Goal: Transaction & Acquisition: Purchase product/service

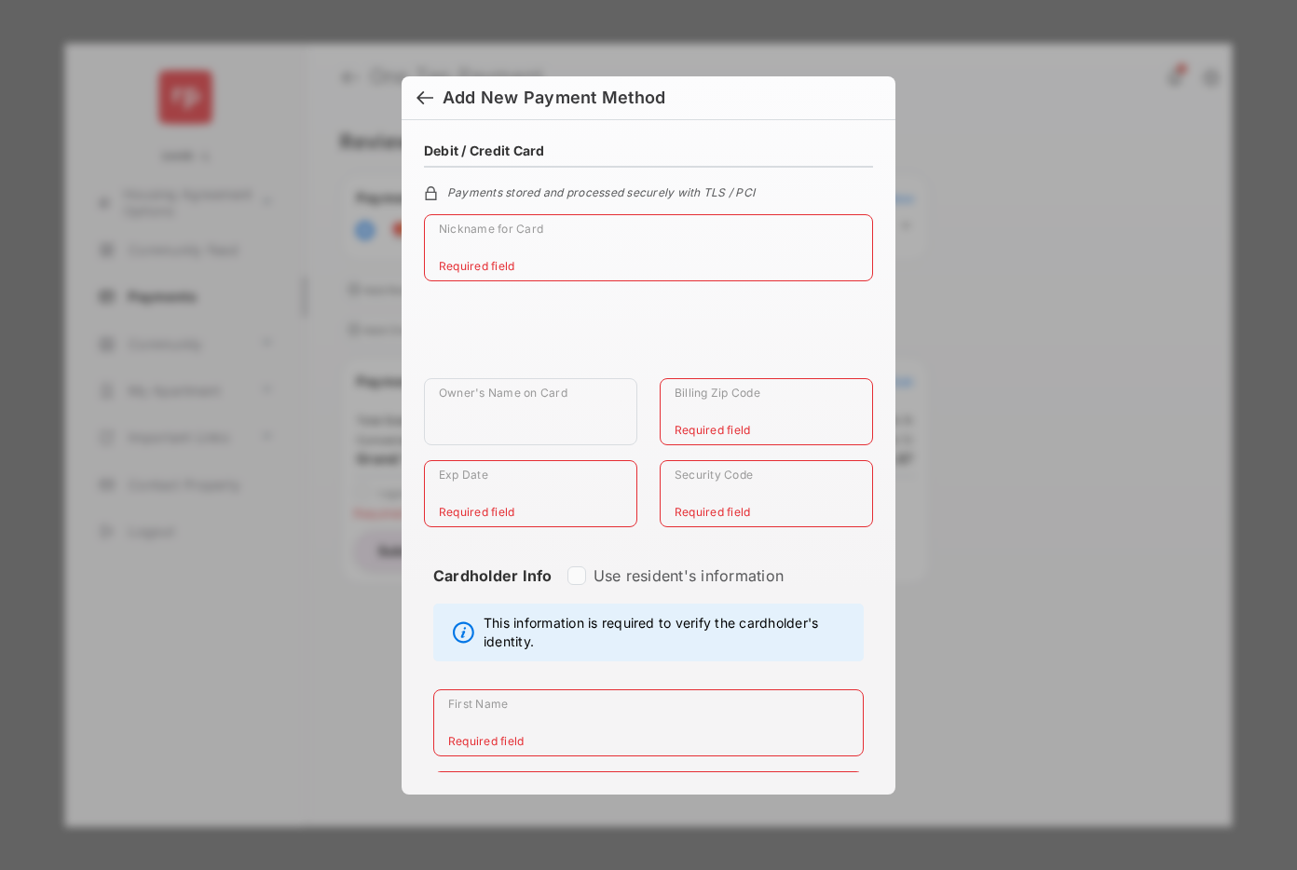
select select "**"
click at [423, 92] on div at bounding box center [424, 99] width 17 height 20
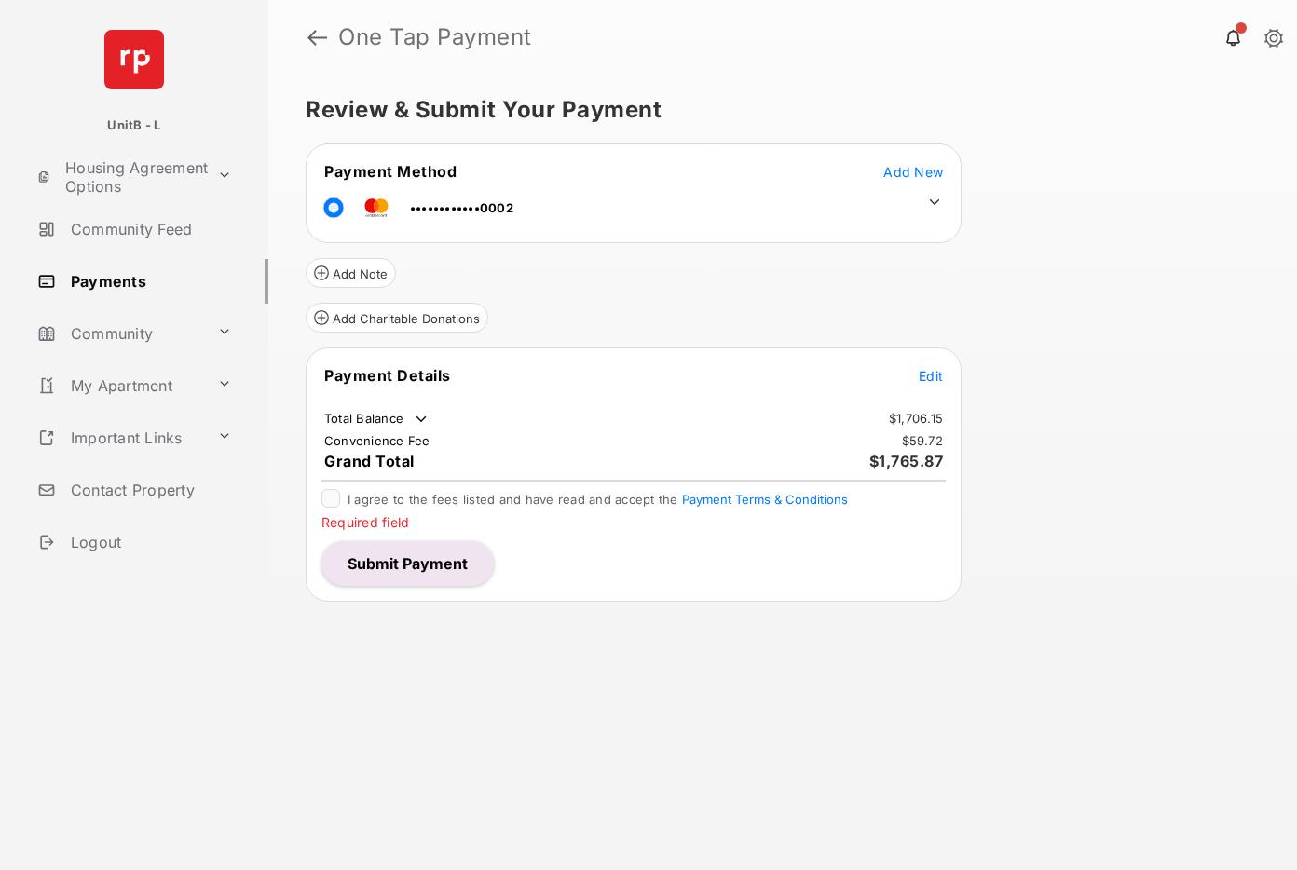
click at [914, 167] on span "Add New" at bounding box center [913, 172] width 60 height 16
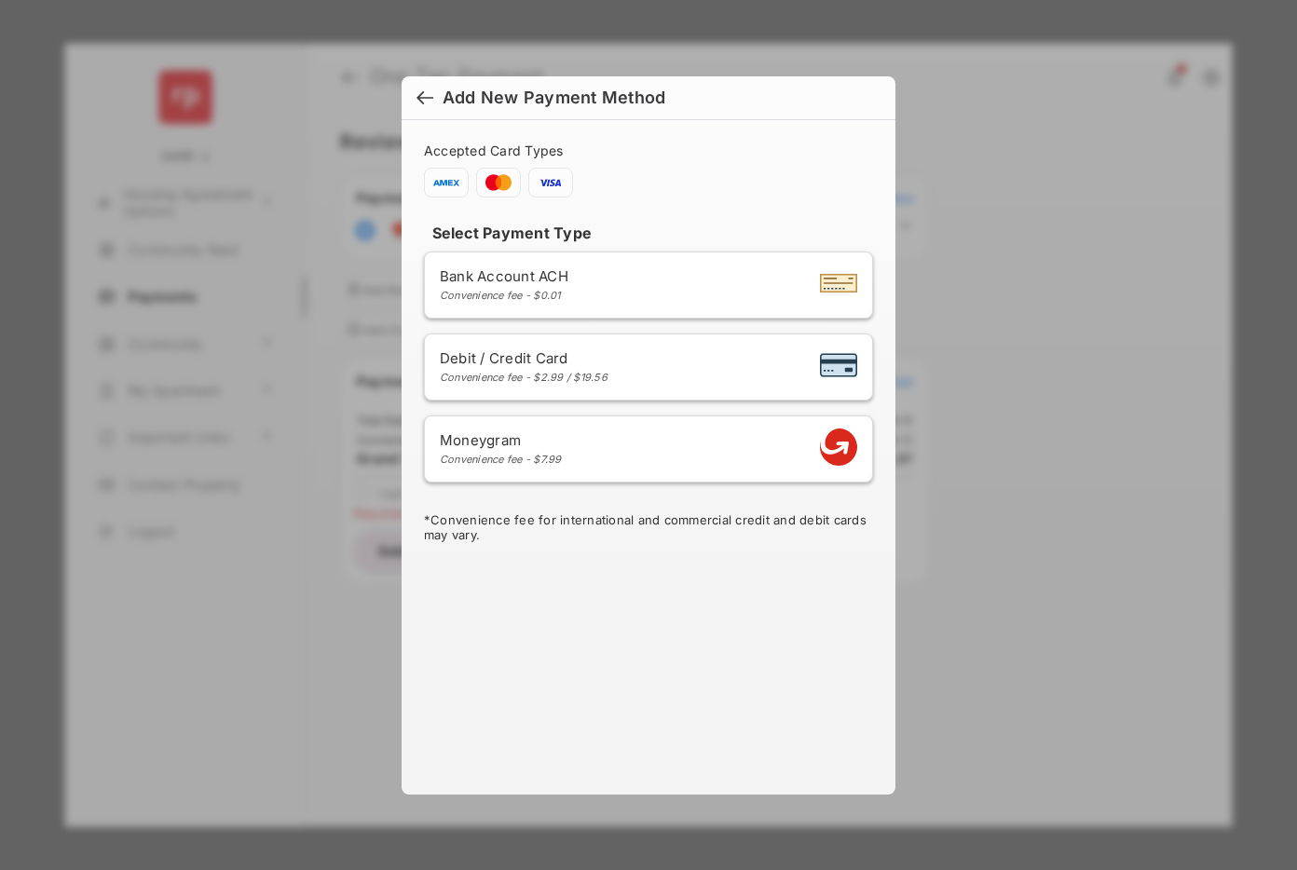
click at [608, 369] on div "Debit / Credit Card Convenience fee - $2.99 / $19.56" at bounding box center [524, 366] width 168 height 34
select select "**"
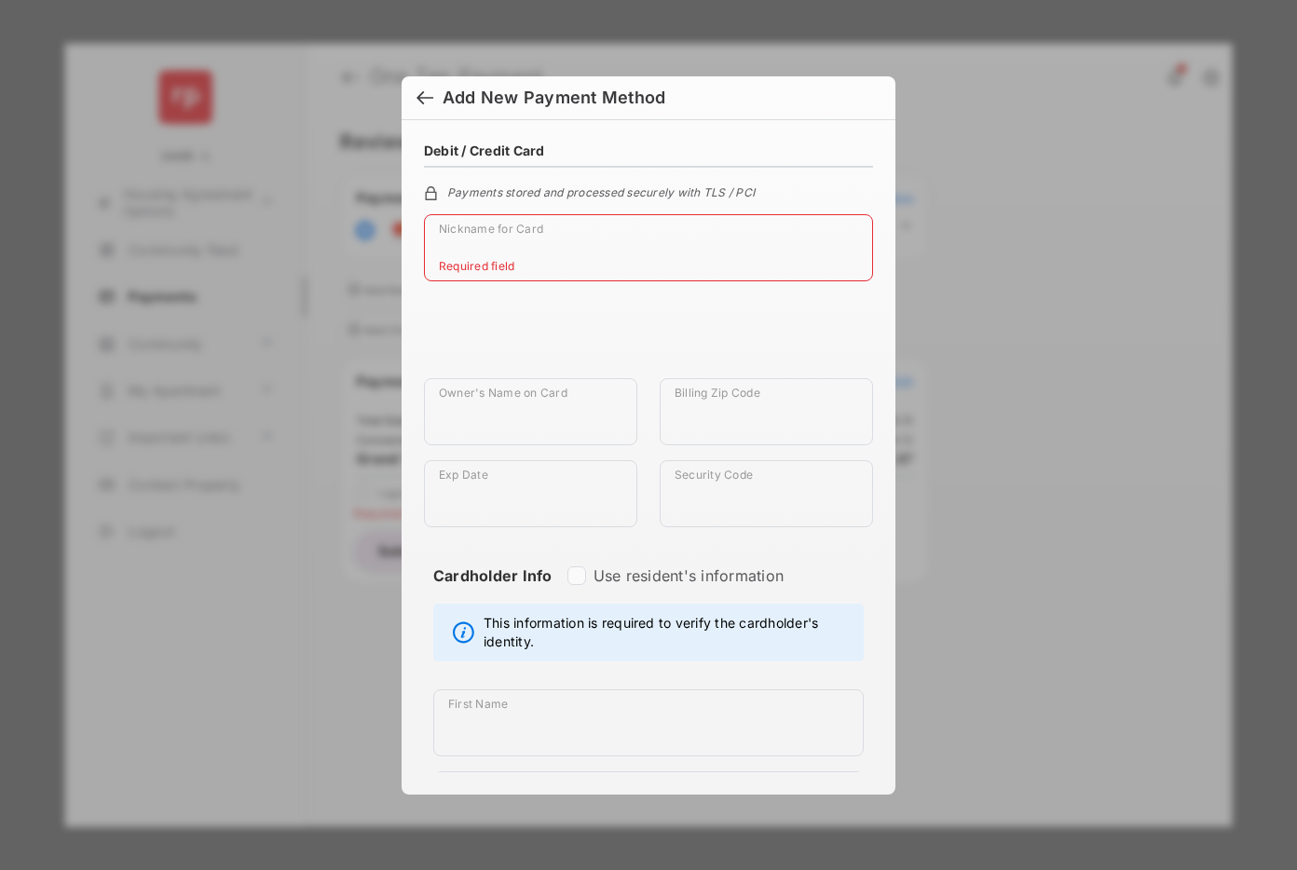
click at [427, 97] on div at bounding box center [424, 99] width 17 height 20
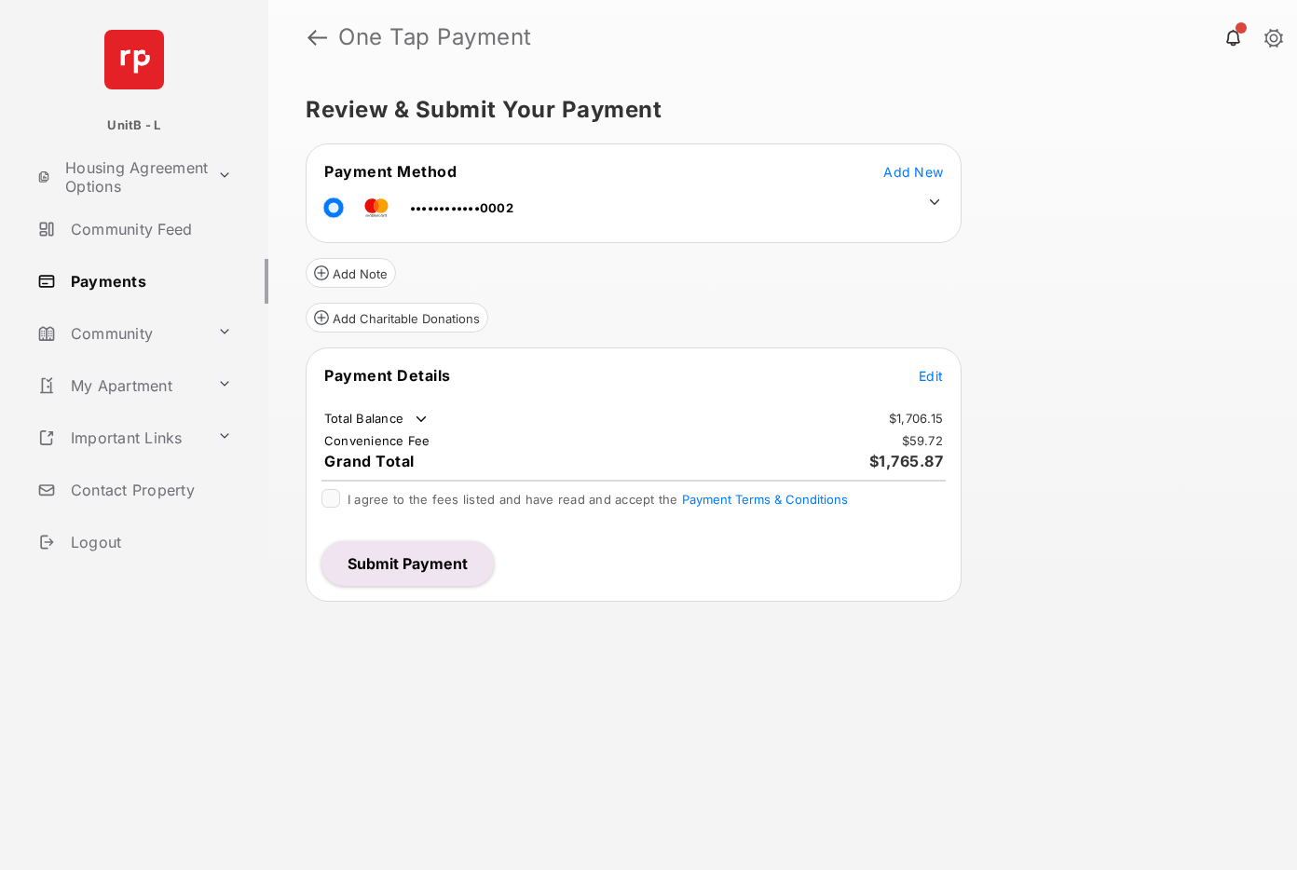
click at [1048, 310] on div "Review & Submit Your Payment Payment Method Add New ••••••••••••0002 Add Note A…" at bounding box center [782, 473] width 1029 height 796
click at [381, 580] on button "Submit Payment" at bounding box center [407, 563] width 172 height 45
click at [915, 171] on span "Add New" at bounding box center [913, 172] width 60 height 16
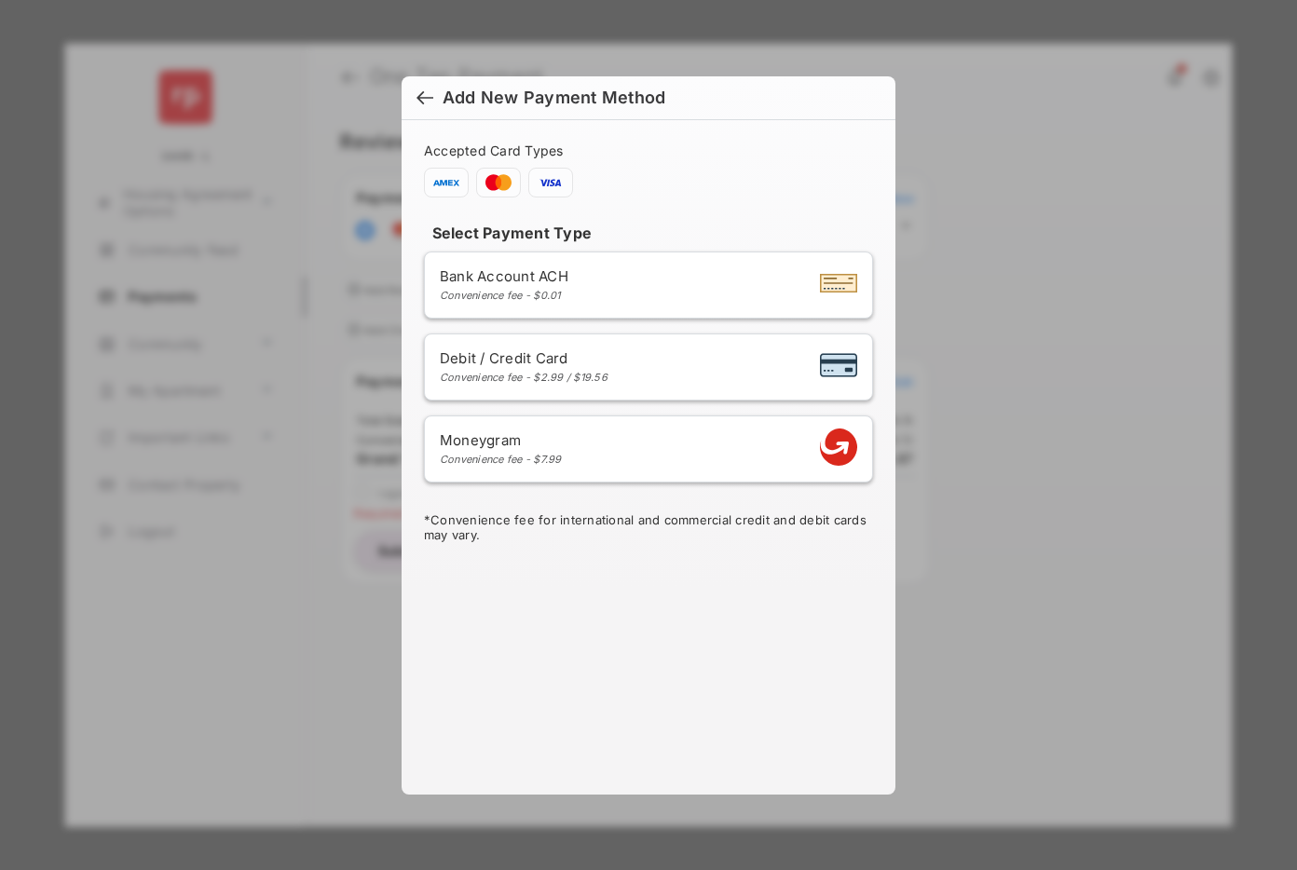
click at [751, 376] on div "Debit / Credit Card Convenience fee - $2.99 / $19.56" at bounding box center [648, 366] width 417 height 35
select select "**"
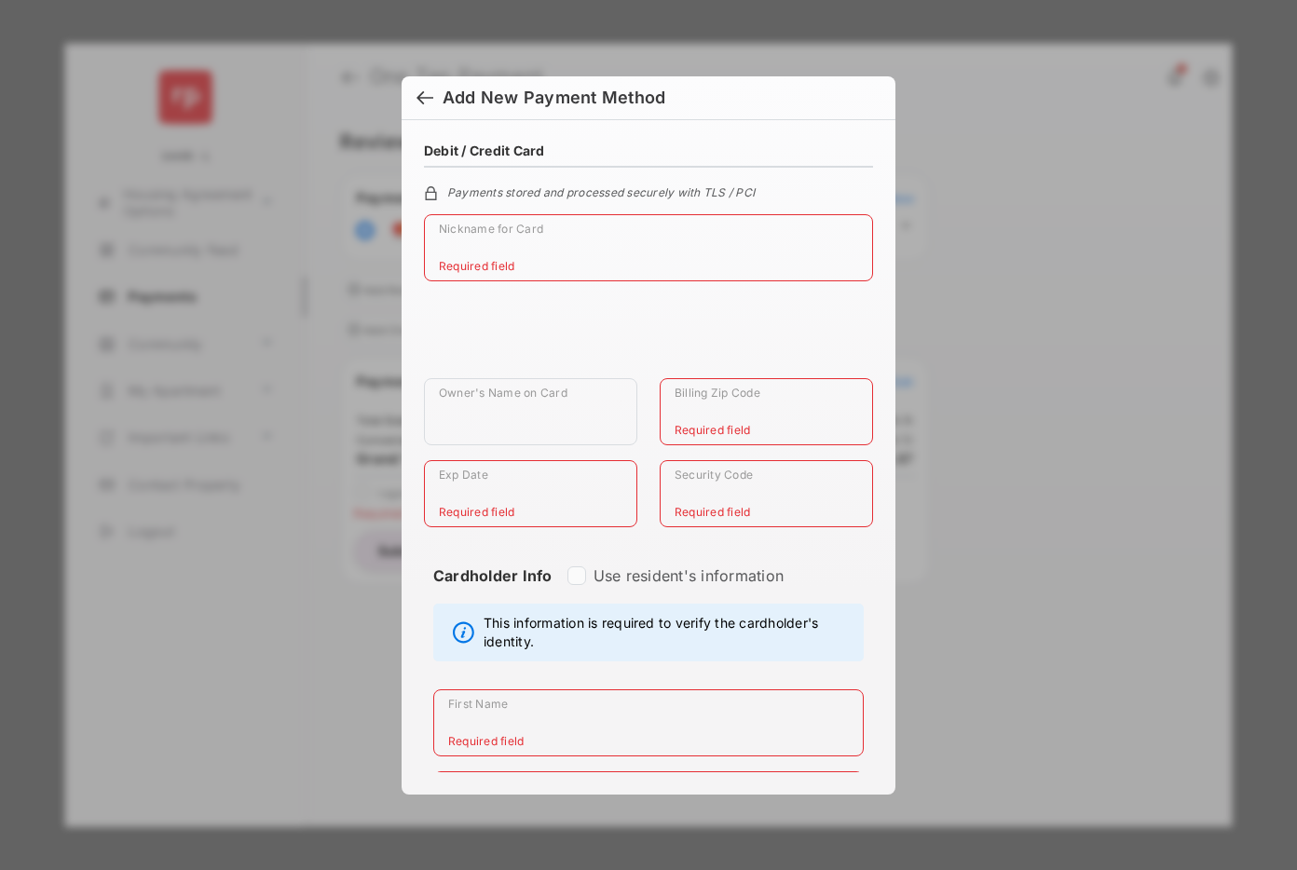
click at [412, 94] on h6 "Add New Payment Method" at bounding box center [649, 98] width 494 height 44
click at [418, 96] on div at bounding box center [424, 99] width 17 height 20
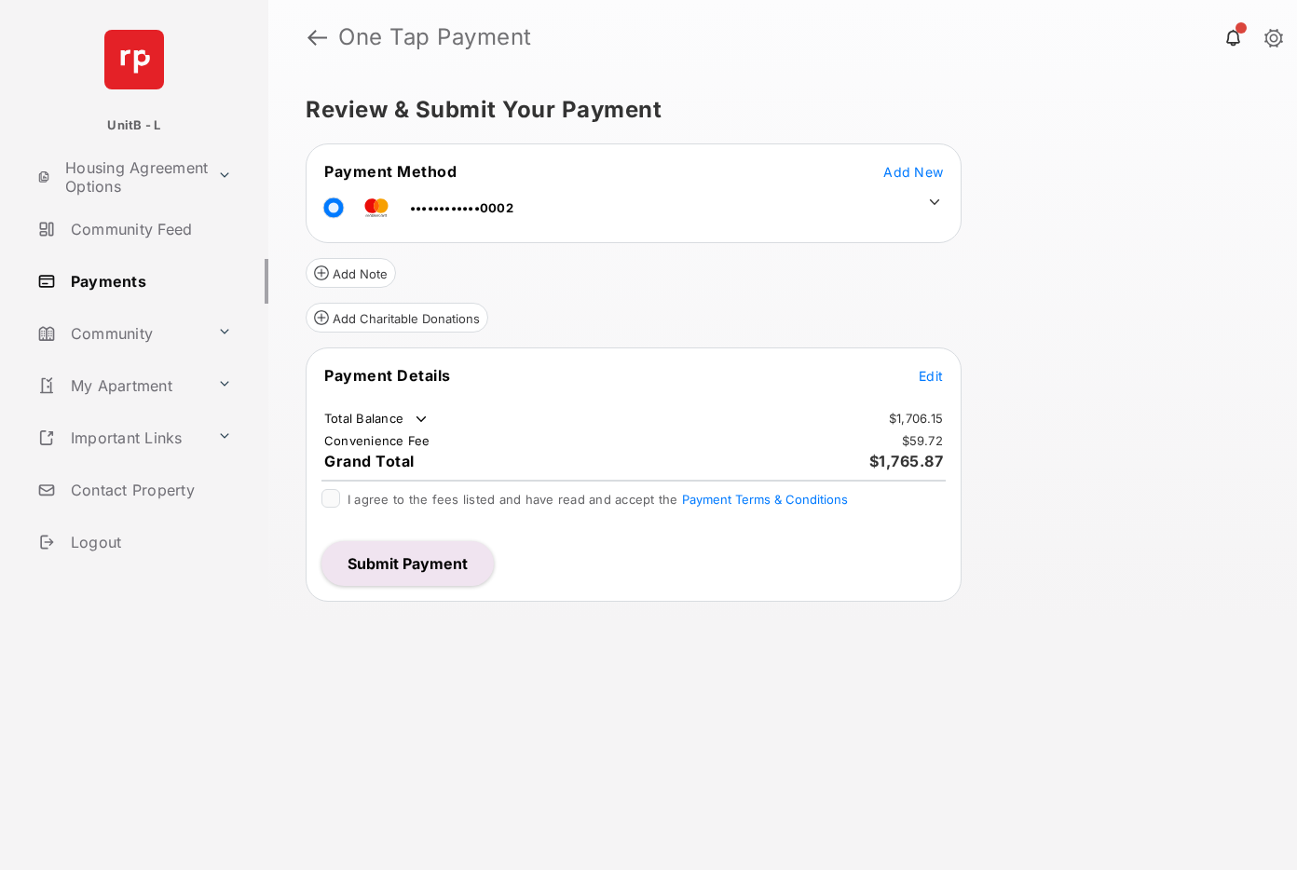
click at [929, 171] on span "Add New" at bounding box center [913, 172] width 60 height 16
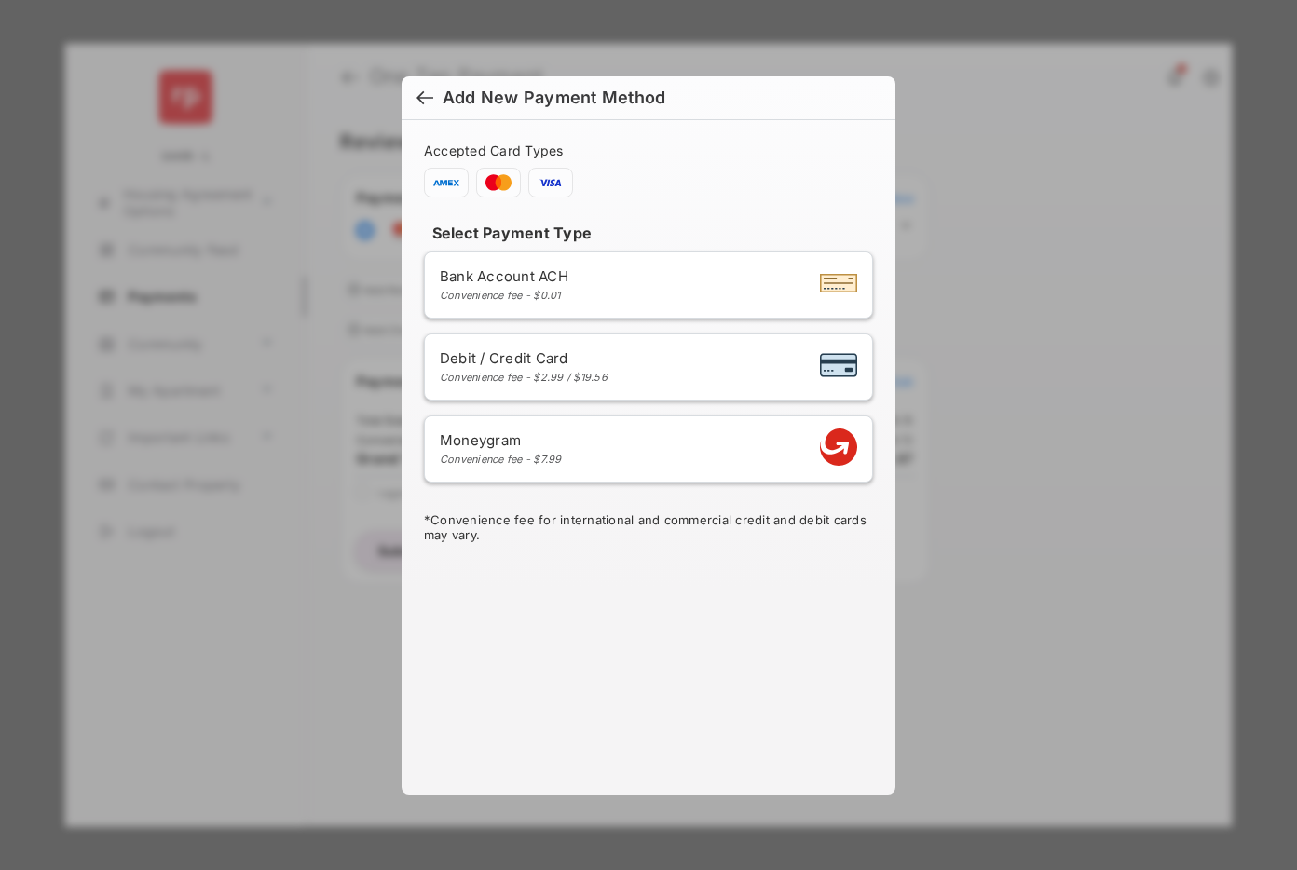
click at [580, 375] on div "Convenience fee - $2.99 / $19.56" at bounding box center [524, 377] width 168 height 13
select select "**"
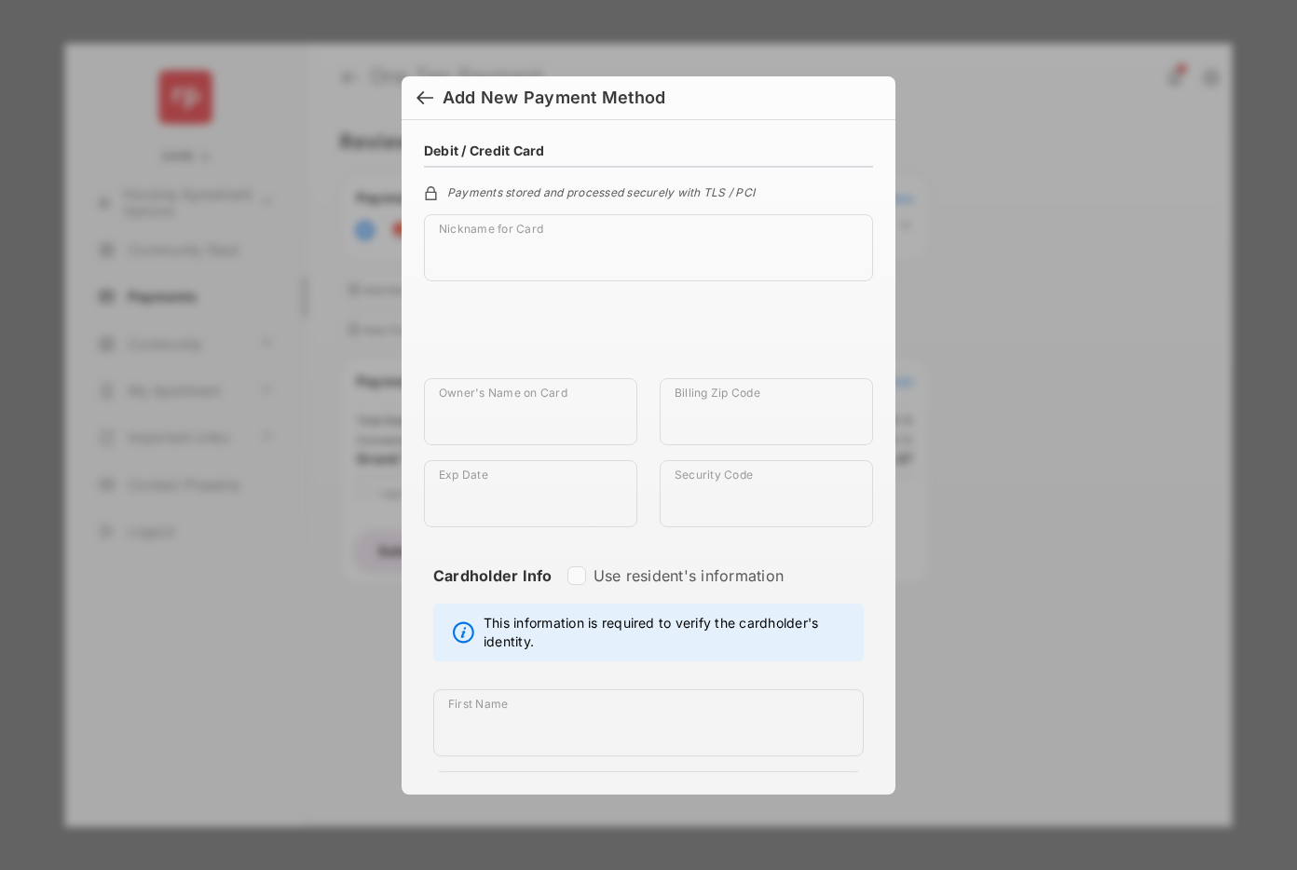
click at [422, 94] on div at bounding box center [424, 99] width 17 height 20
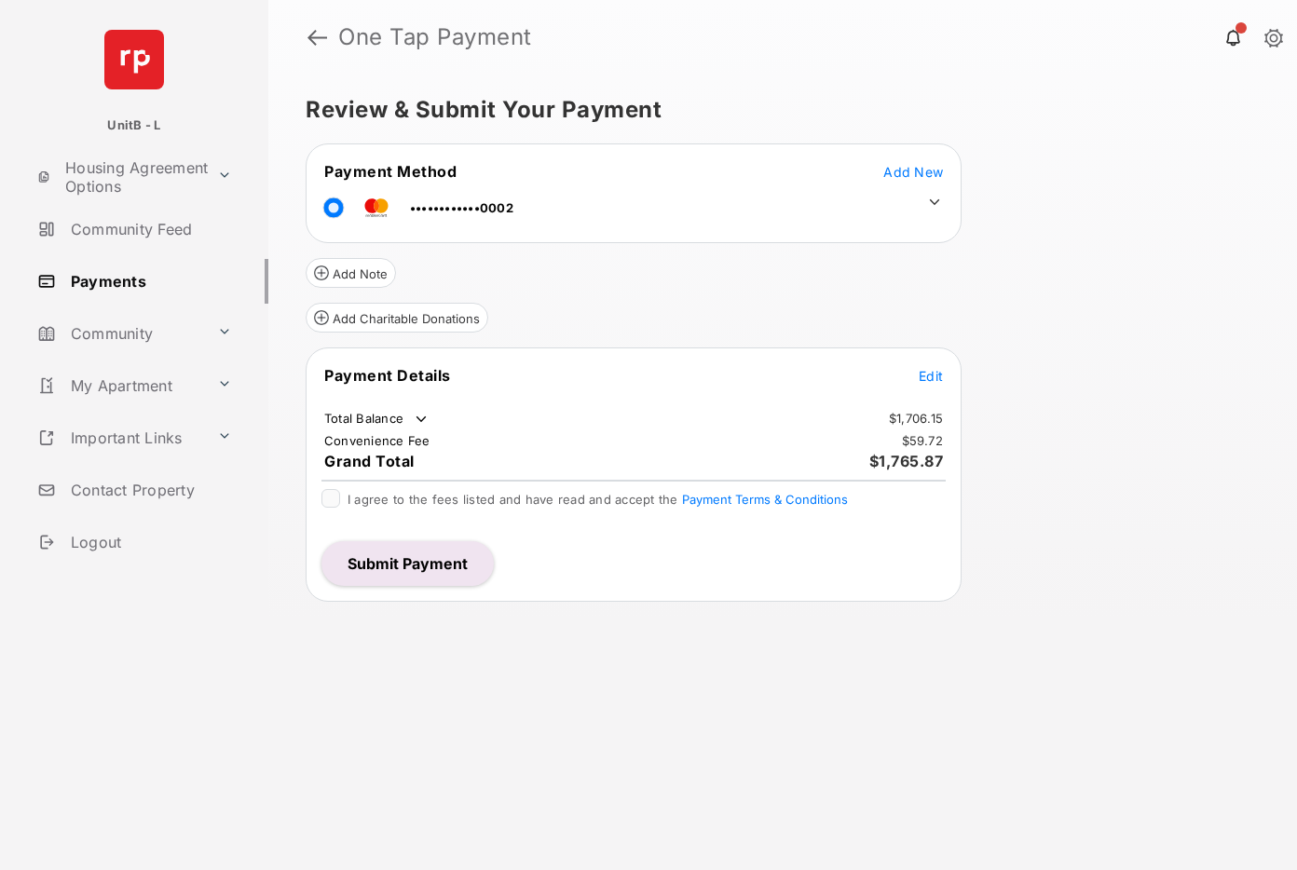
click at [459, 570] on button "Submit Payment" at bounding box center [407, 563] width 172 height 45
click at [911, 164] on span "Add New" at bounding box center [913, 172] width 60 height 16
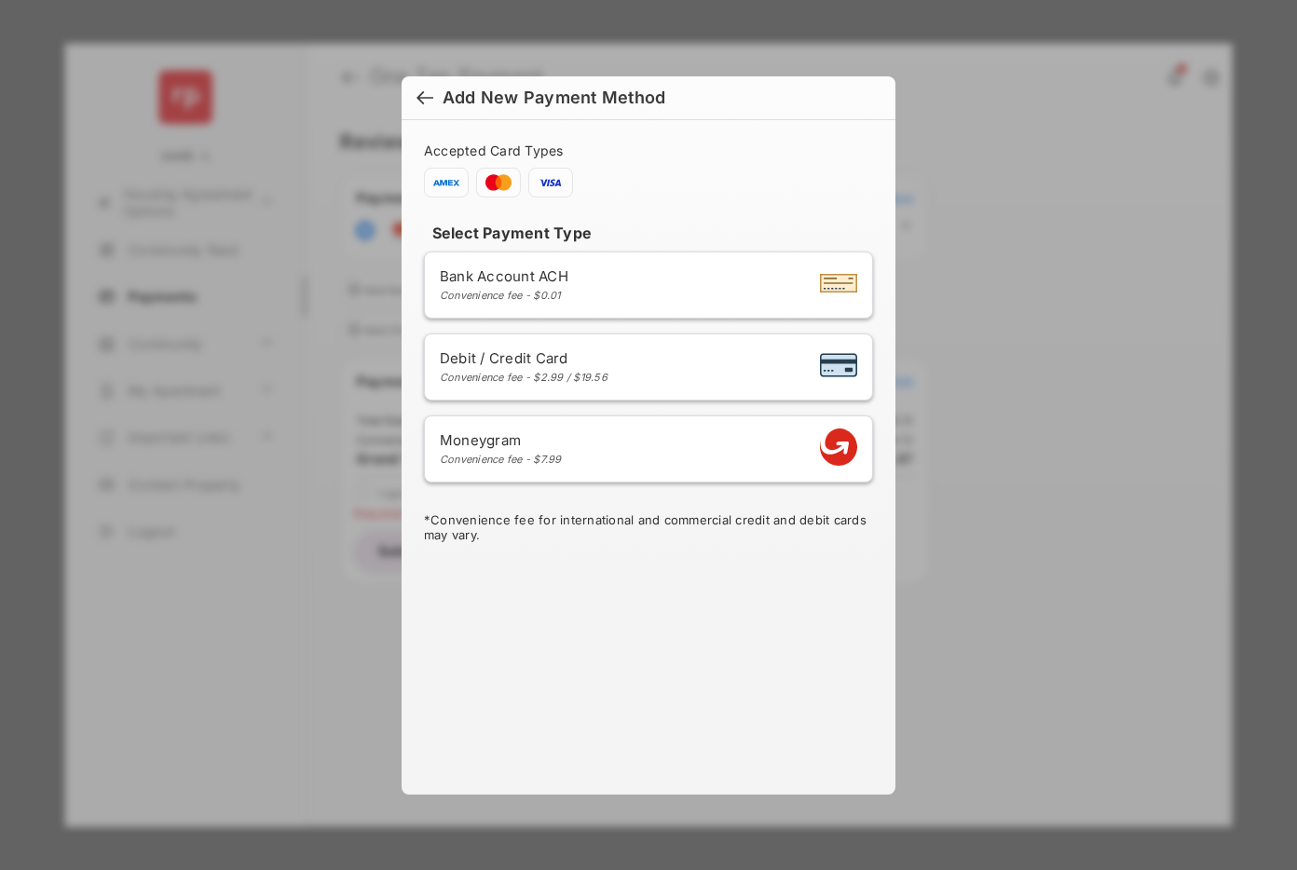
click at [747, 372] on div "Debit / Credit Card Convenience fee - $2.99 / $19.56" at bounding box center [648, 366] width 417 height 35
select select "**"
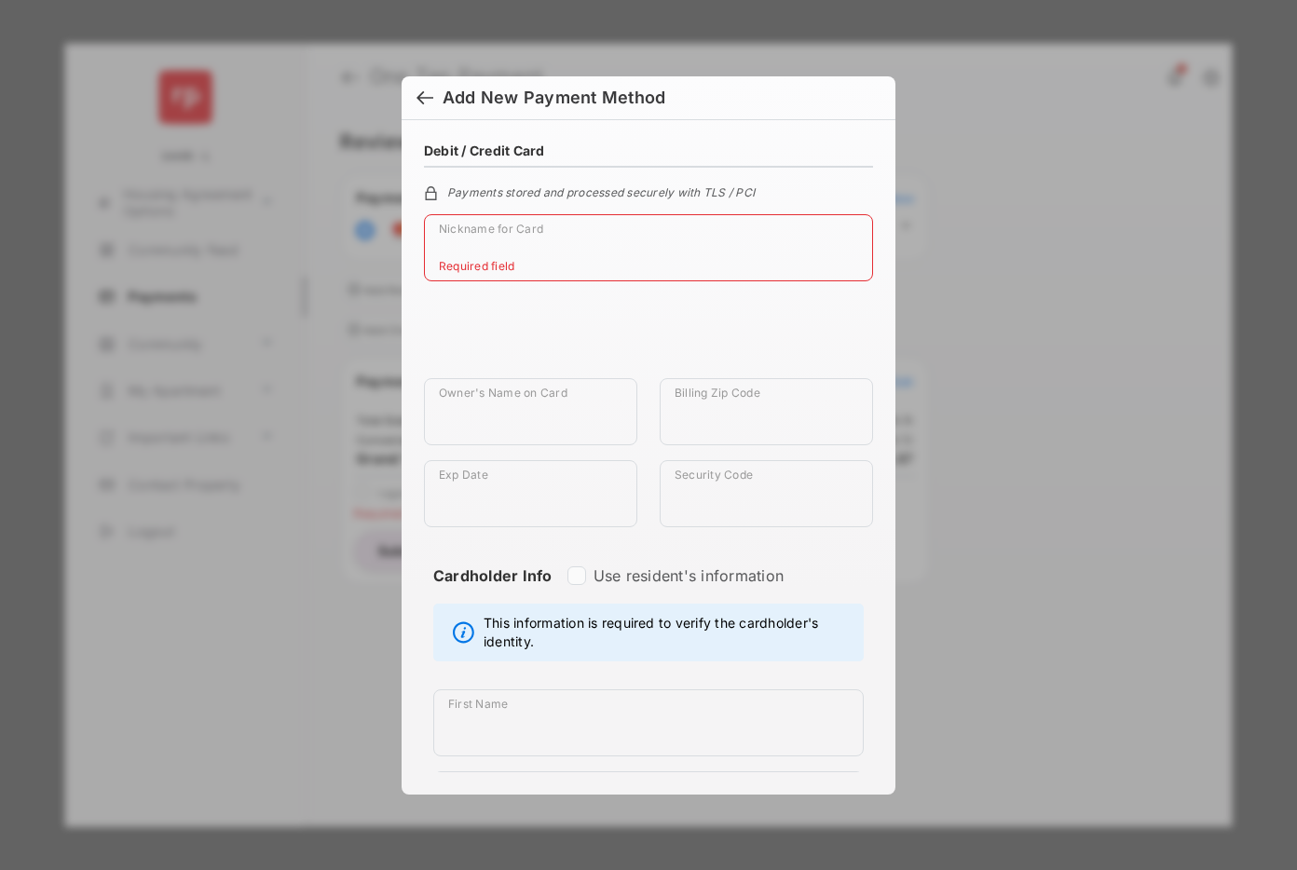
click at [423, 97] on div at bounding box center [424, 99] width 17 height 20
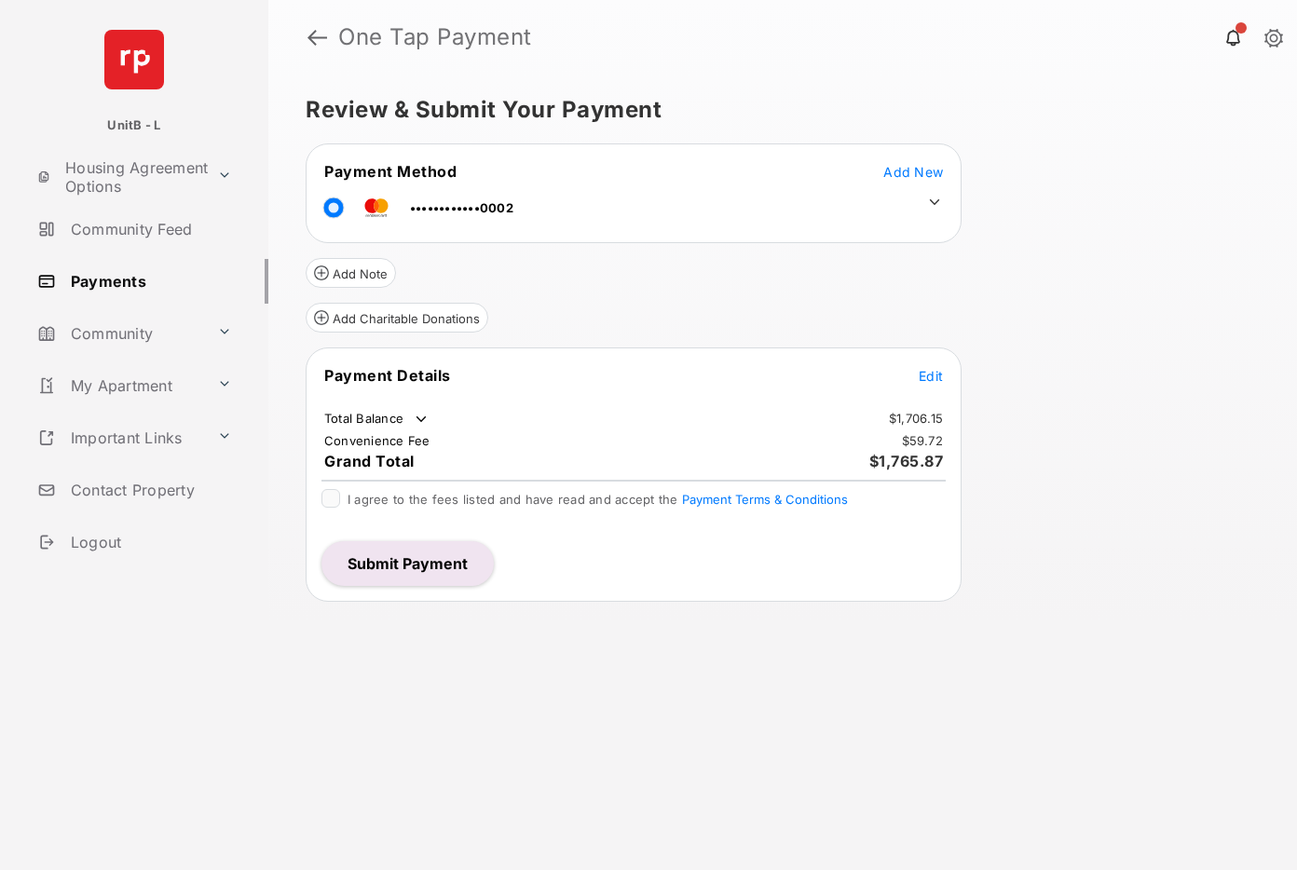
click at [419, 561] on button "Submit Payment" at bounding box center [407, 563] width 172 height 45
click at [917, 169] on span "Add New" at bounding box center [913, 172] width 60 height 16
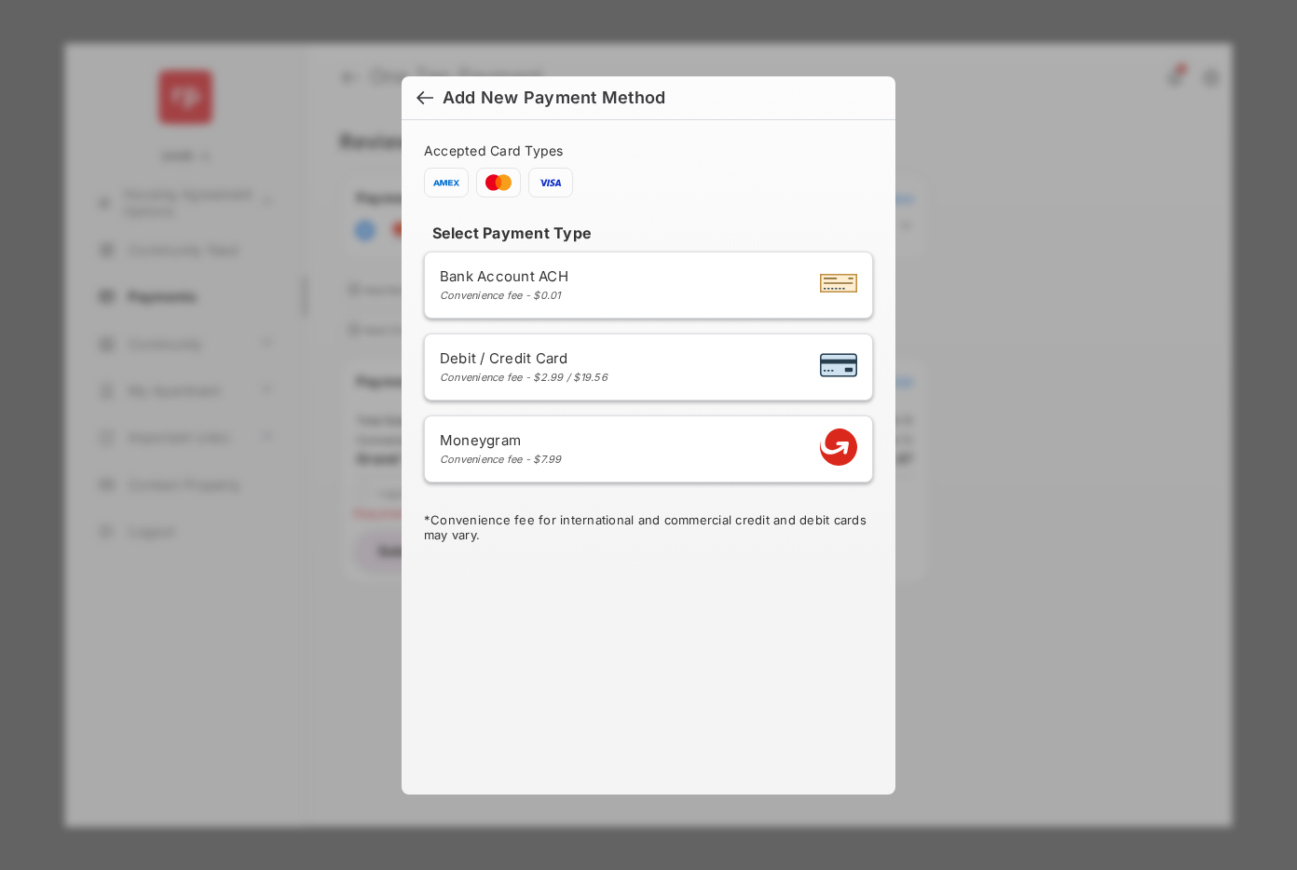
click at [619, 370] on div "Debit / Credit Card Convenience fee - $2.99 / $19.56" at bounding box center [648, 366] width 417 height 35
select select "**"
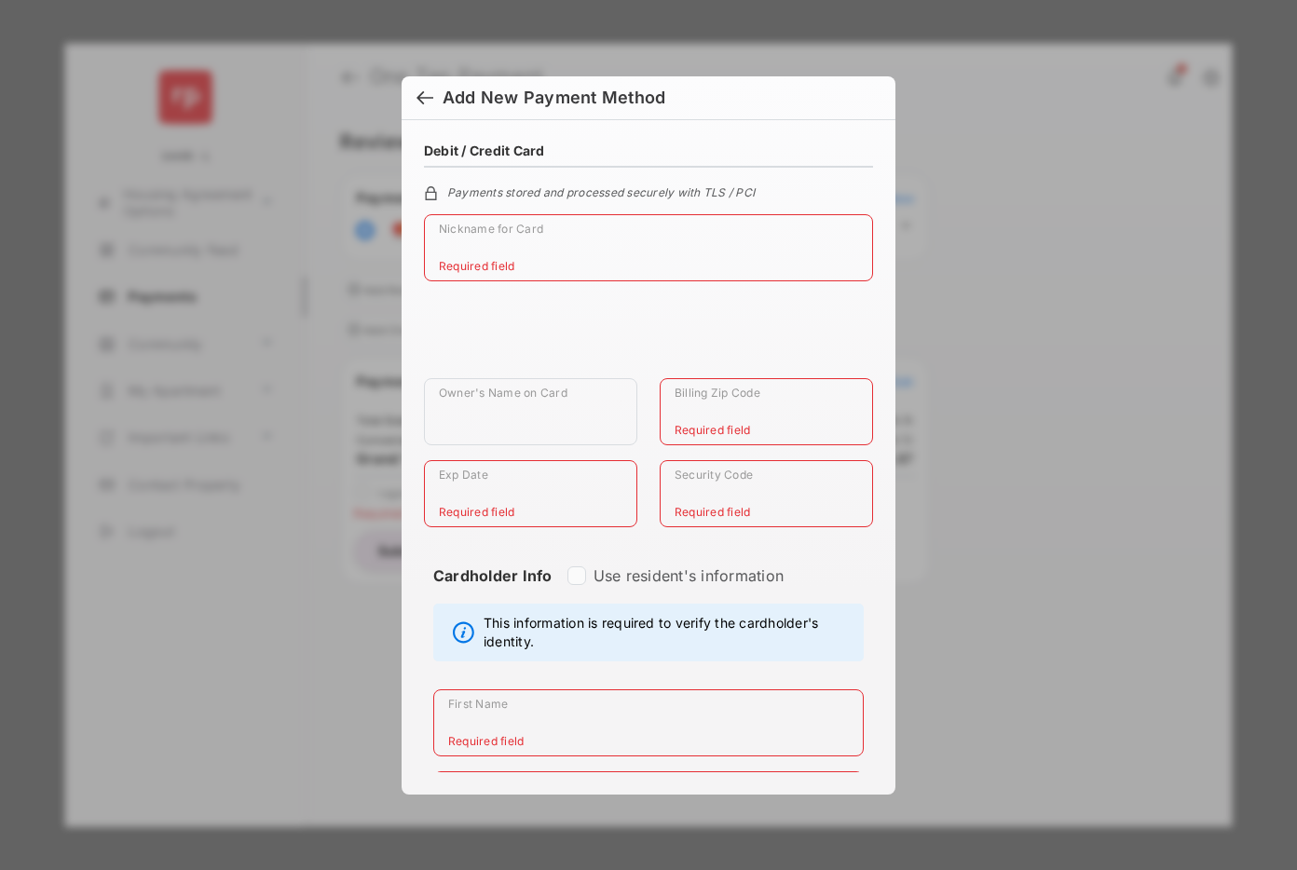
click at [420, 94] on div at bounding box center [424, 99] width 17 height 20
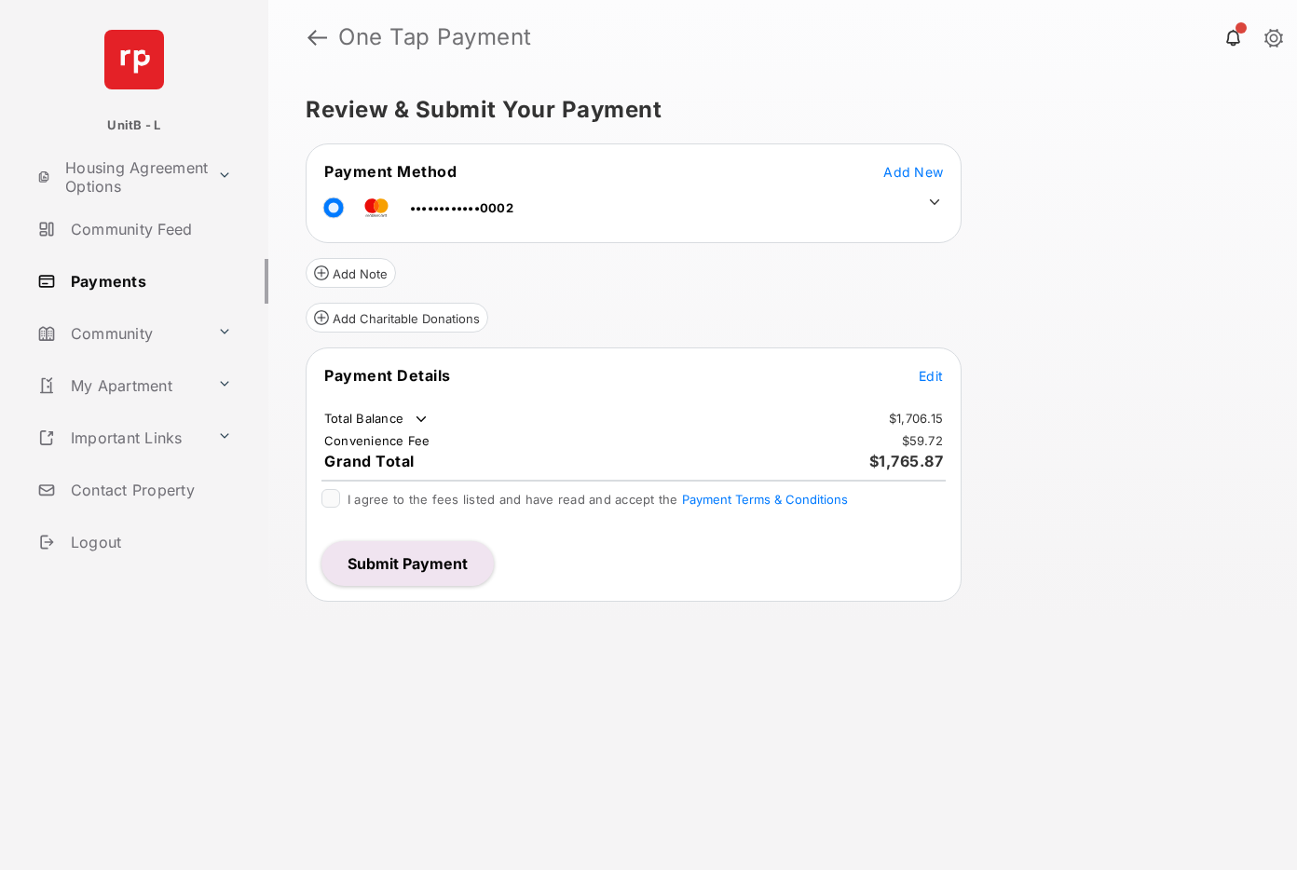
click at [433, 565] on button "Submit Payment" at bounding box center [407, 563] width 172 height 45
click at [915, 171] on span "Add New" at bounding box center [913, 172] width 60 height 16
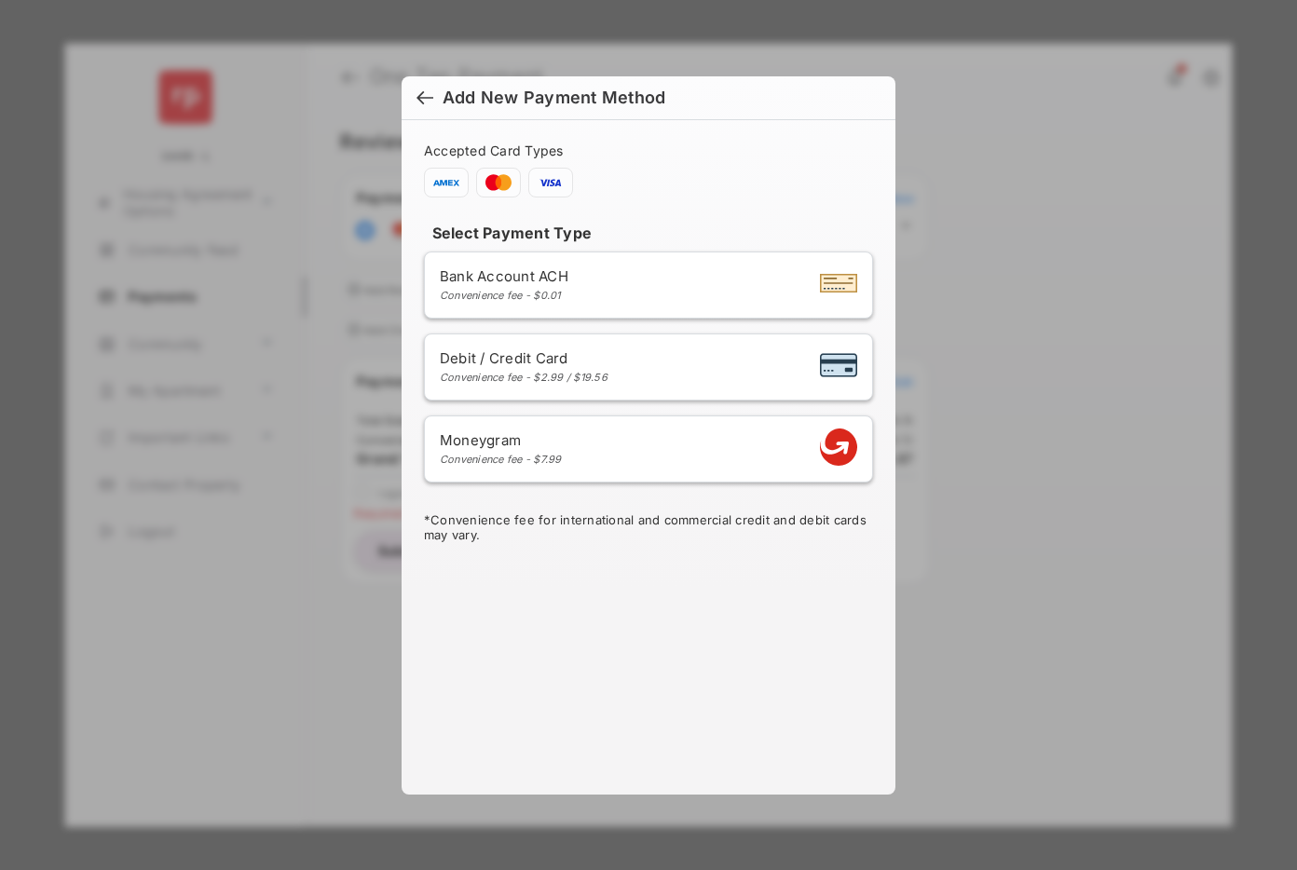
click at [753, 365] on div "Debit / Credit Card Convenience fee - $2.99 / $19.56" at bounding box center [648, 366] width 417 height 35
select select "**"
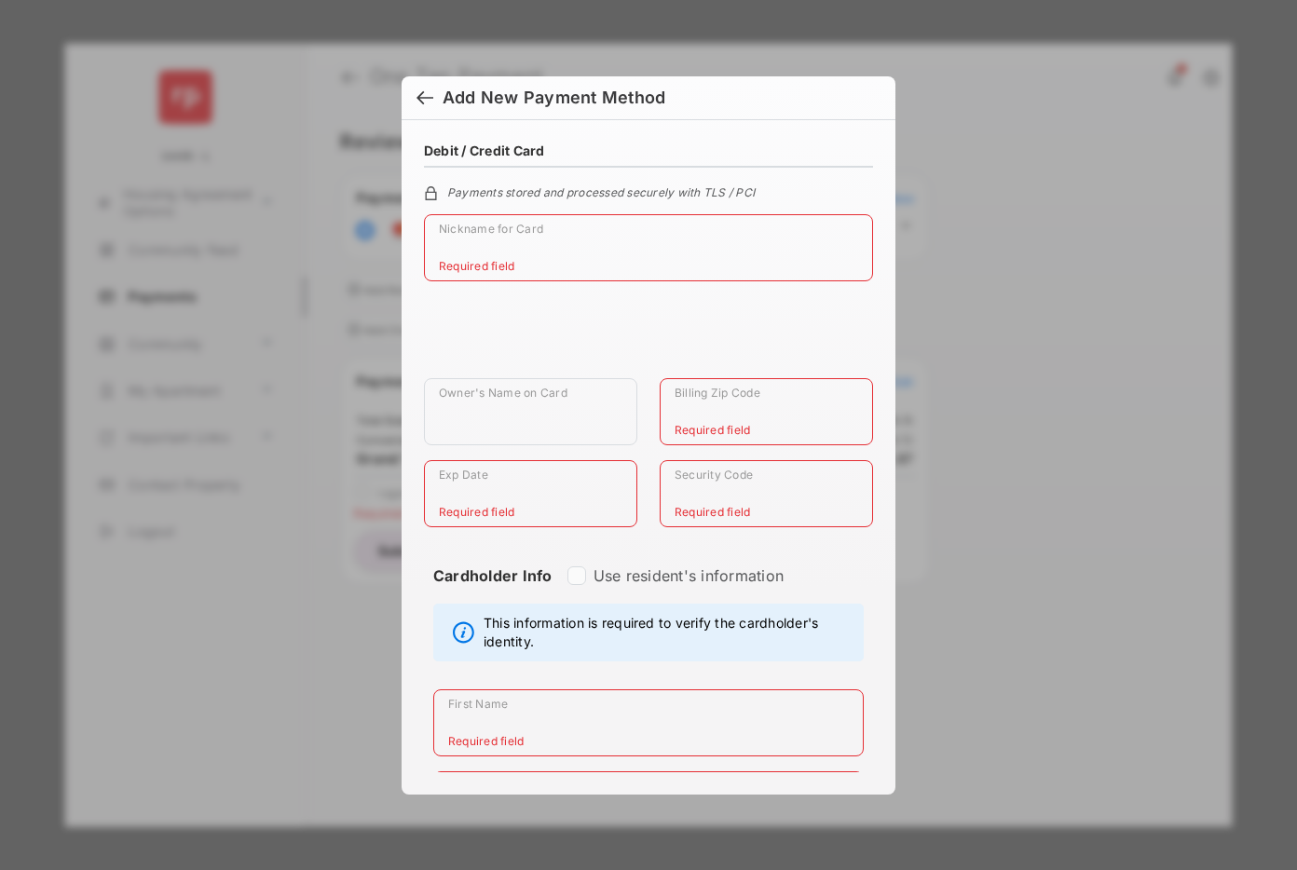
click at [422, 93] on div at bounding box center [424, 99] width 17 height 20
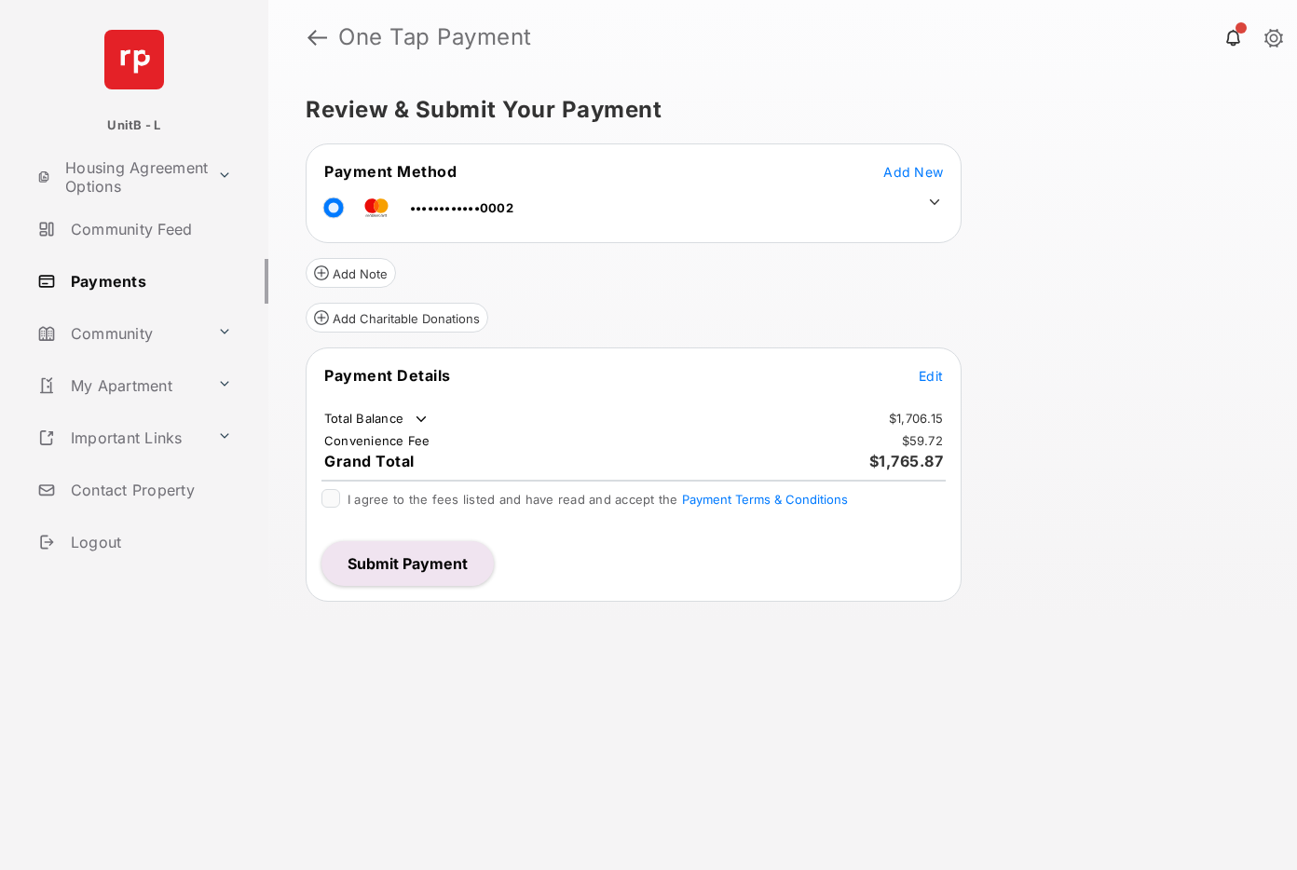
click at [415, 567] on button "Submit Payment" at bounding box center [407, 563] width 172 height 45
click at [911, 168] on span "Add New" at bounding box center [913, 172] width 60 height 16
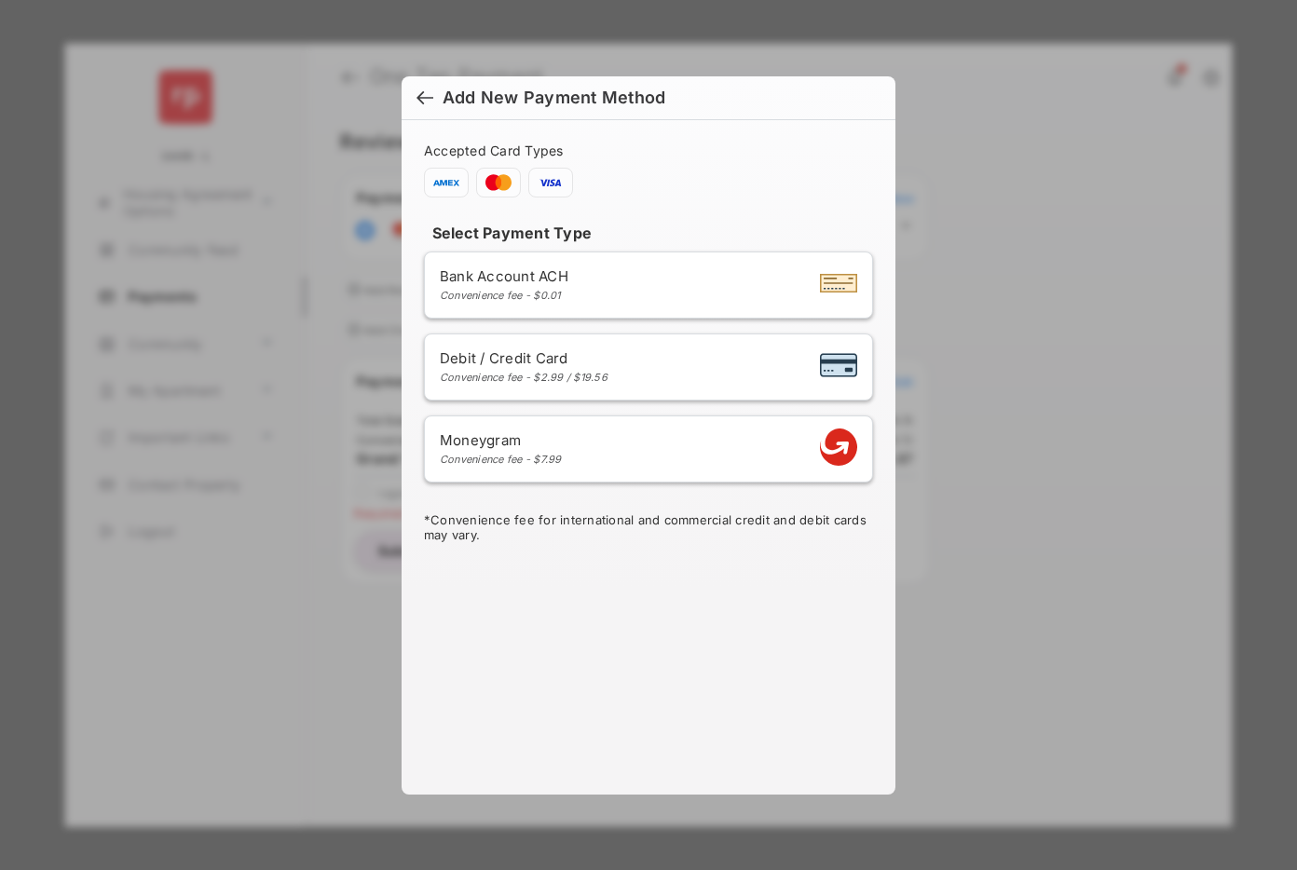
click at [632, 364] on div "Debit / Credit Card Convenience fee - $2.99 / $19.56" at bounding box center [648, 366] width 417 height 35
select select "**"
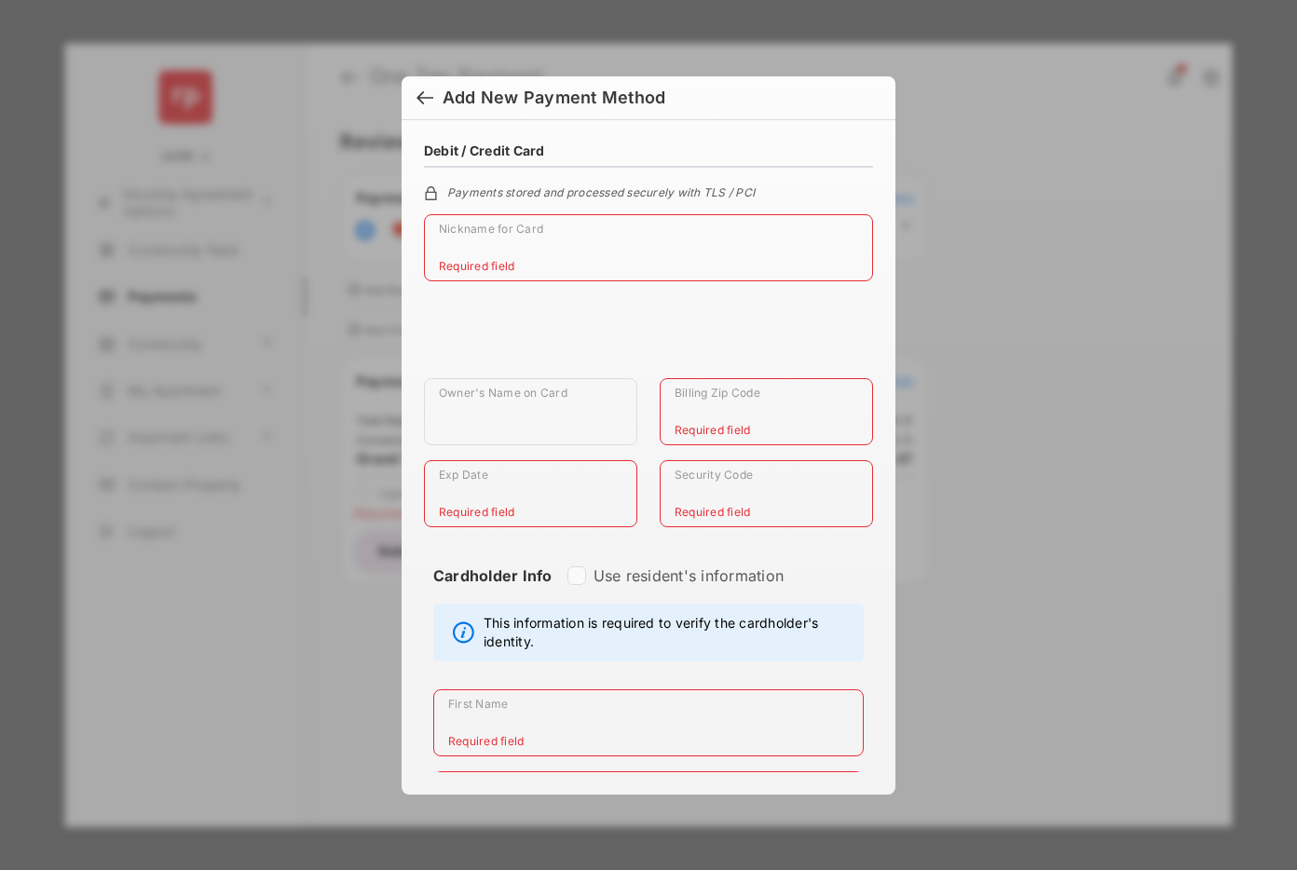
click at [426, 95] on div at bounding box center [424, 99] width 17 height 20
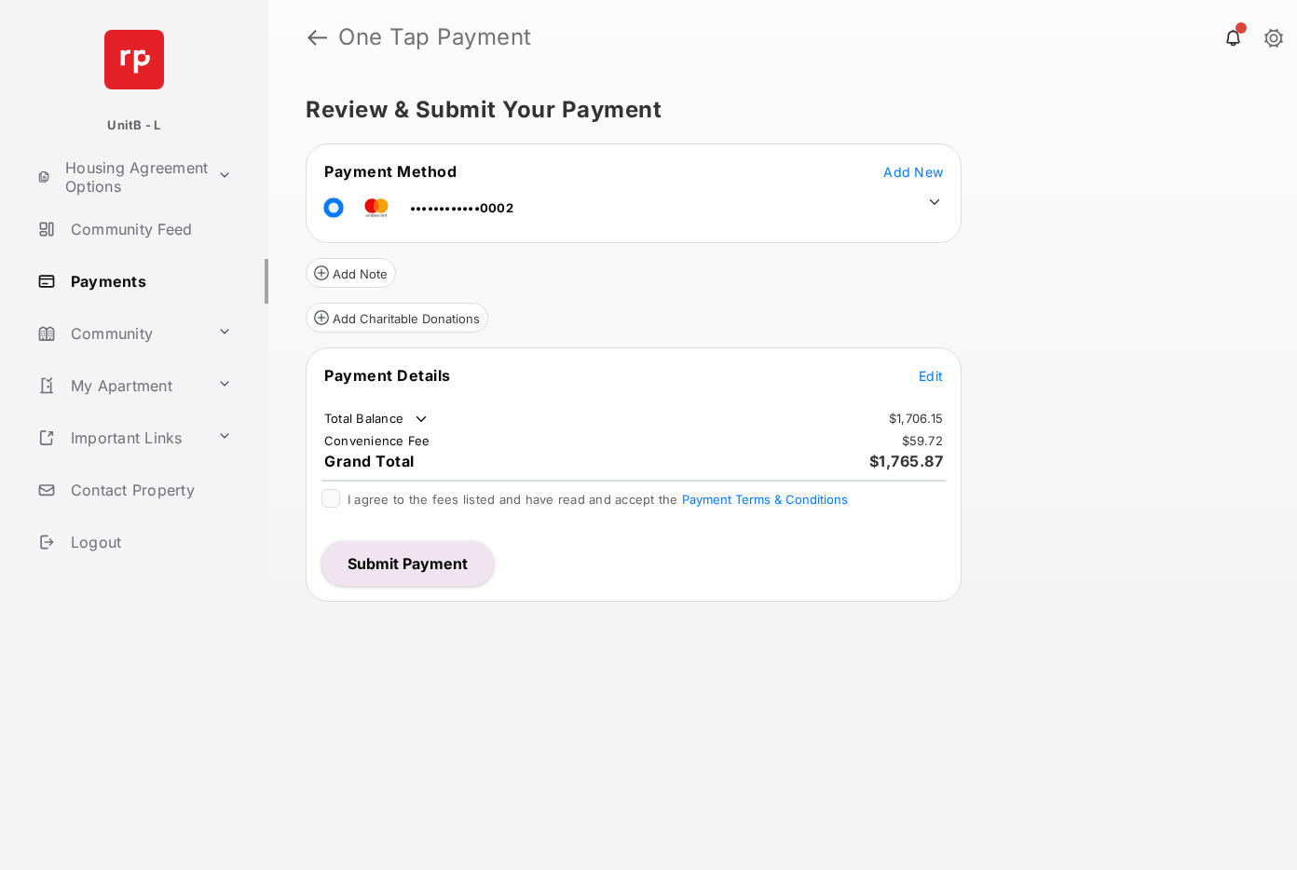
click at [908, 170] on span "Add New" at bounding box center [913, 172] width 60 height 16
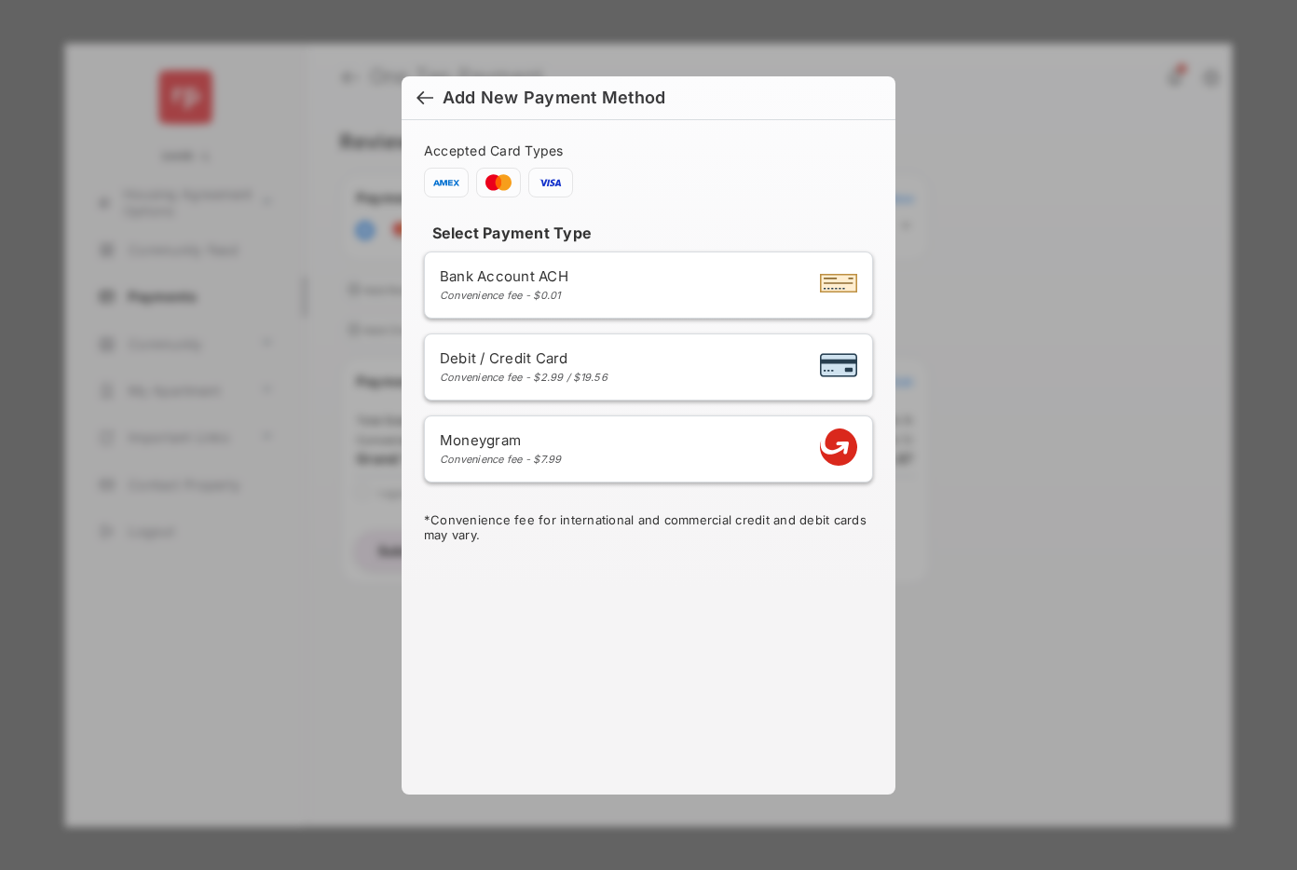
click at [528, 389] on li "Debit / Credit Card Convenience fee - $2.99 / $19.56" at bounding box center [648, 367] width 449 height 67
select select "**"
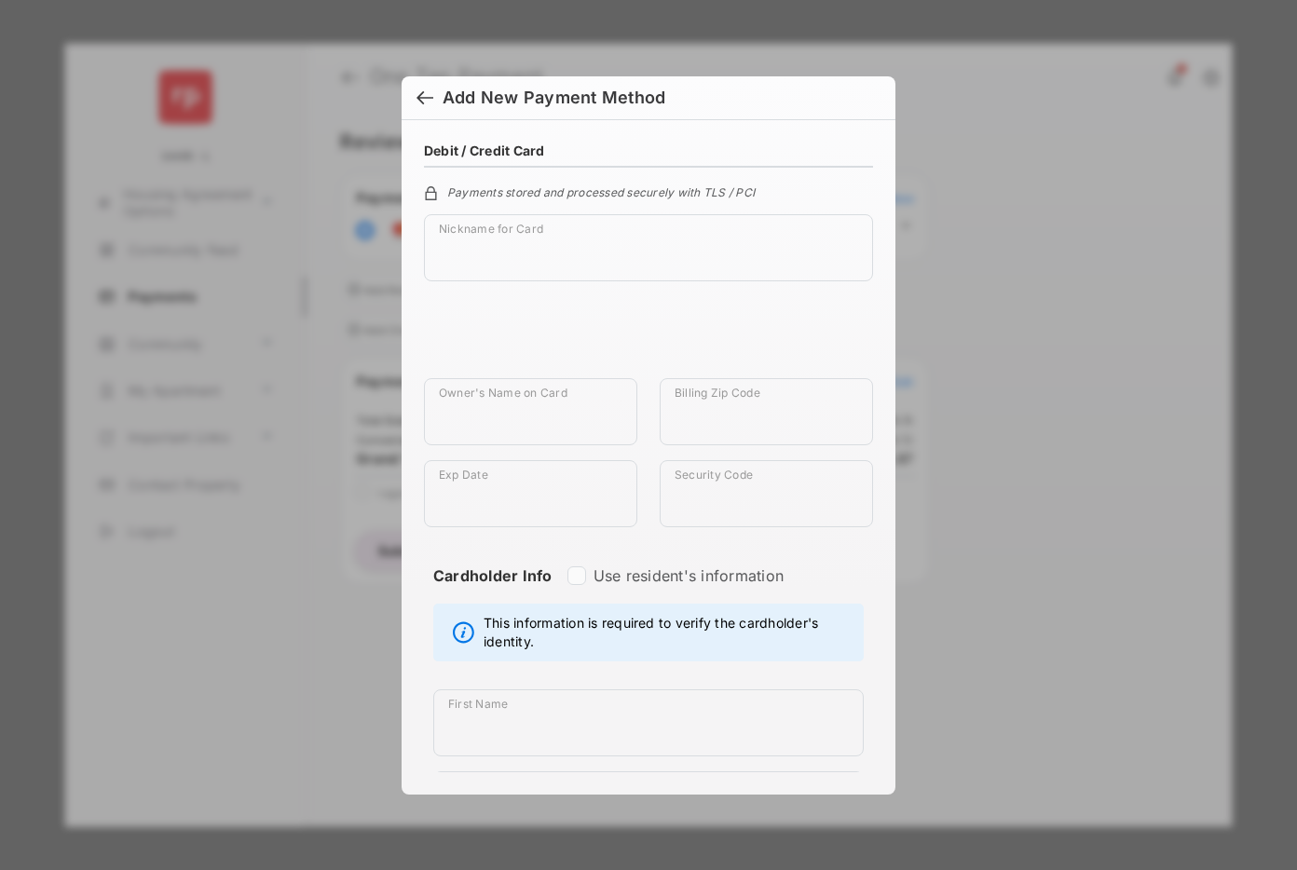
click at [427, 94] on div at bounding box center [424, 99] width 17 height 20
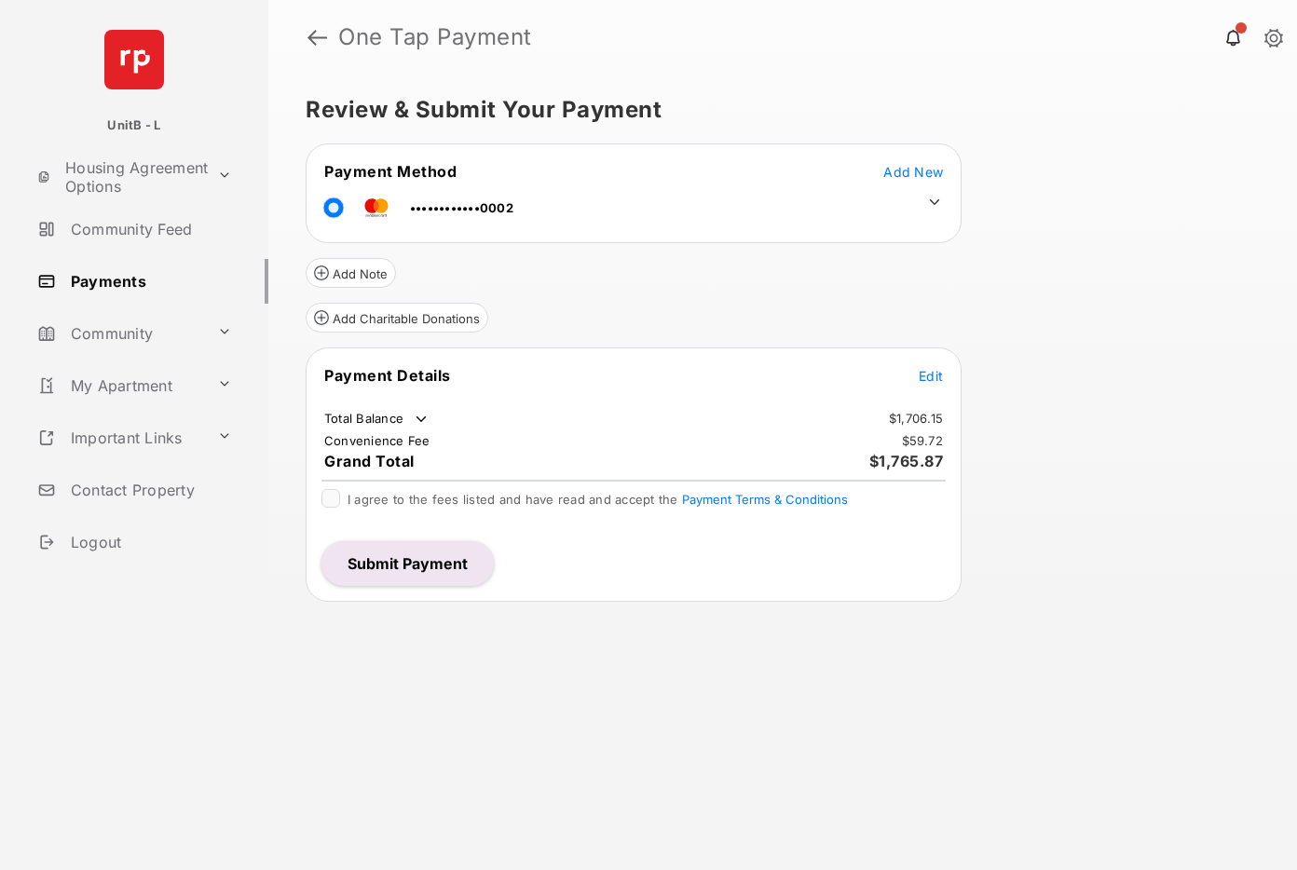
click at [422, 558] on button "Submit Payment" at bounding box center [407, 563] width 172 height 45
click at [880, 657] on div "Review & Submit Your Payment Payment Method Add New ••••••••••••0002 Add Note A…" at bounding box center [782, 473] width 1029 height 796
click at [902, 177] on span "Add New" at bounding box center [913, 172] width 60 height 16
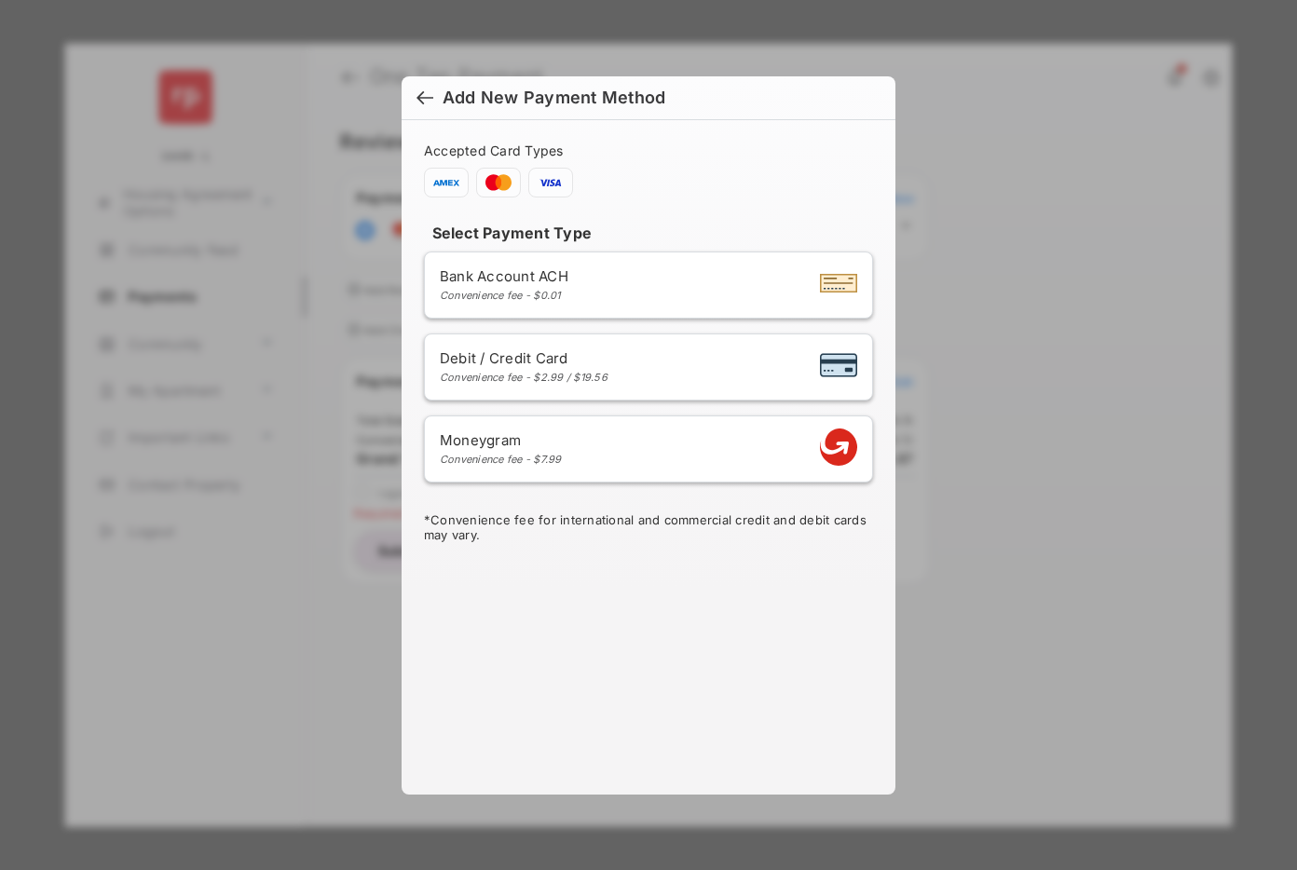
click at [631, 355] on div "Debit / Credit Card Convenience fee - $2.99 / $19.56" at bounding box center [648, 366] width 417 height 35
select select "**"
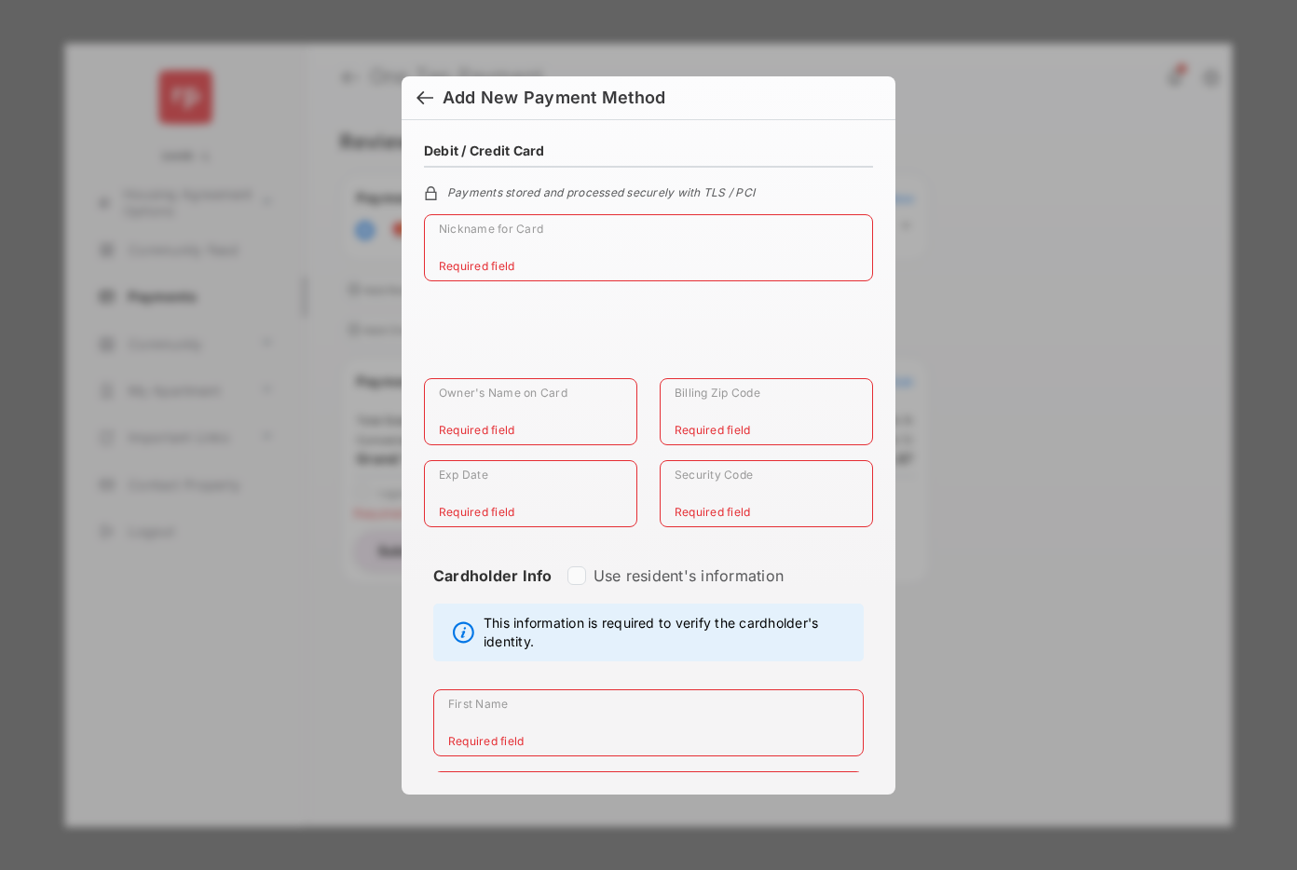
click at [423, 96] on div at bounding box center [424, 99] width 17 height 20
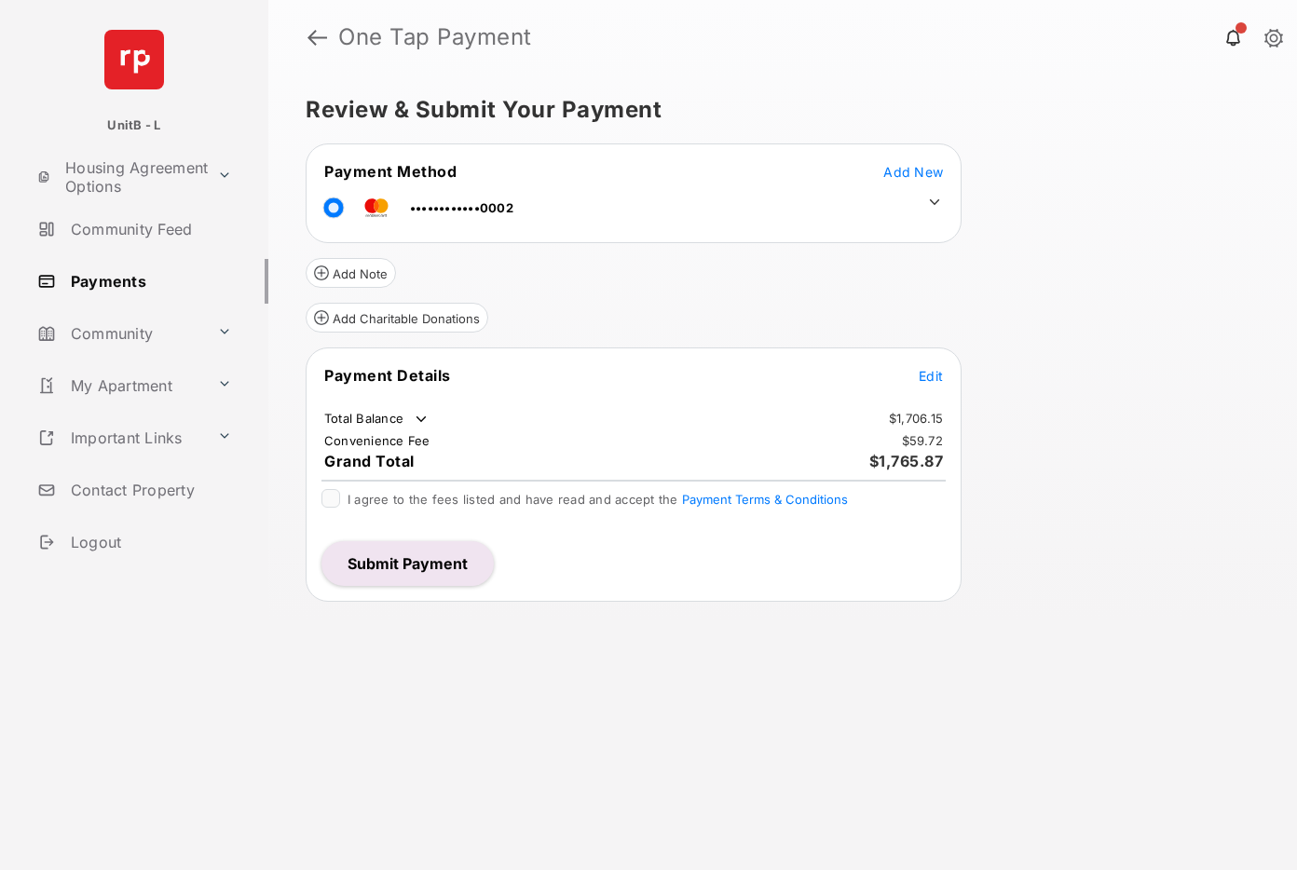
click at [439, 569] on button "Submit Payment" at bounding box center [407, 563] width 172 height 45
click at [919, 170] on span "Add New" at bounding box center [913, 172] width 60 height 16
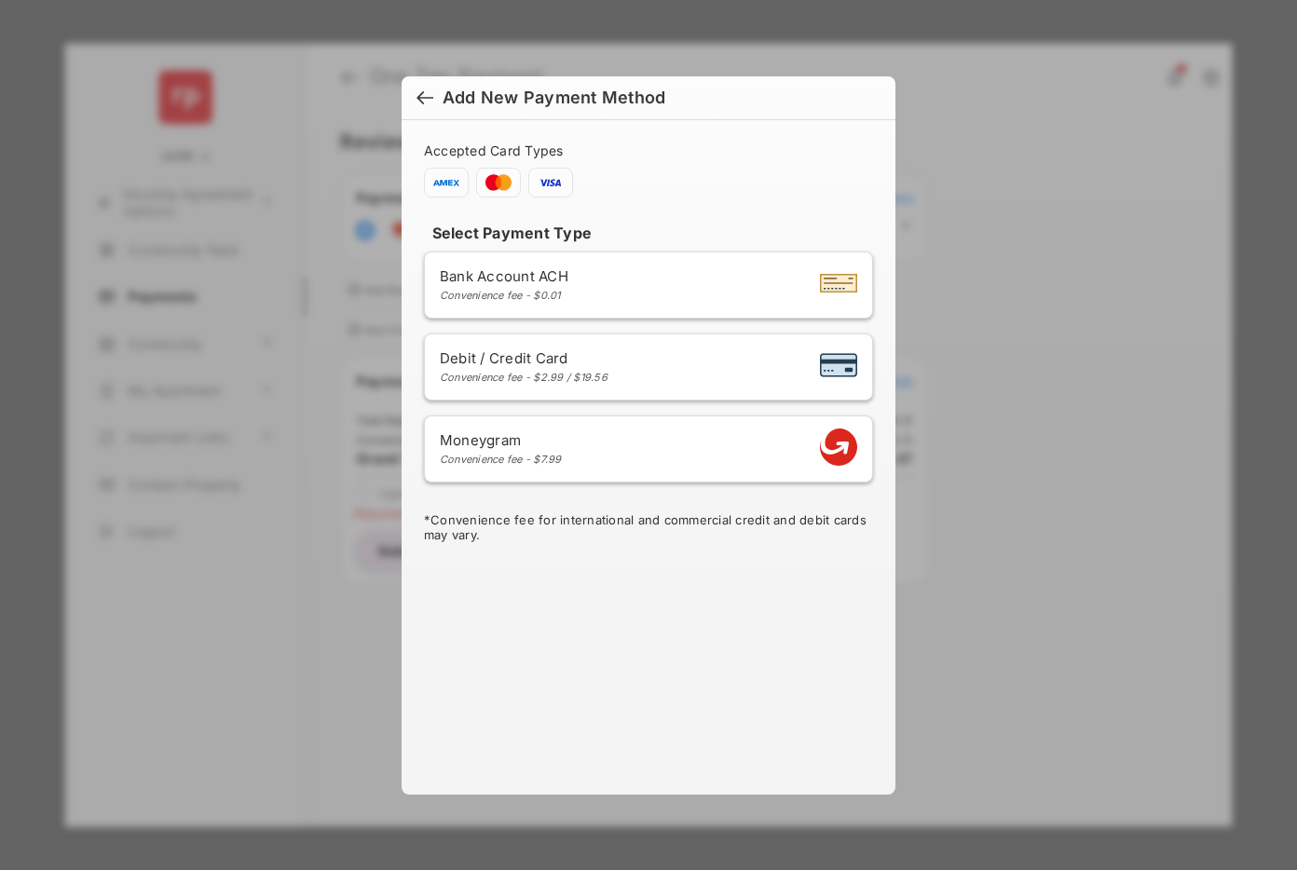
click at [690, 351] on div "Debit / Credit Card Convenience fee - $2.99 / $19.56" at bounding box center [648, 366] width 417 height 35
select select "**"
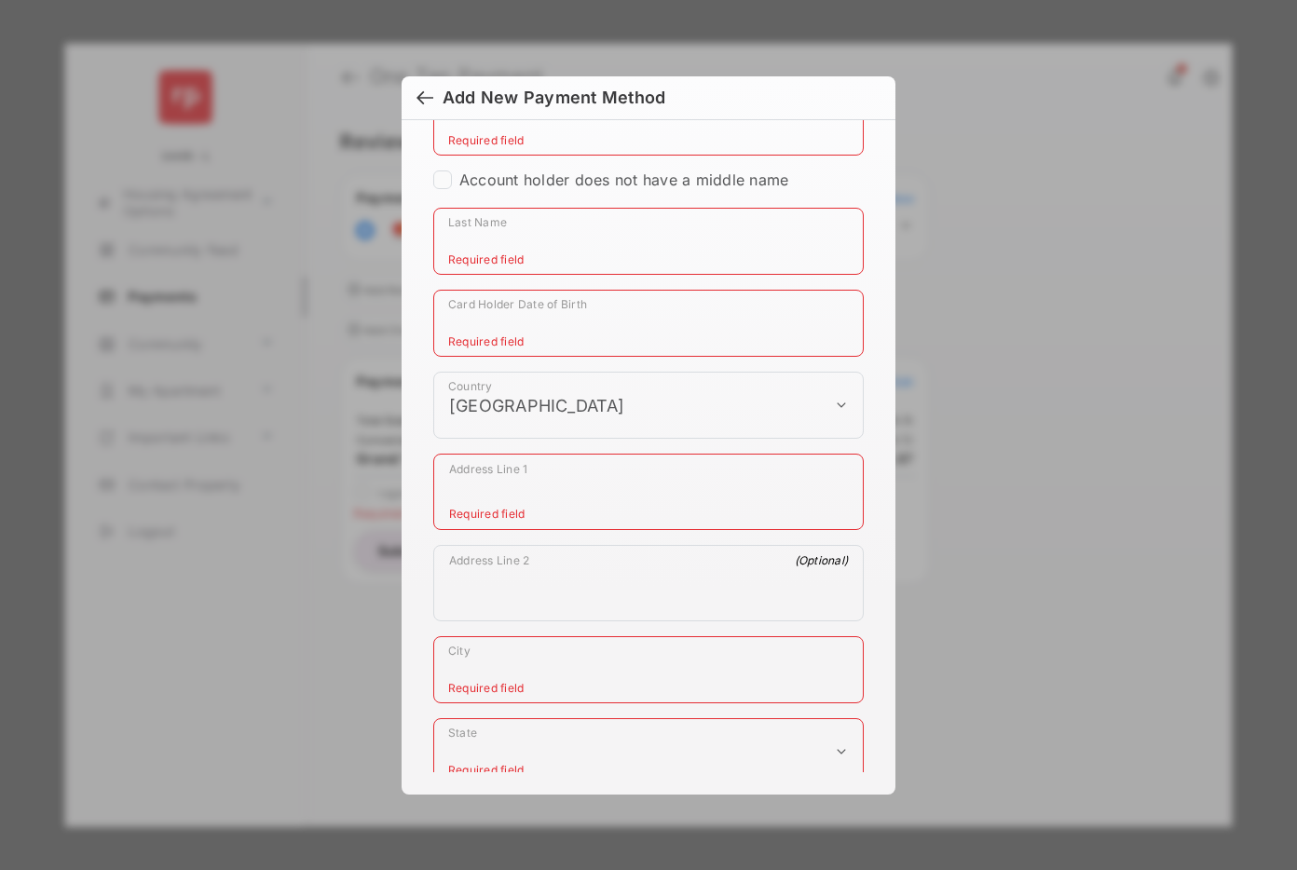
scroll to position [1021, 0]
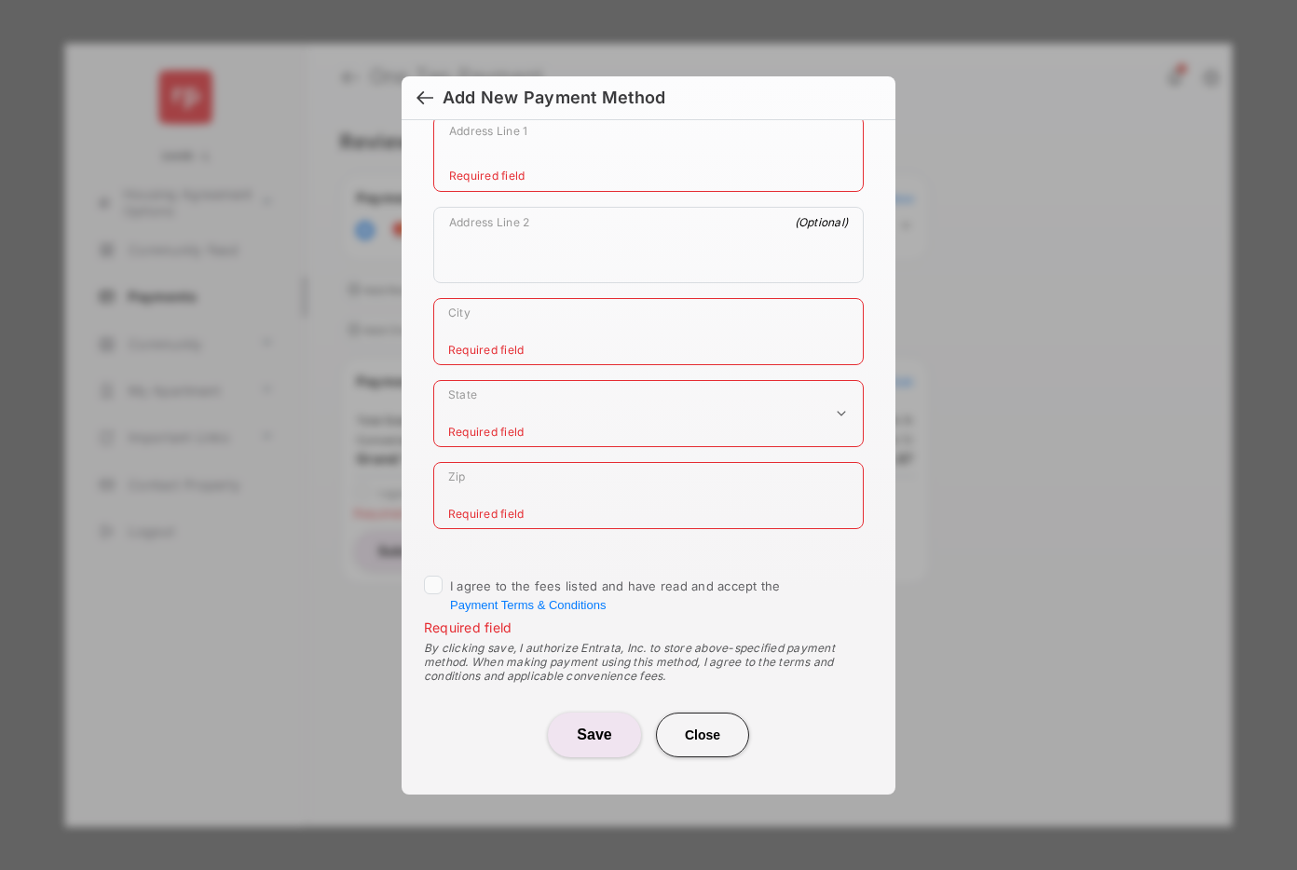
click at [580, 732] on button "Save" at bounding box center [594, 735] width 93 height 45
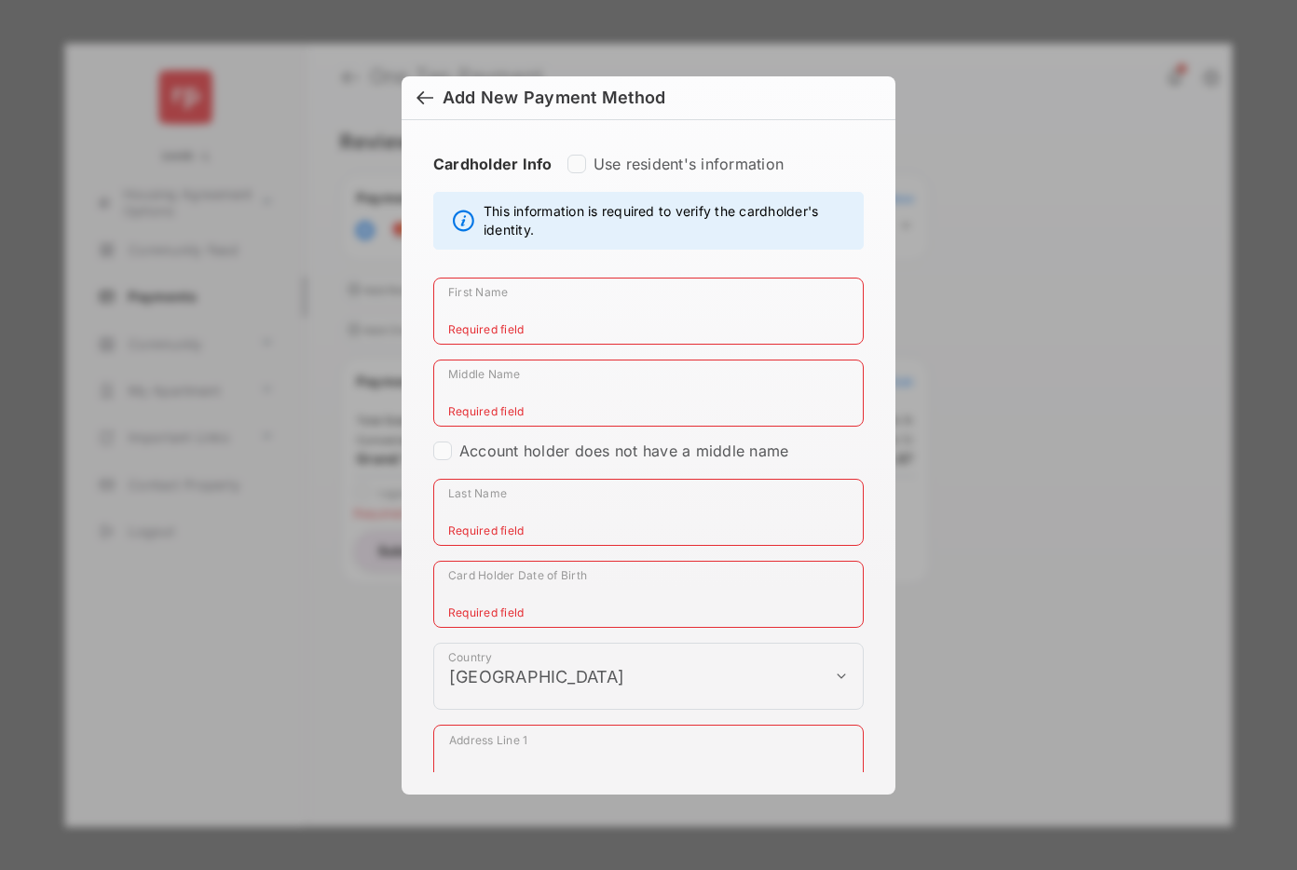
scroll to position [0, 0]
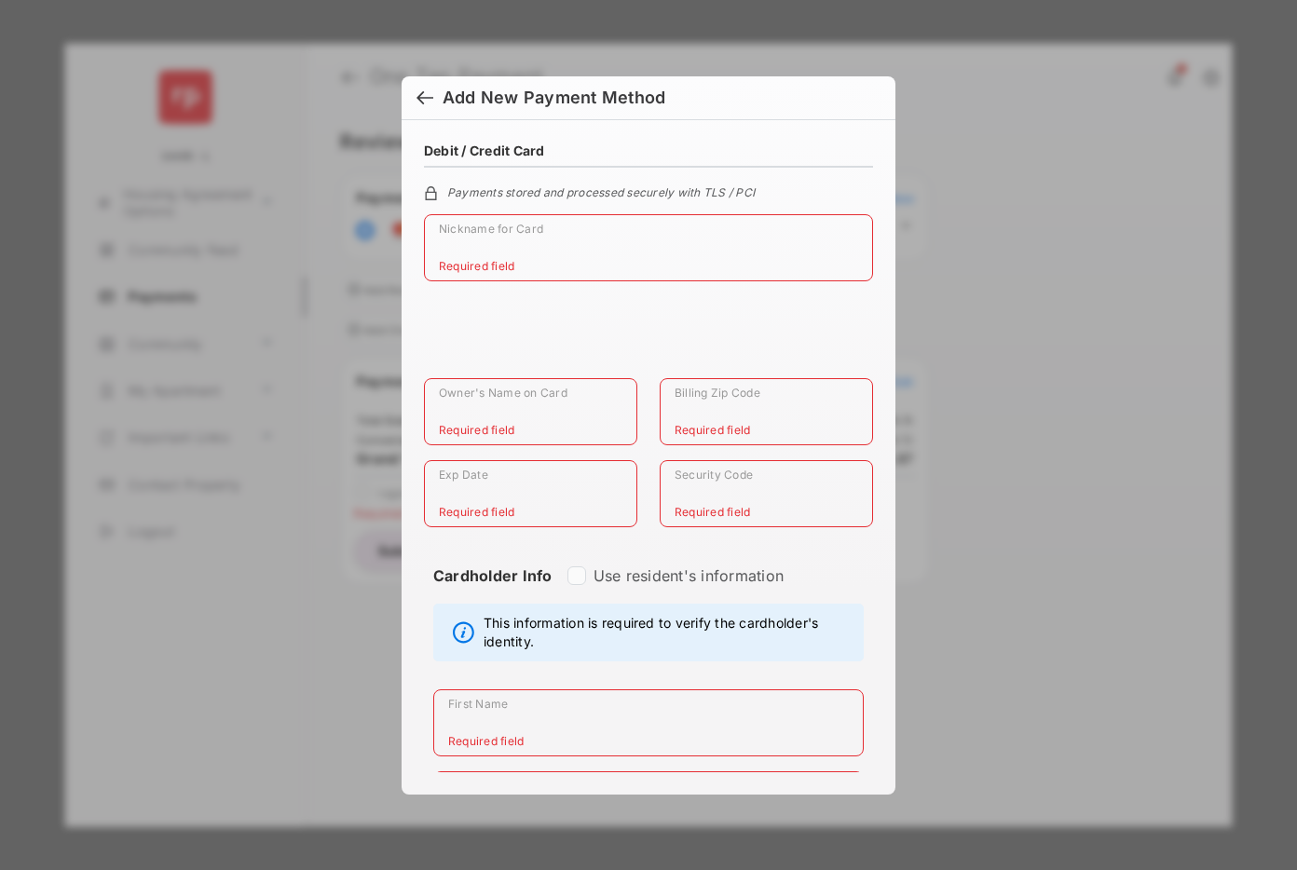
click at [421, 98] on div at bounding box center [424, 99] width 17 height 20
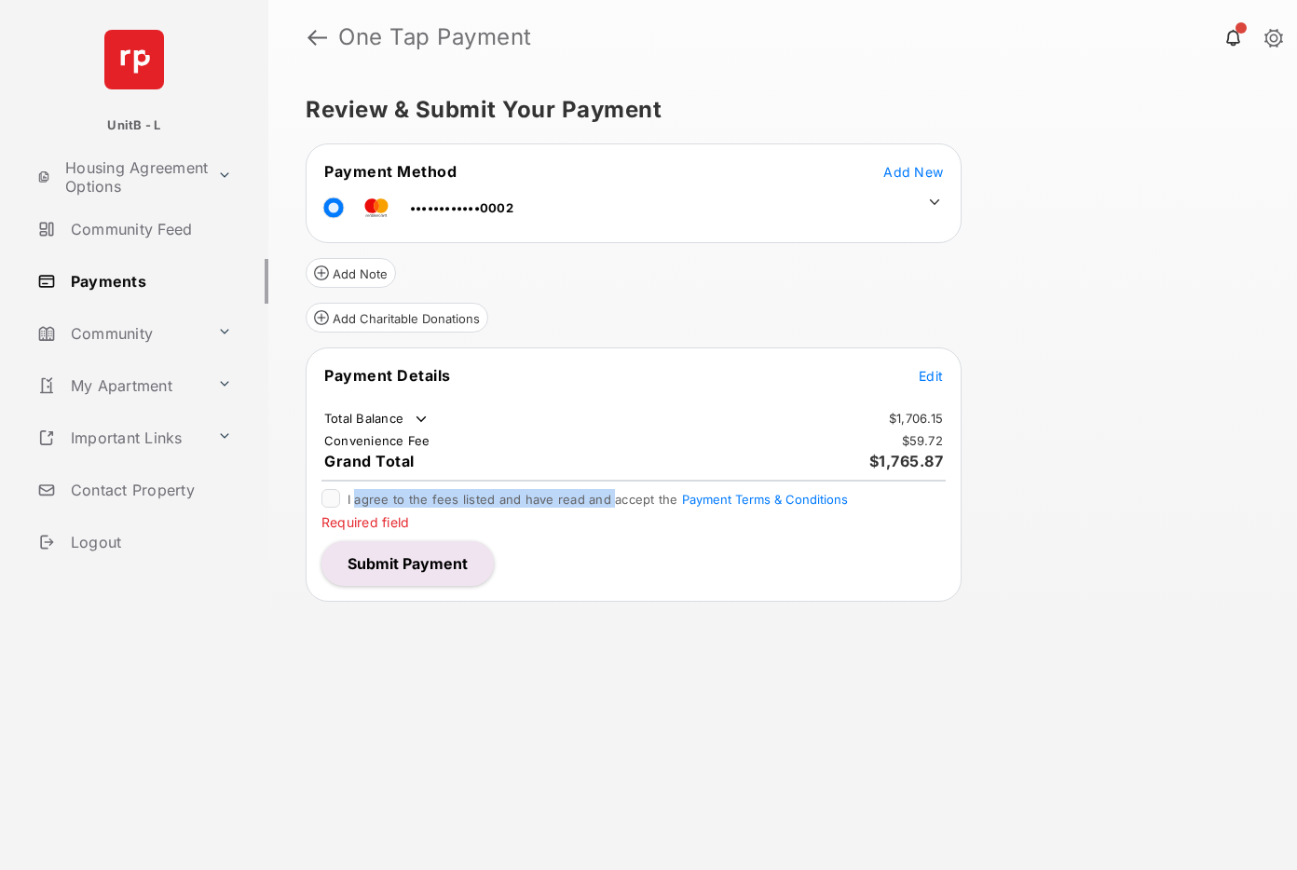
drag, startPoint x: 356, startPoint y: 502, endPoint x: 608, endPoint y: 500, distance: 251.6
click at [608, 500] on span "I agree to the fees listed and have read and accept the Payment Terms & Conditi…" at bounding box center [598, 499] width 500 height 15
click at [648, 655] on div "Review & Submit Your Payment Payment Method Add New ••••••••••••0002 Add Note A…" at bounding box center [782, 473] width 1029 height 796
click at [1051, 244] on div "Review & Submit Your Payment Payment Method Add New ••••••••••••0002 Add Note A…" at bounding box center [782, 473] width 1029 height 796
click at [912, 171] on span "Add New" at bounding box center [913, 172] width 60 height 16
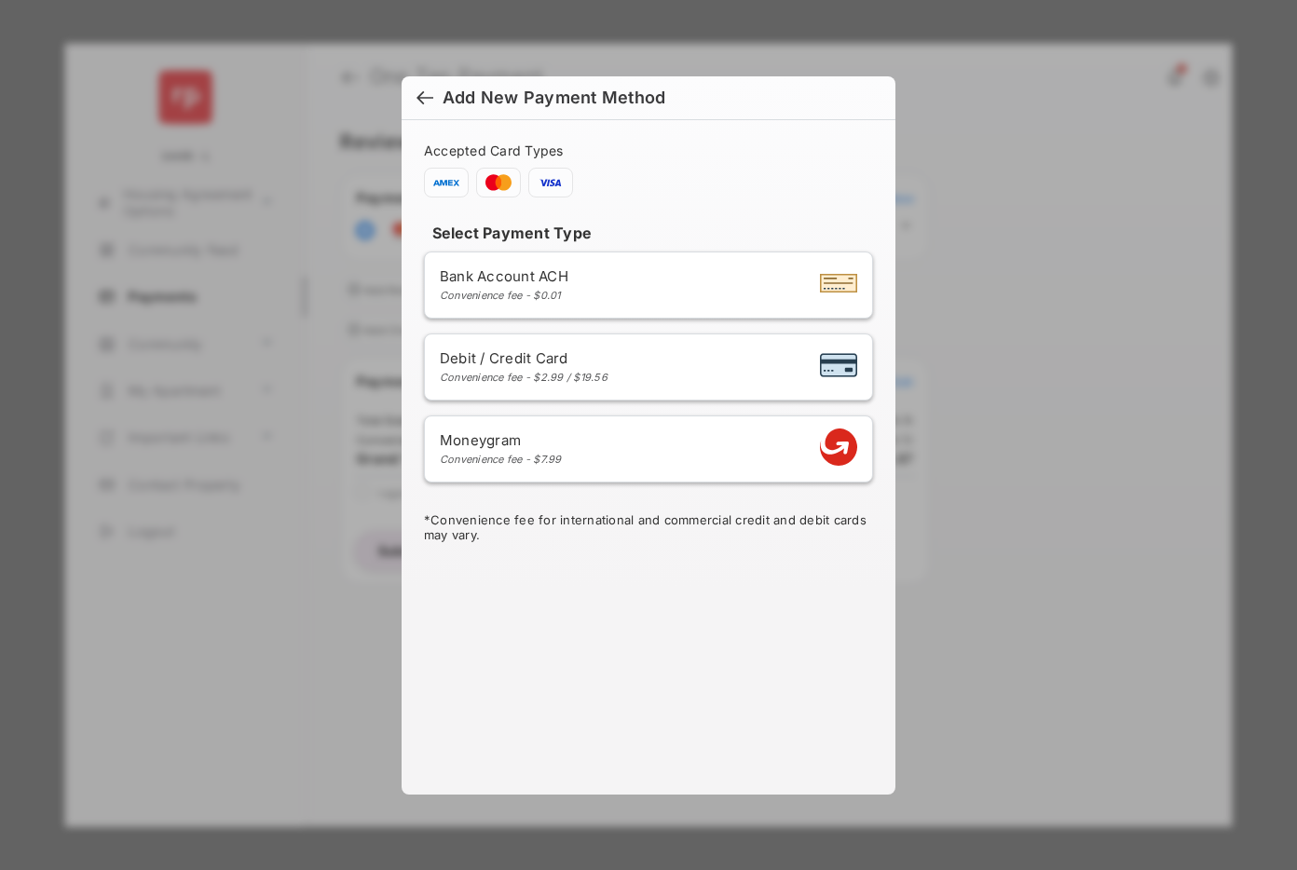
click at [581, 372] on div "Convenience fee - $2.99 / $19.56" at bounding box center [524, 377] width 168 height 13
select select "**"
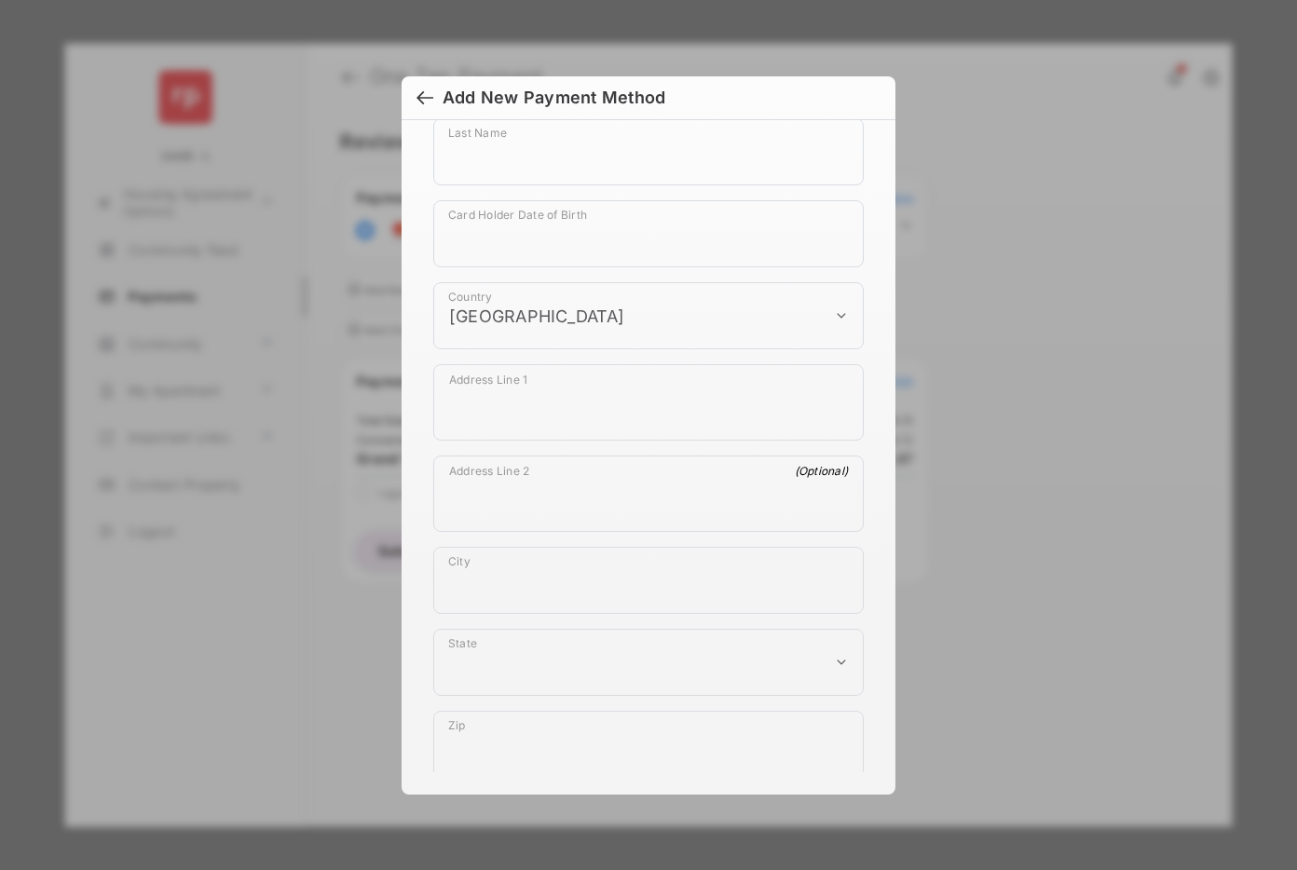
scroll to position [1021, 0]
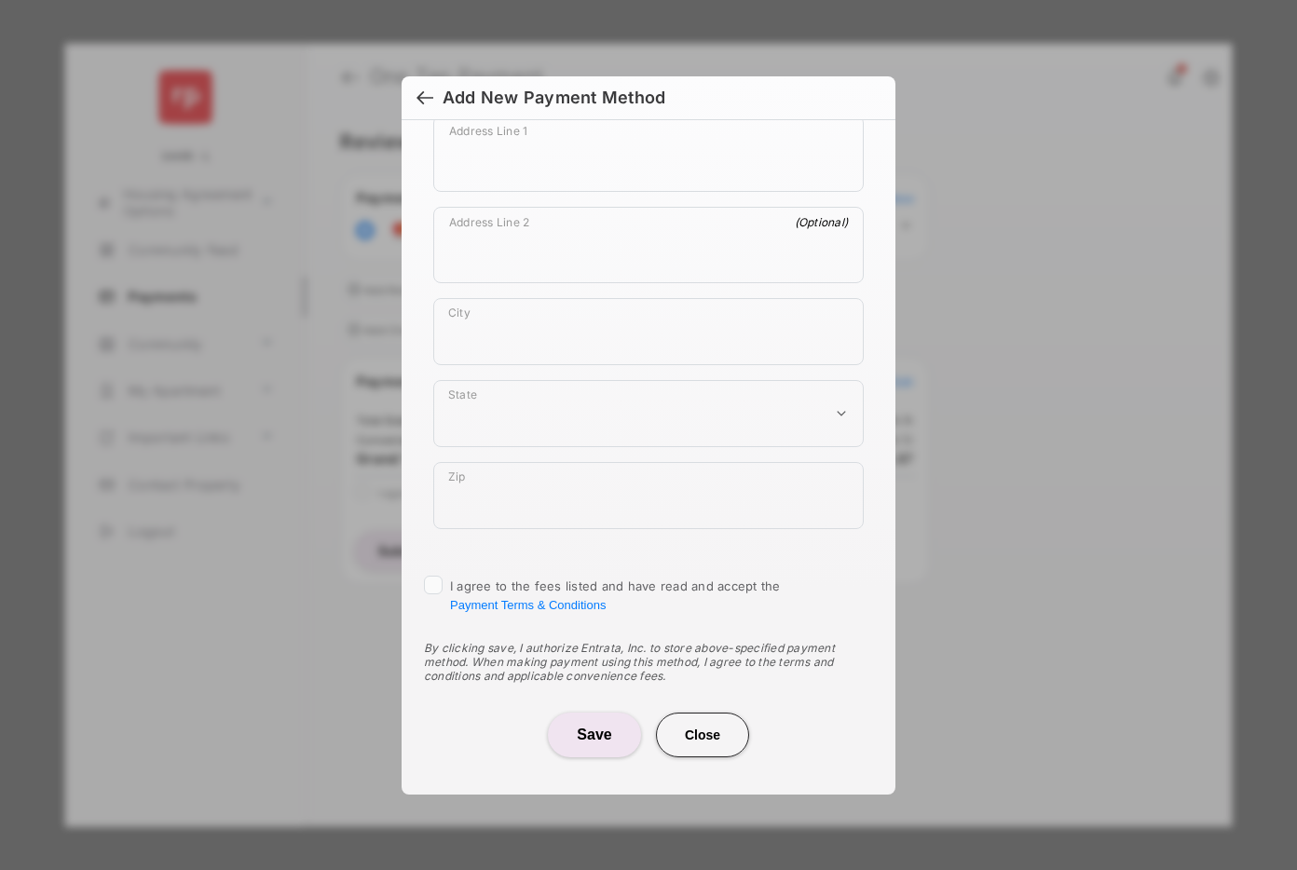
click at [581, 727] on button "Save" at bounding box center [594, 735] width 93 height 45
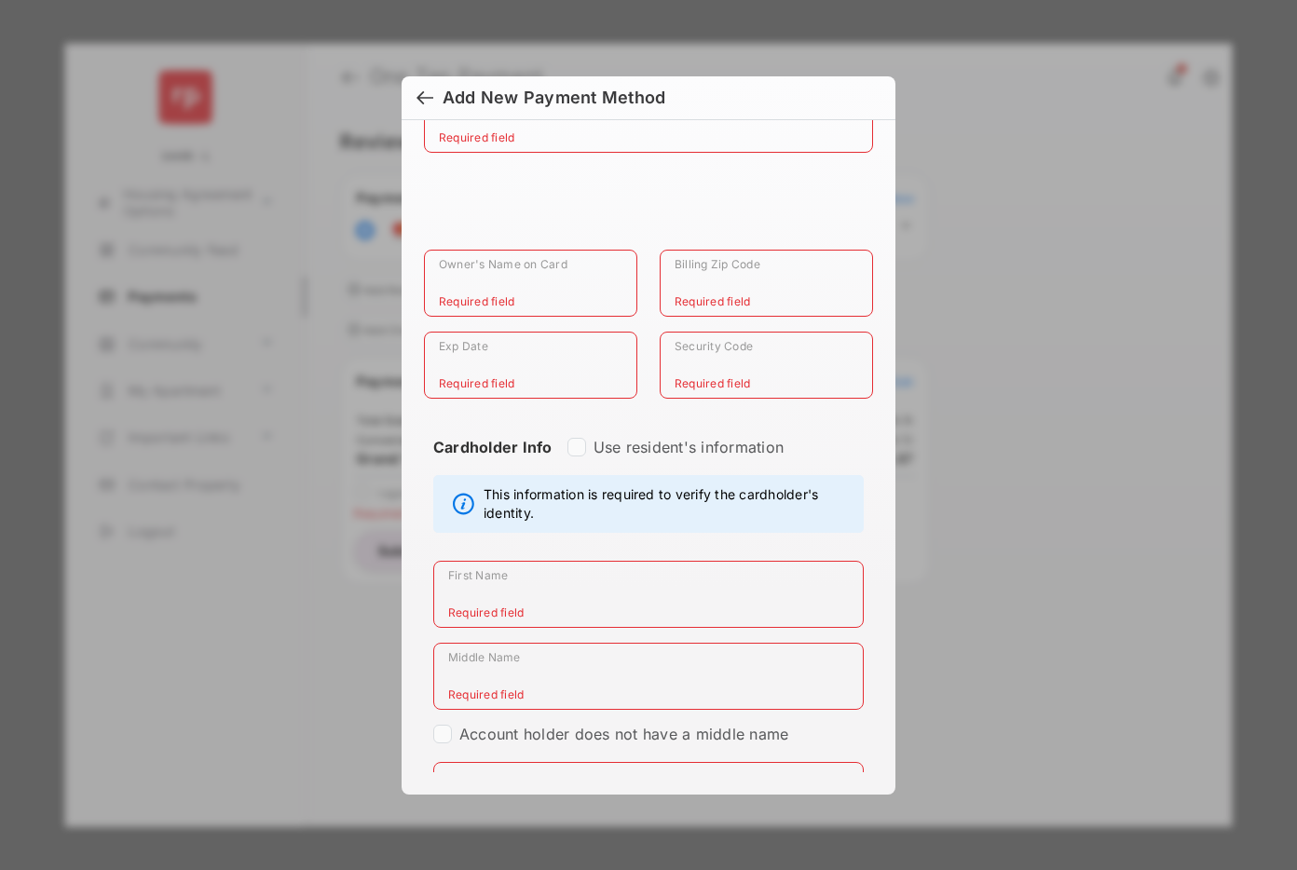
scroll to position [0, 0]
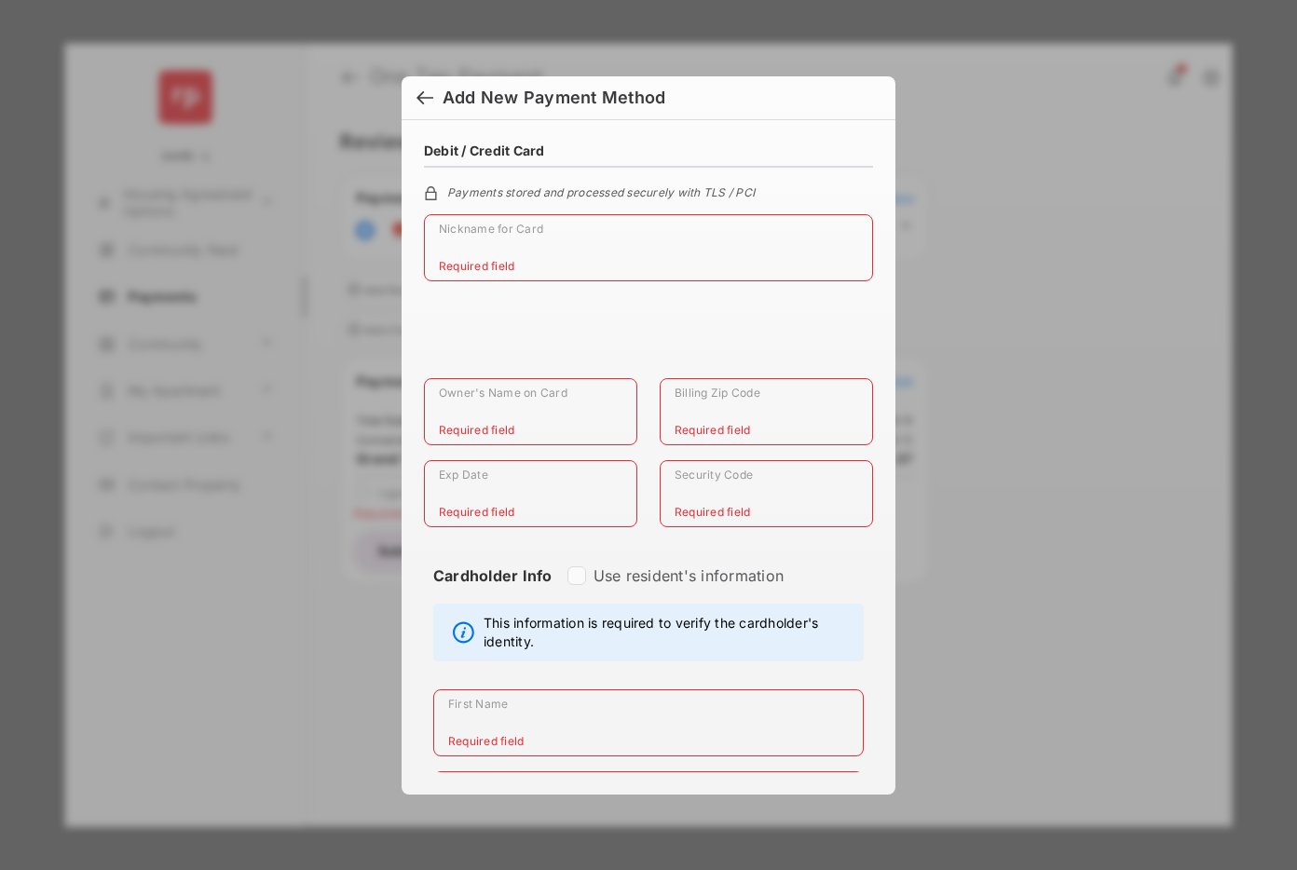
click at [425, 97] on div at bounding box center [424, 99] width 17 height 20
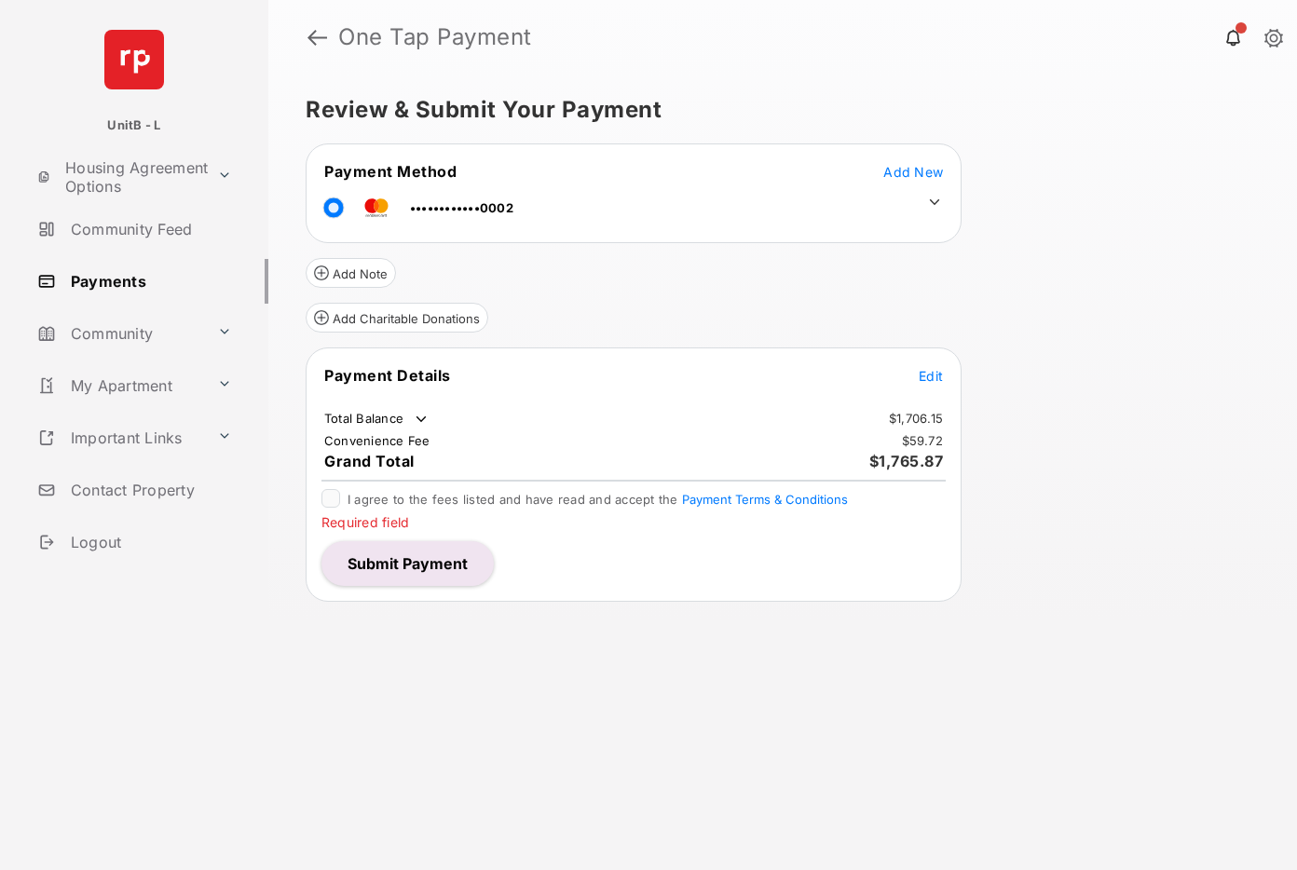
click at [912, 169] on span "Add New" at bounding box center [913, 172] width 60 height 16
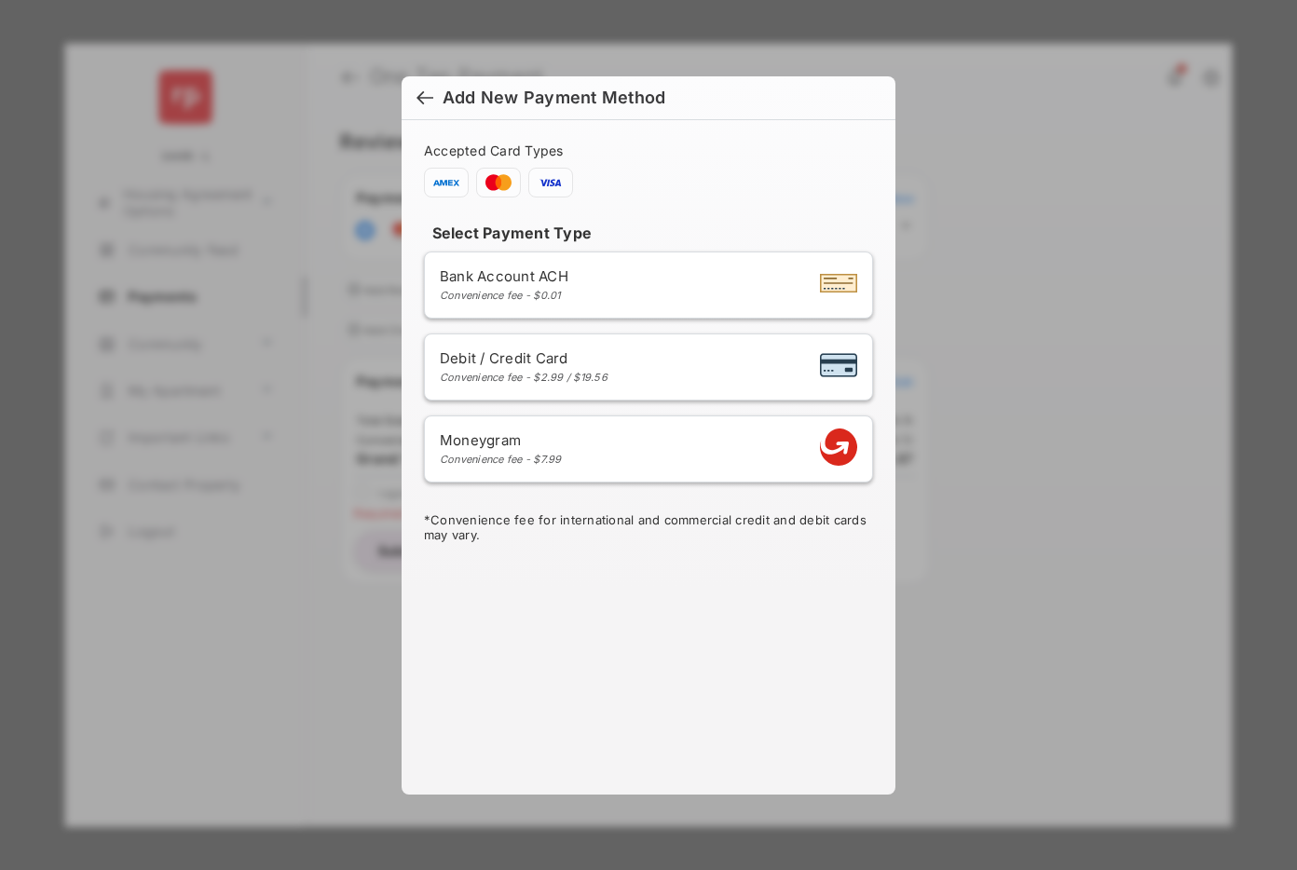
click at [631, 364] on div "Debit / Credit Card Convenience fee - $2.99 / $19.56" at bounding box center [648, 366] width 417 height 35
select select "**"
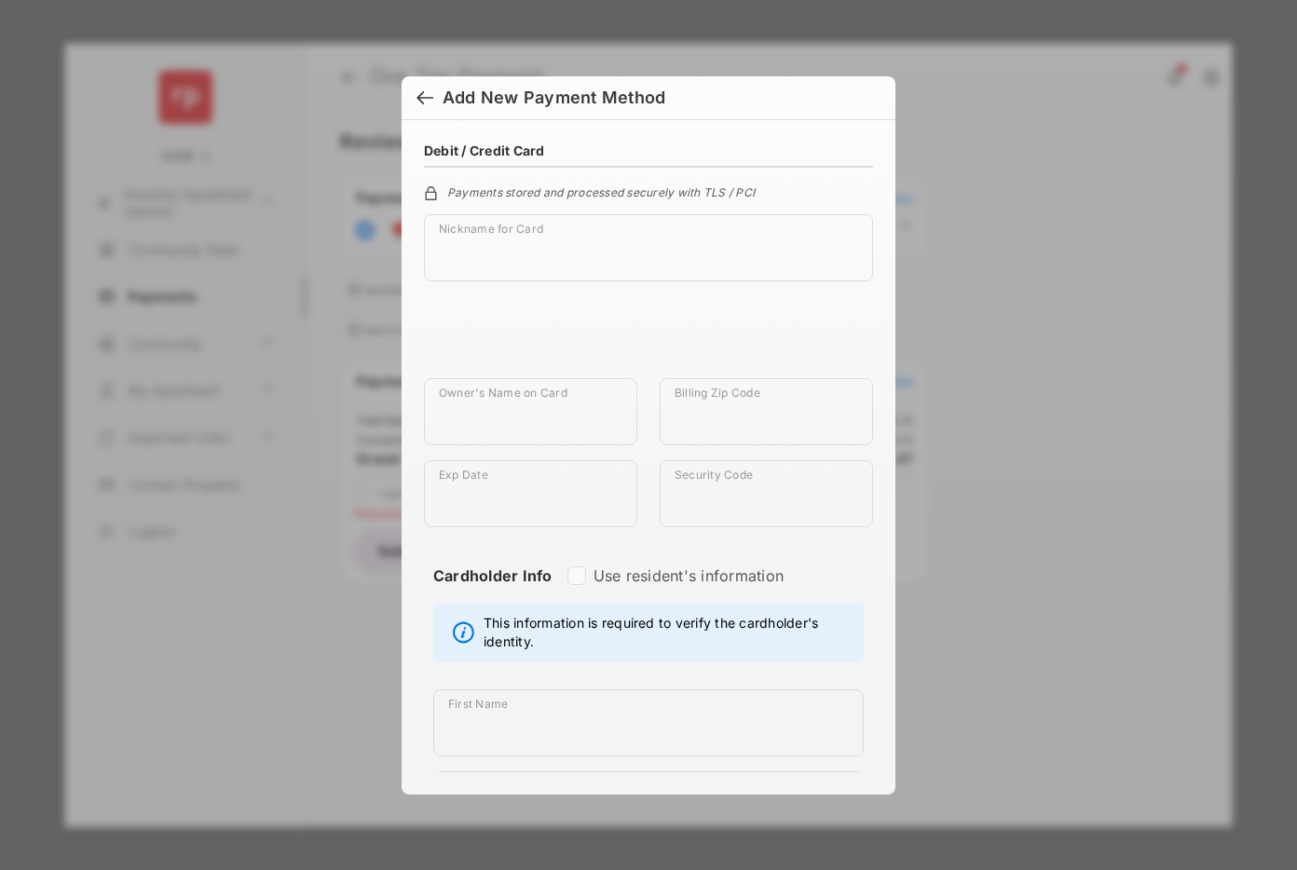
click at [421, 94] on div at bounding box center [424, 99] width 17 height 20
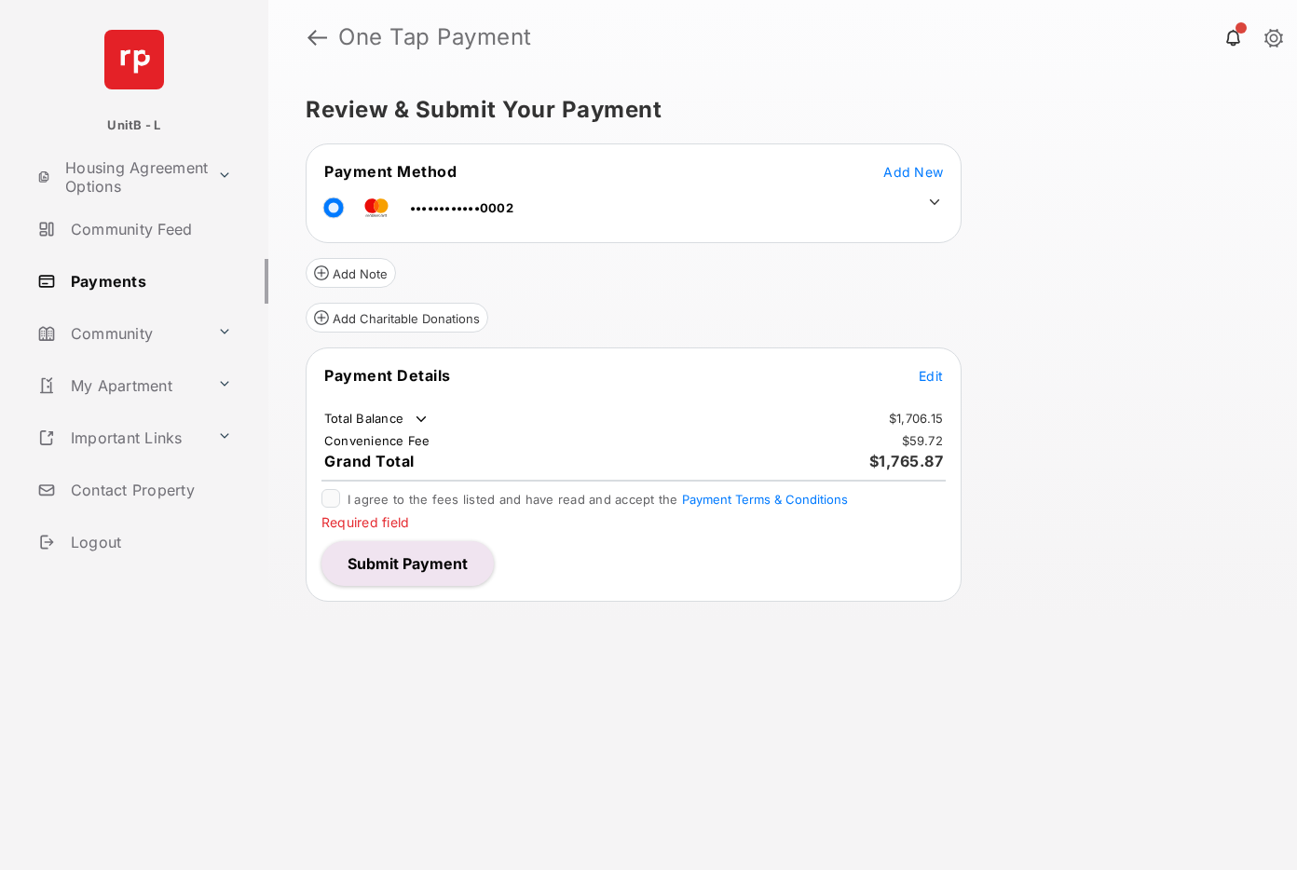
click at [907, 172] on span "Add New" at bounding box center [913, 172] width 60 height 16
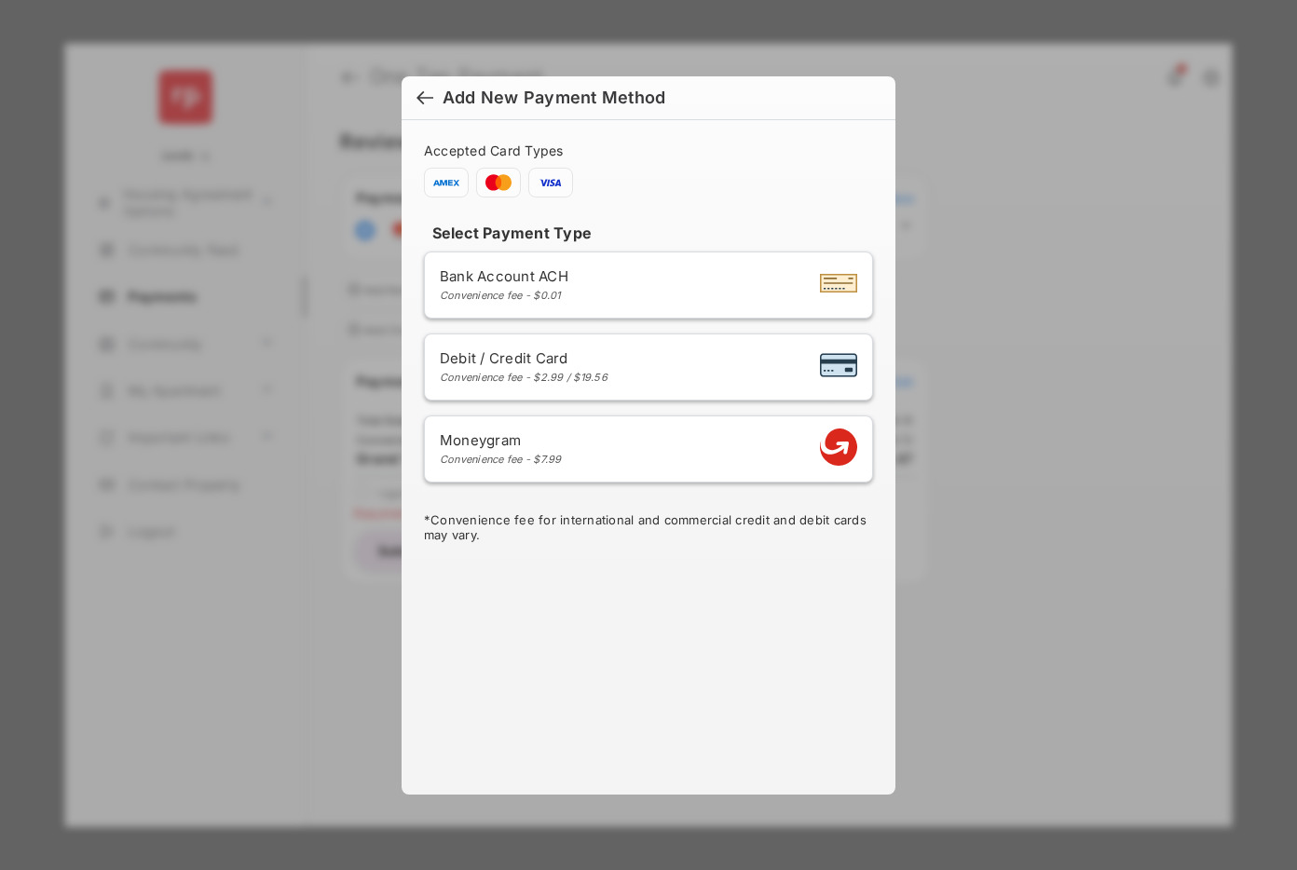
click at [585, 355] on span "Debit / Credit Card" at bounding box center [524, 358] width 168 height 18
select select "**"
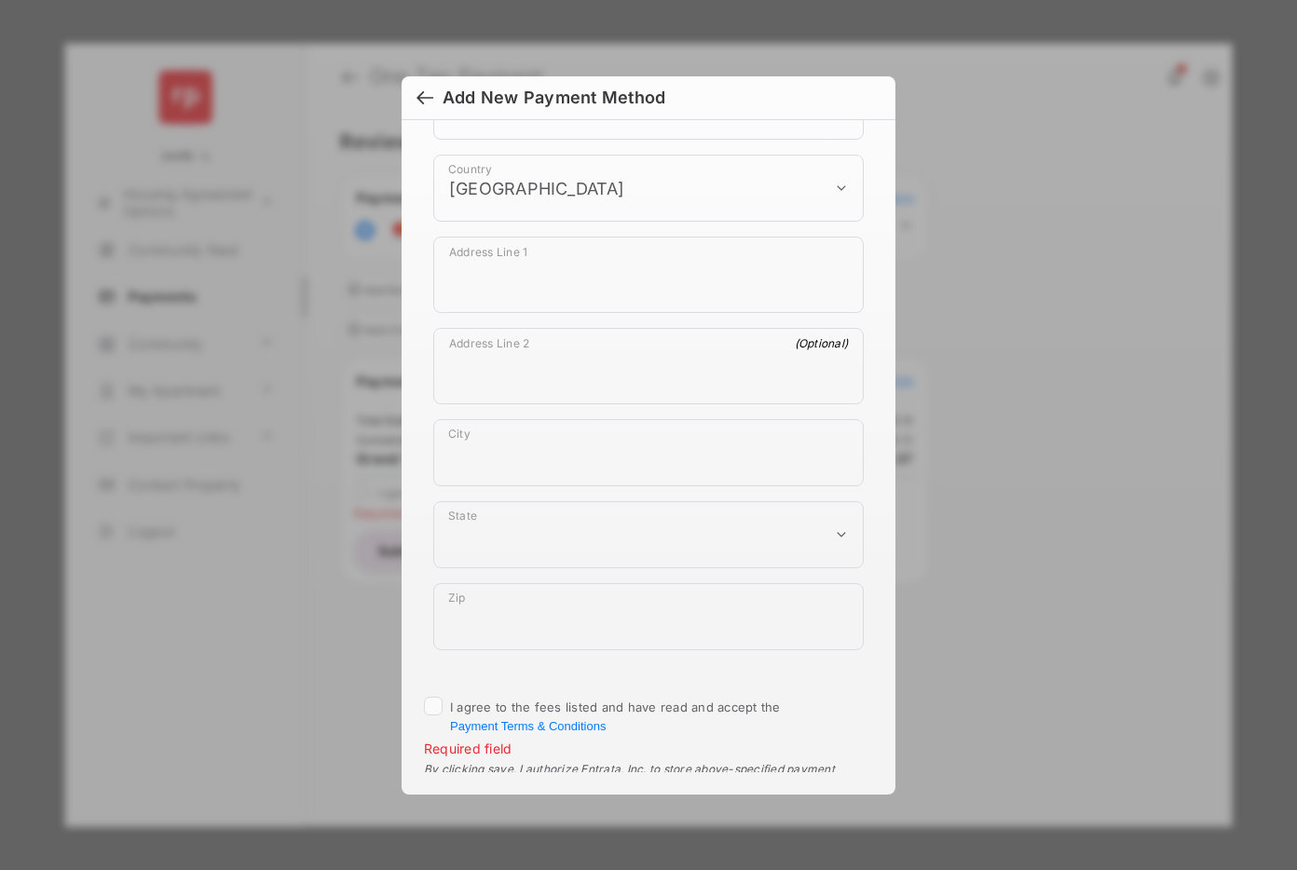
scroll to position [1021, 0]
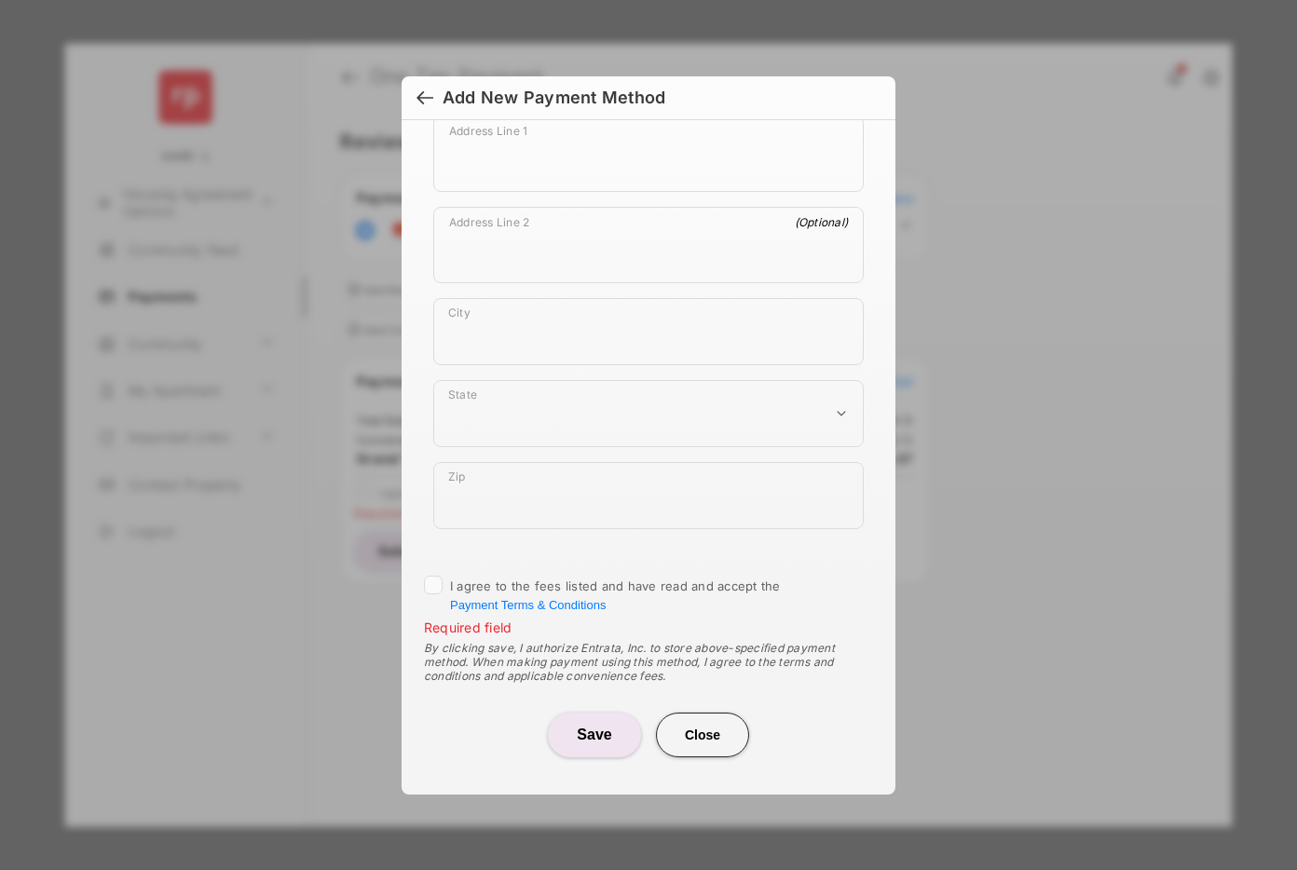
click at [701, 732] on button "Close" at bounding box center [702, 735] width 93 height 45
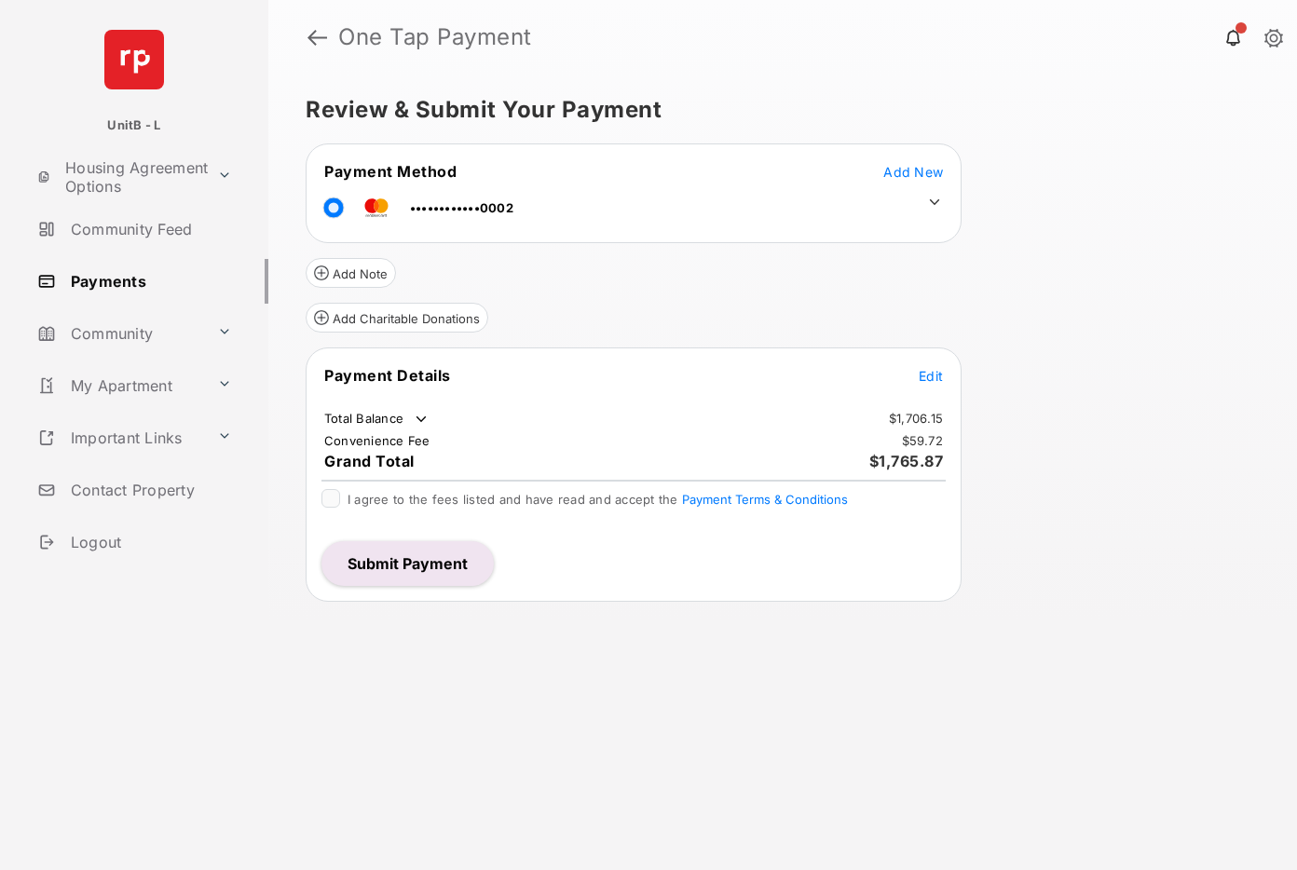
click at [899, 170] on span "Add New" at bounding box center [913, 172] width 60 height 16
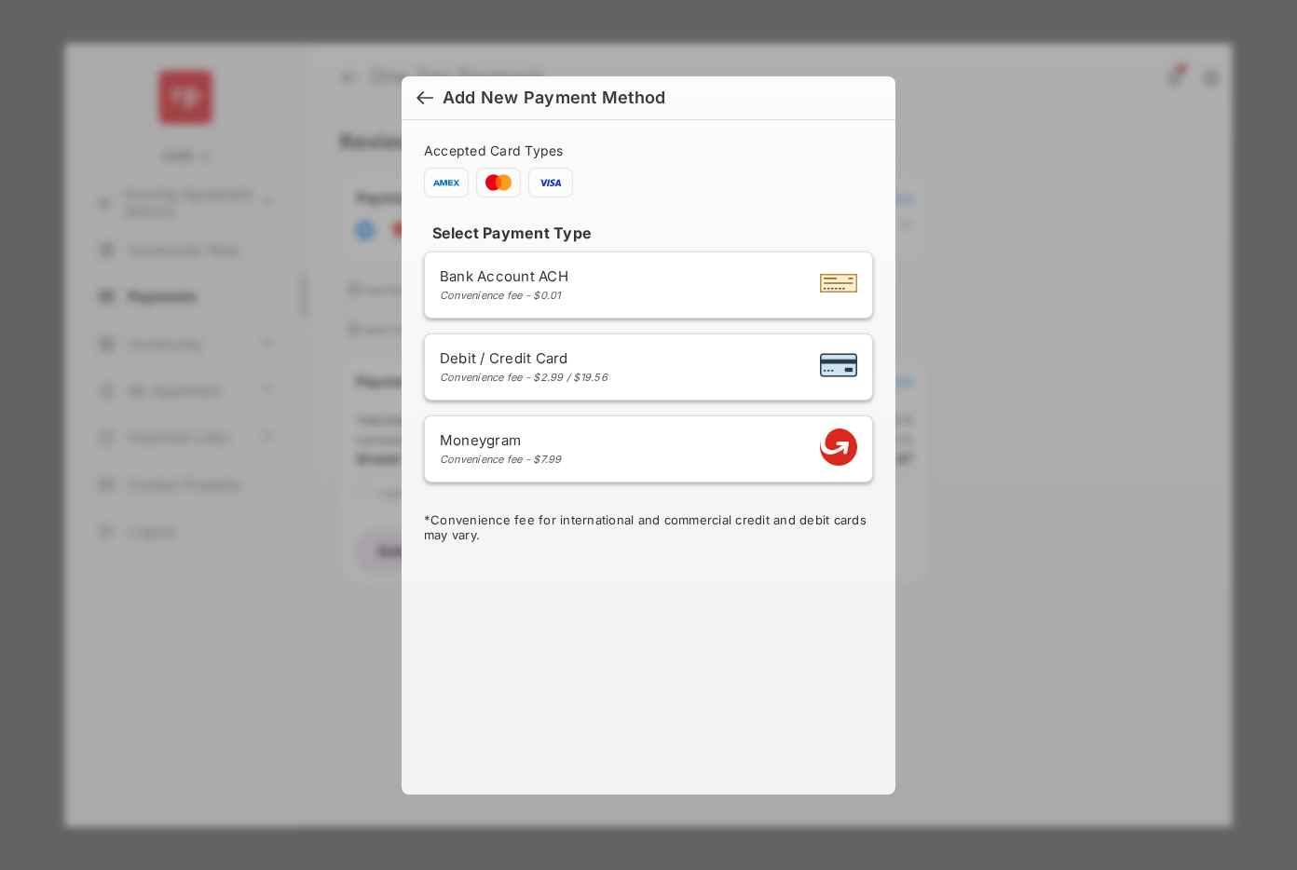
click at [615, 365] on div "Debit / Credit Card Convenience fee - $2.99 / $19.56" at bounding box center [648, 366] width 417 height 35
select select "**"
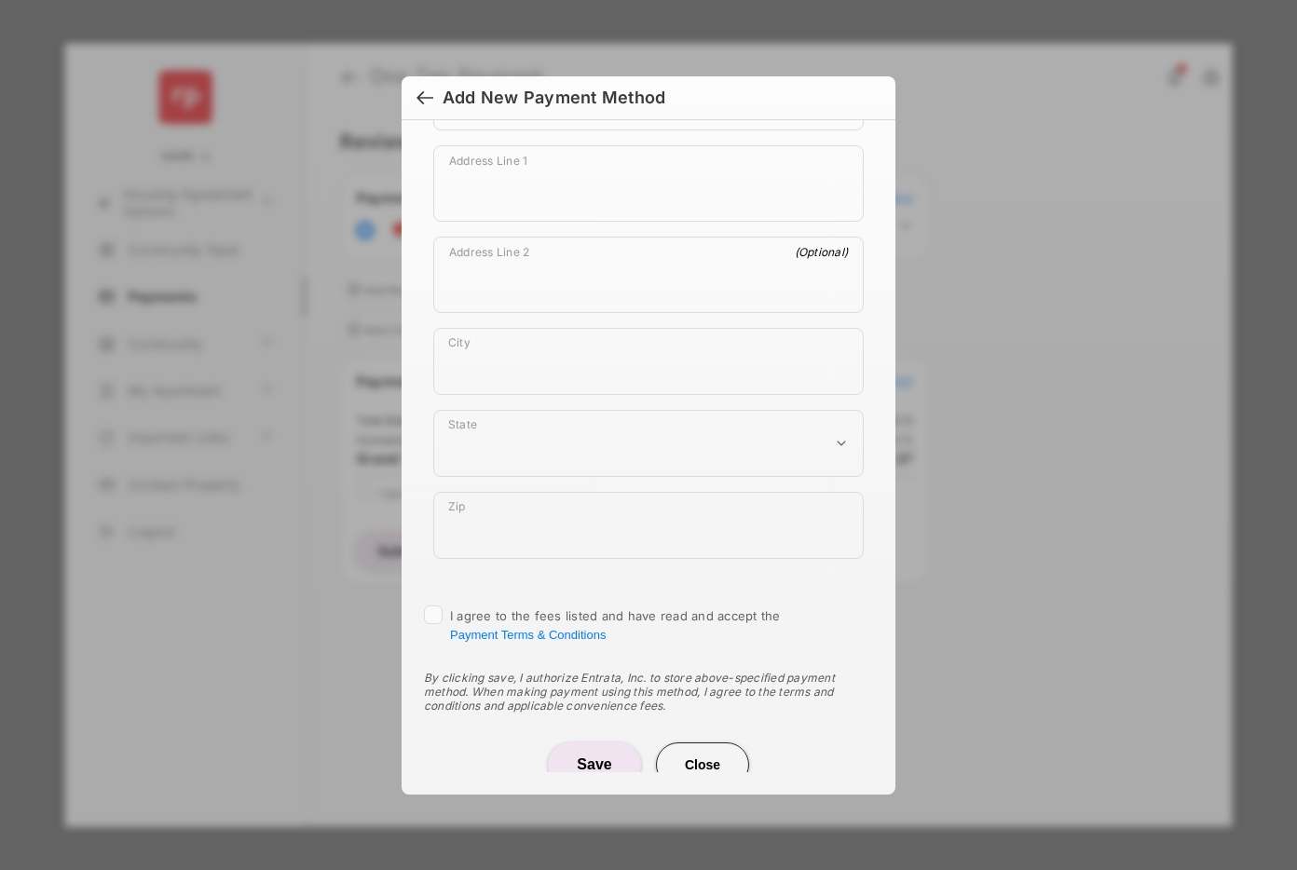
scroll to position [1021, 0]
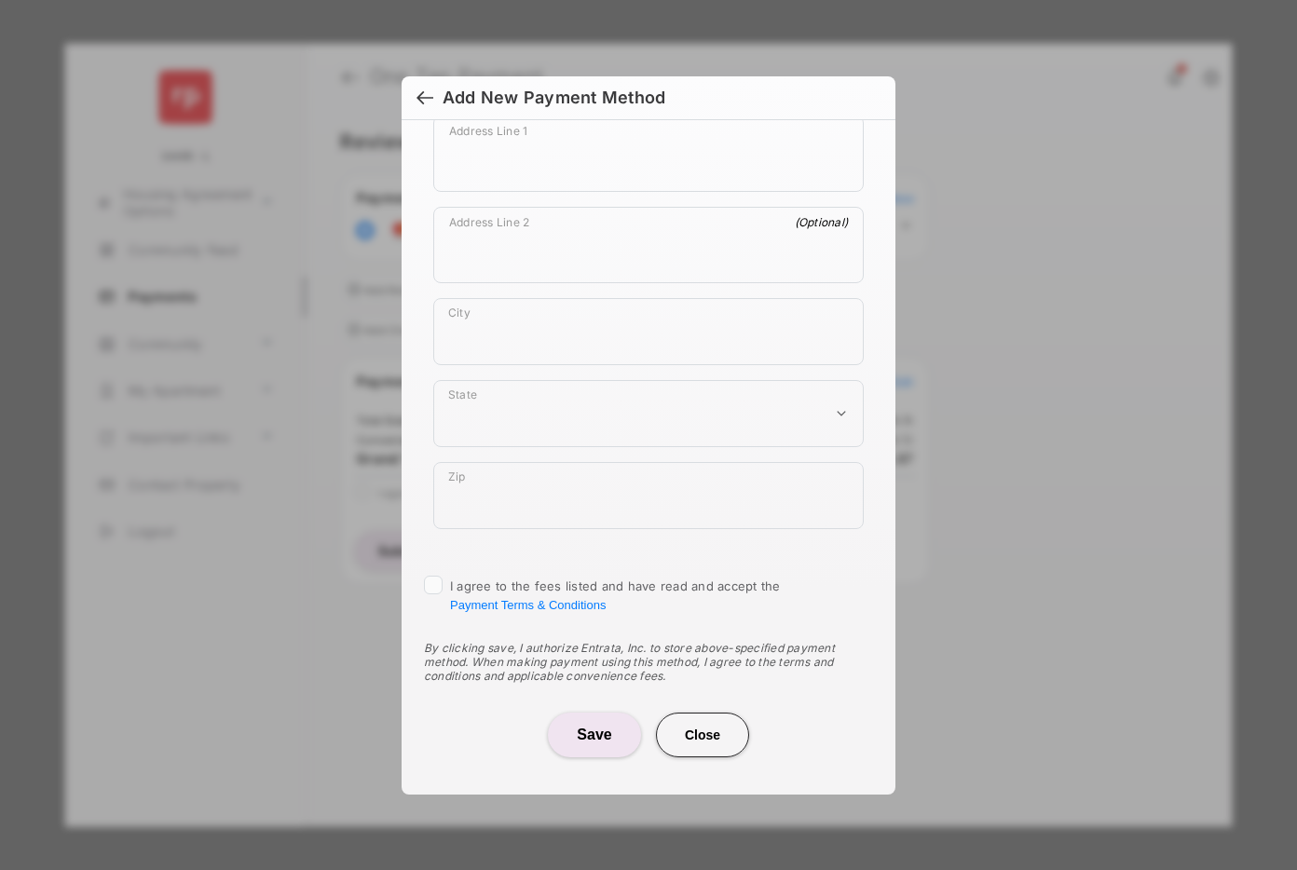
click at [698, 727] on button "Close" at bounding box center [702, 735] width 93 height 45
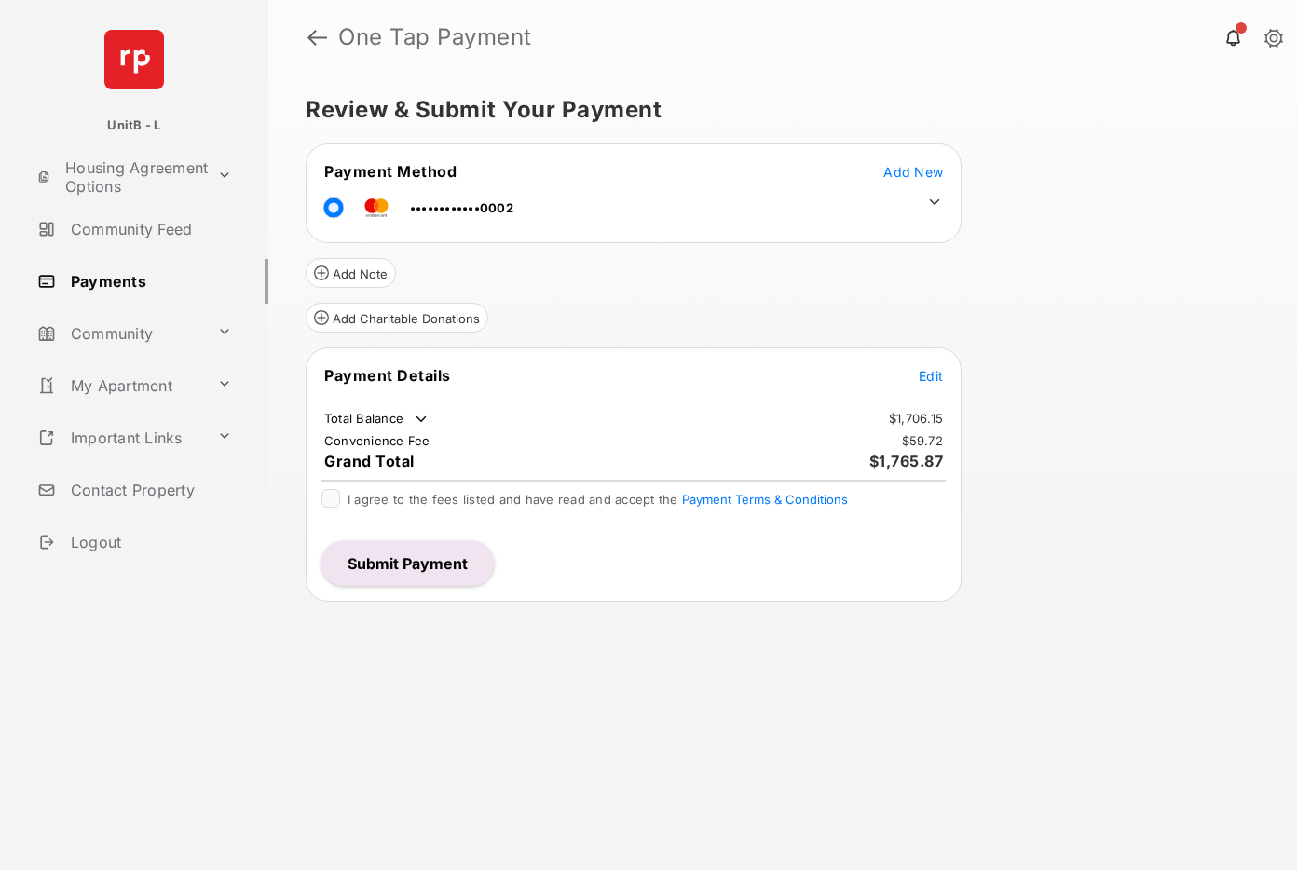
click at [906, 172] on span "Add New" at bounding box center [913, 172] width 60 height 16
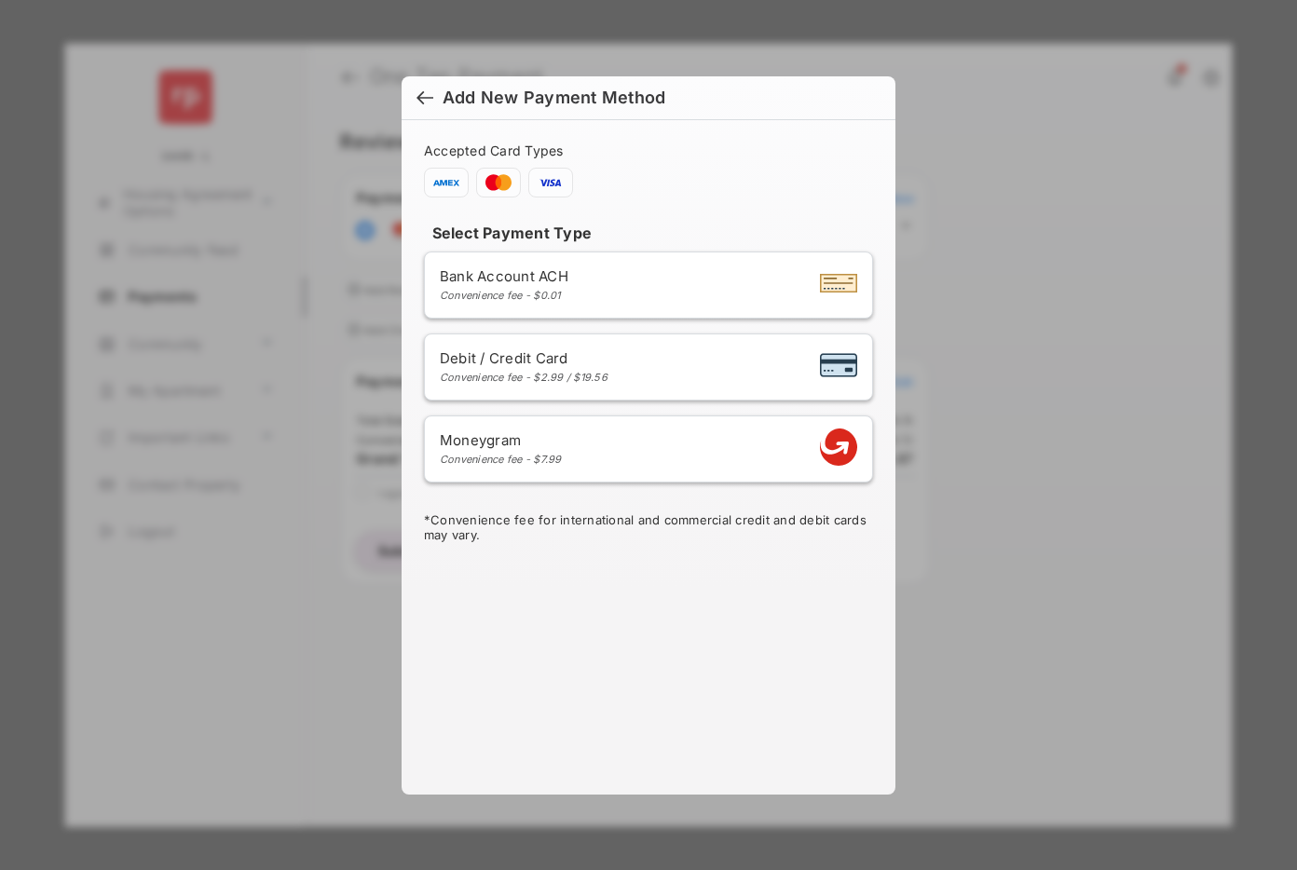
click at [673, 363] on div "Debit / Credit Card Convenience fee - $2.99 / $19.56" at bounding box center [648, 366] width 417 height 35
select select "**"
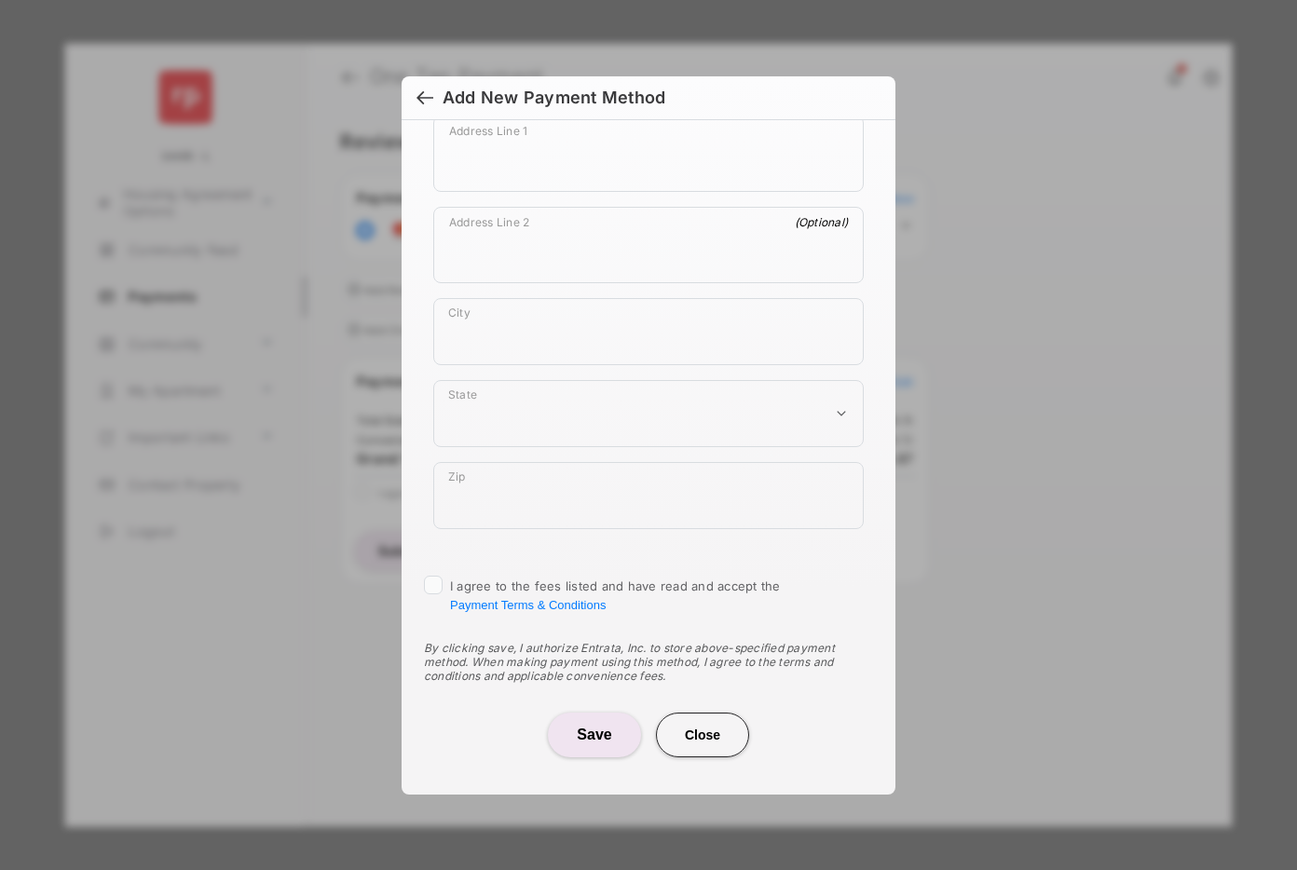
click at [725, 726] on button "Close" at bounding box center [702, 735] width 93 height 45
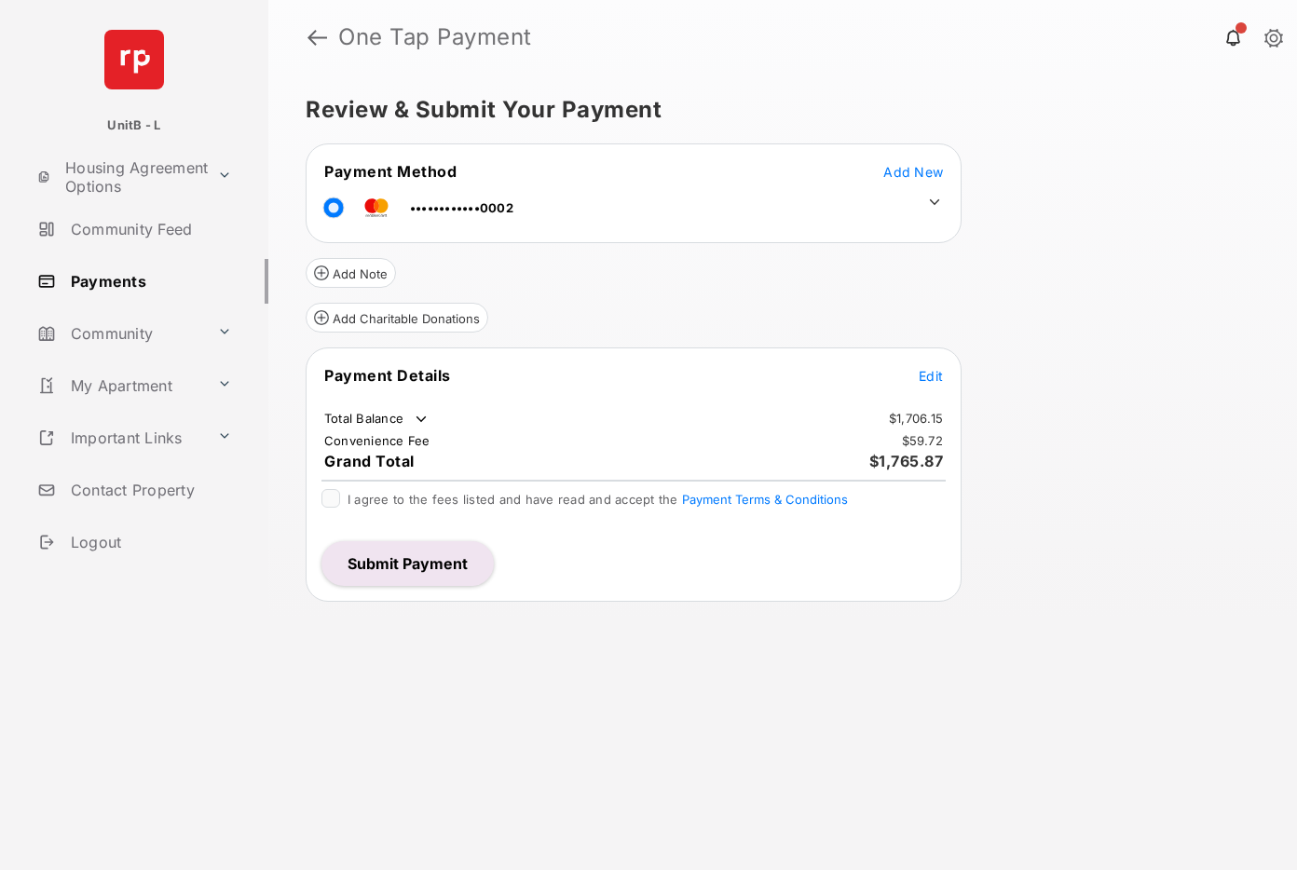
click at [1051, 567] on div "Review & Submit Your Payment Payment Method Add New ••••••••••••0002 Add Note A…" at bounding box center [782, 473] width 1029 height 796
click at [1075, 515] on div "Review & Submit Your Payment Payment Method Add New ••••••••••••0002 Add Note A…" at bounding box center [782, 473] width 1029 height 796
click at [443, 568] on button "Submit Payment" at bounding box center [407, 563] width 172 height 45
click at [899, 166] on span "Add New" at bounding box center [913, 172] width 60 height 16
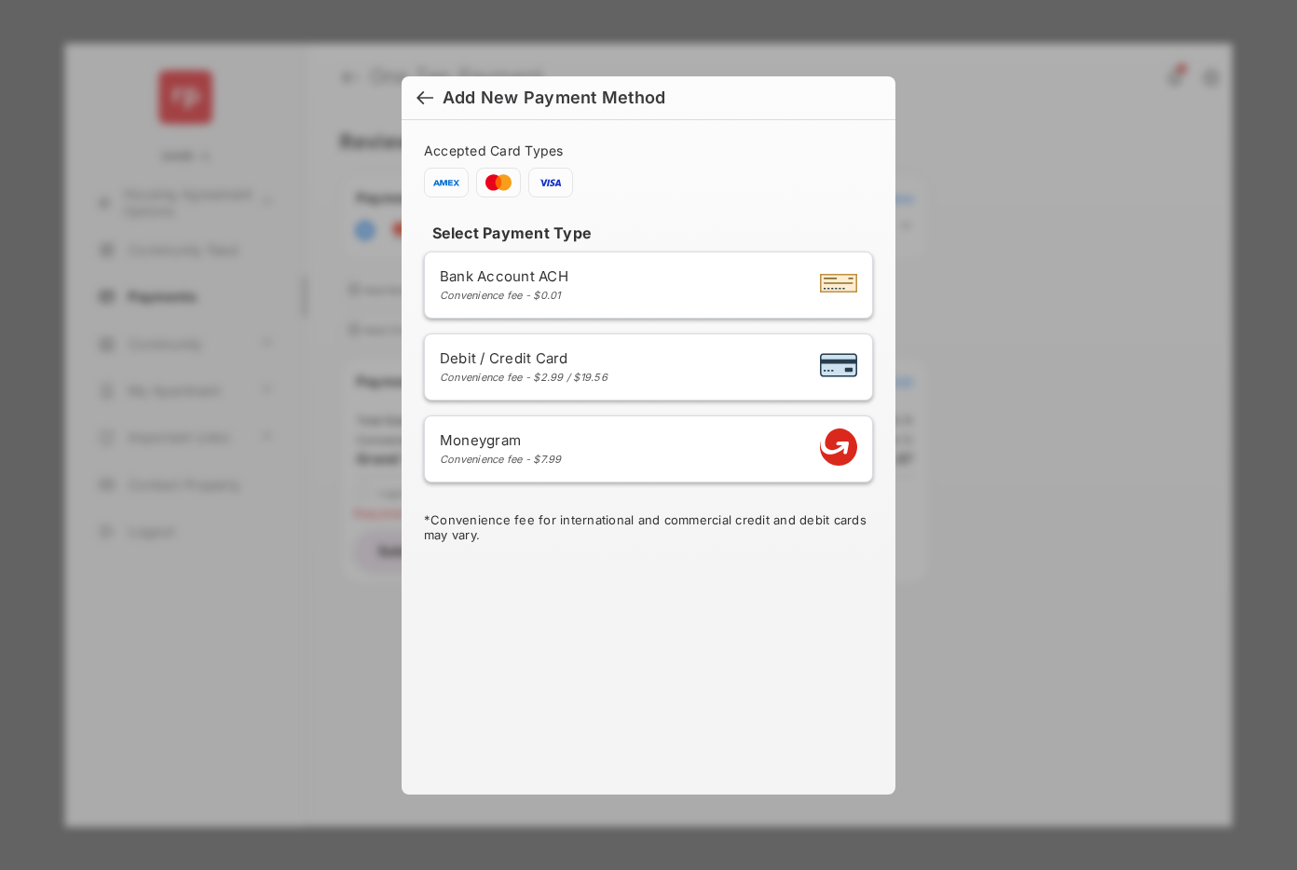
click at [701, 342] on li "Debit / Credit Card Convenience fee - $2.99 / $19.56" at bounding box center [648, 367] width 449 height 67
select select "**"
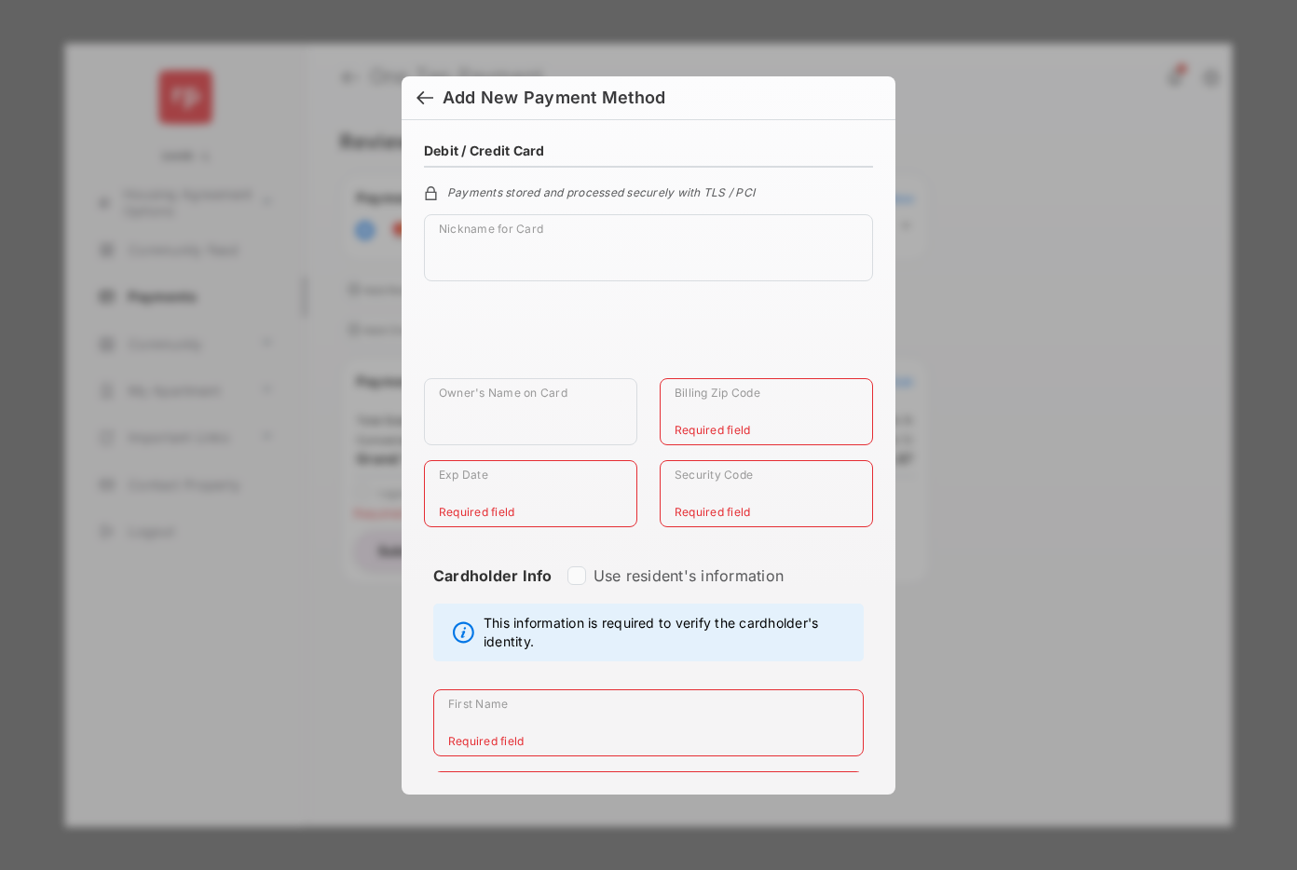
click at [426, 99] on div at bounding box center [424, 99] width 17 height 20
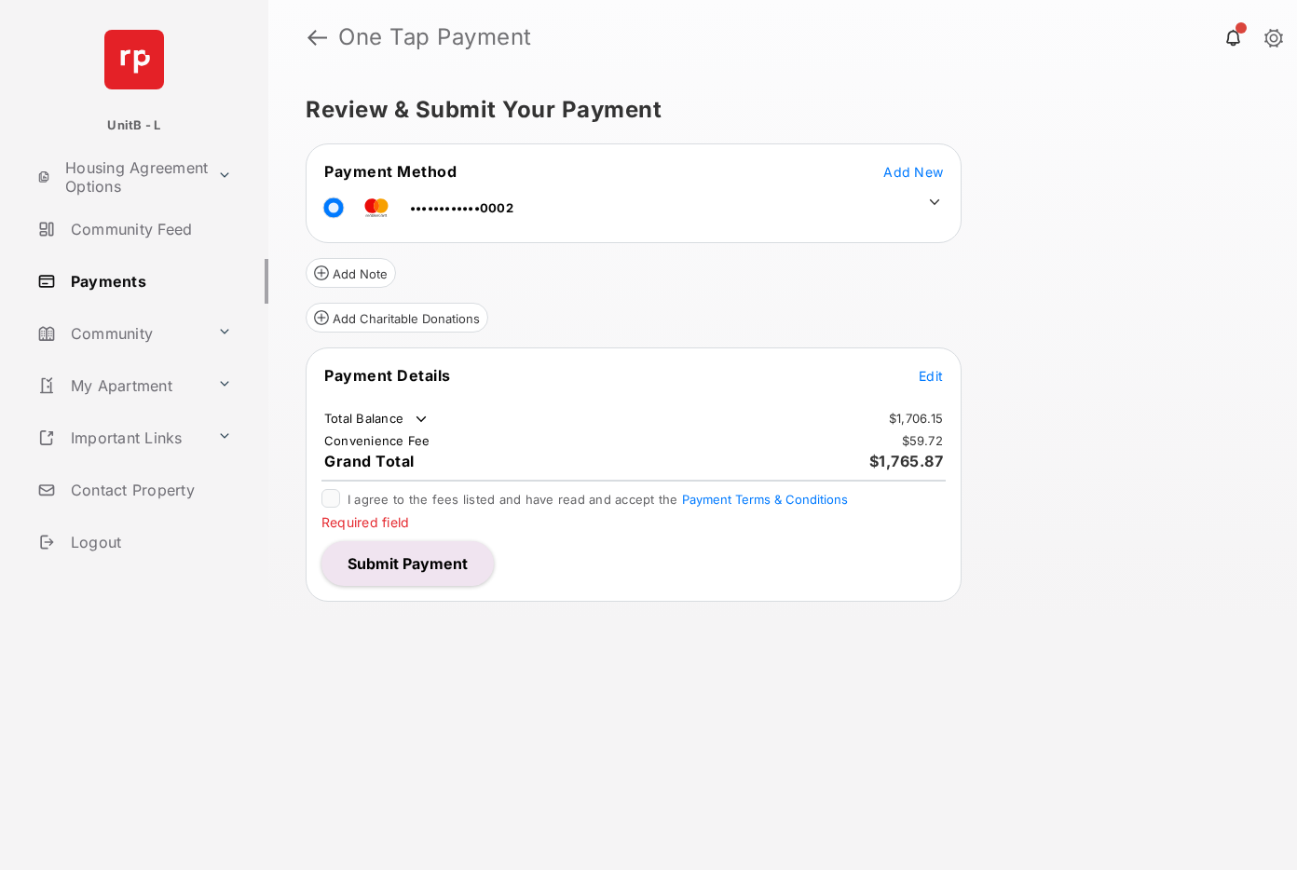
click at [918, 170] on span "Add New" at bounding box center [913, 172] width 60 height 16
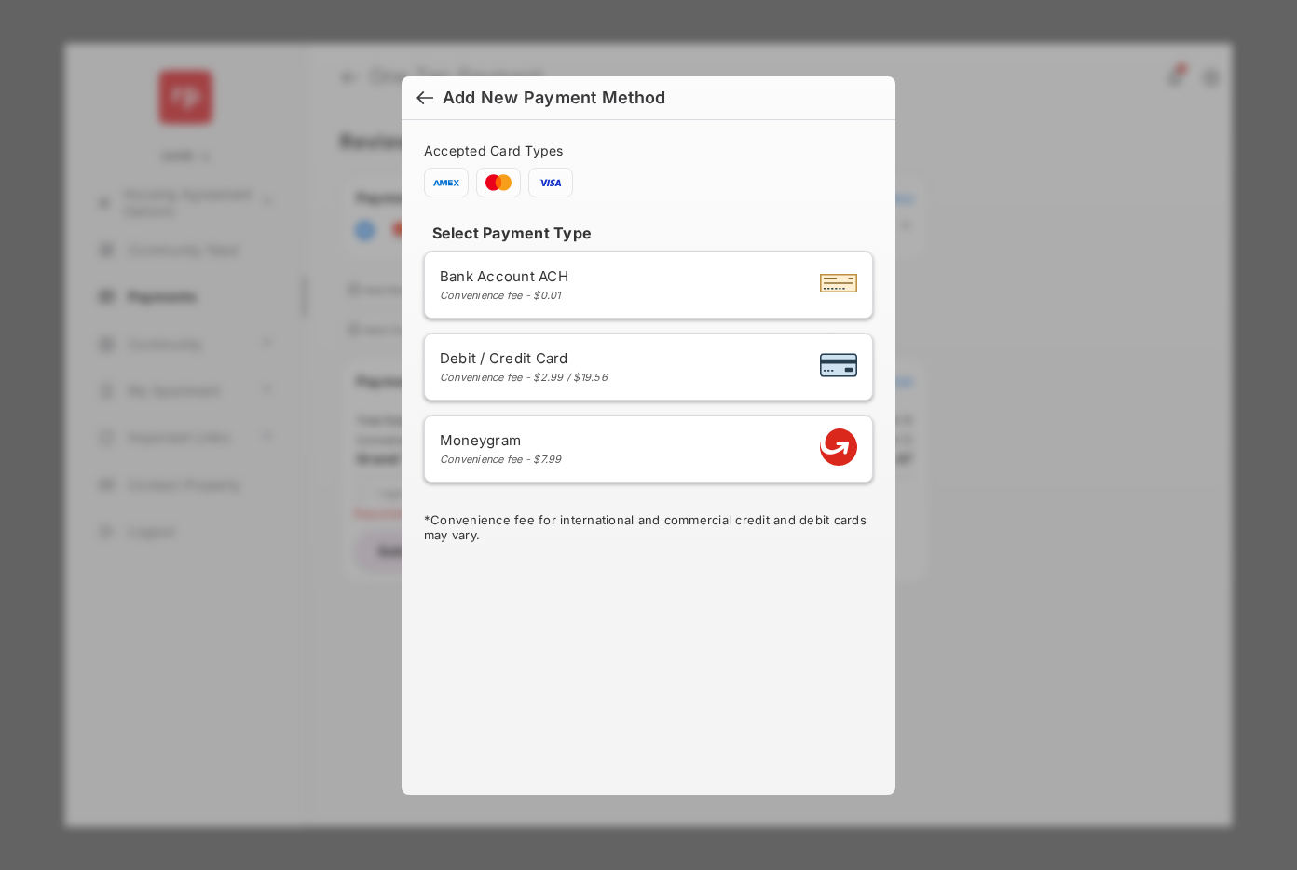
click at [598, 361] on span "Debit / Credit Card" at bounding box center [524, 358] width 168 height 18
select select "**"
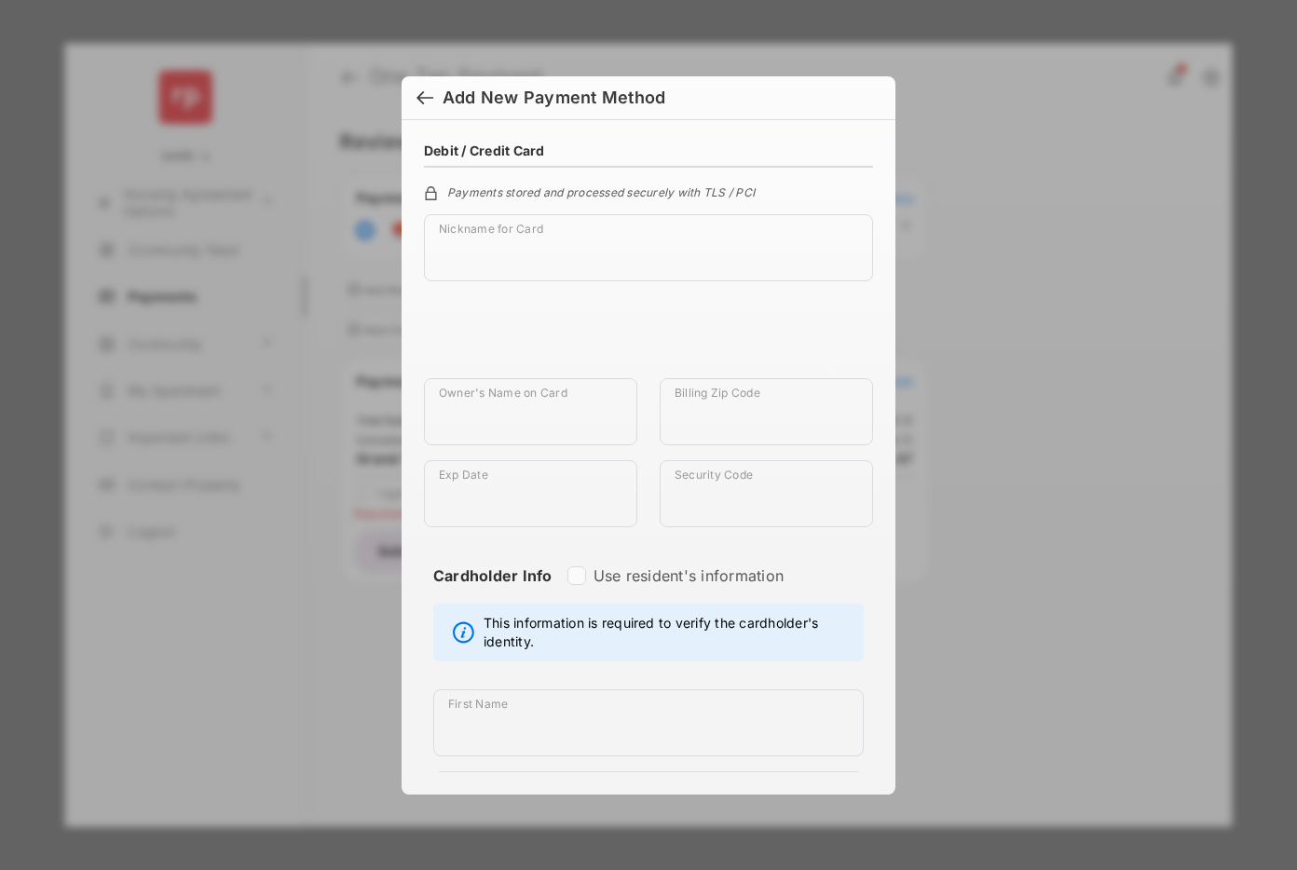
click at [423, 95] on div at bounding box center [424, 99] width 17 height 20
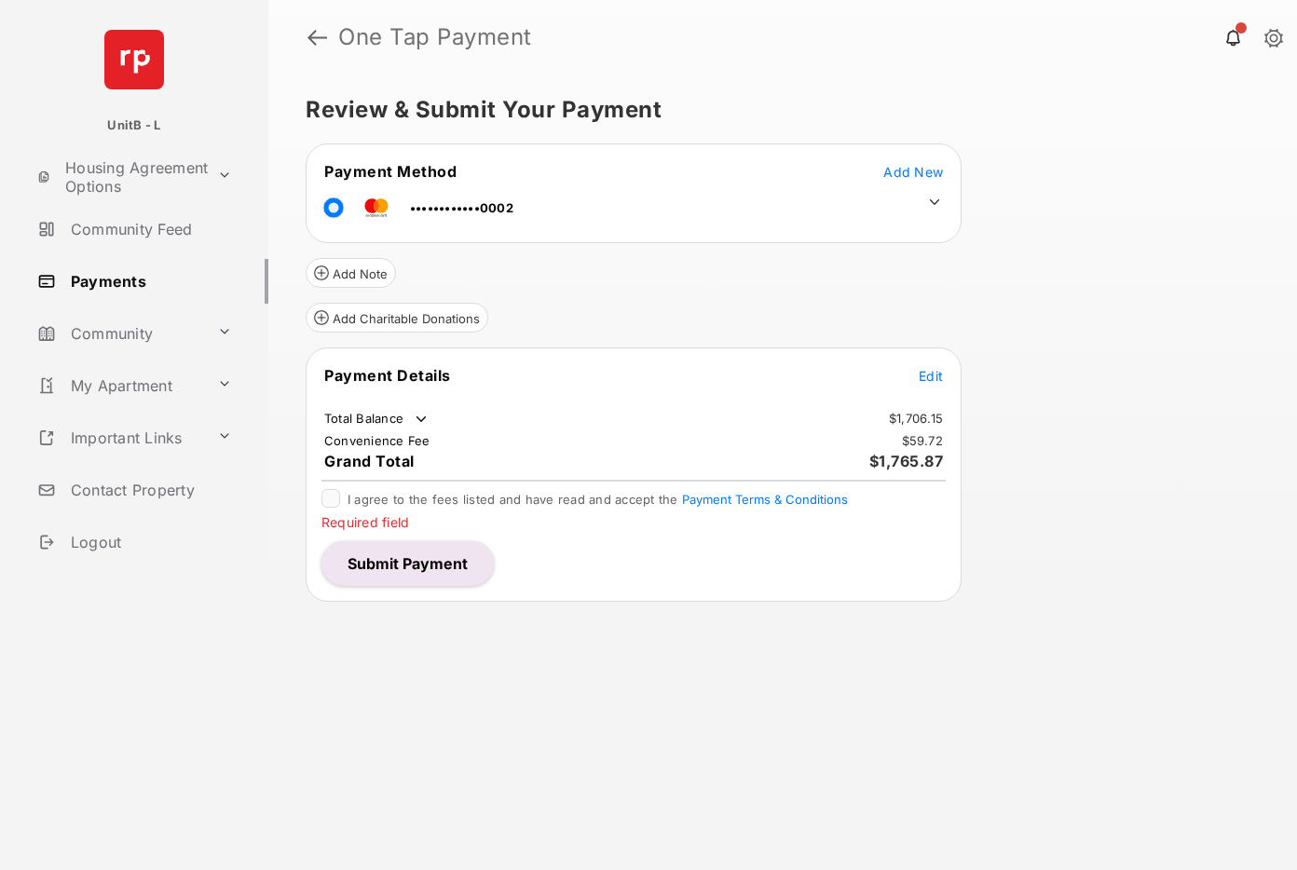
click at [1154, 341] on div "Review & Submit Your Payment Payment Method Add New ••••••••••••0002 Add Note A…" at bounding box center [782, 473] width 1029 height 796
click at [924, 169] on span "Add New" at bounding box center [913, 172] width 60 height 16
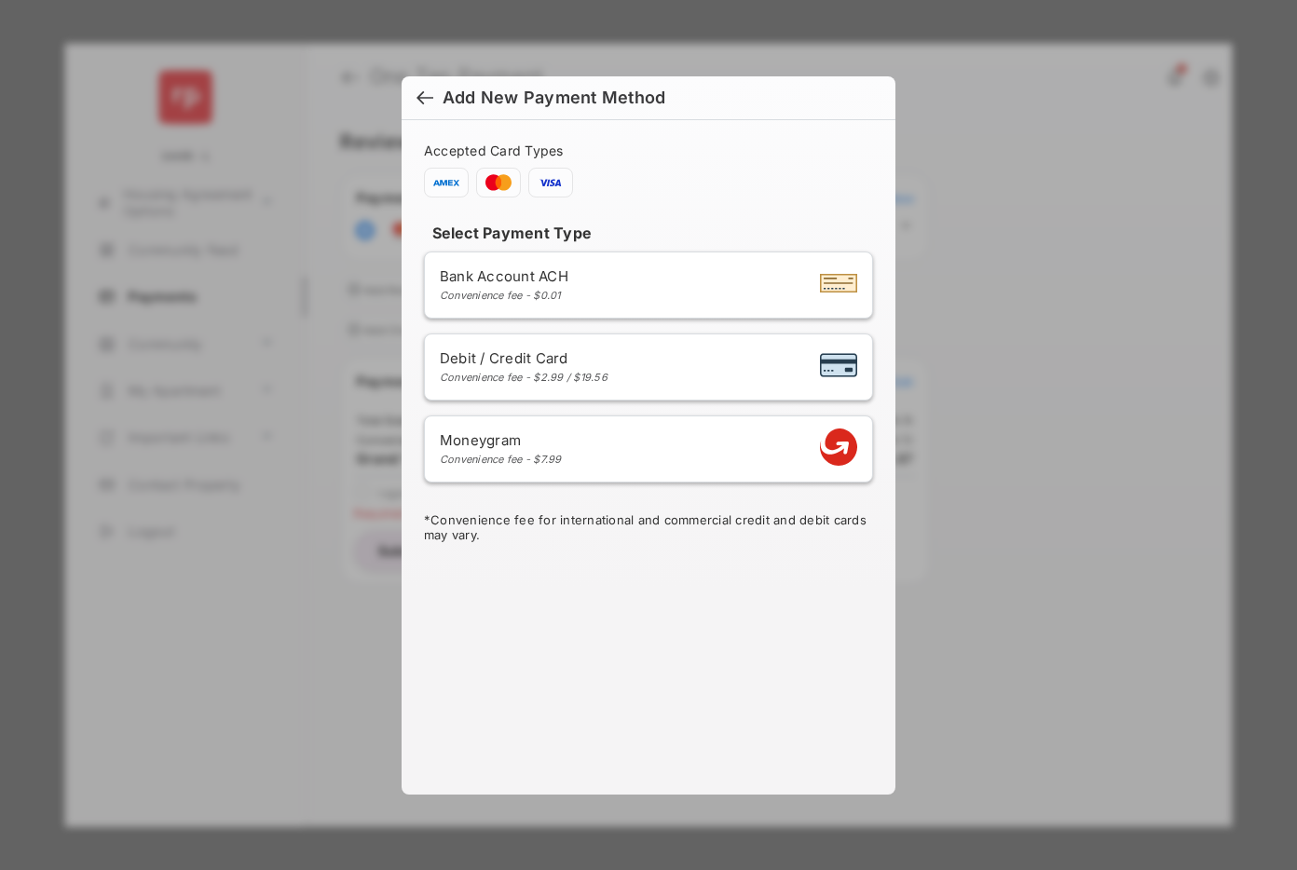
click at [587, 354] on span "Debit / Credit Card" at bounding box center [524, 358] width 168 height 18
select select "**"
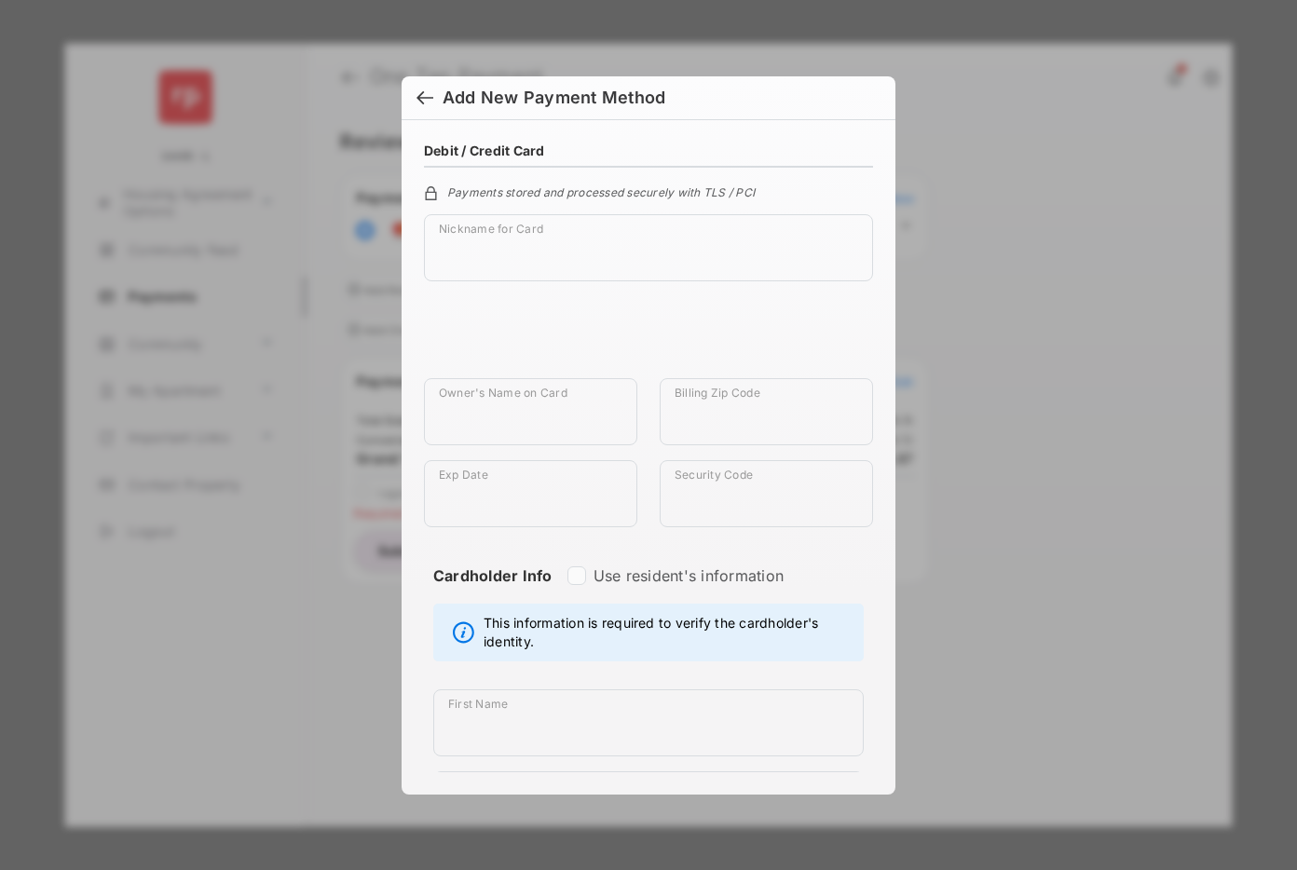
click at [425, 95] on div at bounding box center [424, 99] width 17 height 20
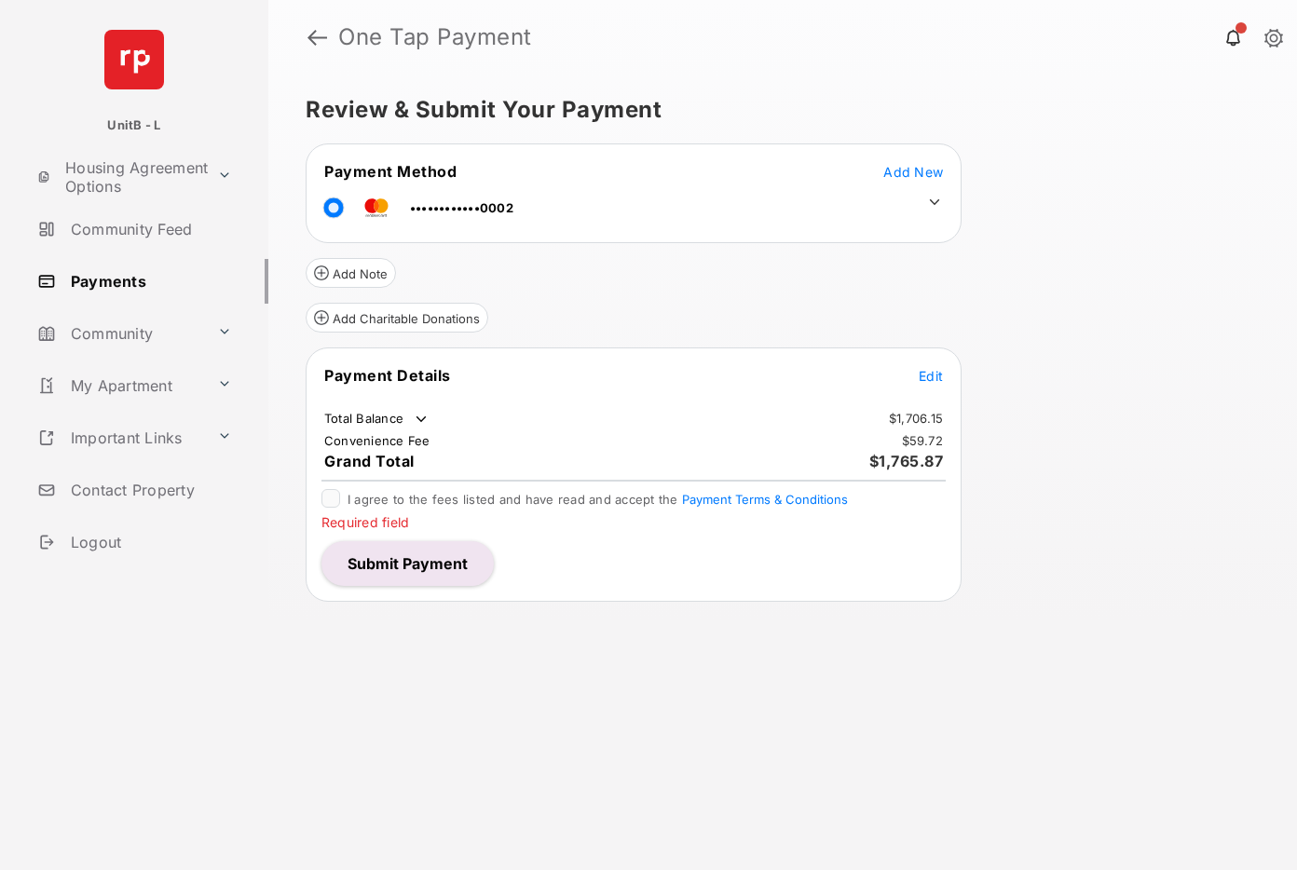
click at [911, 168] on span "Add New" at bounding box center [913, 172] width 60 height 16
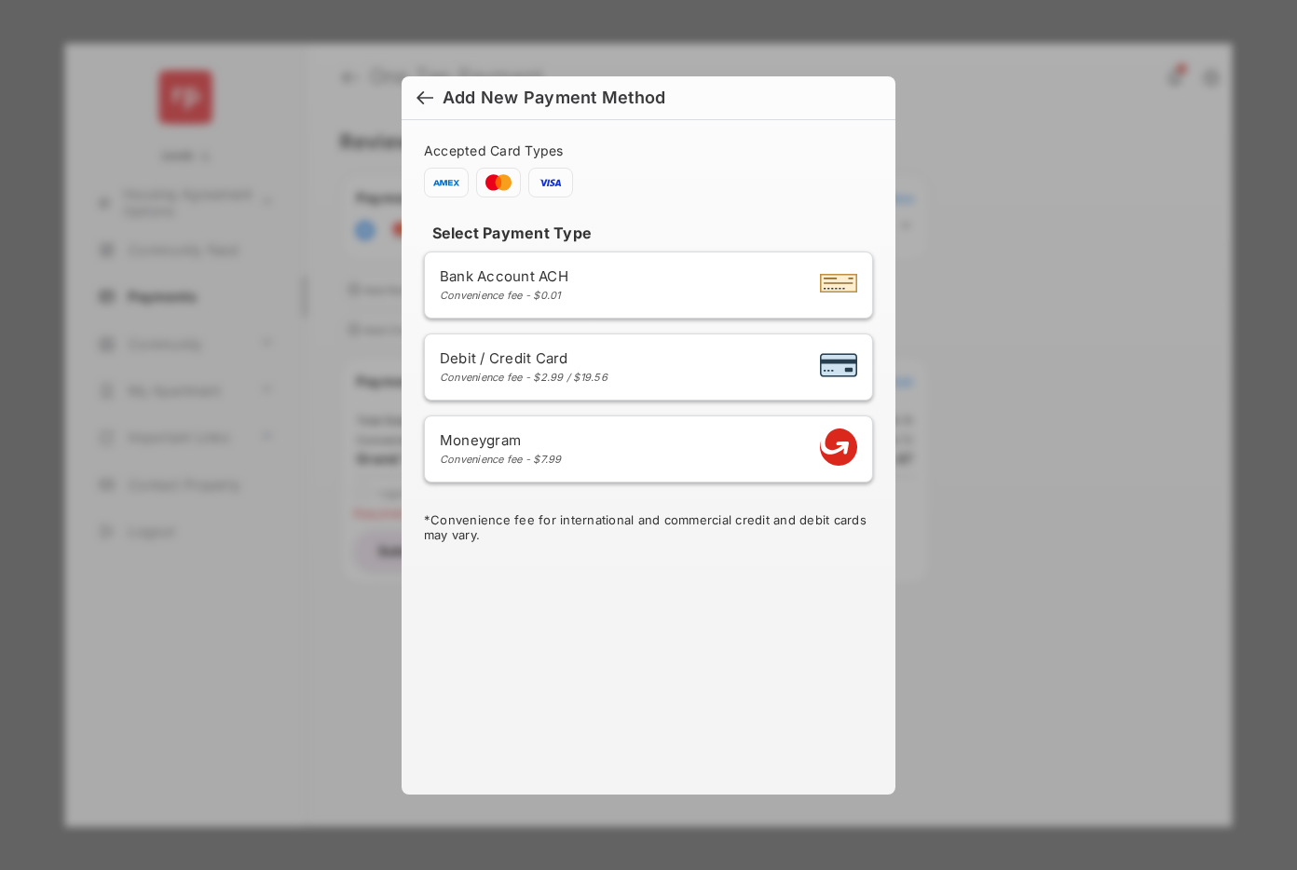
click at [575, 283] on div "Bank Account ACH Convenience fee - $0.01" at bounding box center [648, 284] width 417 height 35
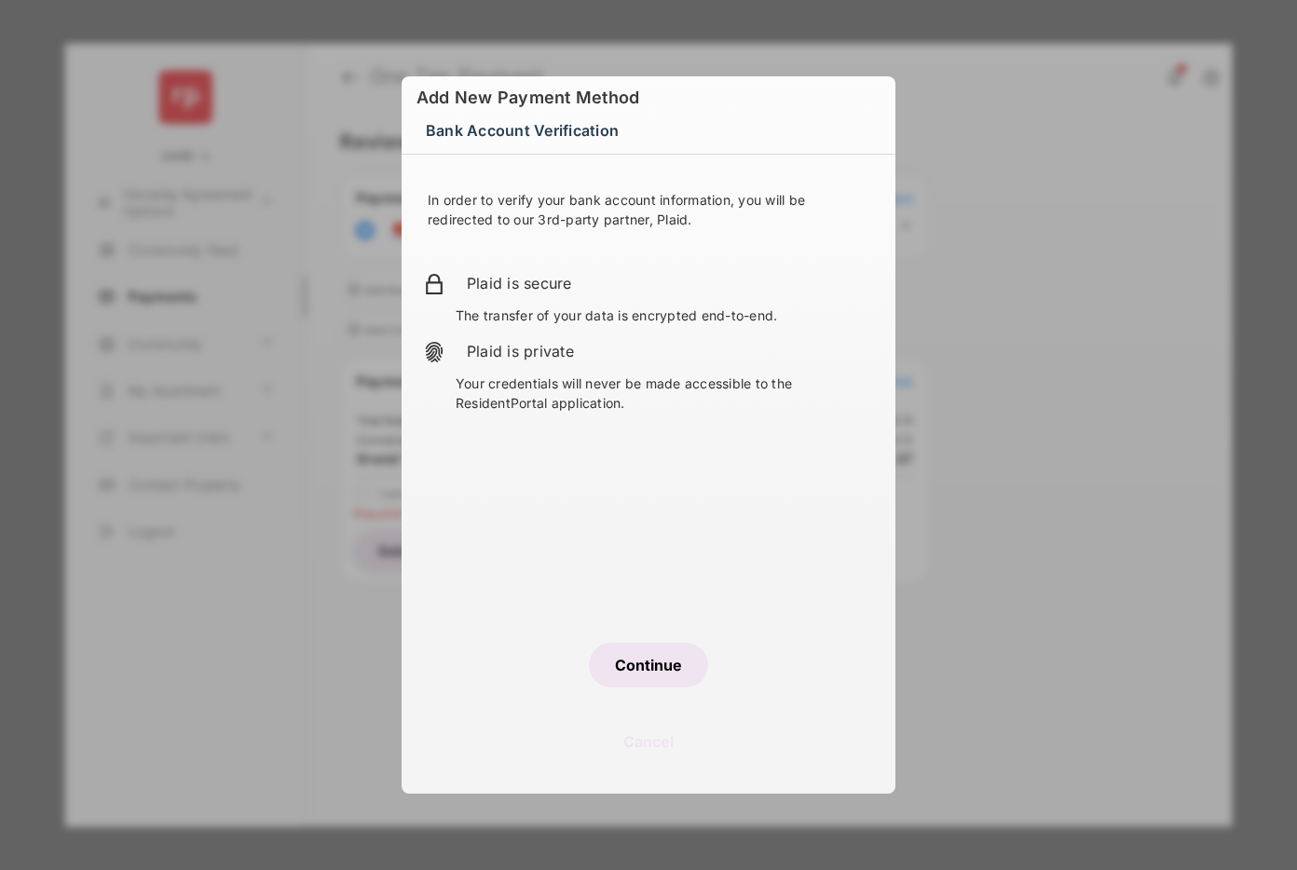
click at [1067, 479] on div "Bank Account Verification In order to verify your bank account information, you…" at bounding box center [648, 435] width 1297 height 870
click at [1055, 381] on div "Bank Account Verification In order to verify your bank account information, you…" at bounding box center [648, 435] width 1297 height 870
click at [651, 733] on button "Cancel" at bounding box center [649, 741] width 494 height 45
select select "**"
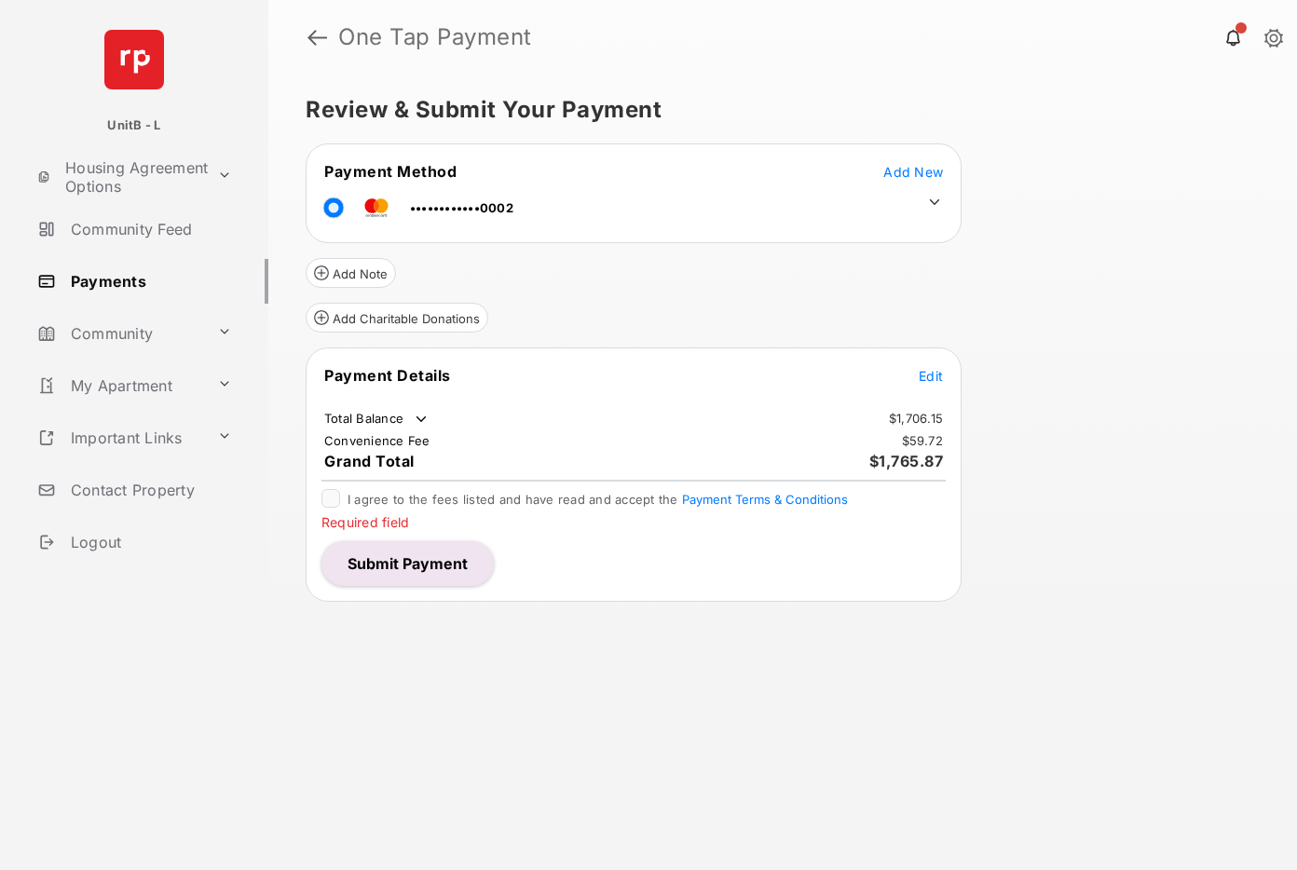
click at [901, 171] on span "Add New" at bounding box center [913, 172] width 60 height 16
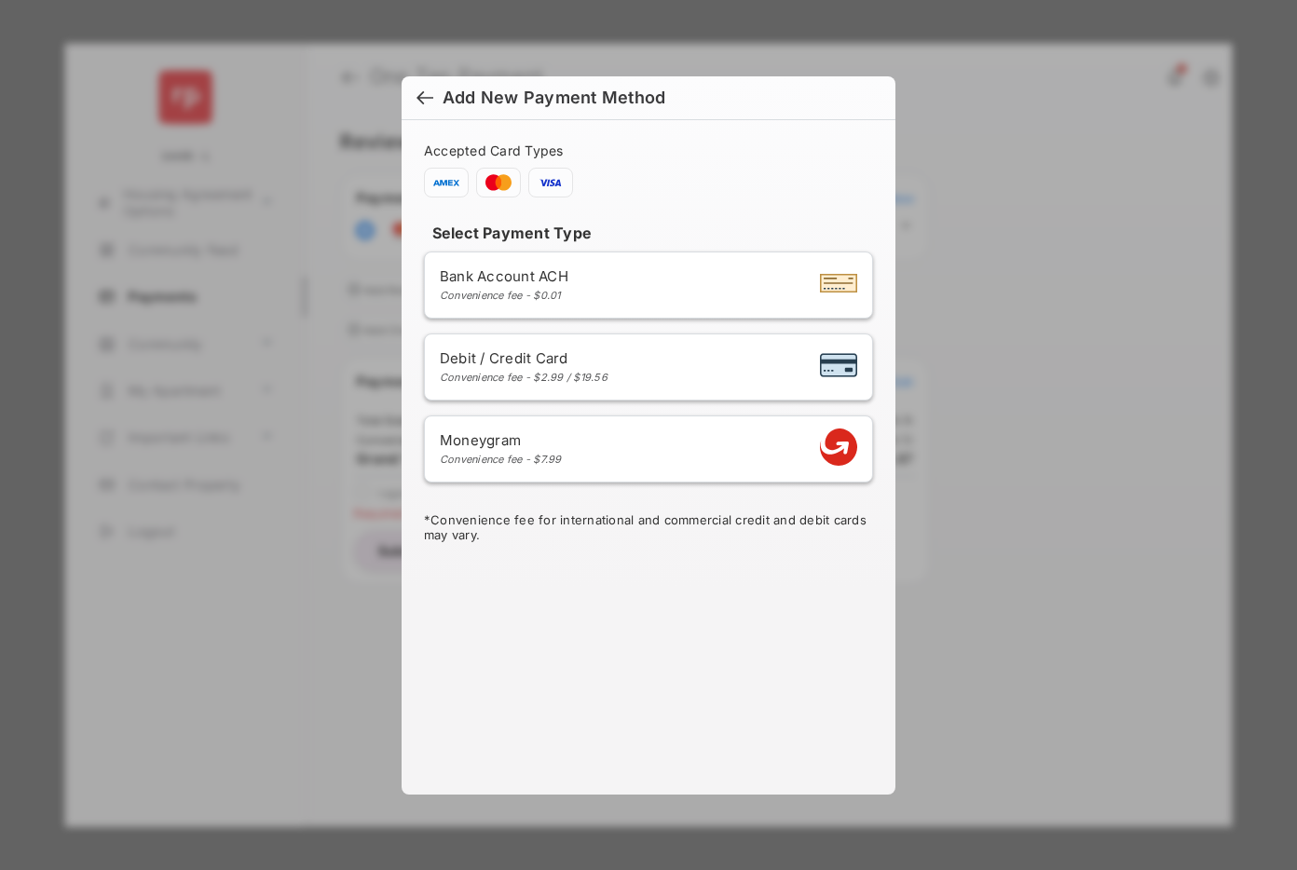
click at [581, 449] on div "Moneygram Convenience fee - $7.99" at bounding box center [648, 448] width 417 height 35
select select "**********"
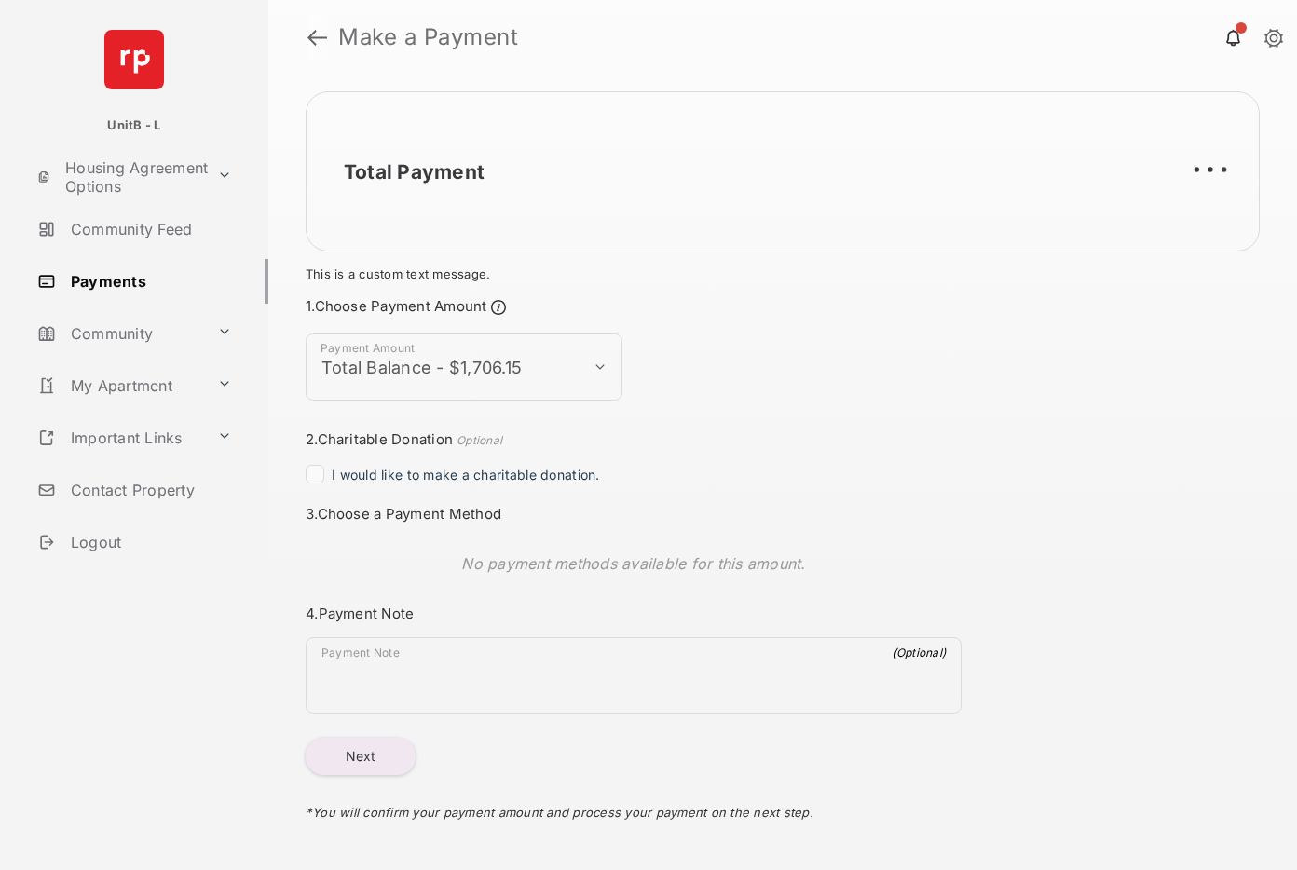
click at [320, 34] on link at bounding box center [317, 37] width 20 height 45
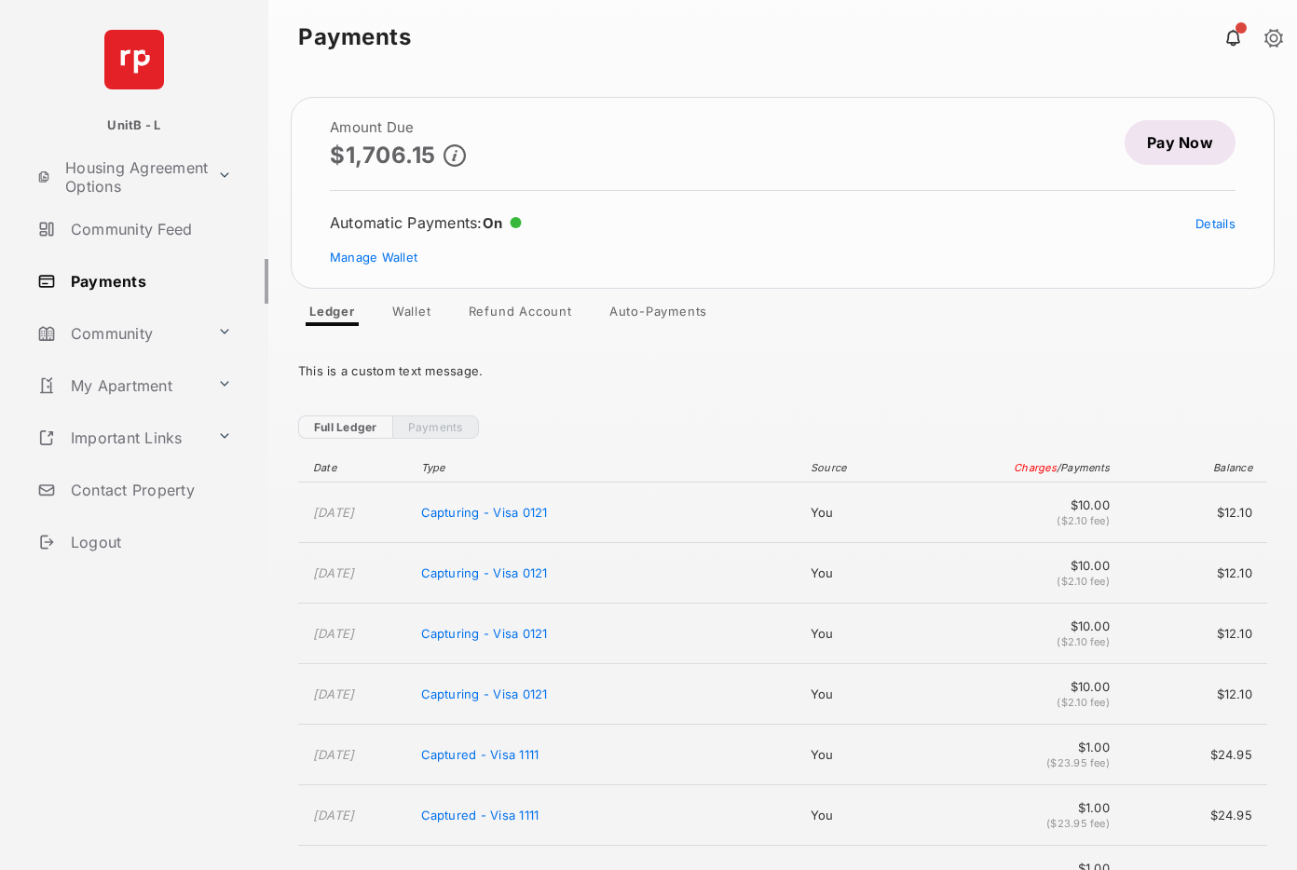
click at [1138, 151] on link "Pay Now" at bounding box center [1180, 142] width 111 height 45
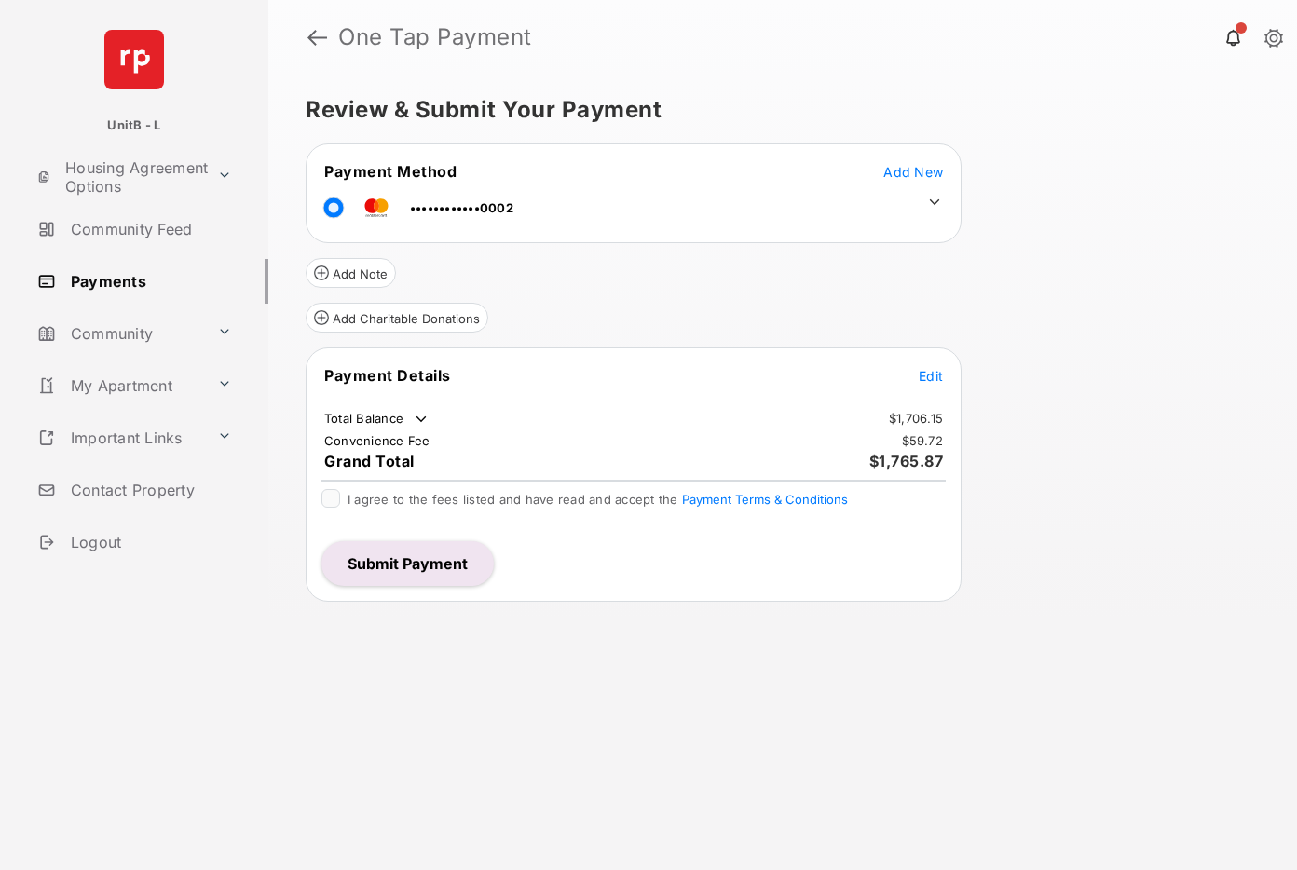
click at [908, 172] on span "Add New" at bounding box center [913, 172] width 60 height 16
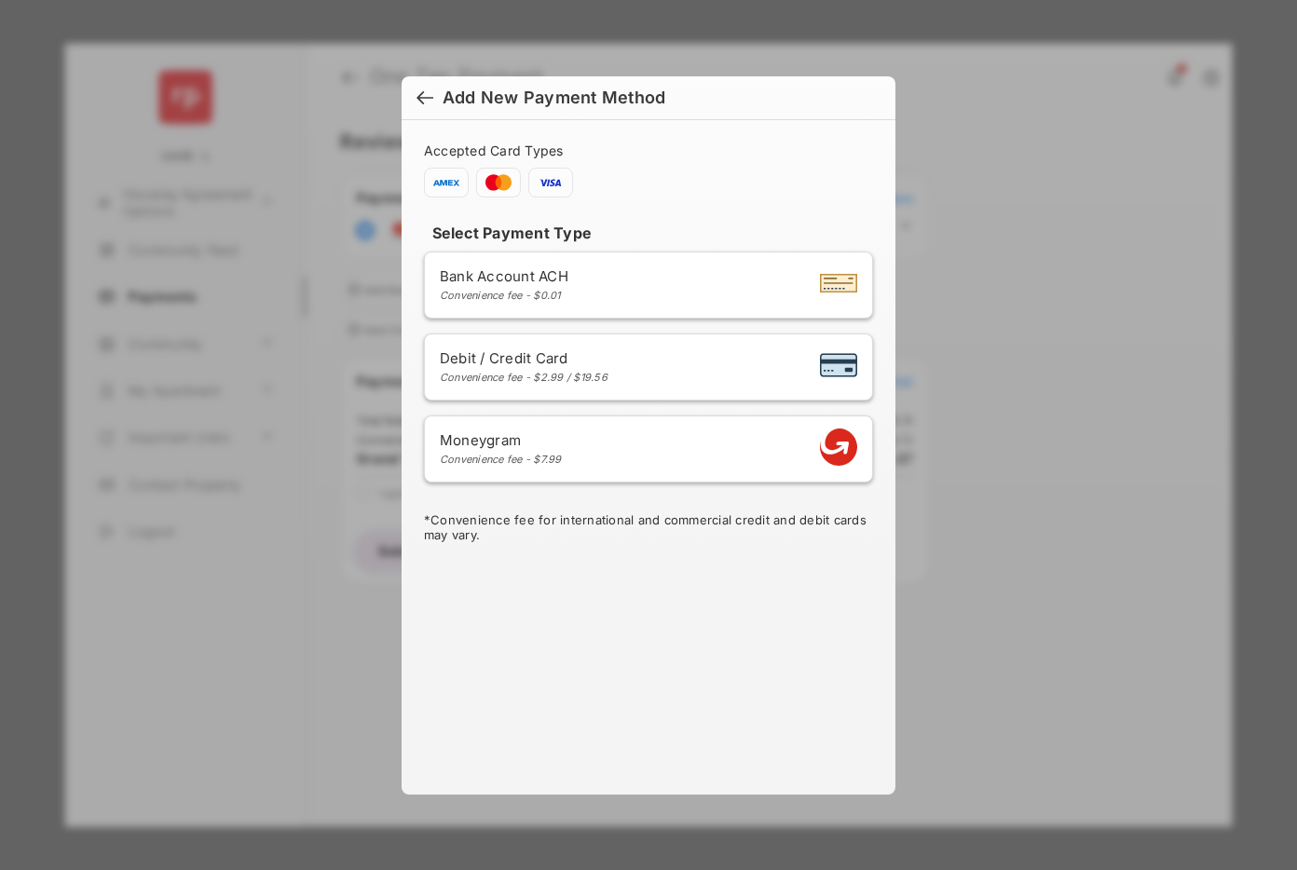
click at [615, 293] on div "Bank Account ACH Convenience fee - $0.01" at bounding box center [648, 284] width 417 height 35
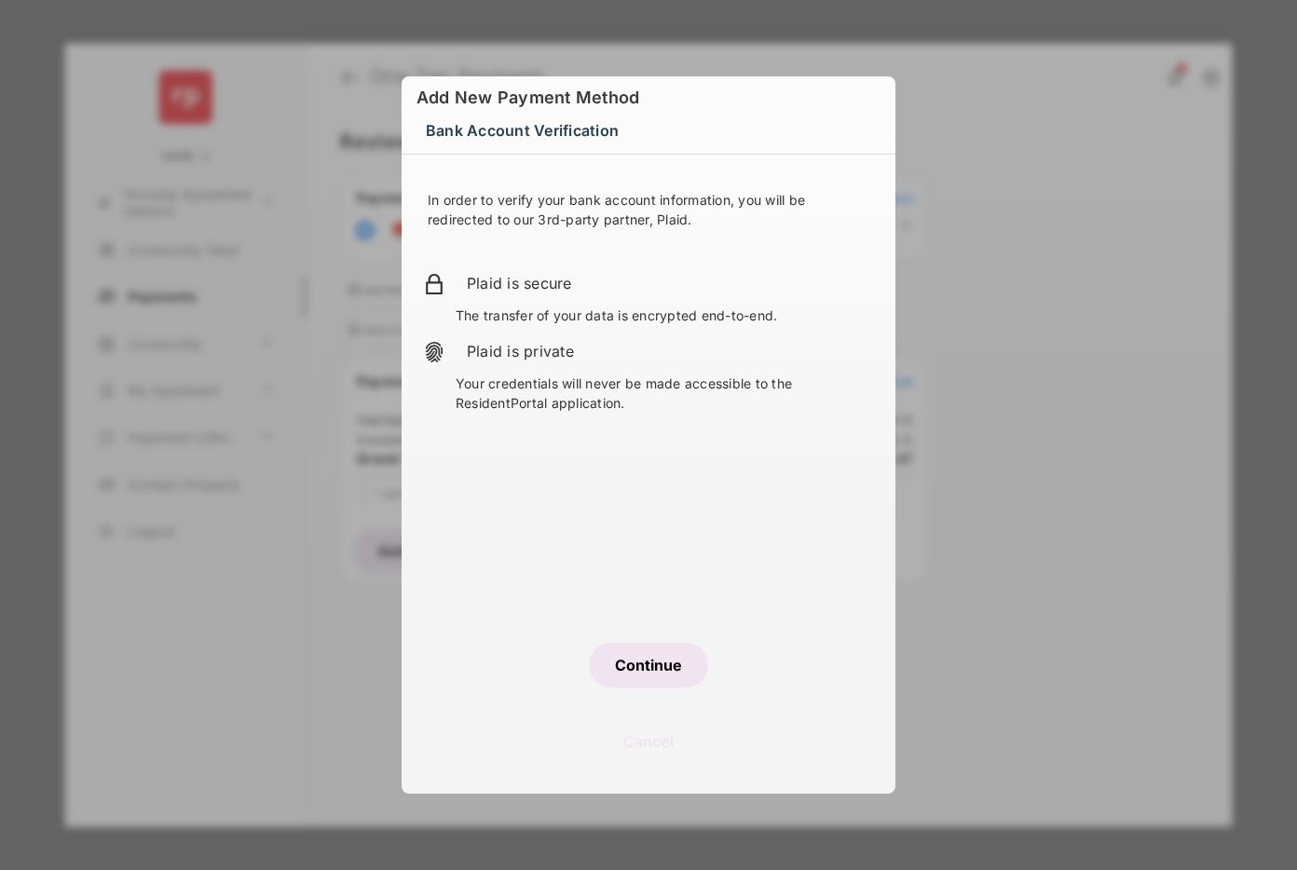
click at [1112, 424] on div "Bank Account Verification In order to verify your bank account information, you…" at bounding box center [648, 435] width 1297 height 870
click at [1058, 380] on div "Bank Account Verification In order to verify your bank account information, you…" at bounding box center [648, 435] width 1297 height 870
click at [648, 736] on button "Cancel" at bounding box center [649, 741] width 494 height 45
select select "**"
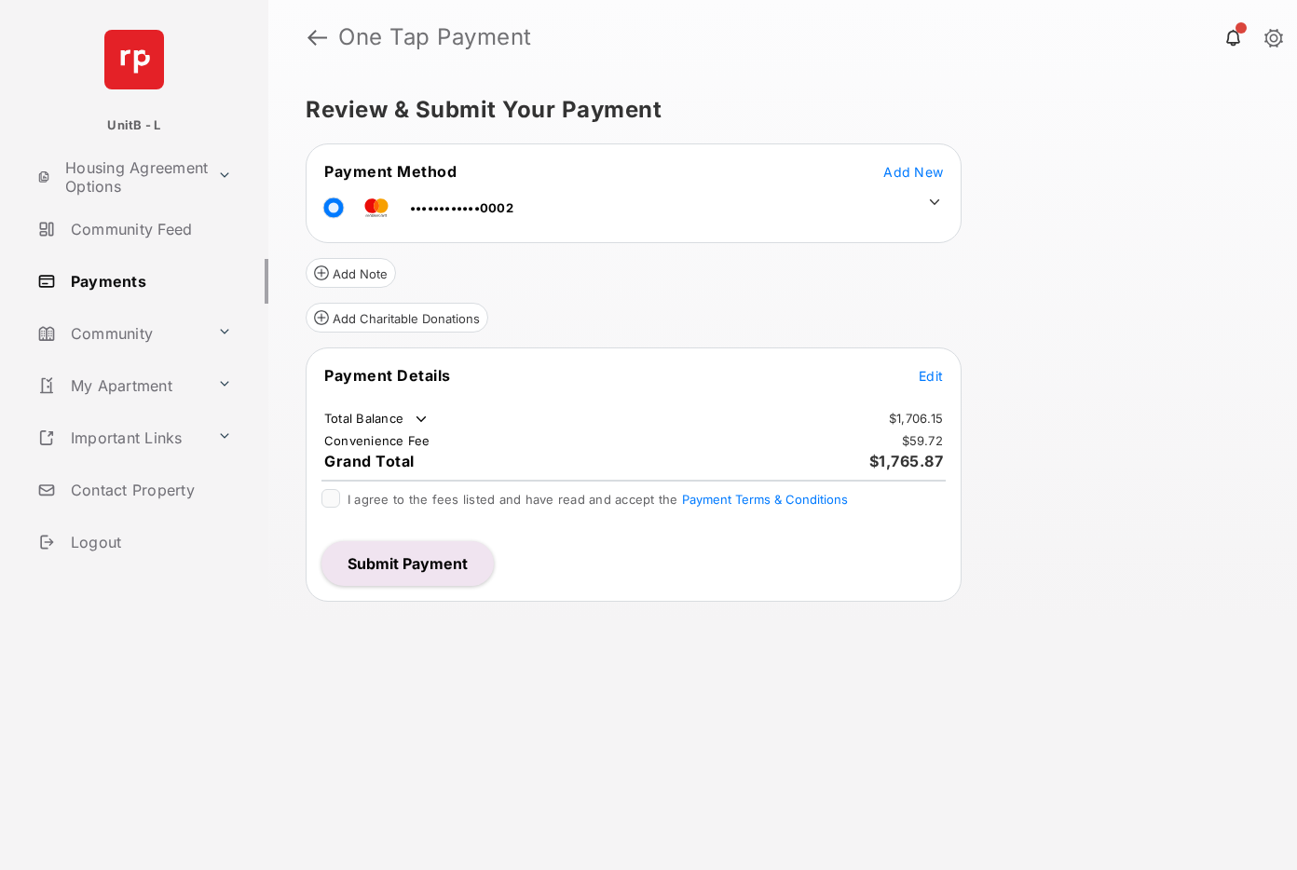
click at [908, 164] on span "Add New" at bounding box center [913, 172] width 60 height 16
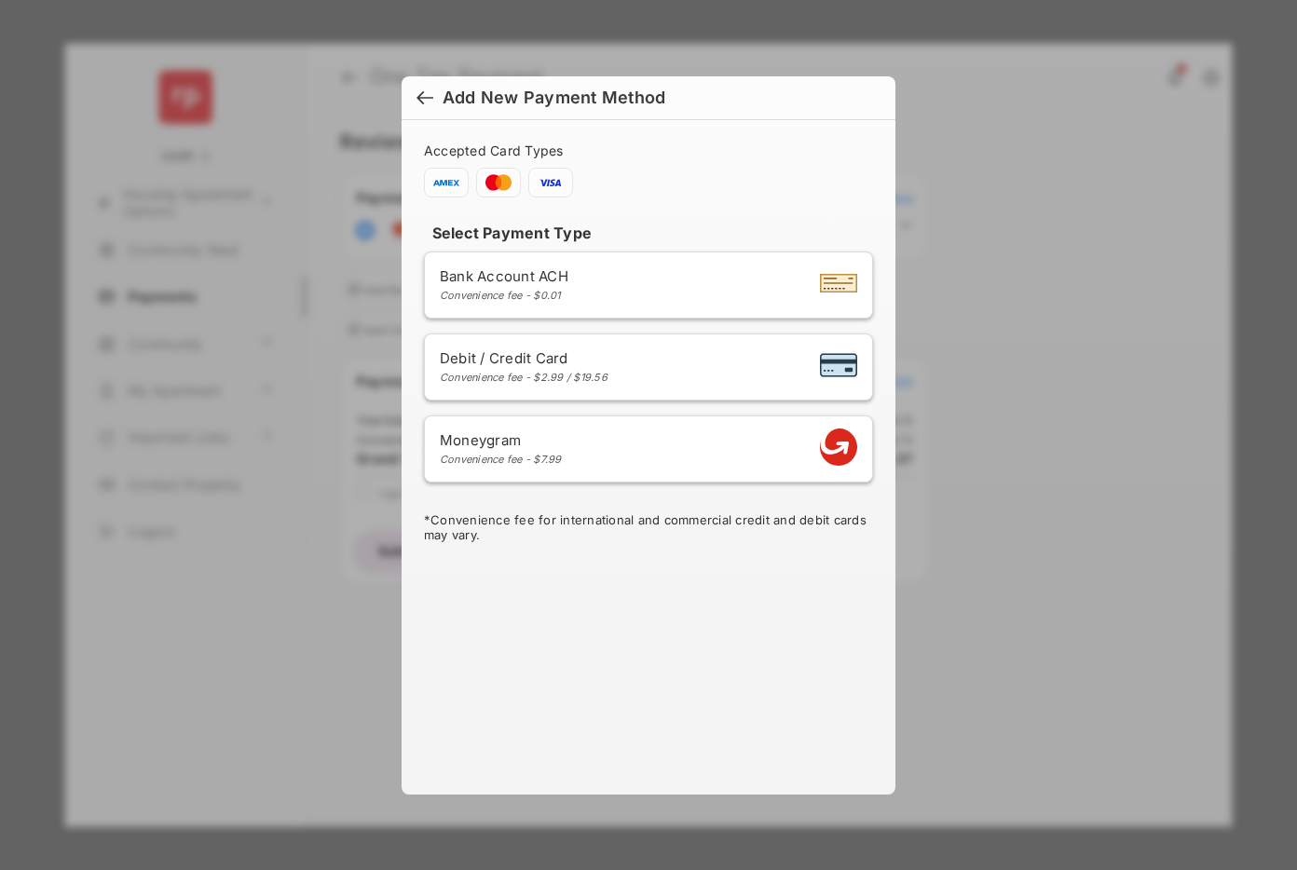
click at [606, 357] on span "Debit / Credit Card" at bounding box center [524, 358] width 168 height 18
select select "**"
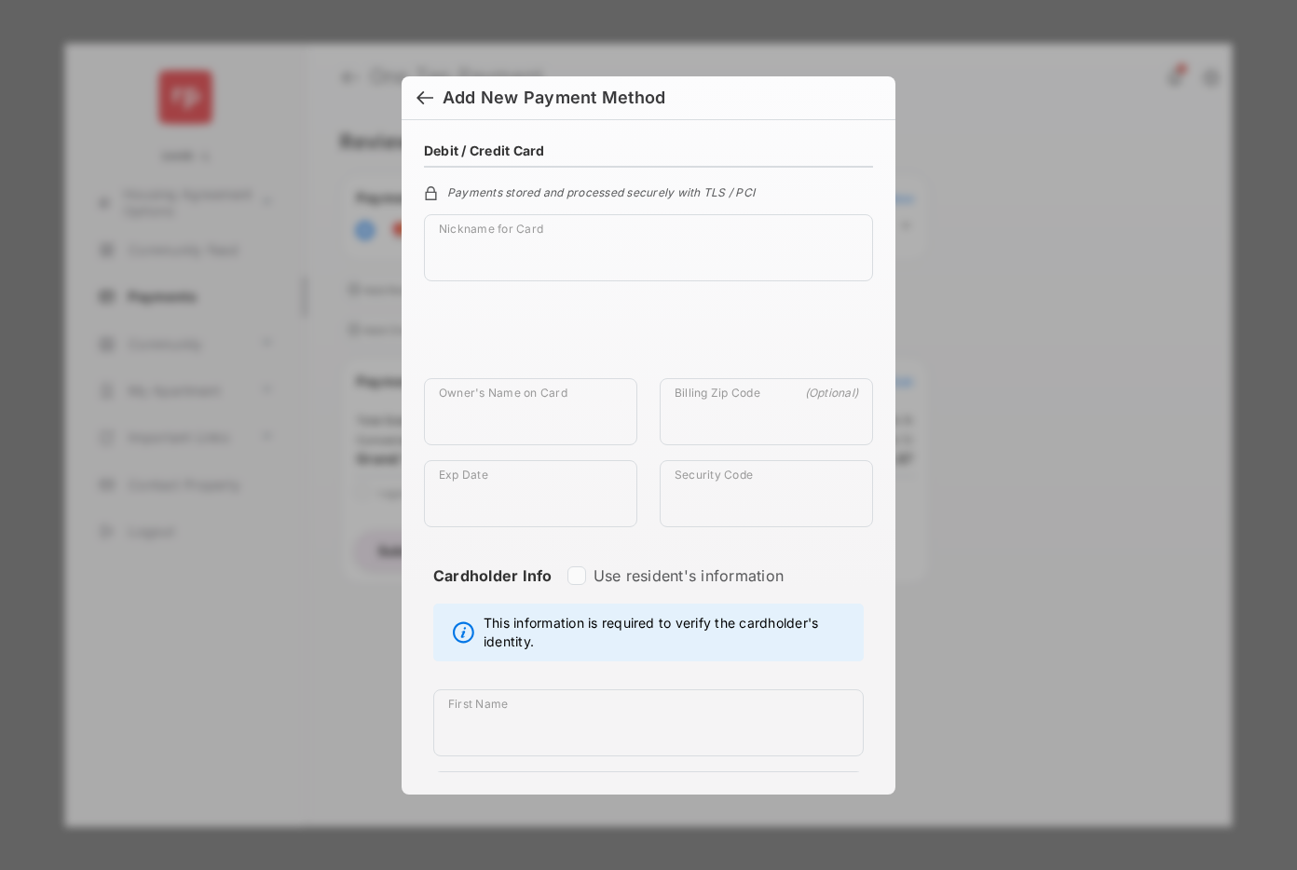
click at [427, 96] on div at bounding box center [424, 99] width 17 height 20
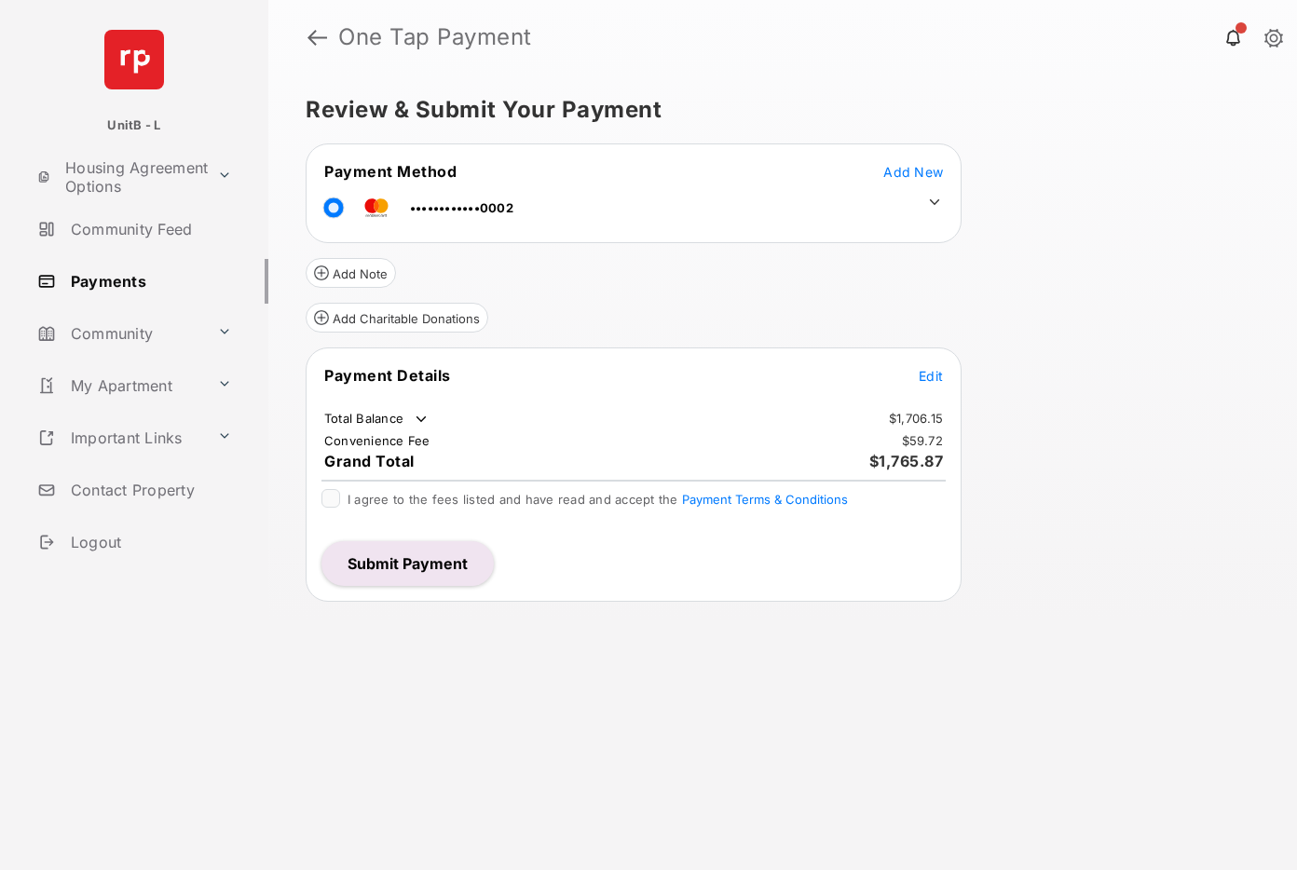
click at [906, 171] on span "Add New" at bounding box center [913, 172] width 60 height 16
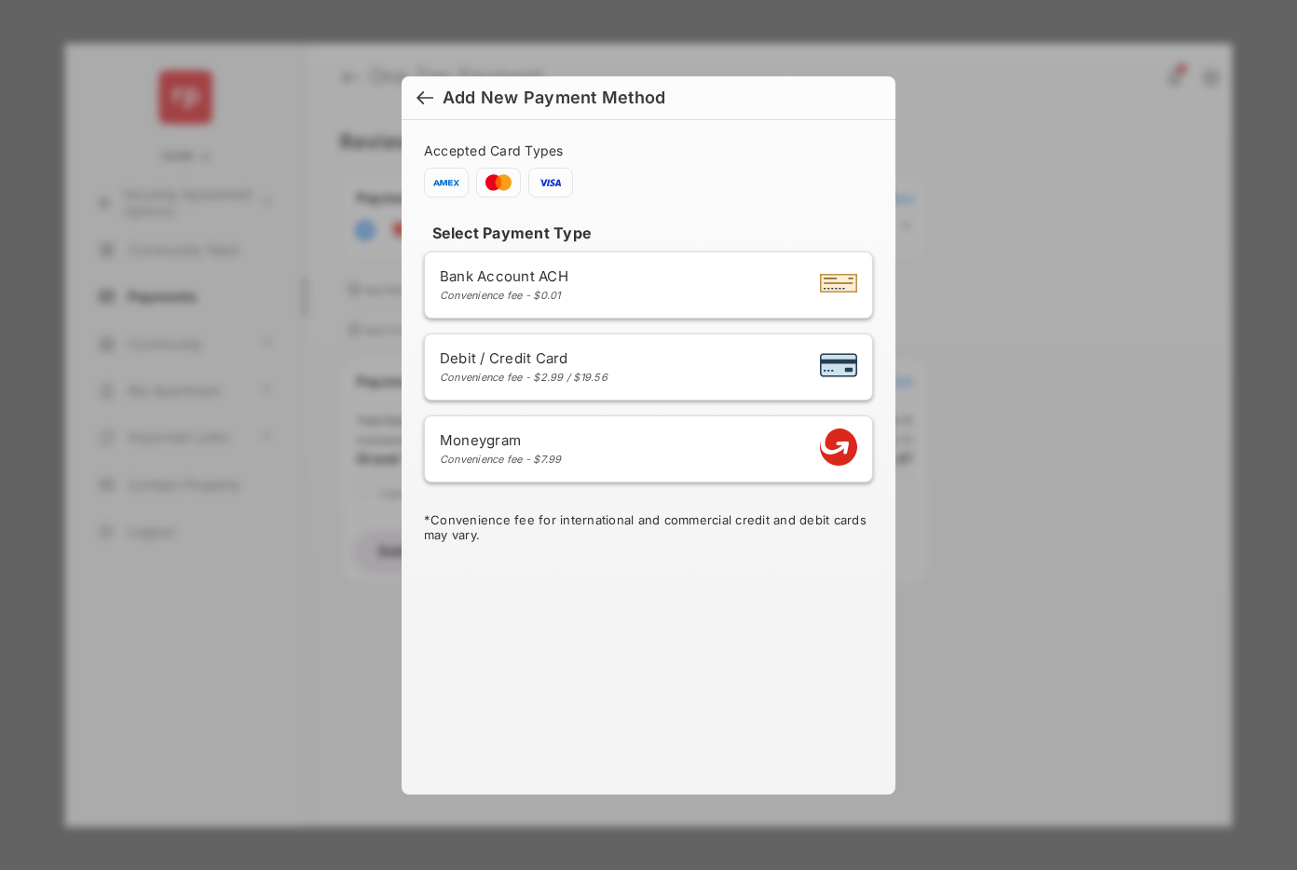
click at [554, 360] on span "Debit / Credit Card" at bounding box center [524, 358] width 168 height 18
select select "**"
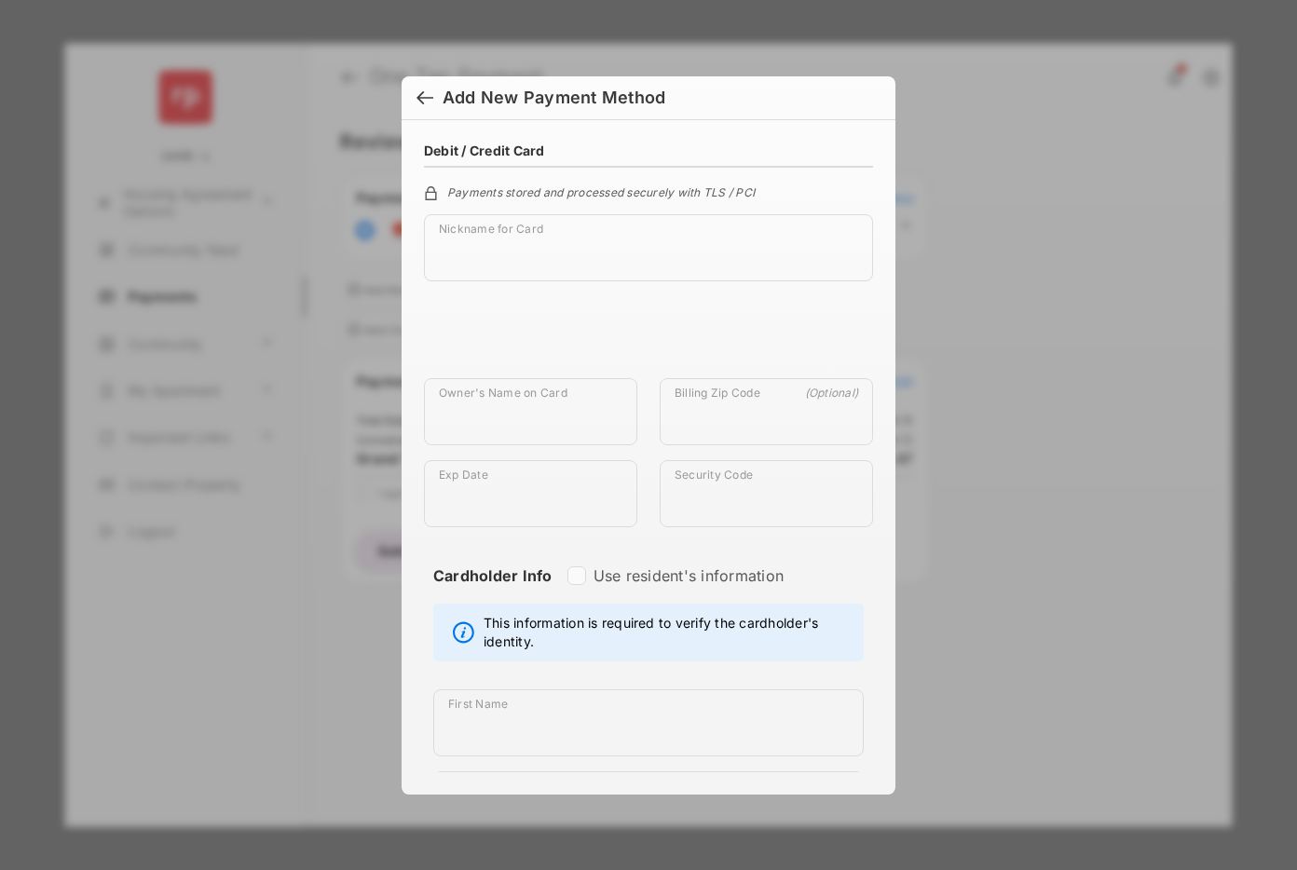
click at [426, 90] on div at bounding box center [424, 99] width 17 height 20
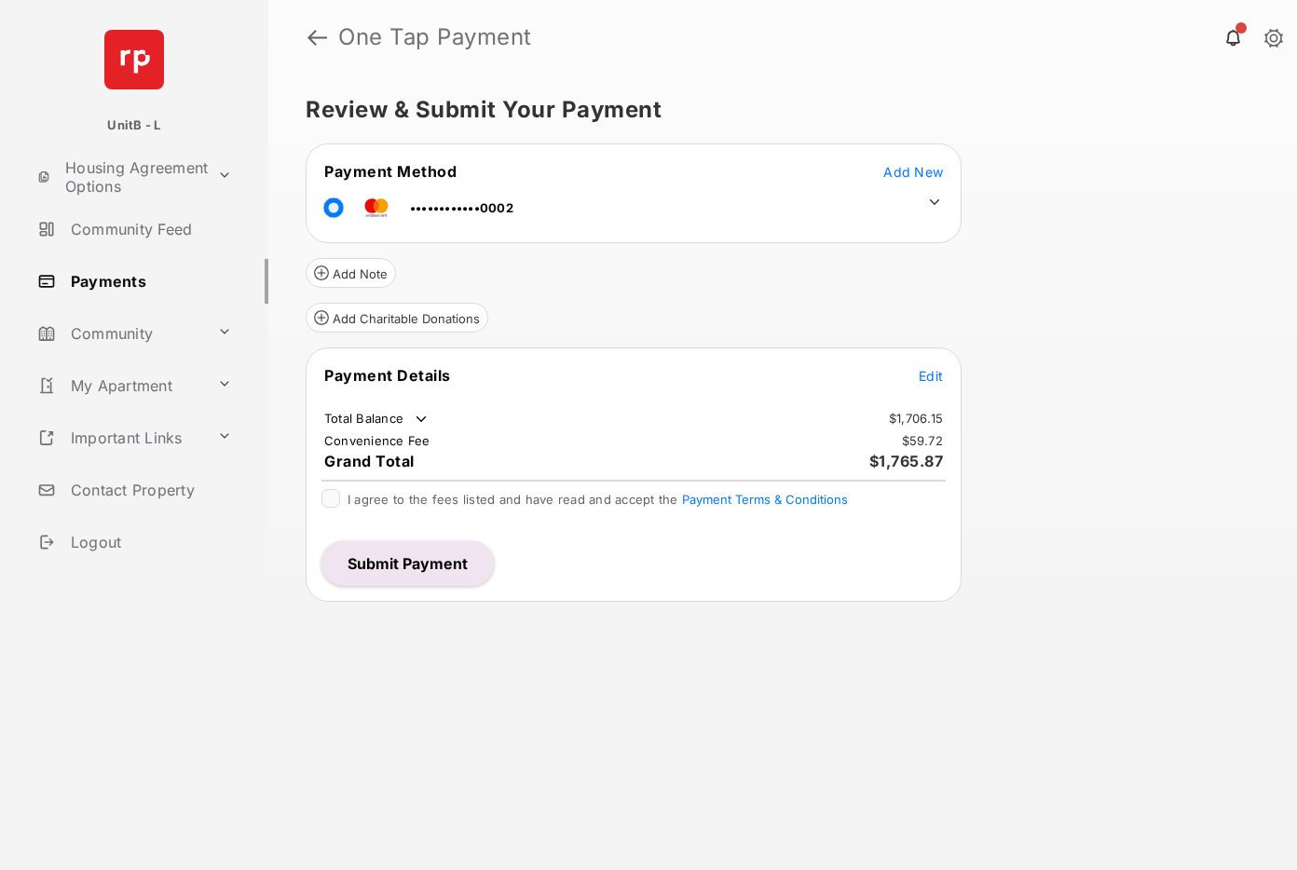
click at [422, 558] on button "Submit Payment" at bounding box center [407, 563] width 172 height 45
click at [911, 176] on span "Add New" at bounding box center [913, 172] width 60 height 16
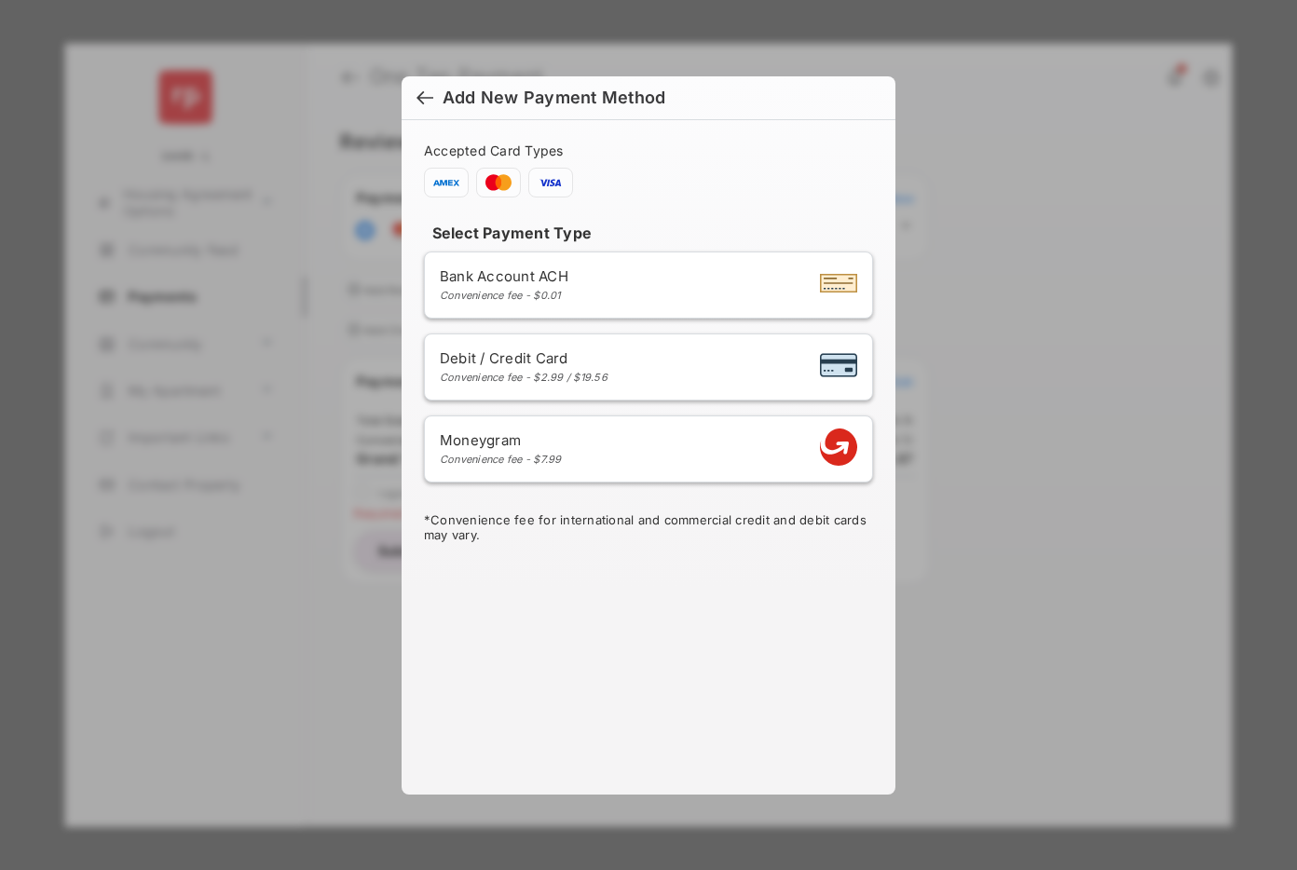
click at [543, 375] on div "Convenience fee - $2.99 / $19.56" at bounding box center [524, 377] width 168 height 13
select select "**"
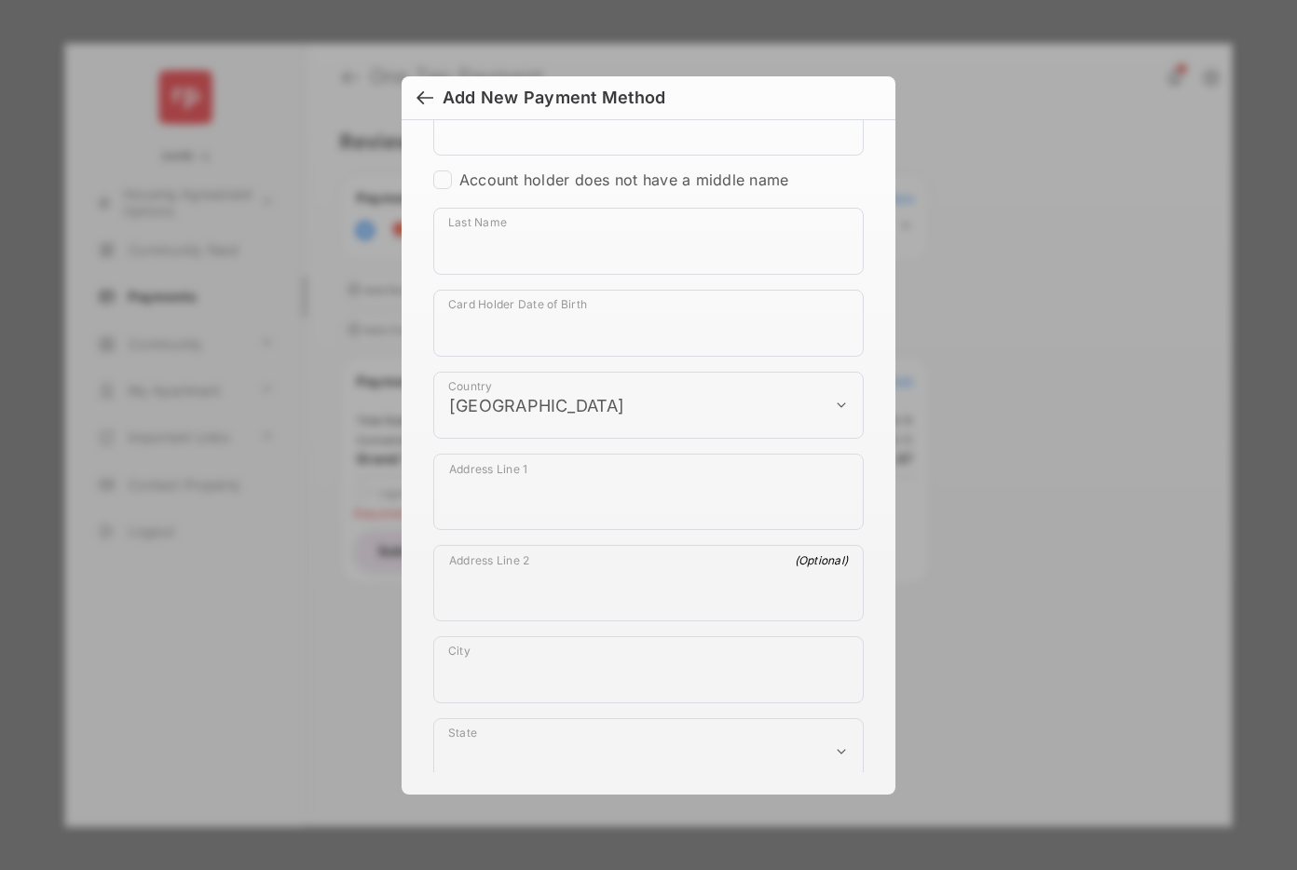
scroll to position [1021, 0]
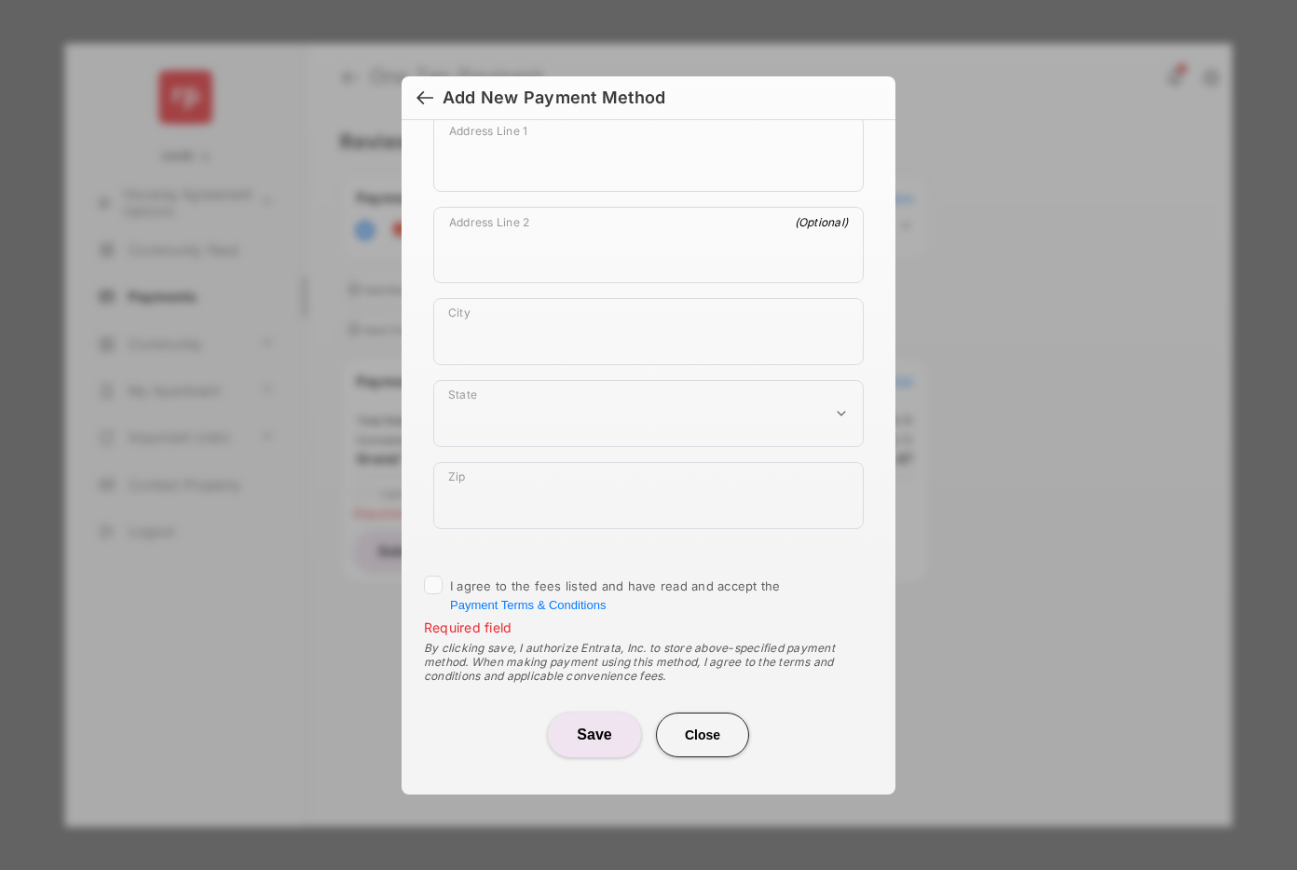
click at [706, 727] on button "Close" at bounding box center [702, 735] width 93 height 45
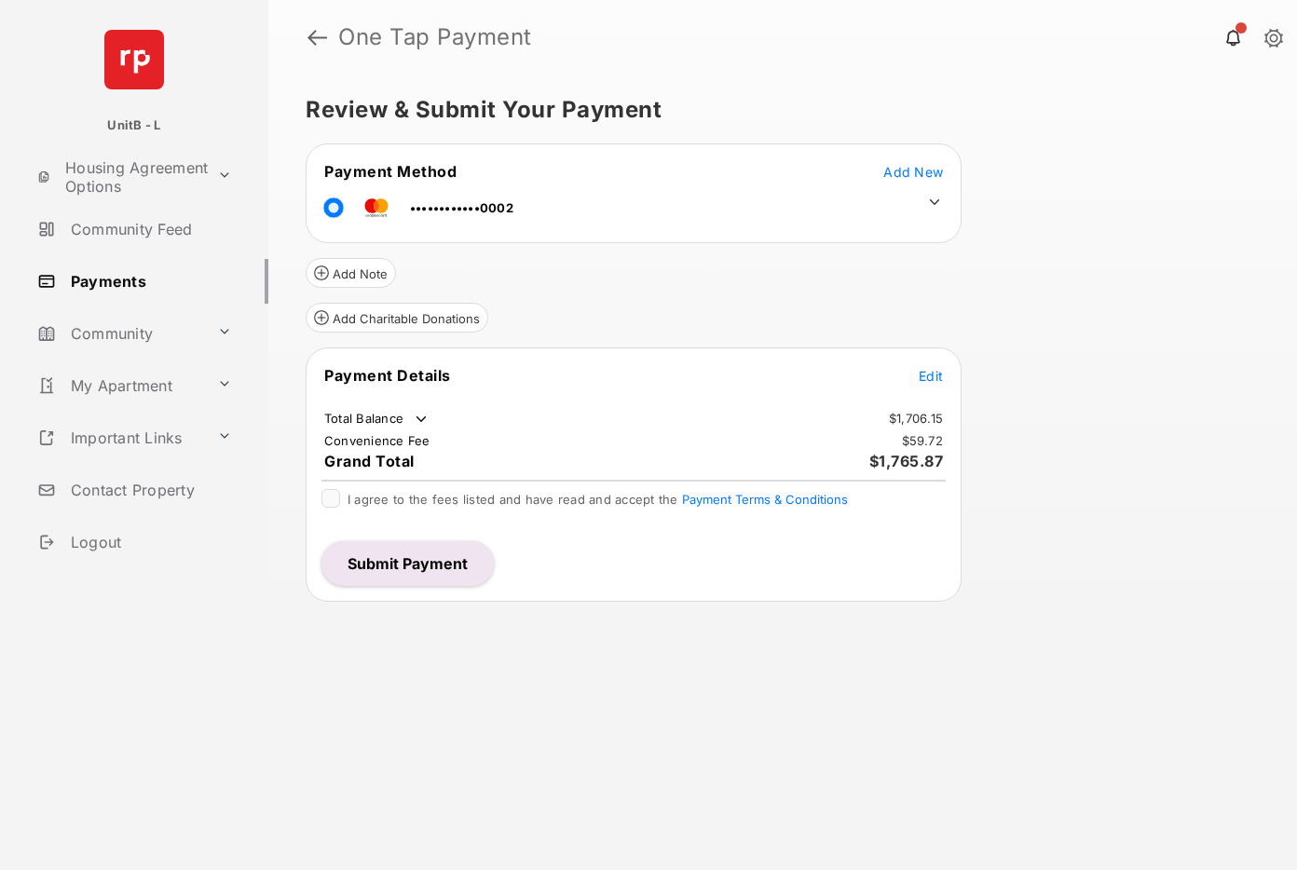
click at [425, 565] on button "Submit Payment" at bounding box center [407, 563] width 172 height 45
click at [924, 170] on span "Add New" at bounding box center [913, 172] width 60 height 16
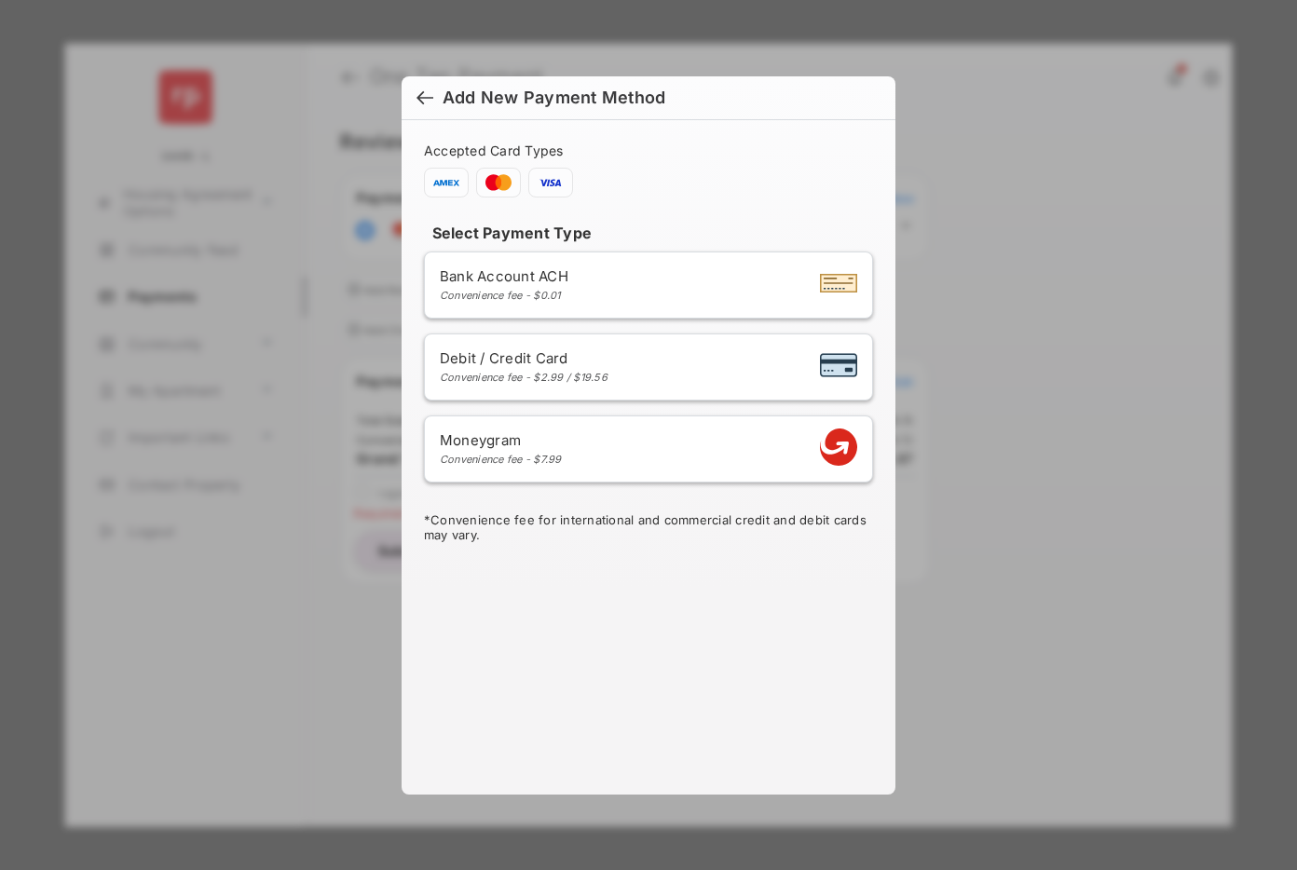
click at [604, 358] on span "Debit / Credit Card" at bounding box center [524, 358] width 168 height 18
select select "**"
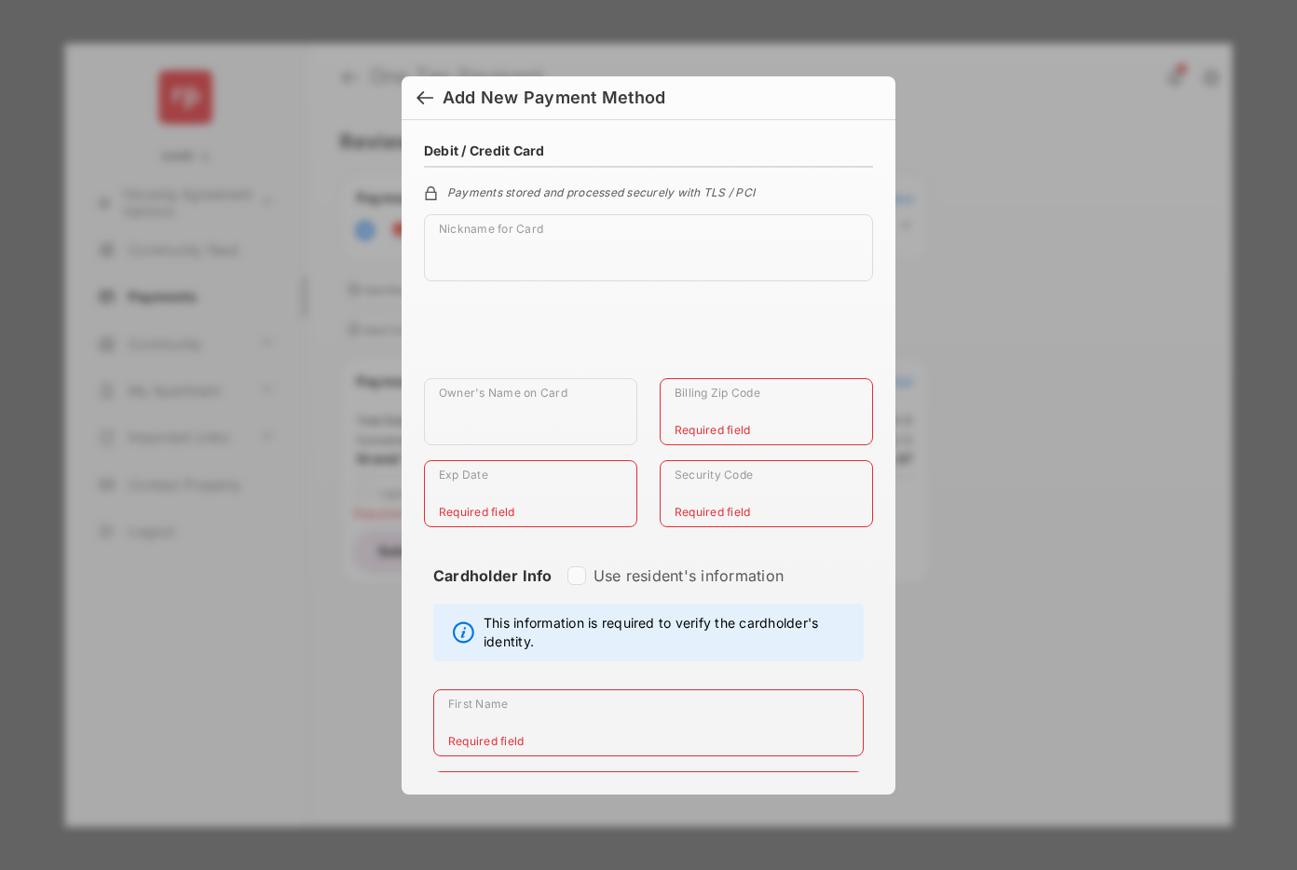
click at [422, 95] on div at bounding box center [424, 99] width 17 height 20
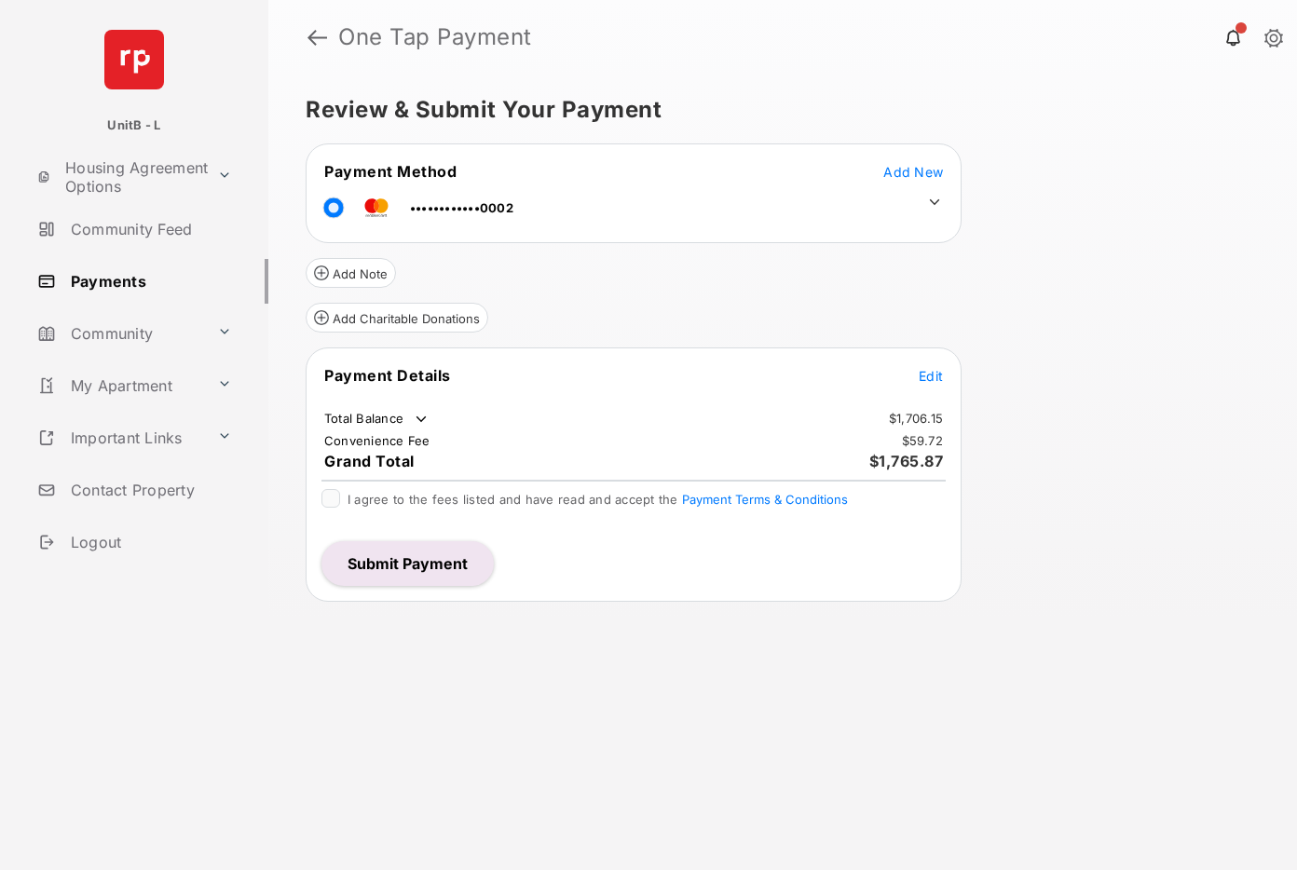
click at [414, 556] on button "Submit Payment" at bounding box center [407, 563] width 172 height 45
click at [907, 169] on span "Add New" at bounding box center [913, 172] width 60 height 16
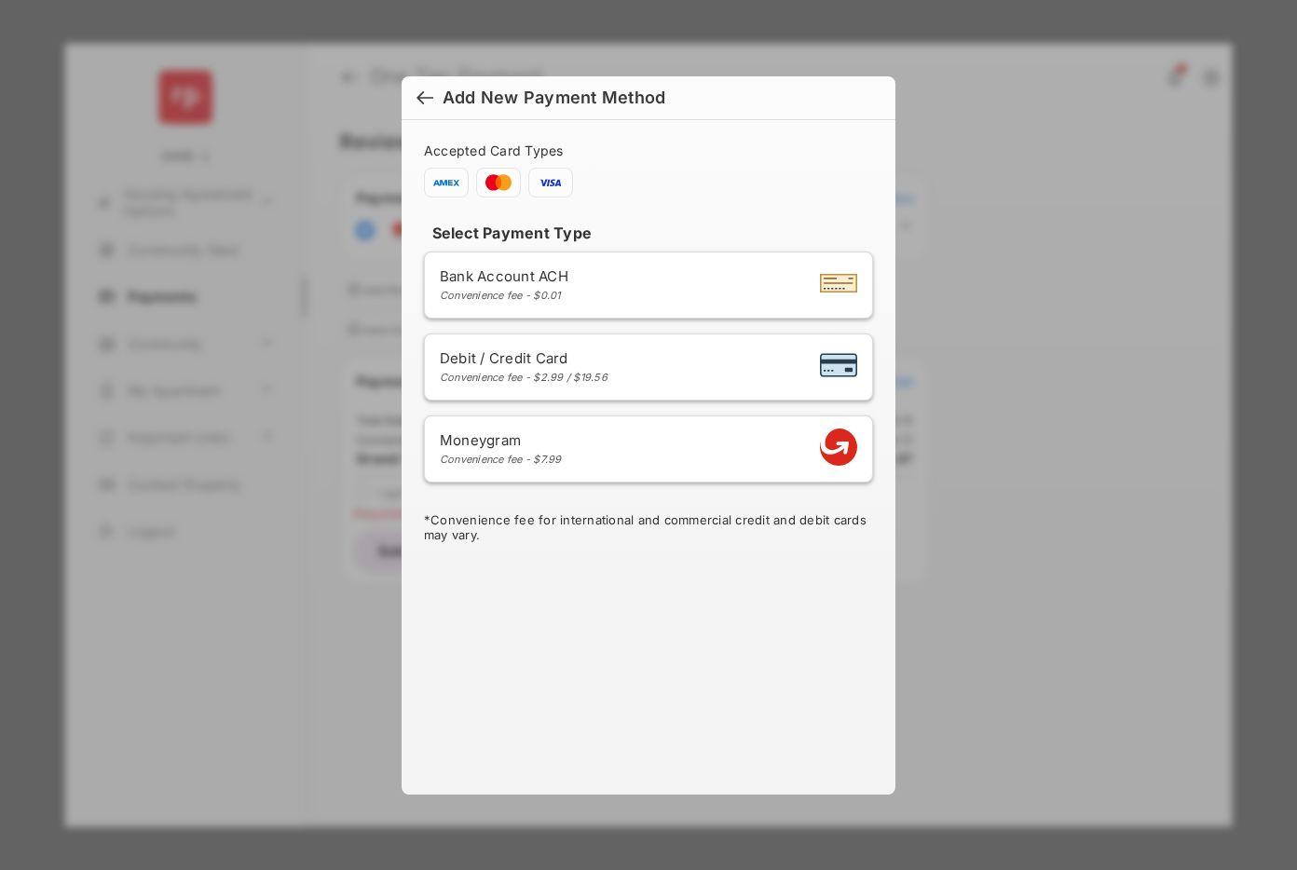
click at [619, 375] on div "Debit / Credit Card Convenience fee - $2.99 / $19.56" at bounding box center [648, 366] width 417 height 35
select select "**"
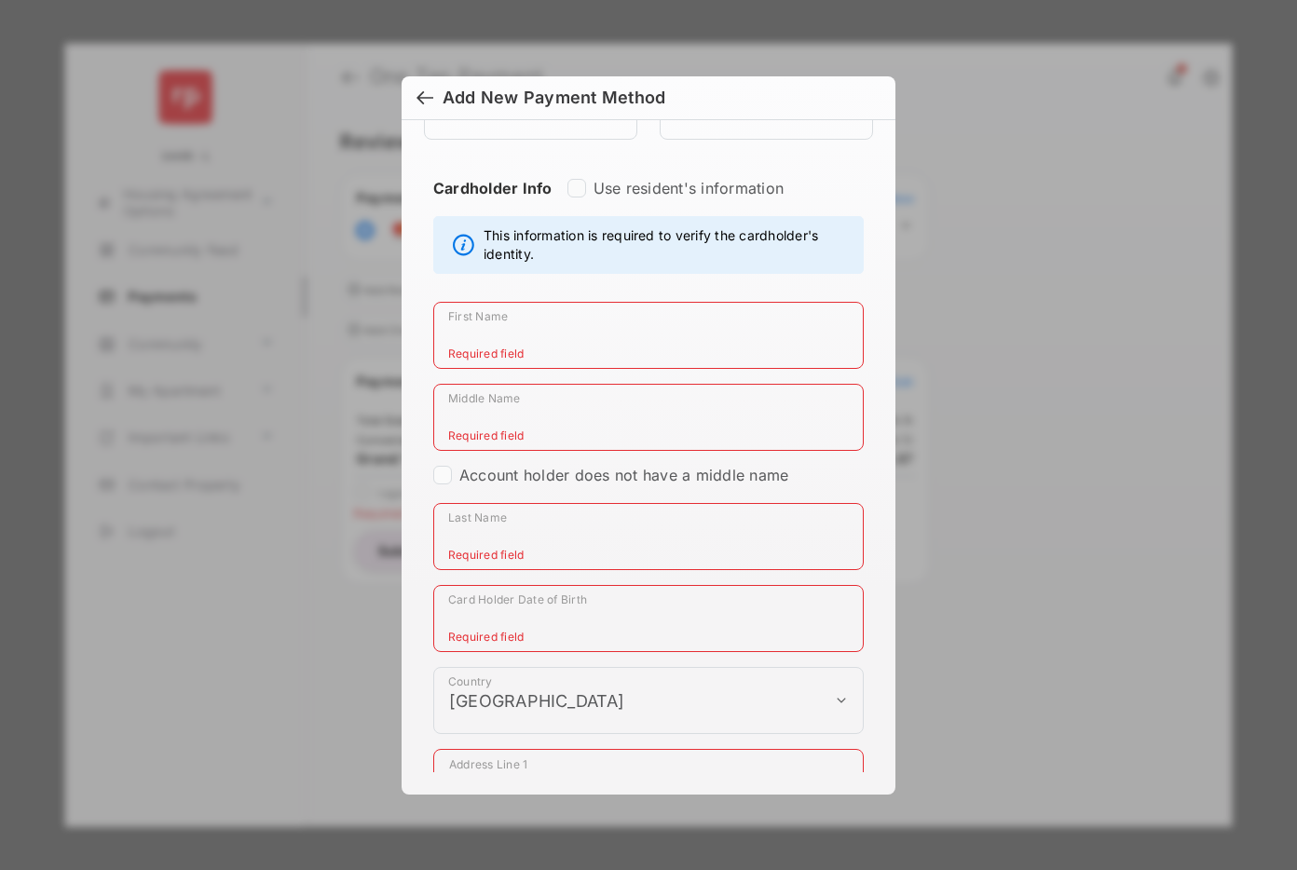
scroll to position [387, 0]
click at [422, 96] on div at bounding box center [424, 99] width 17 height 20
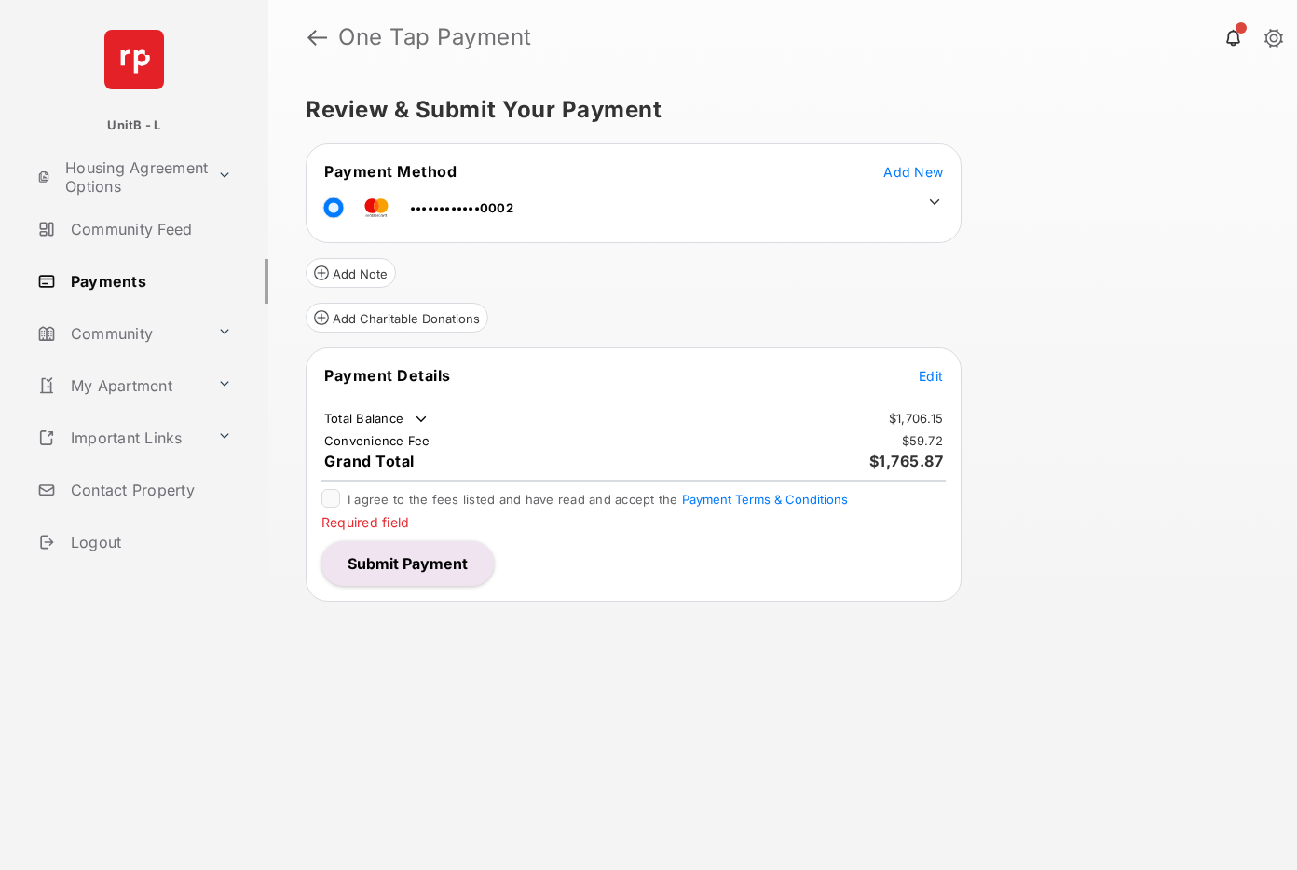
click at [1090, 551] on div "Review & Submit Your Payment Payment Method Add New ••••••••••••0002 Add Note A…" at bounding box center [782, 473] width 1029 height 796
click at [441, 558] on button "Submit Payment" at bounding box center [407, 563] width 172 height 45
click at [914, 172] on span "Add New" at bounding box center [913, 172] width 60 height 16
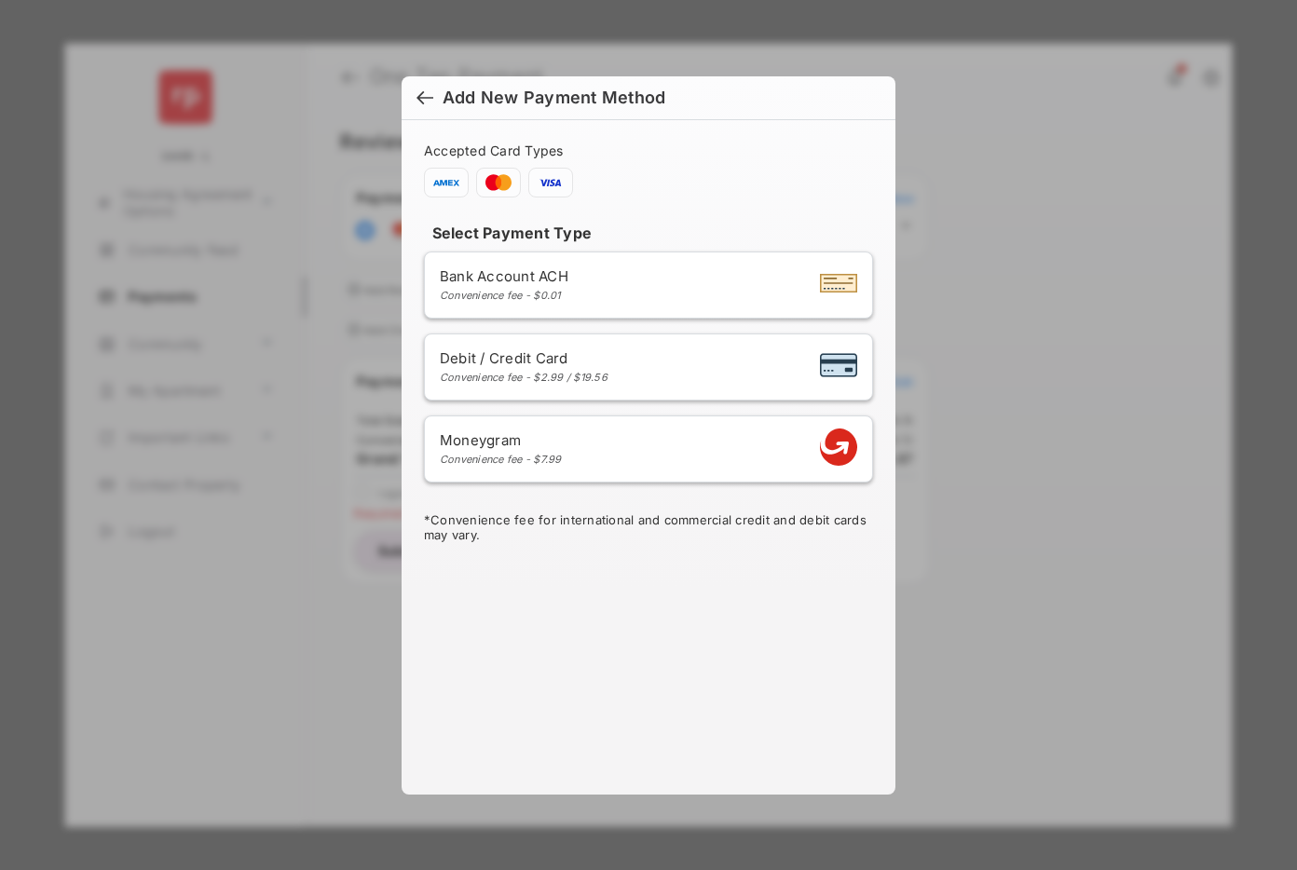
click at [620, 367] on div "Debit / Credit Card Convenience fee - $2.99 / $19.56" at bounding box center [648, 366] width 417 height 35
select select "**"
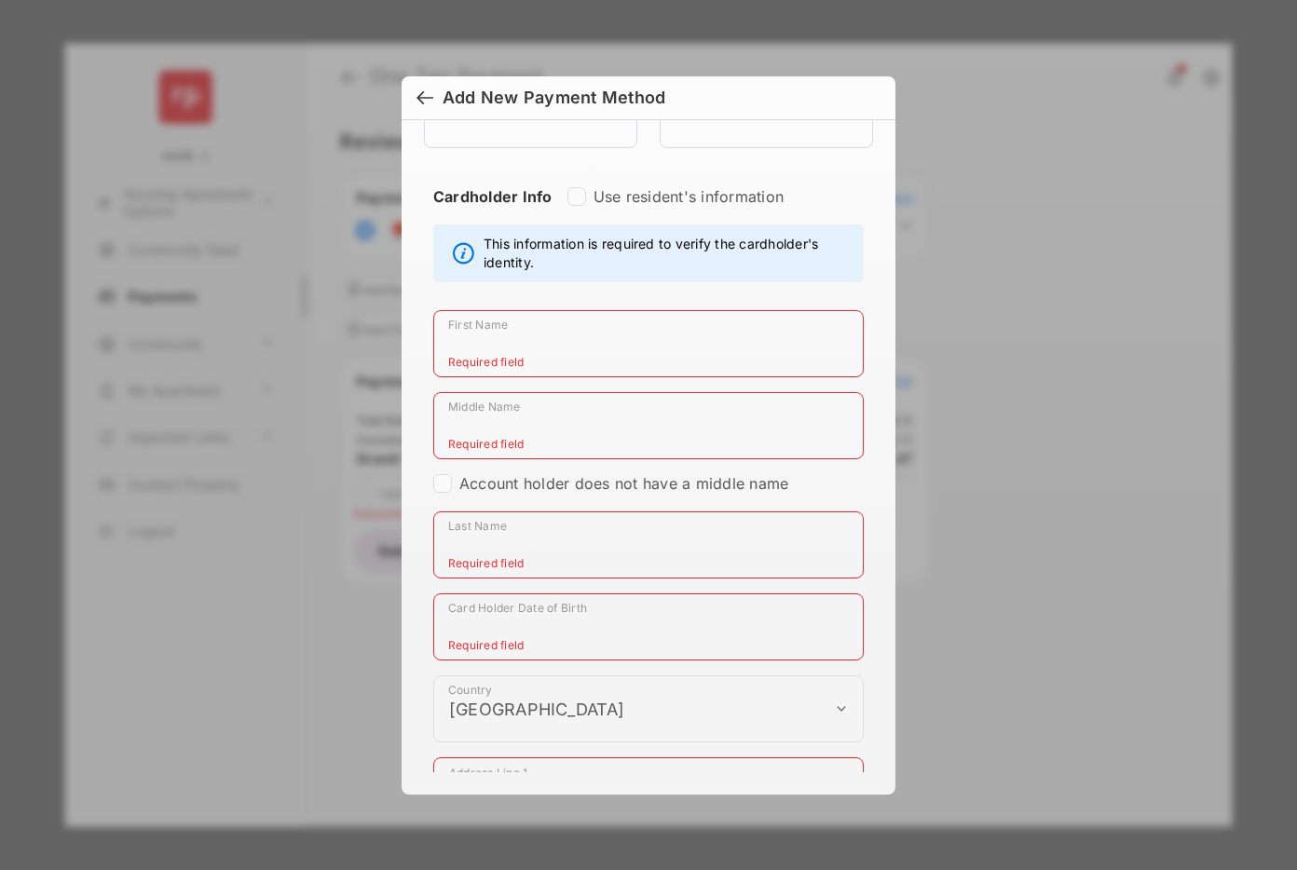
scroll to position [381, 0]
click at [422, 94] on div at bounding box center [424, 99] width 17 height 20
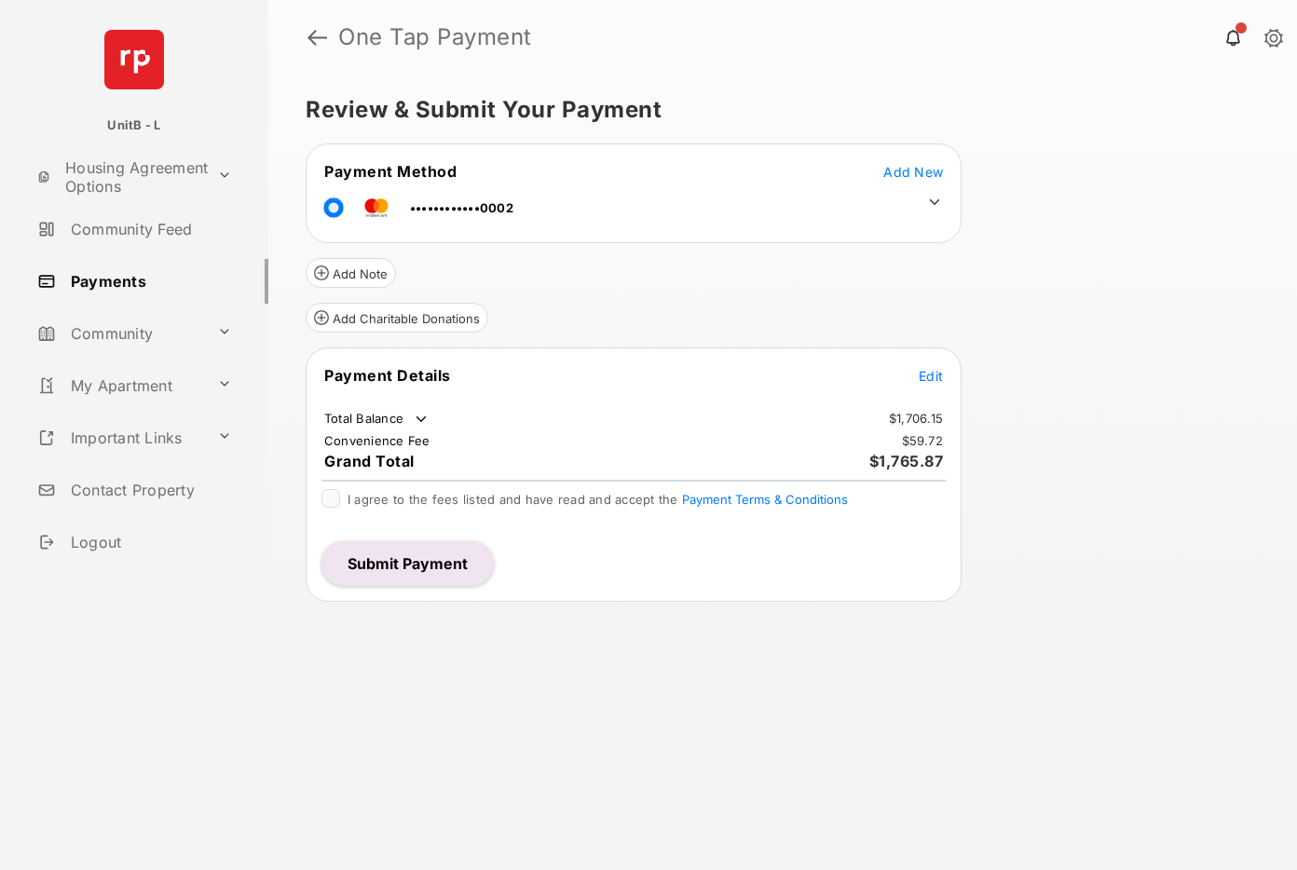
click at [460, 564] on button "Submit Payment" at bounding box center [407, 563] width 172 height 45
click at [894, 168] on span "Add New" at bounding box center [913, 172] width 60 height 16
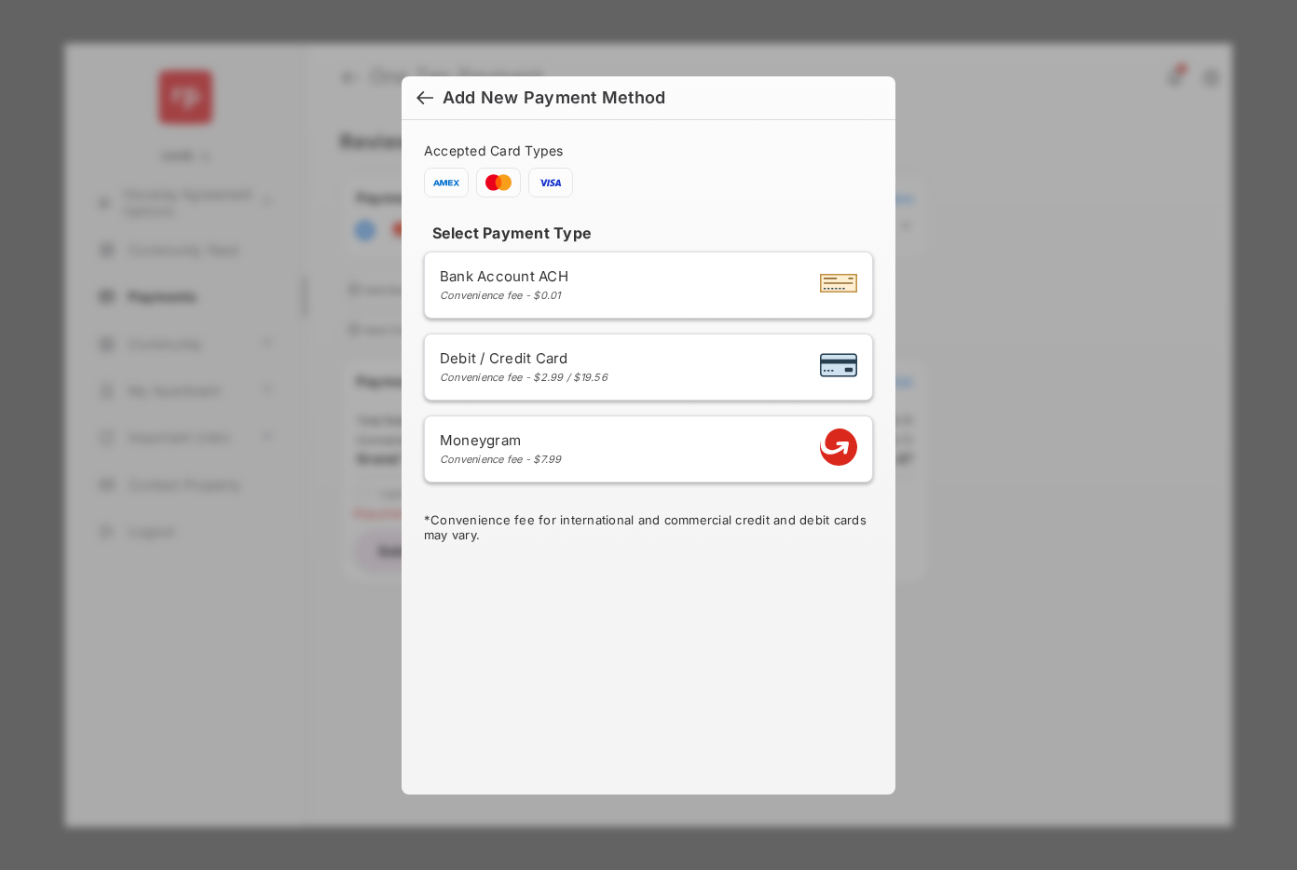
click at [680, 355] on div "Debit / Credit Card Convenience fee - $2.99 / $19.56" at bounding box center [648, 366] width 417 height 35
select select "**"
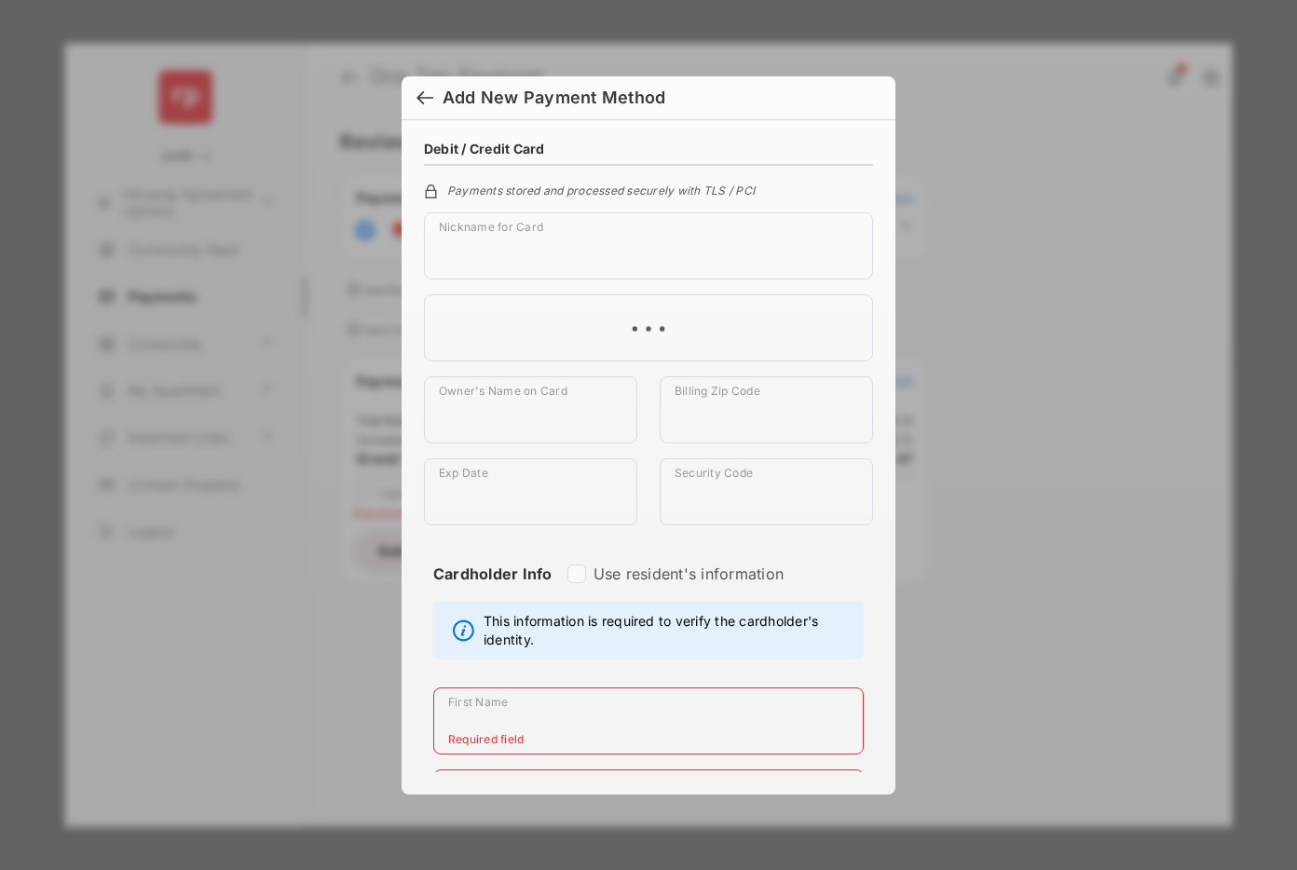
scroll to position [12, 0]
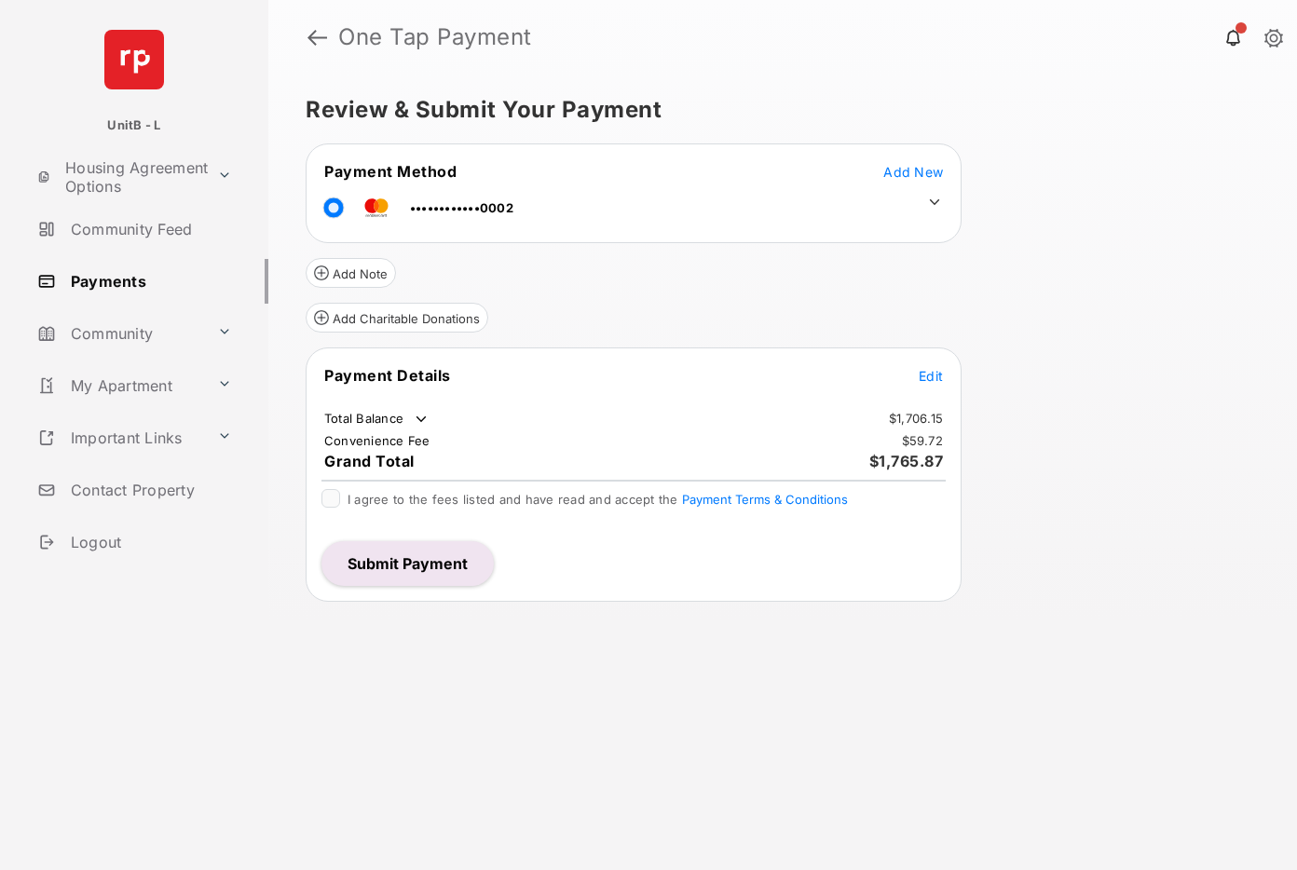
click at [455, 559] on button "Submit Payment" at bounding box center [407, 563] width 172 height 45
click at [896, 173] on span "Add New" at bounding box center [913, 172] width 60 height 16
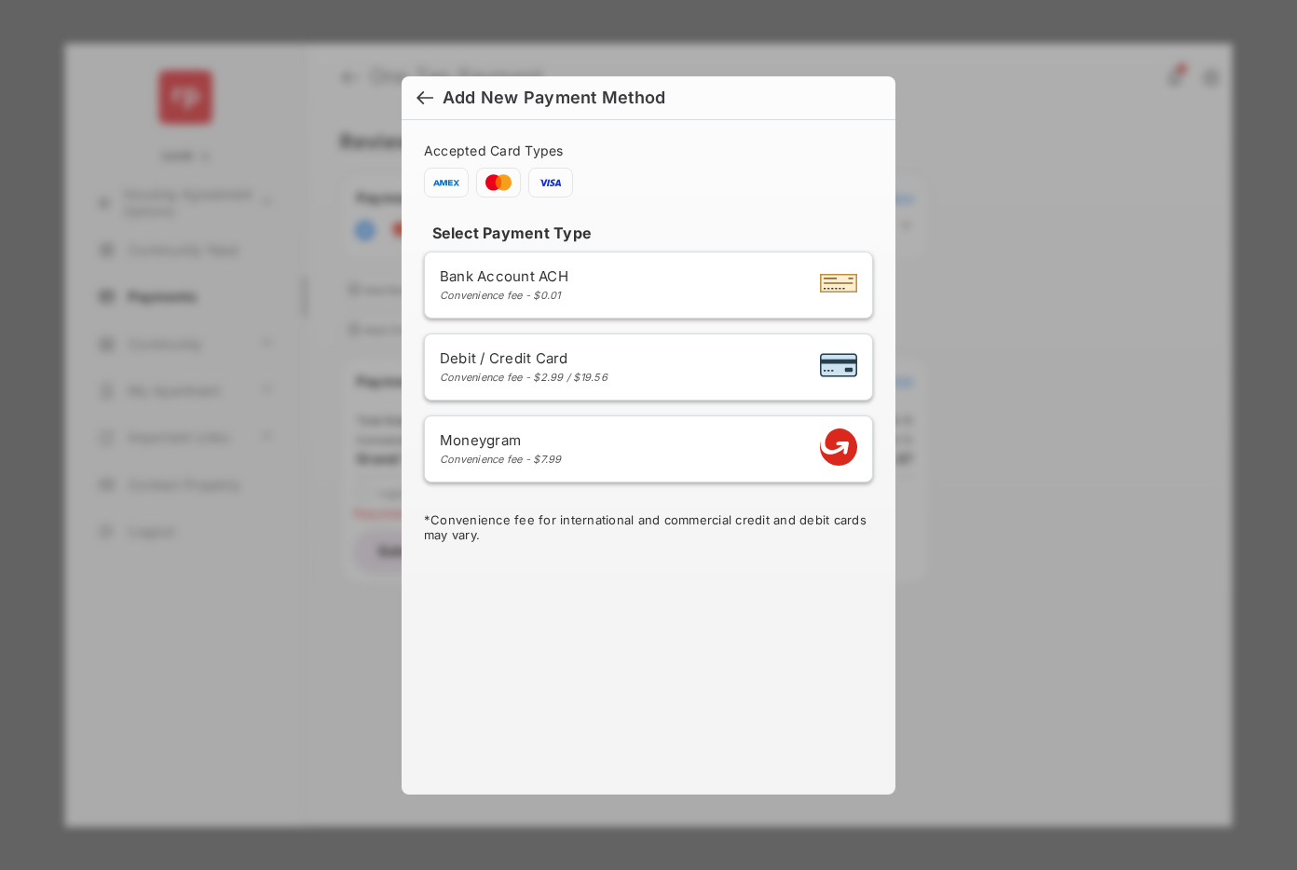
click at [601, 368] on div "Debit / Credit Card Convenience fee - $2.99 / $19.56" at bounding box center [524, 366] width 168 height 34
select select "**"
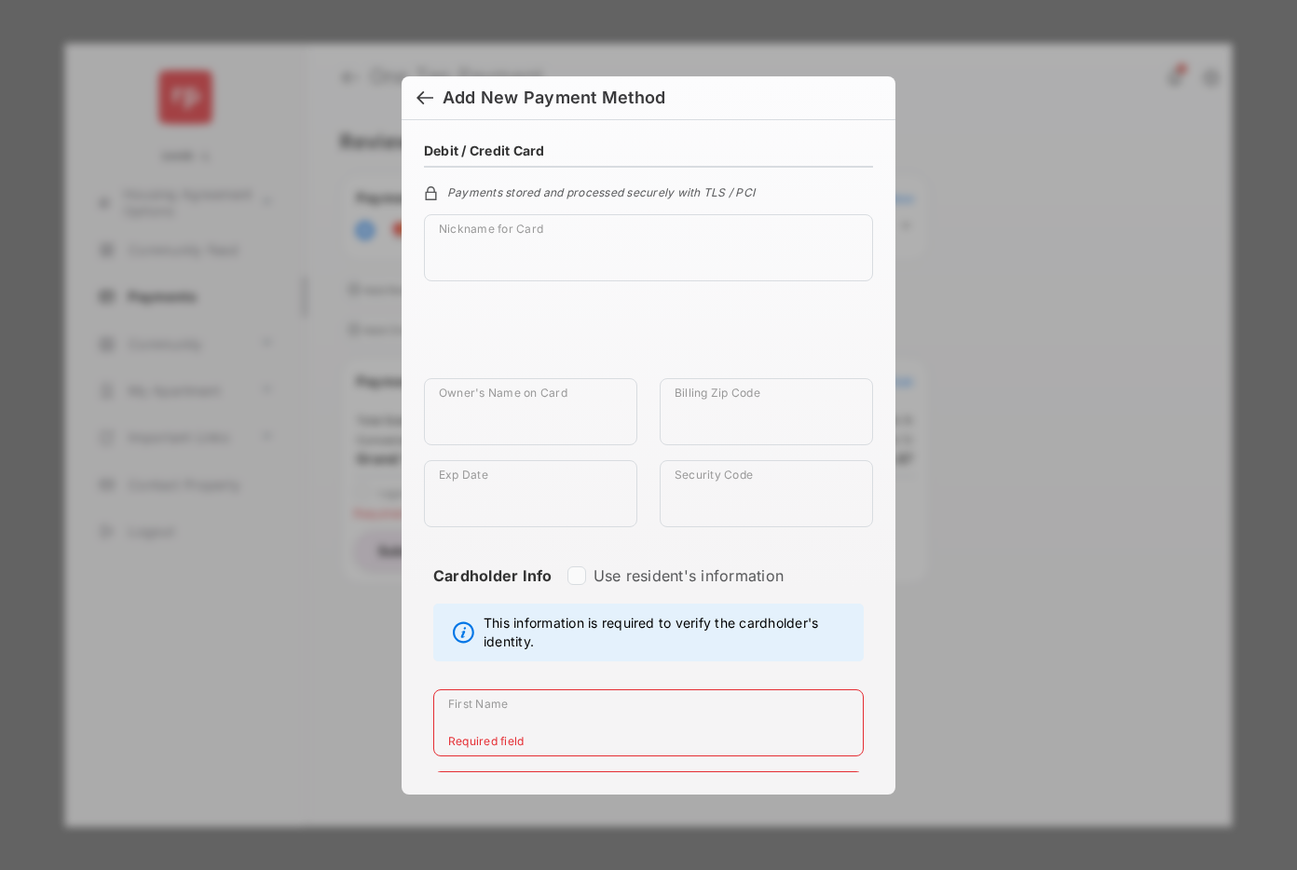
click at [421, 93] on div at bounding box center [424, 99] width 17 height 20
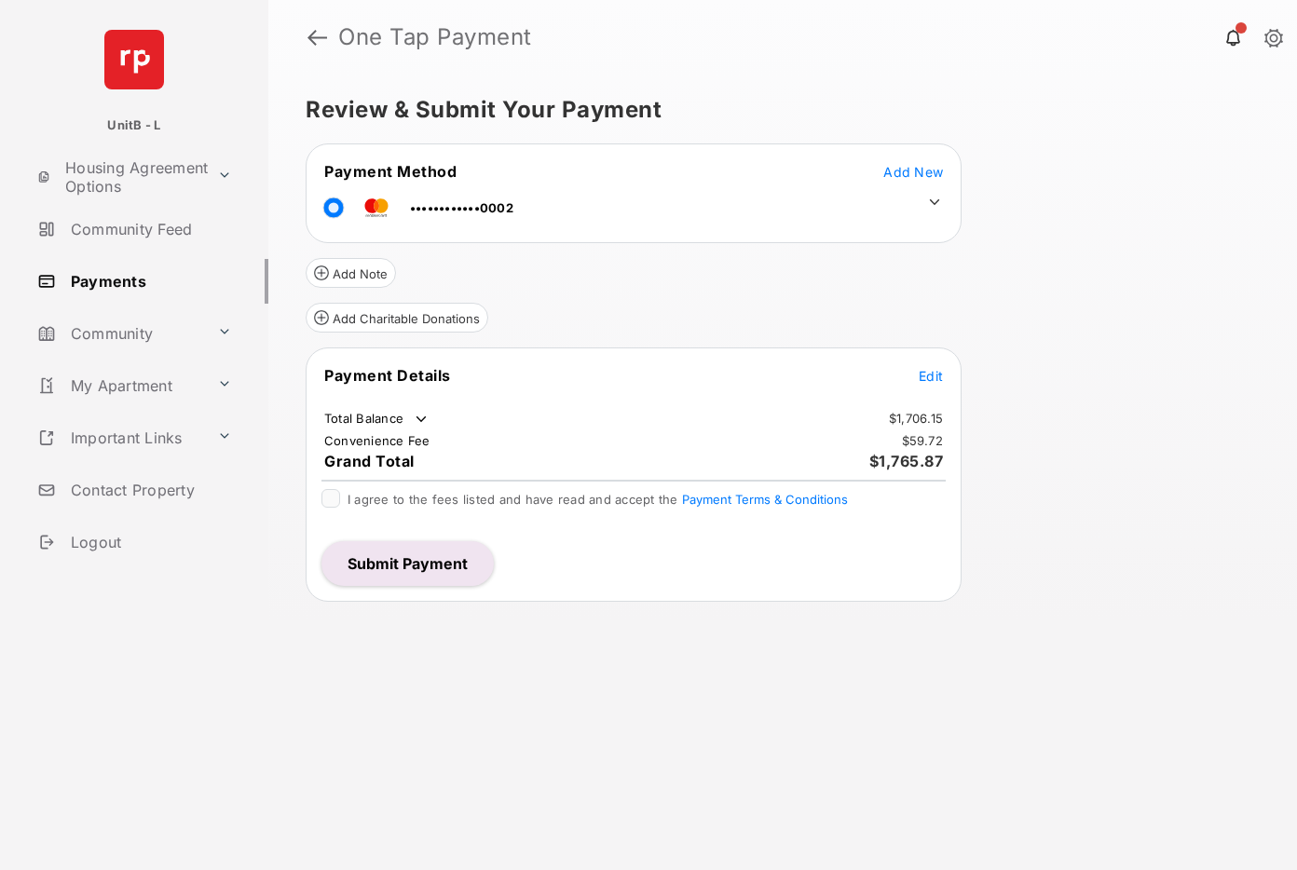
click at [433, 565] on button "Submit Payment" at bounding box center [407, 563] width 172 height 45
click at [906, 167] on span "Add New" at bounding box center [913, 172] width 60 height 16
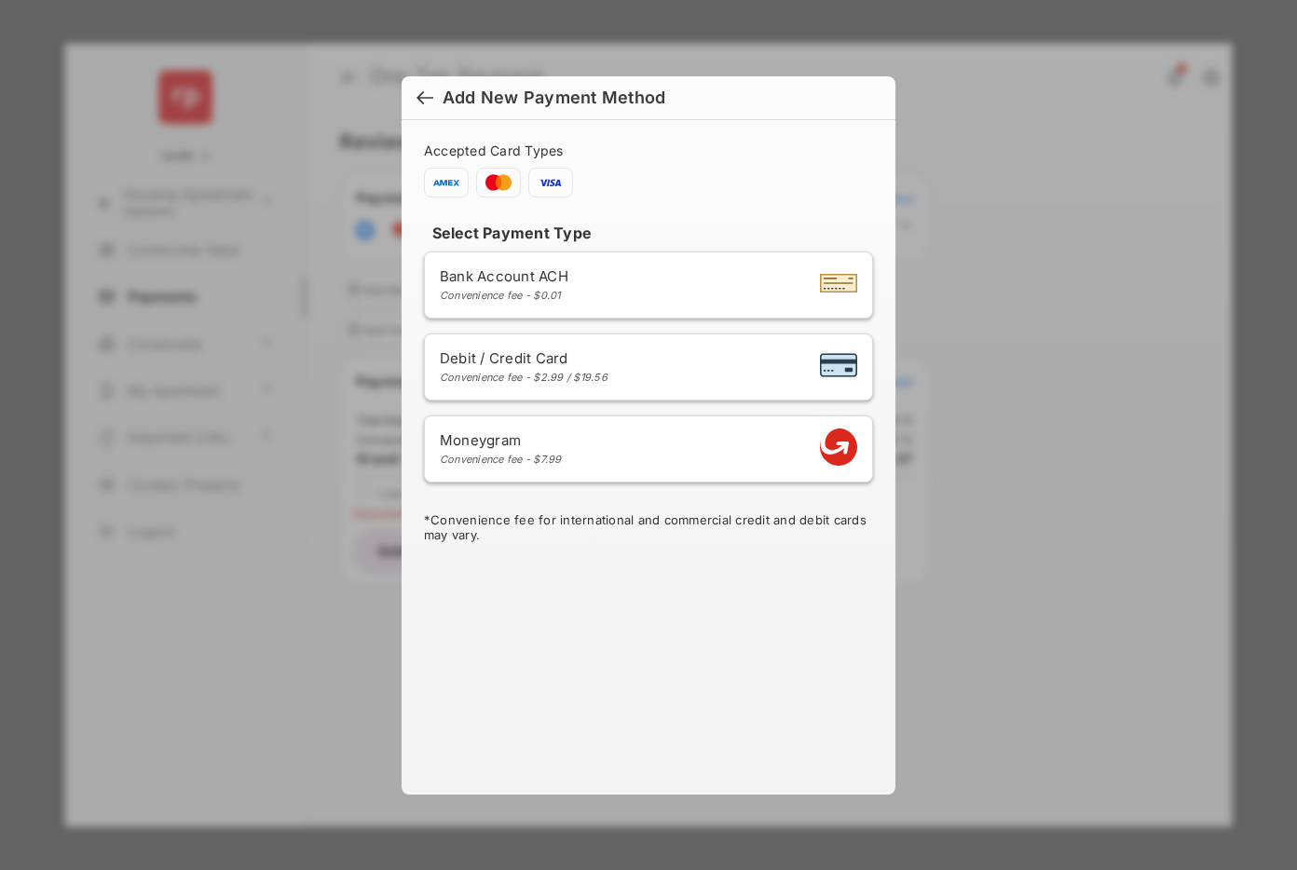
click at [674, 355] on div "Debit / Credit Card Convenience fee - $2.99 / $19.56" at bounding box center [648, 366] width 417 height 35
select select "**"
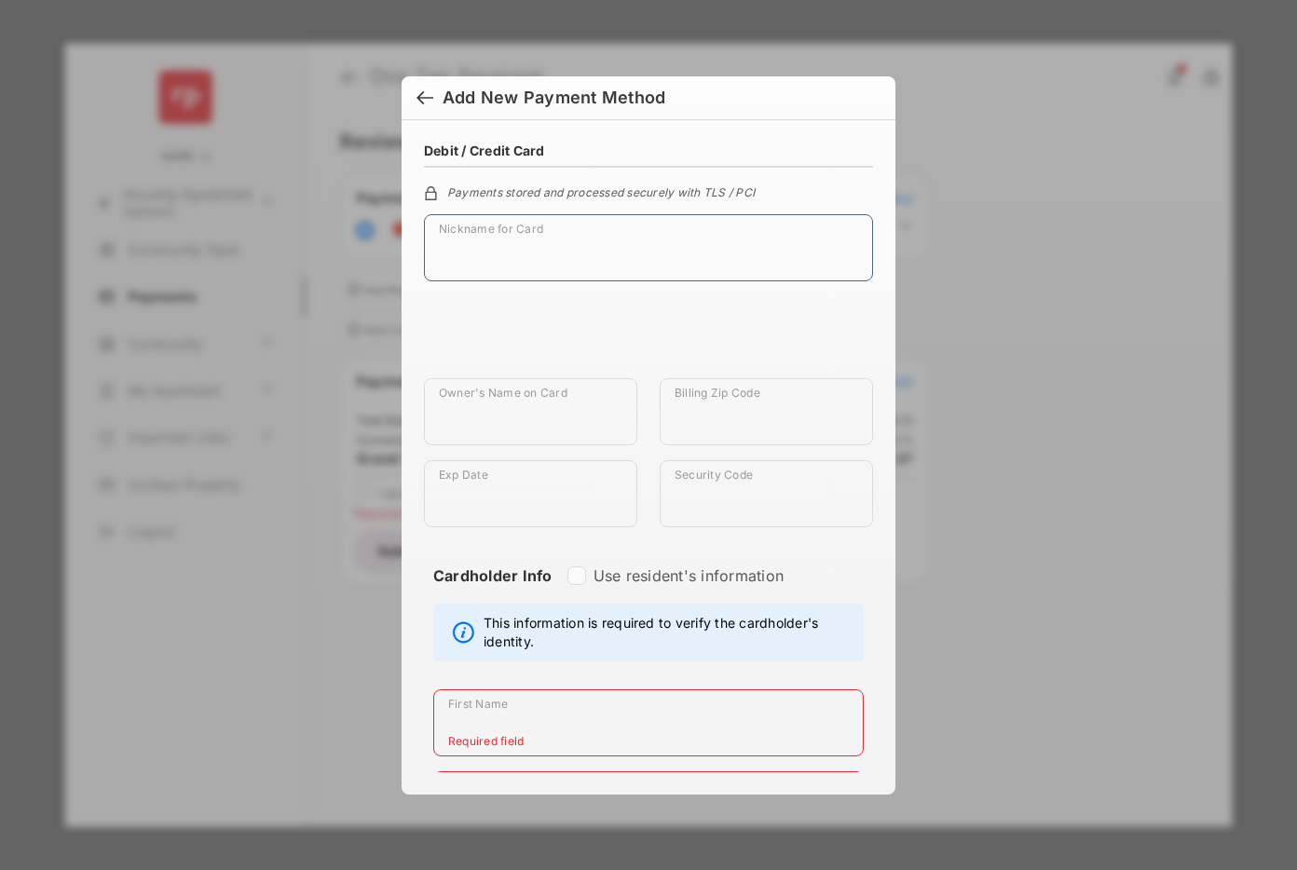
click at [539, 254] on input "Nickname for Card" at bounding box center [648, 247] width 449 height 67
type input "*"
click at [826, 183] on div "Payments stored and processed securely with TLS / PCI" at bounding box center [648, 191] width 449 height 17
click at [423, 97] on div at bounding box center [424, 99] width 17 height 20
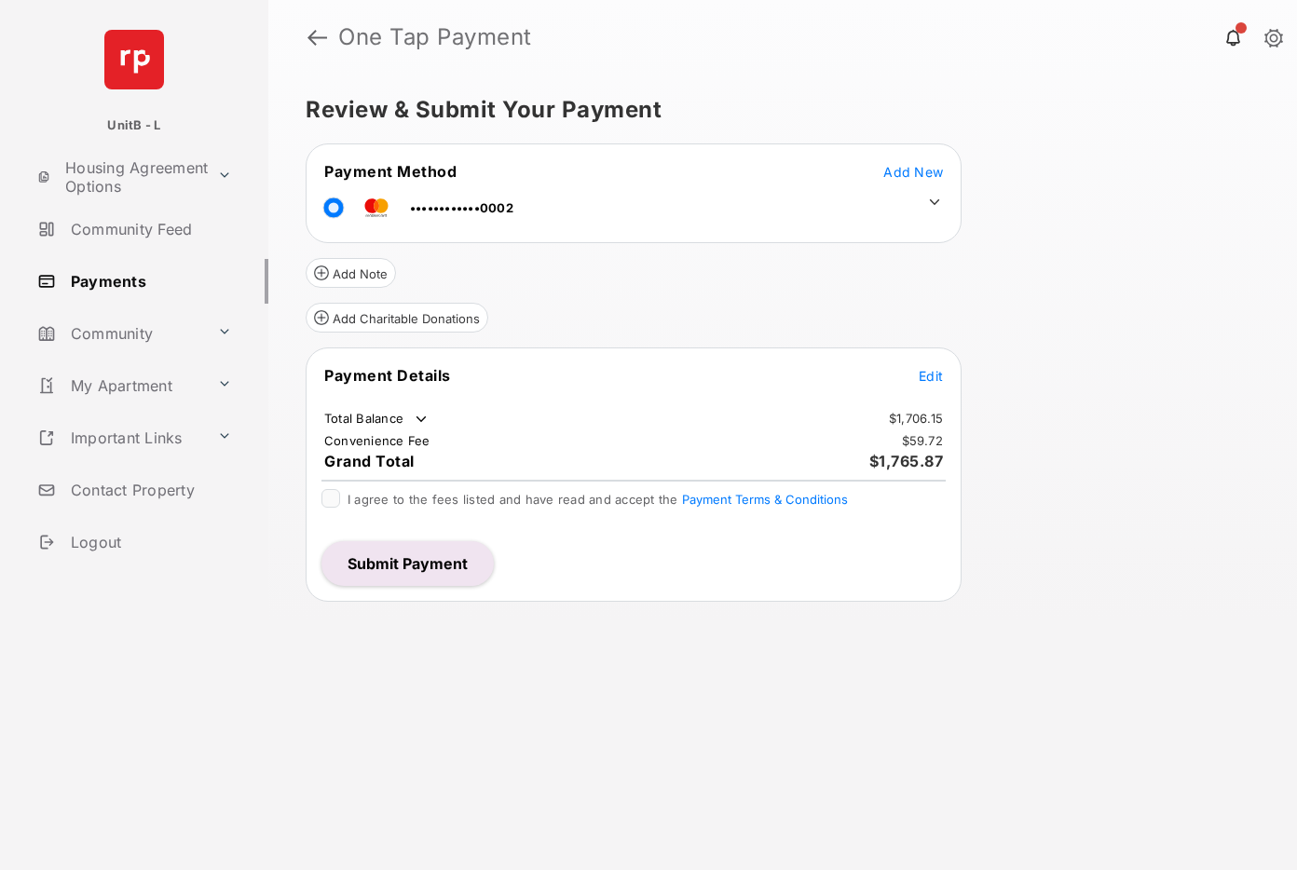
click at [444, 562] on button "Submit Payment" at bounding box center [407, 563] width 172 height 45
click at [550, 659] on div "Review & Submit Your Payment Payment Method Add New ••••••••••••0002 Add Note A…" at bounding box center [782, 473] width 1029 height 796
click at [916, 168] on span "Add New" at bounding box center [913, 172] width 60 height 16
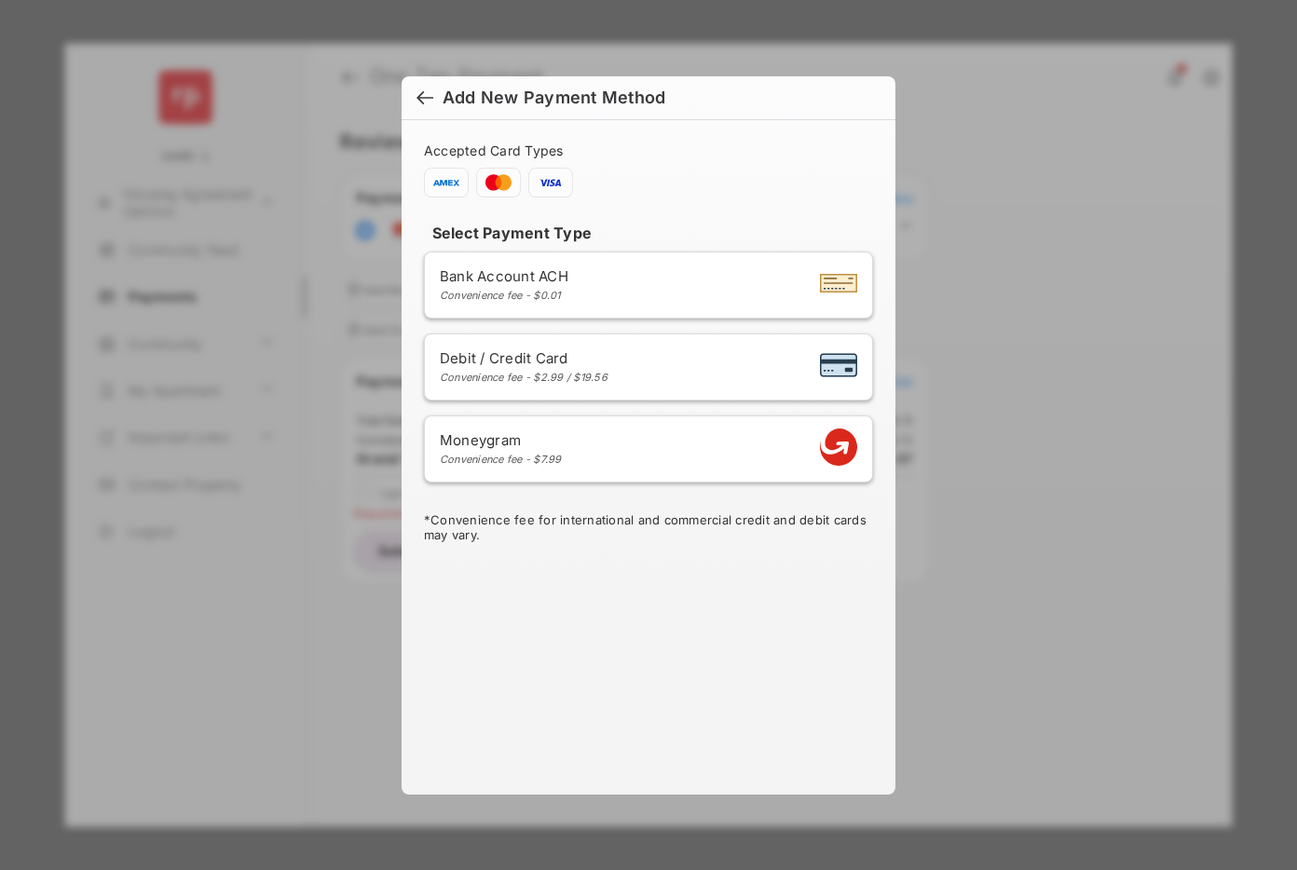
click at [642, 367] on div "Debit / Credit Card Convenience fee - $2.99 / $19.56" at bounding box center [648, 366] width 417 height 35
select select "**"
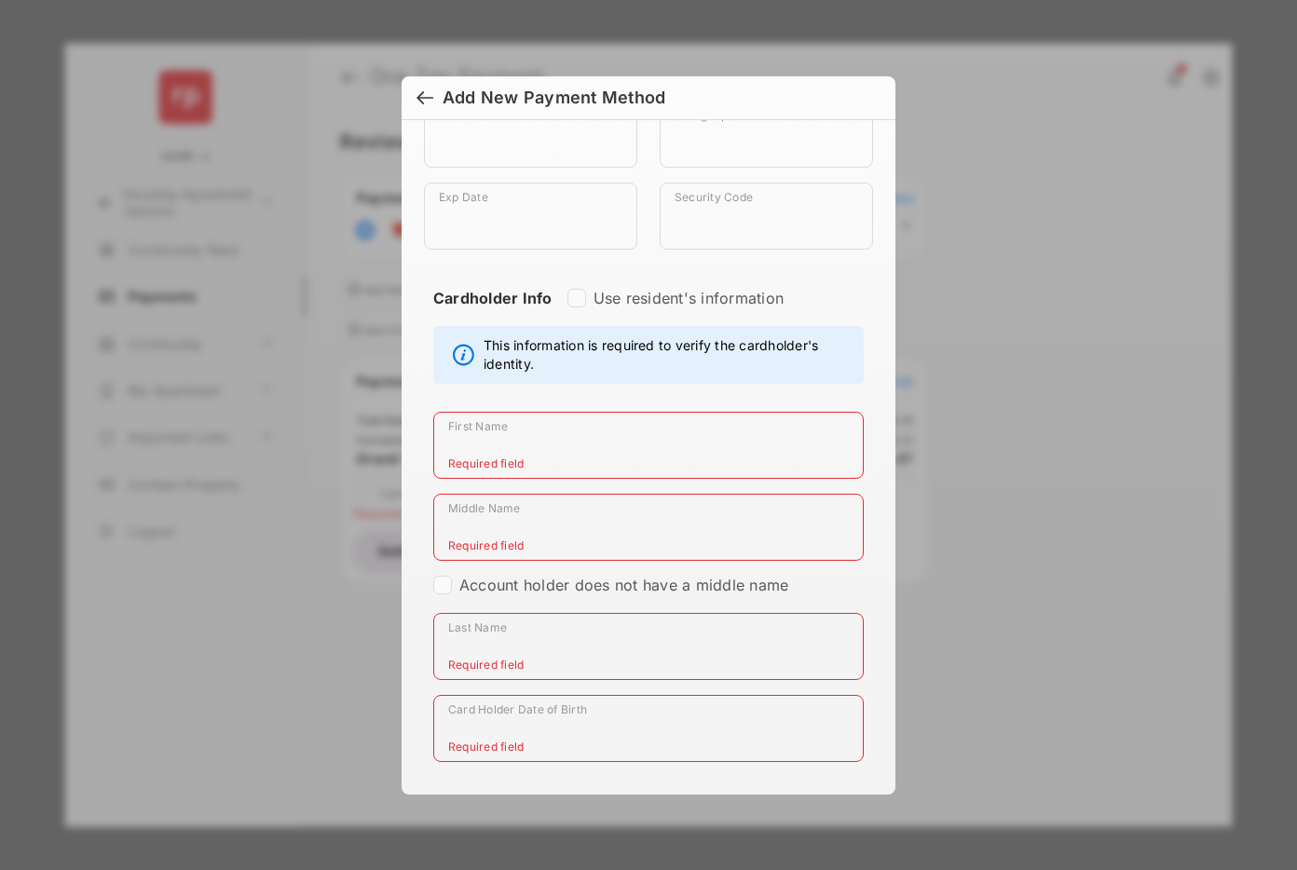
scroll to position [294, 0]
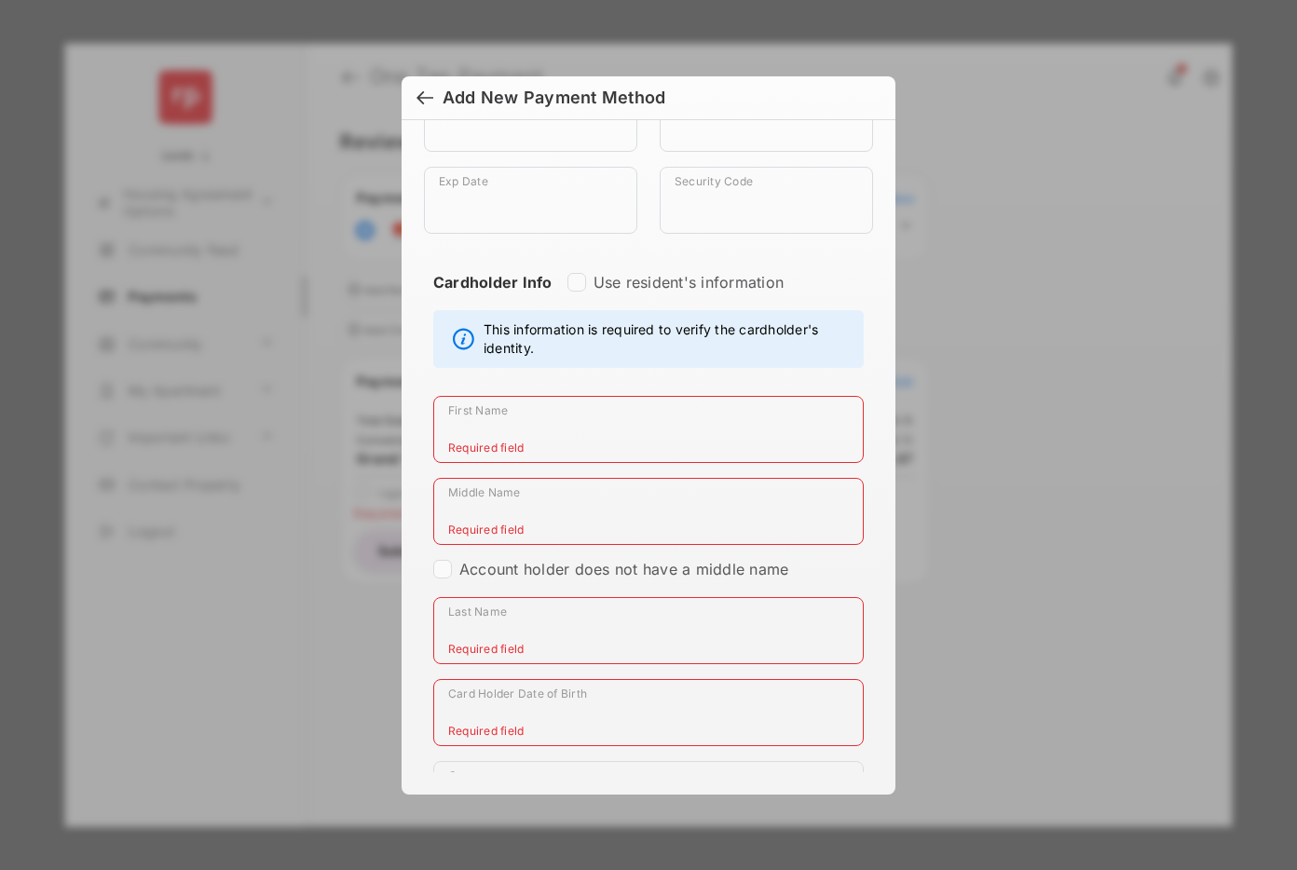
click at [421, 95] on div at bounding box center [424, 99] width 17 height 20
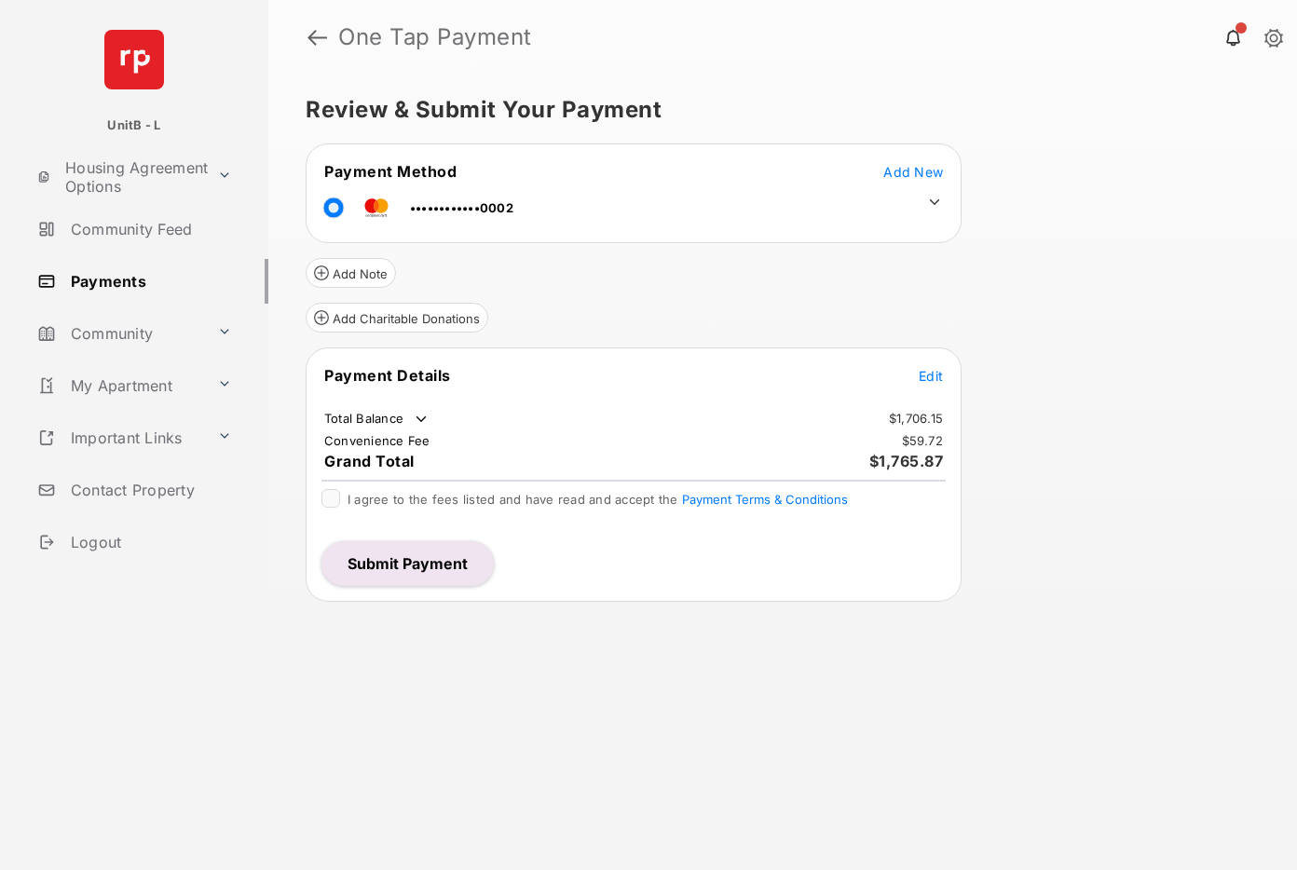
click at [832, 740] on div "Review & Submit Your Payment Payment Method Add New ••••••••••••0002 Add Note A…" at bounding box center [782, 473] width 1029 height 796
click at [446, 577] on button "Submit Payment" at bounding box center [407, 563] width 172 height 45
click at [901, 171] on span "Add New" at bounding box center [913, 172] width 60 height 16
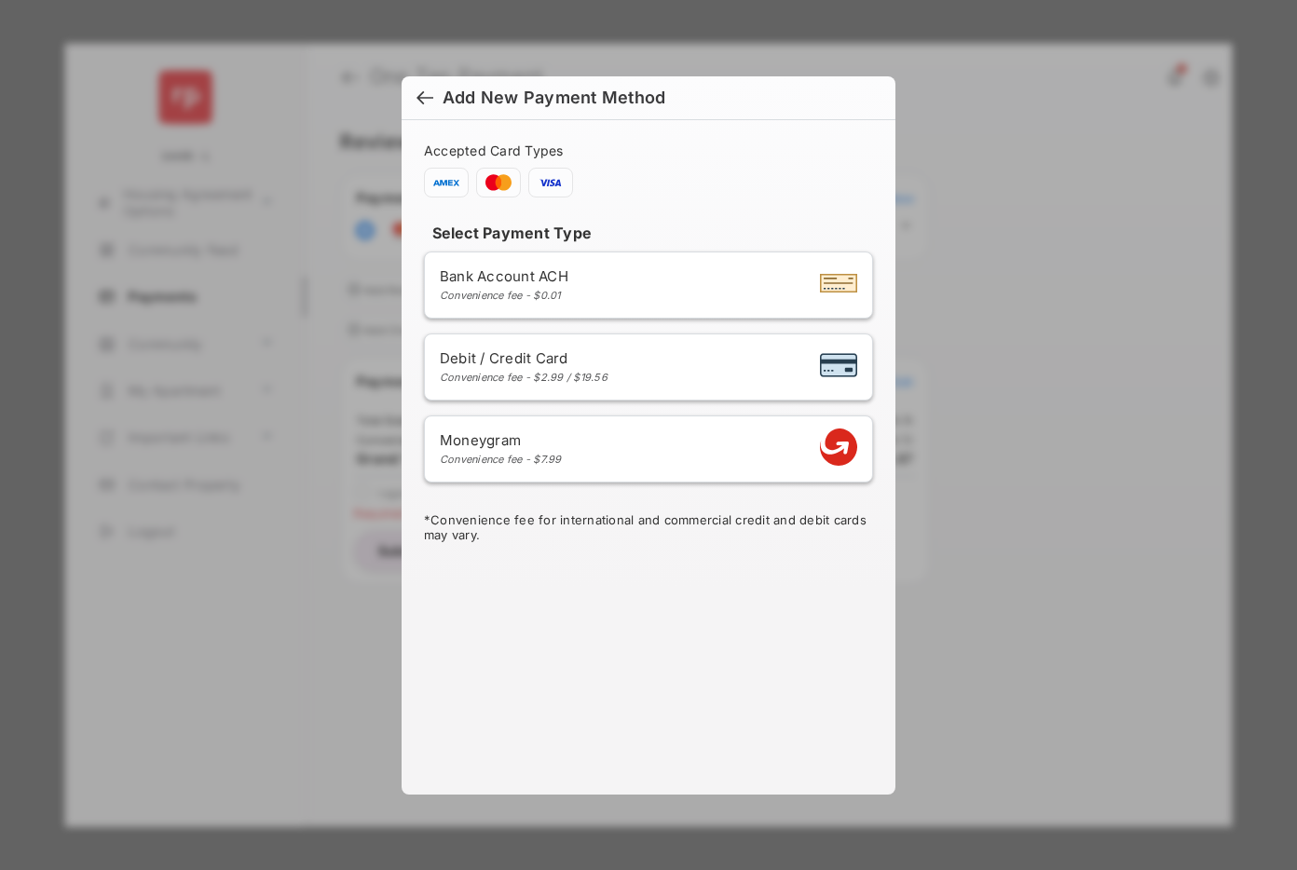
click at [638, 367] on div "Debit / Credit Card Convenience fee - $2.99 / $19.56" at bounding box center [648, 366] width 417 height 35
select select "**"
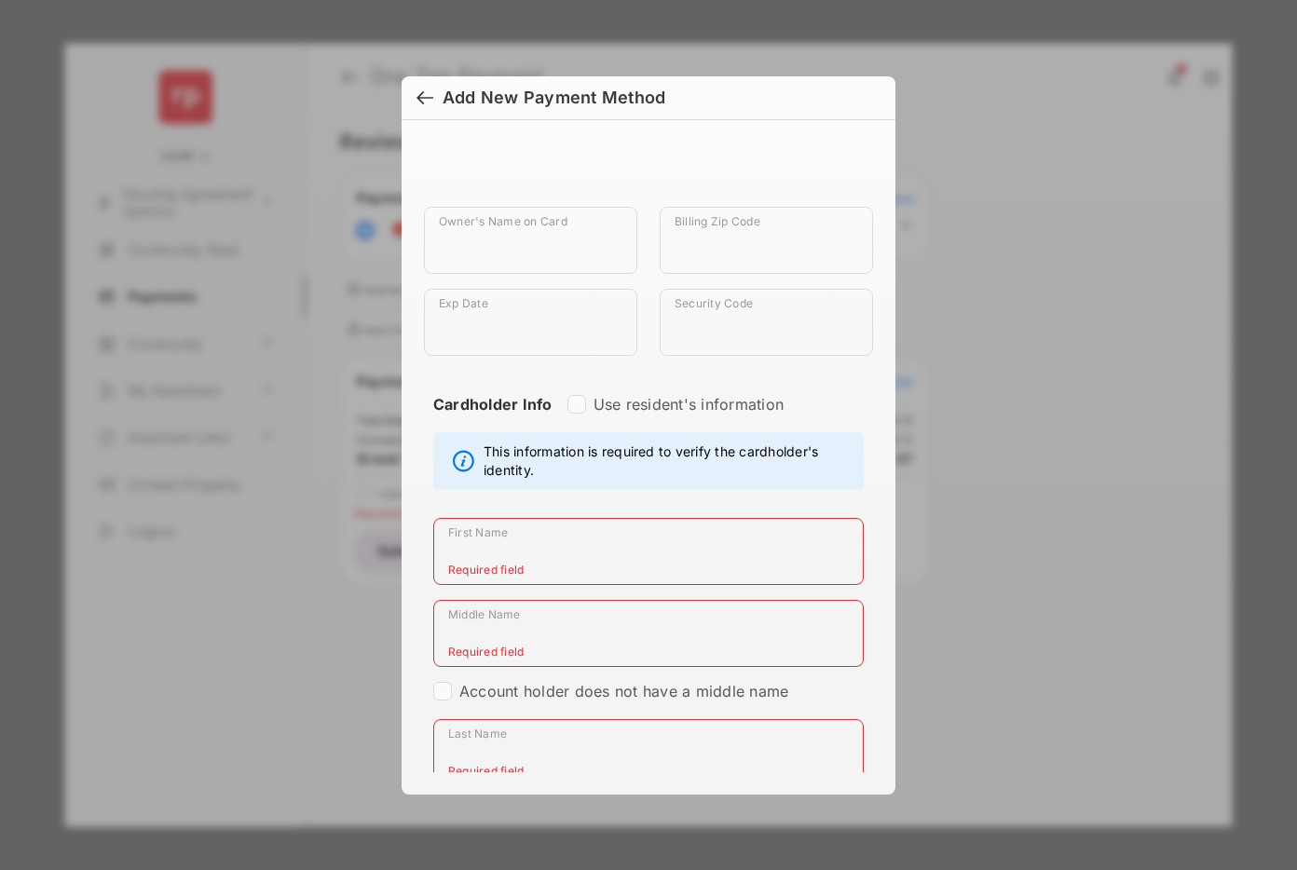
scroll to position [187, 0]
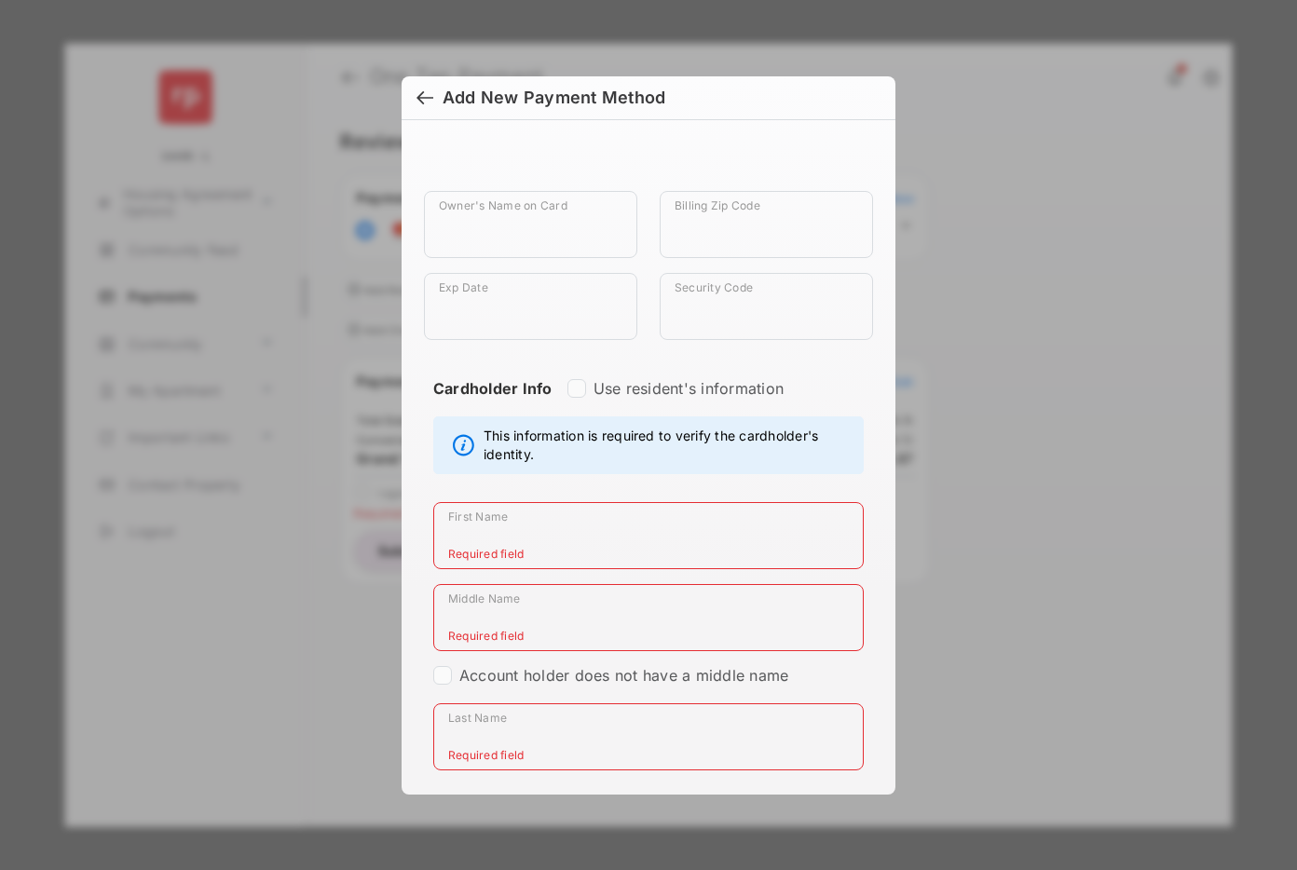
click at [421, 94] on div at bounding box center [424, 99] width 17 height 20
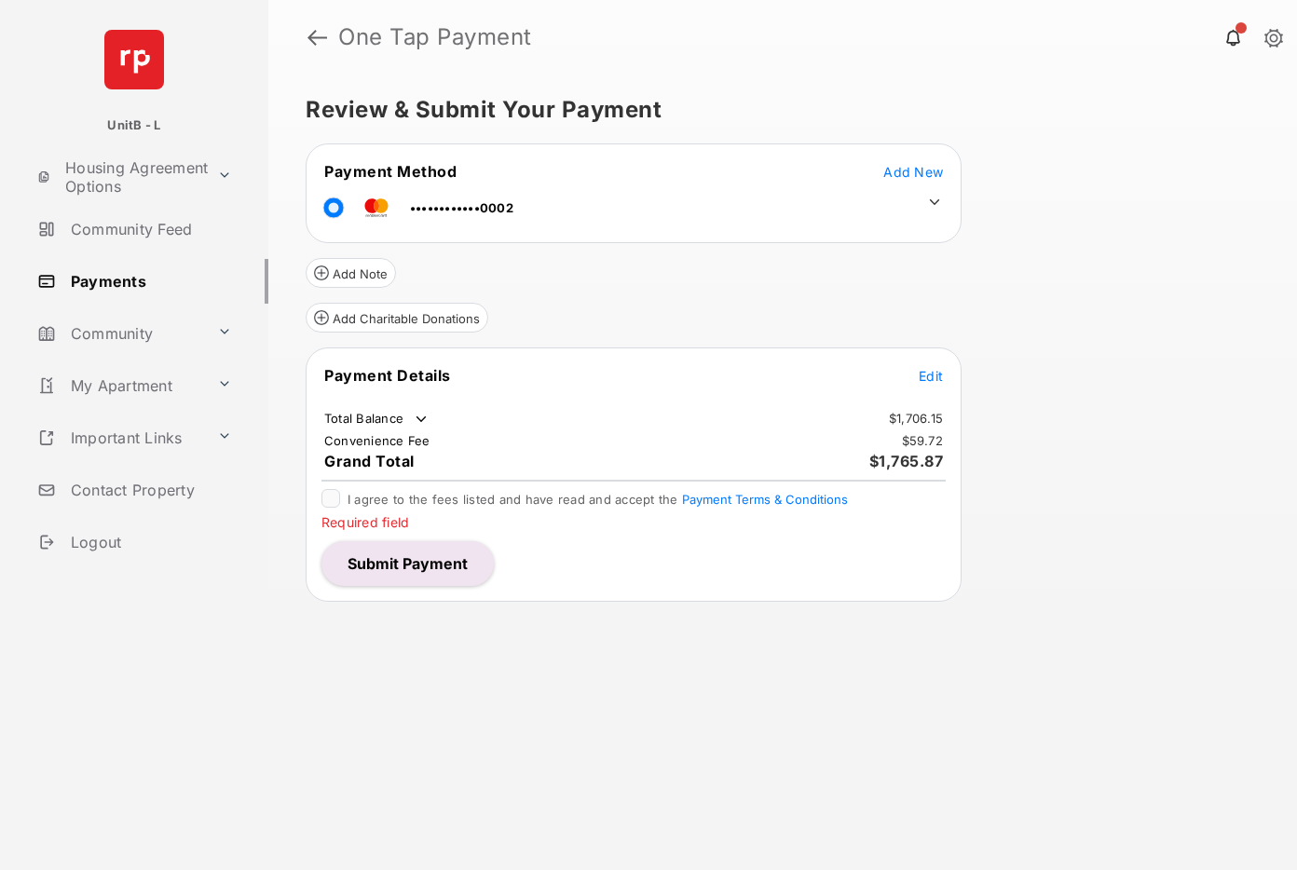
click at [136, 288] on link "Payments" at bounding box center [149, 281] width 239 height 45
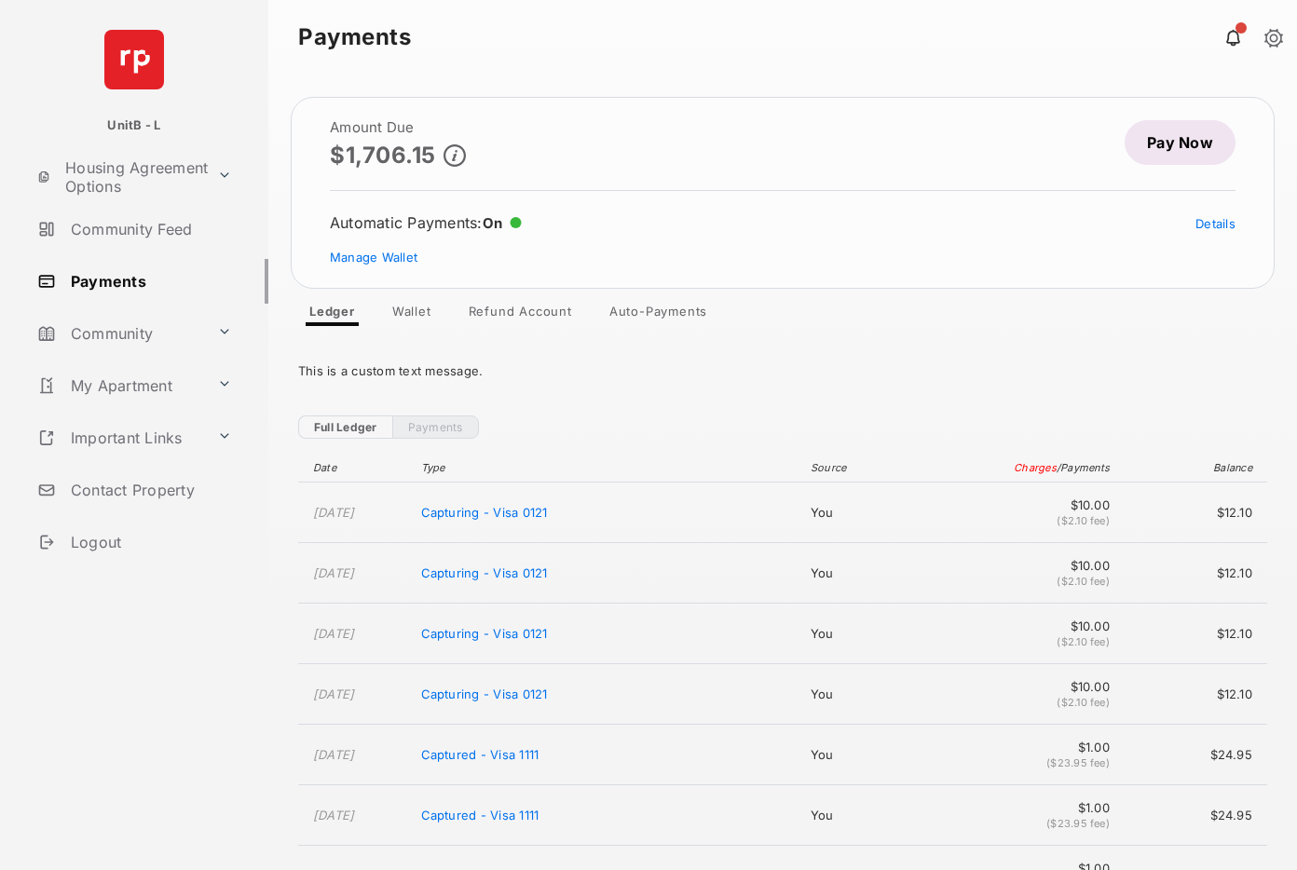
click at [648, 312] on link "Auto-Payments" at bounding box center [658, 315] width 128 height 22
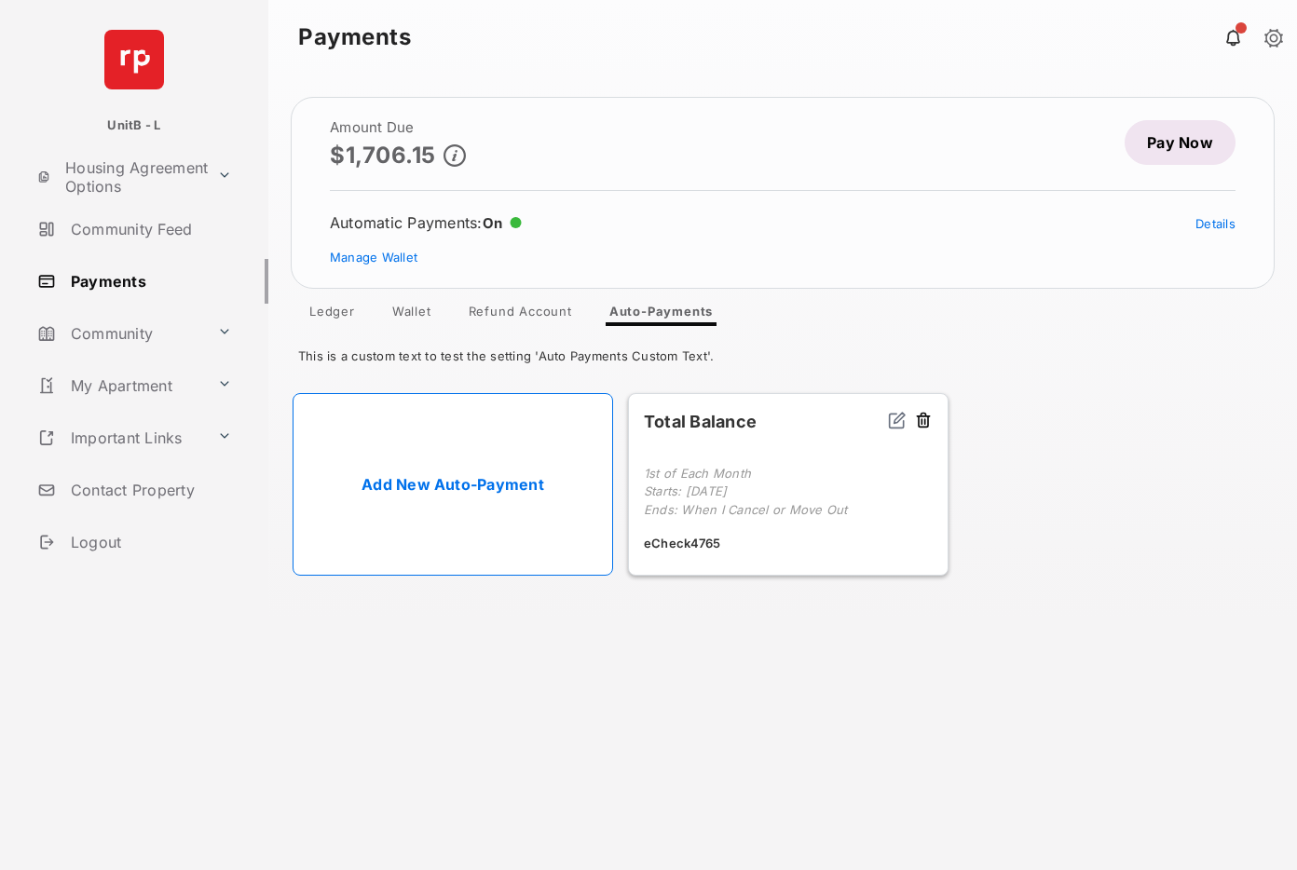
click at [468, 475] on link "Add New Auto-Payment" at bounding box center [453, 484] width 321 height 183
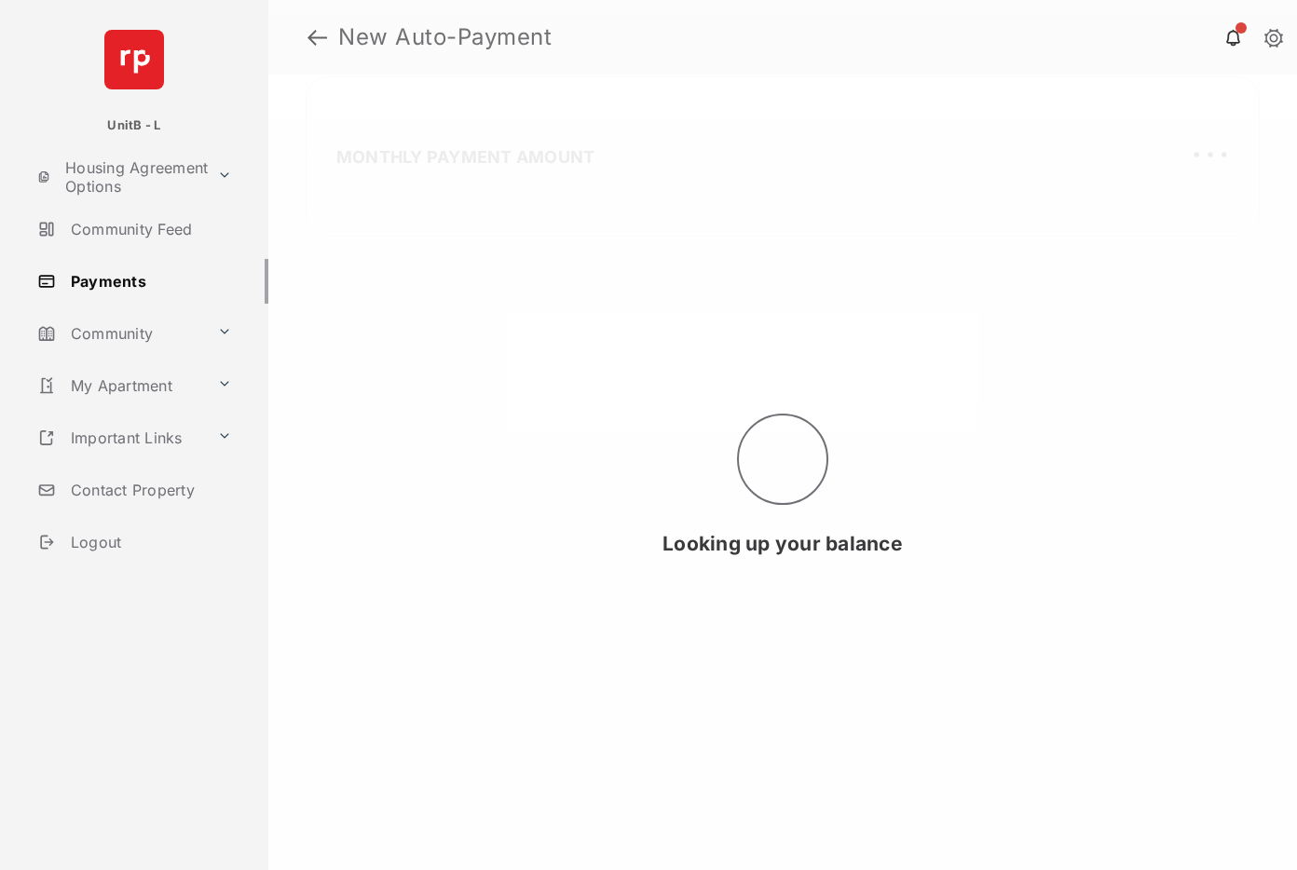
select select "**********"
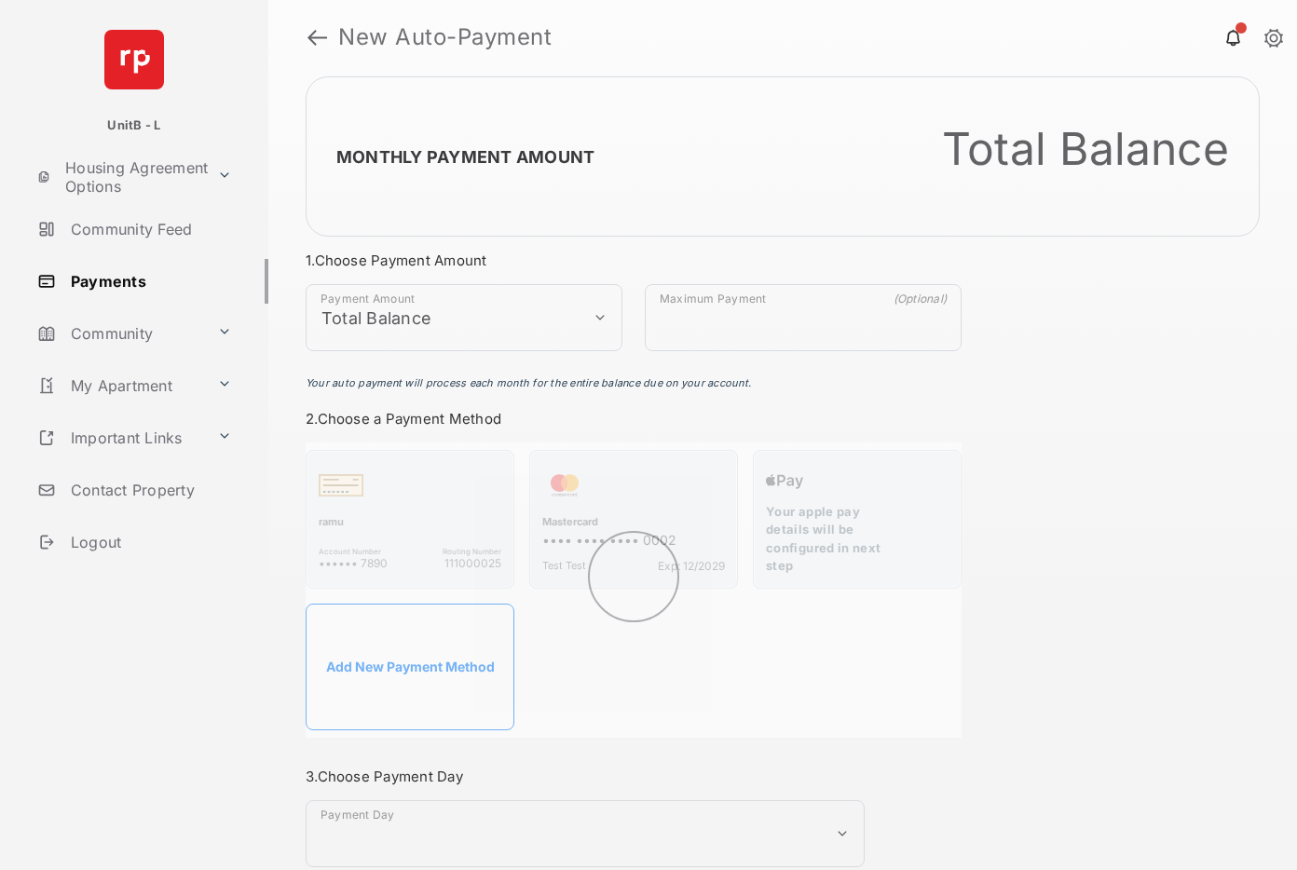
click at [461, 333] on select "**********" at bounding box center [464, 317] width 317 height 67
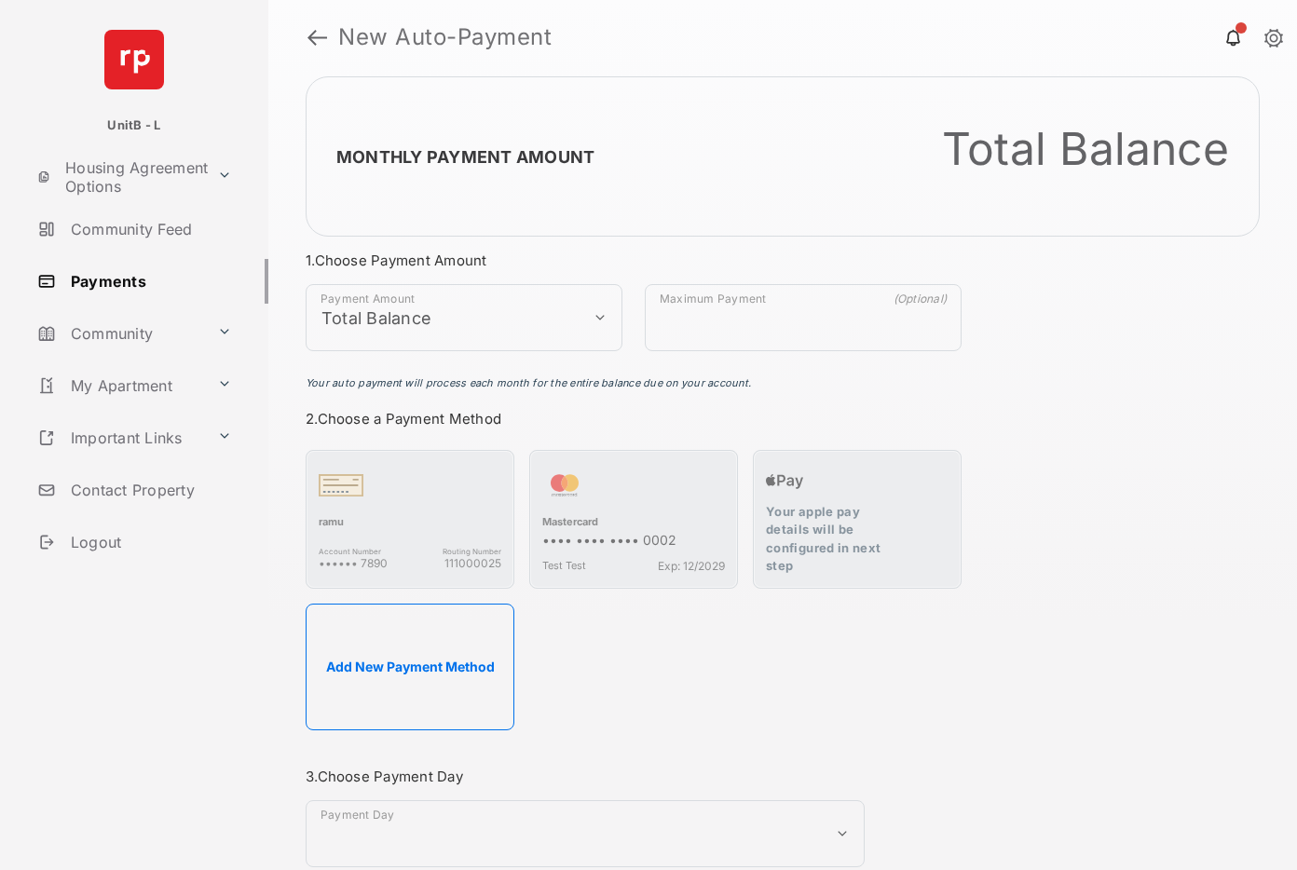
click at [1041, 38] on h1 "New Auto-Payment" at bounding box center [797, 37] width 940 height 22
click at [103, 274] on link "Payments" at bounding box center [149, 281] width 239 height 45
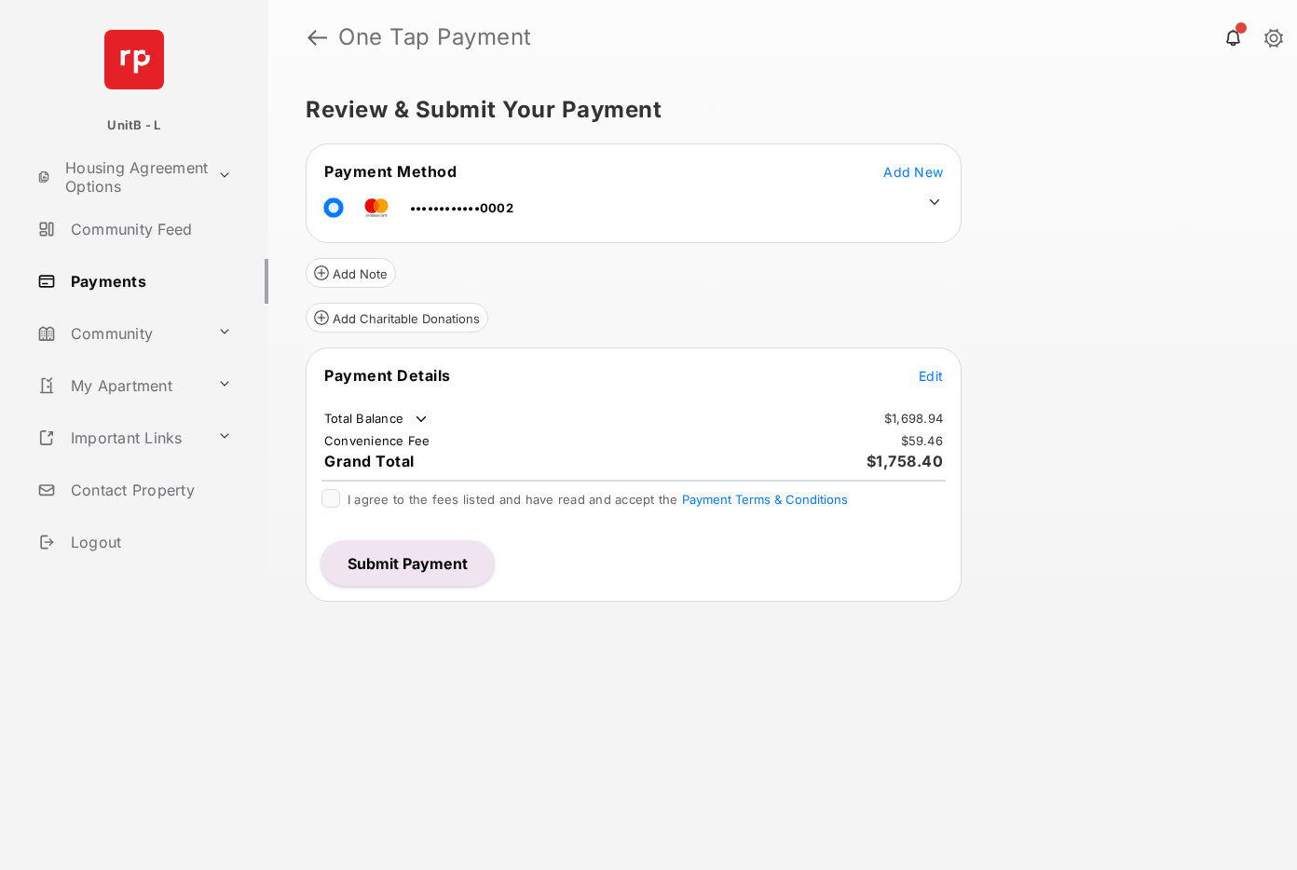
click at [388, 566] on button "Submit Payment" at bounding box center [407, 563] width 172 height 45
click at [580, 663] on div "Review & Submit Your Payment Payment Method Add New ••••••••••••0002 Add Note A…" at bounding box center [782, 473] width 1029 height 796
click at [916, 170] on span "Add New" at bounding box center [913, 172] width 60 height 16
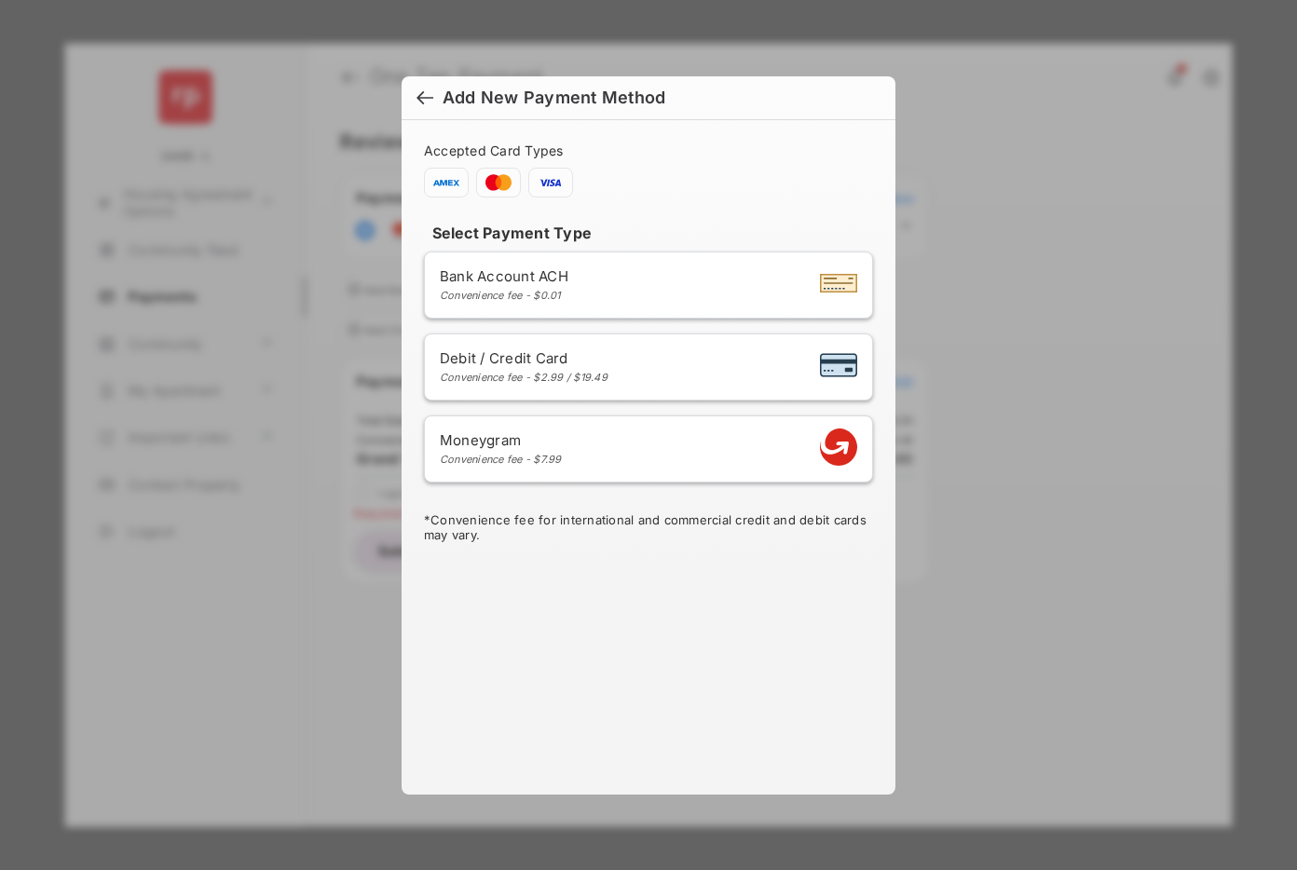
click at [608, 373] on div "Convenience fee - $2.99 / $19.49" at bounding box center [524, 377] width 168 height 13
select select "**"
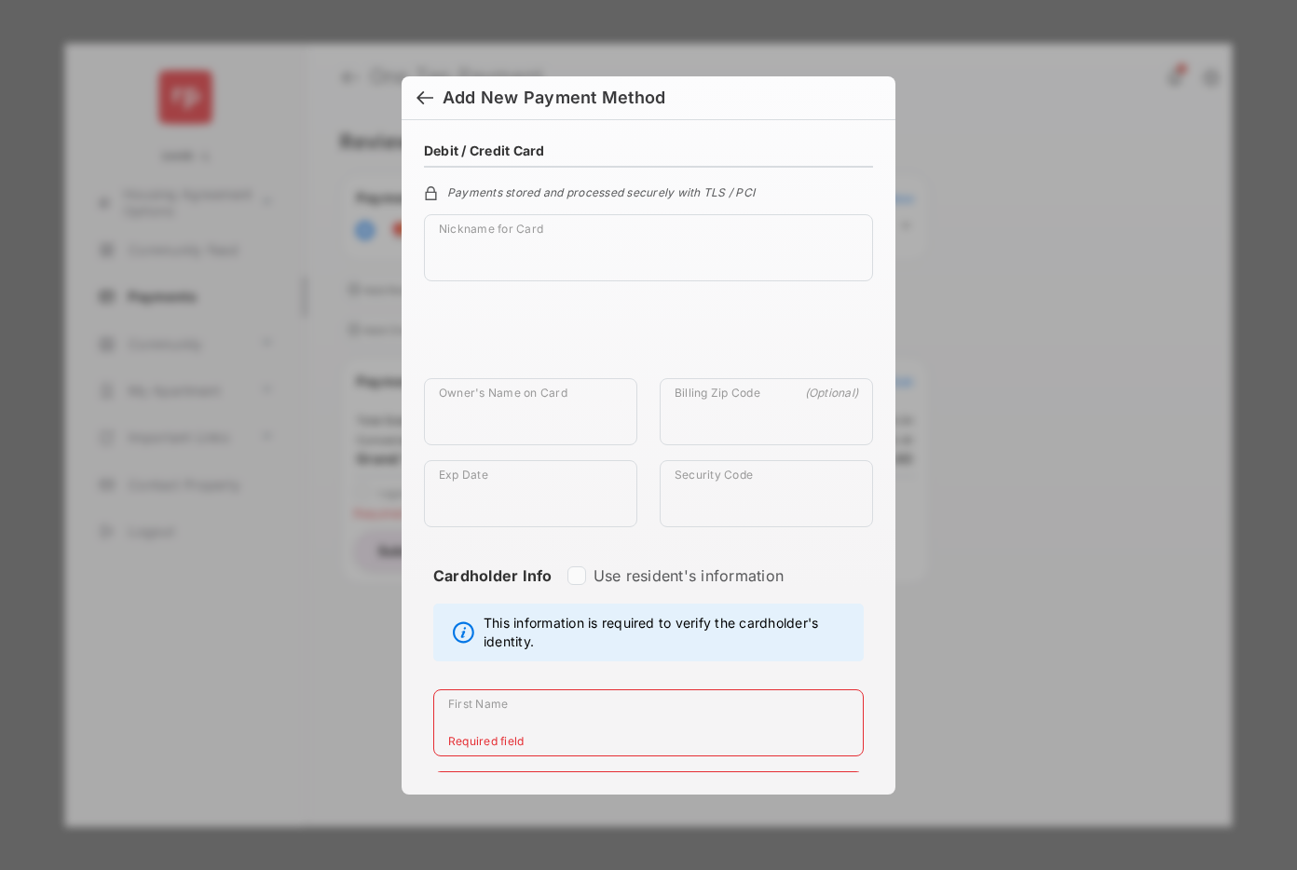
click at [427, 102] on div at bounding box center [424, 99] width 17 height 20
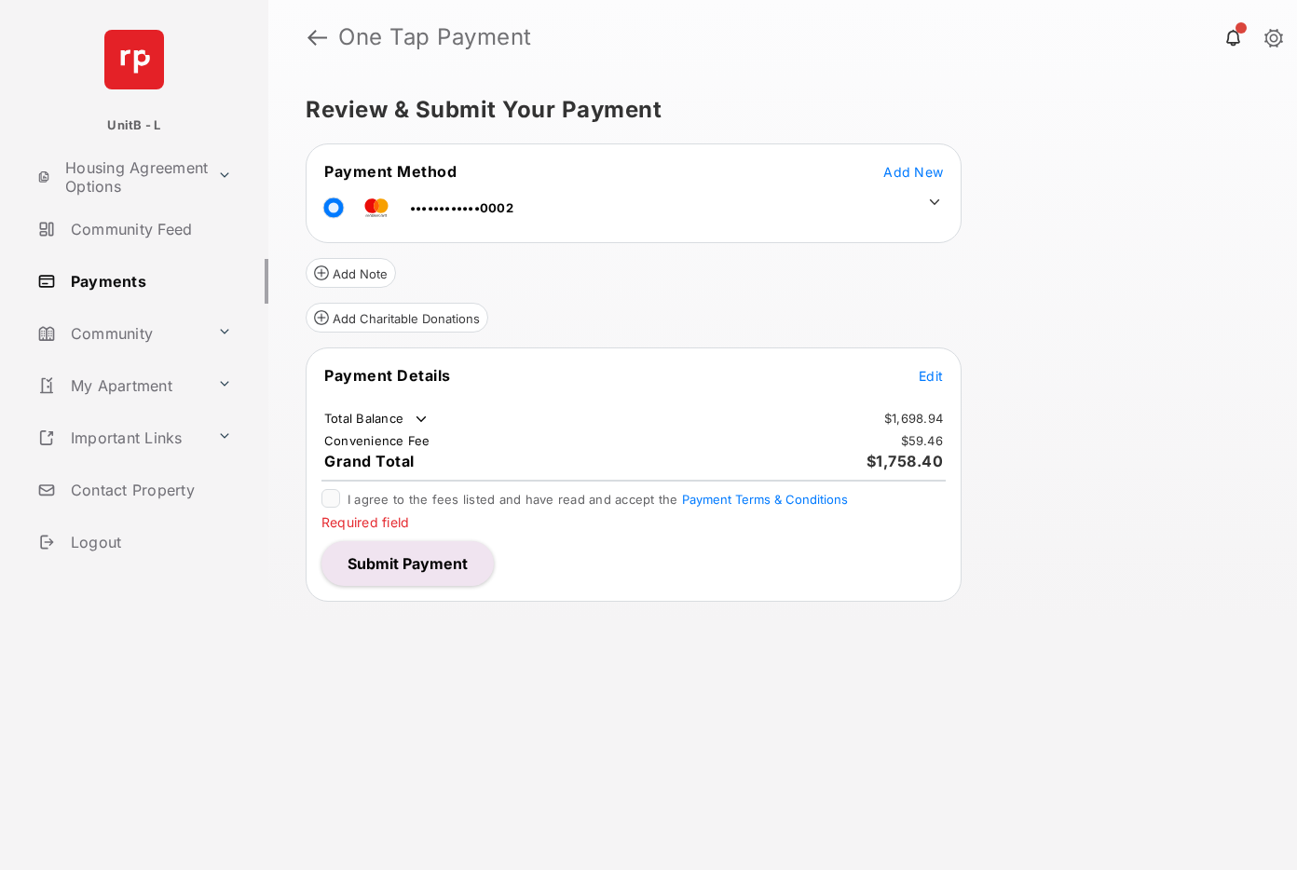
click at [1123, 309] on div "Review & Submit Your Payment Payment Method Add New ••••••••••••0002 Add Note A…" at bounding box center [782, 473] width 1029 height 796
click at [914, 168] on span "Add New" at bounding box center [913, 172] width 60 height 16
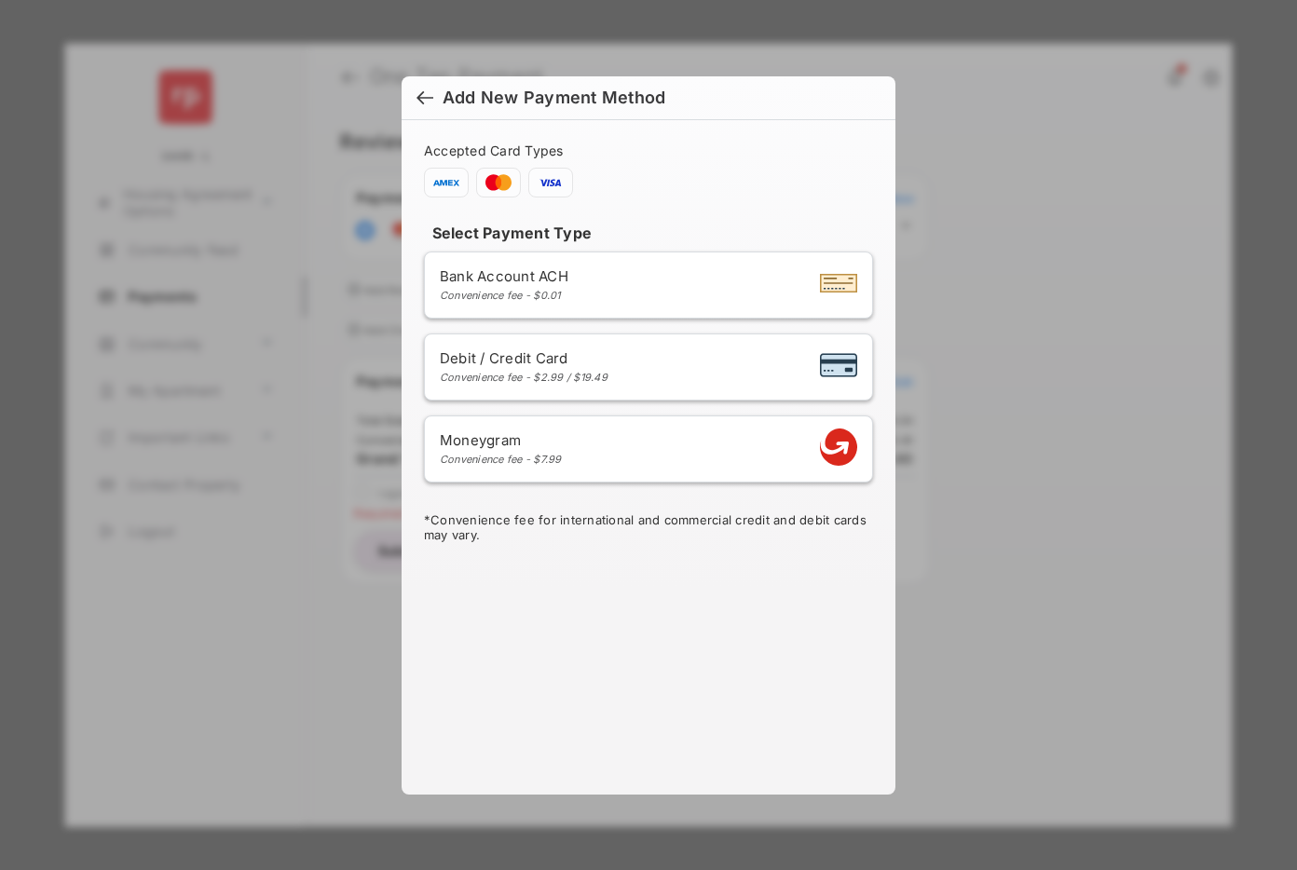
click at [611, 359] on div "Debit / Credit Card Convenience fee - $2.99 / $19.49" at bounding box center [648, 366] width 417 height 35
select select "**"
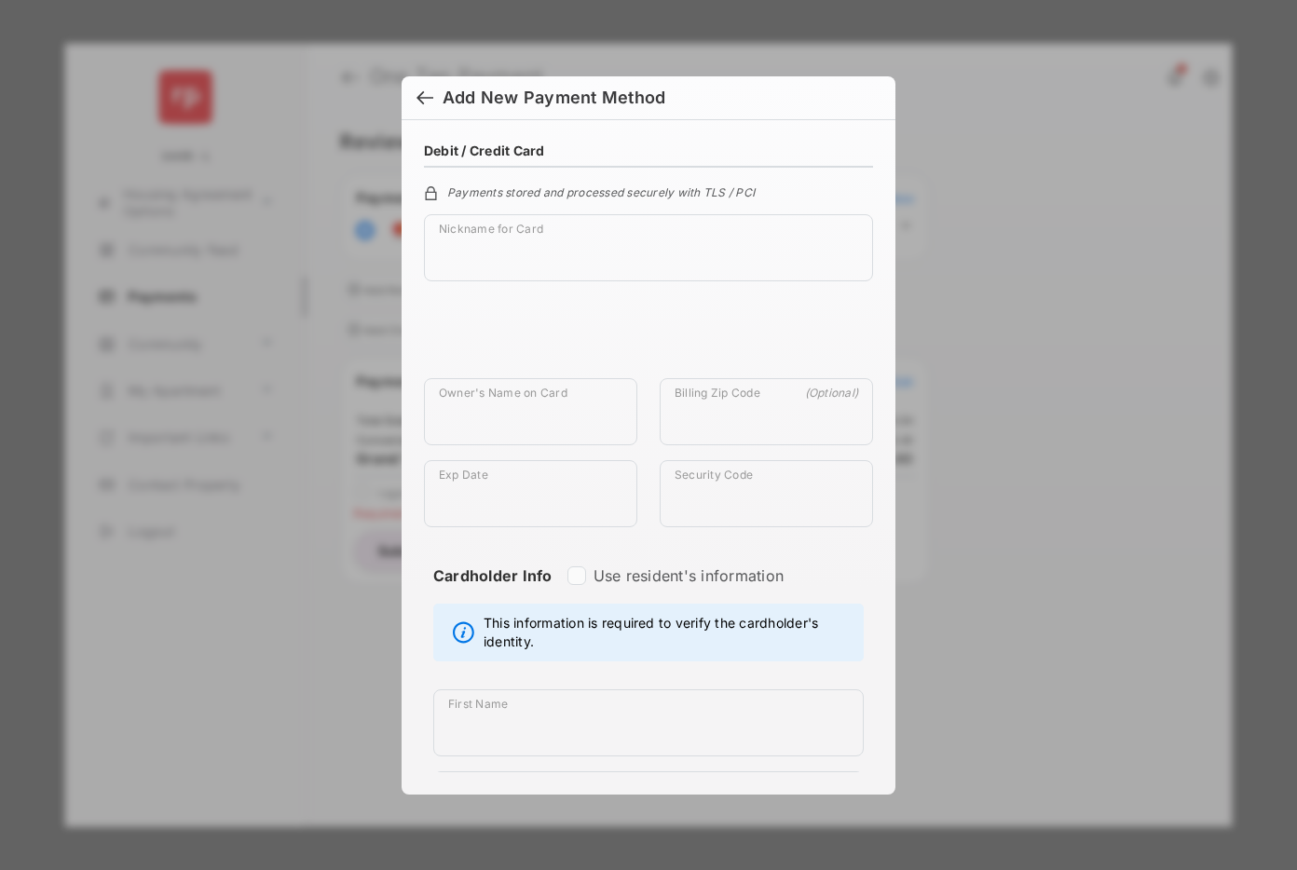
click at [422, 94] on div at bounding box center [424, 99] width 17 height 20
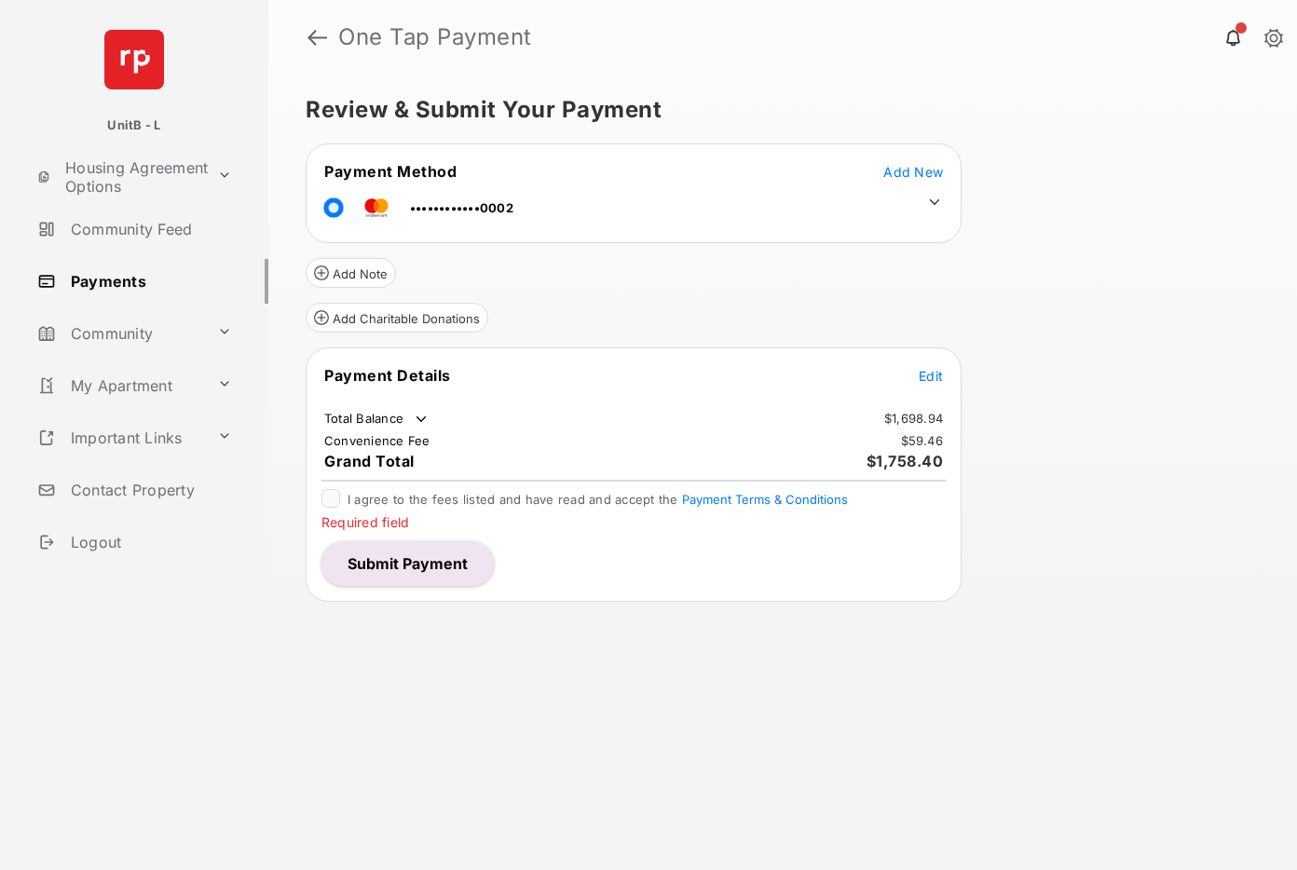
click at [907, 164] on span "Add New" at bounding box center [913, 172] width 60 height 16
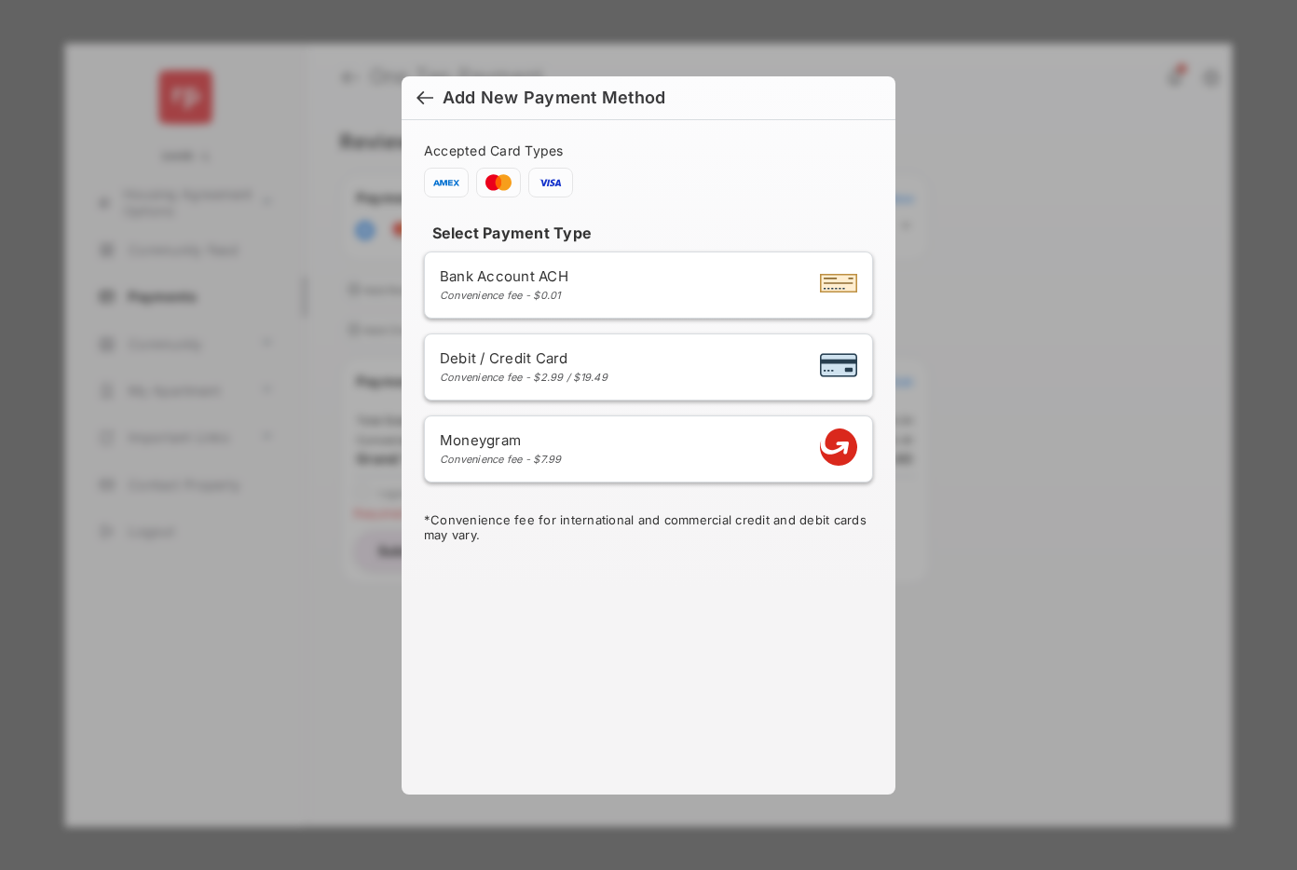
click at [595, 373] on div "Convenience fee - $2.99 / $19.49" at bounding box center [524, 377] width 168 height 13
select select "**"
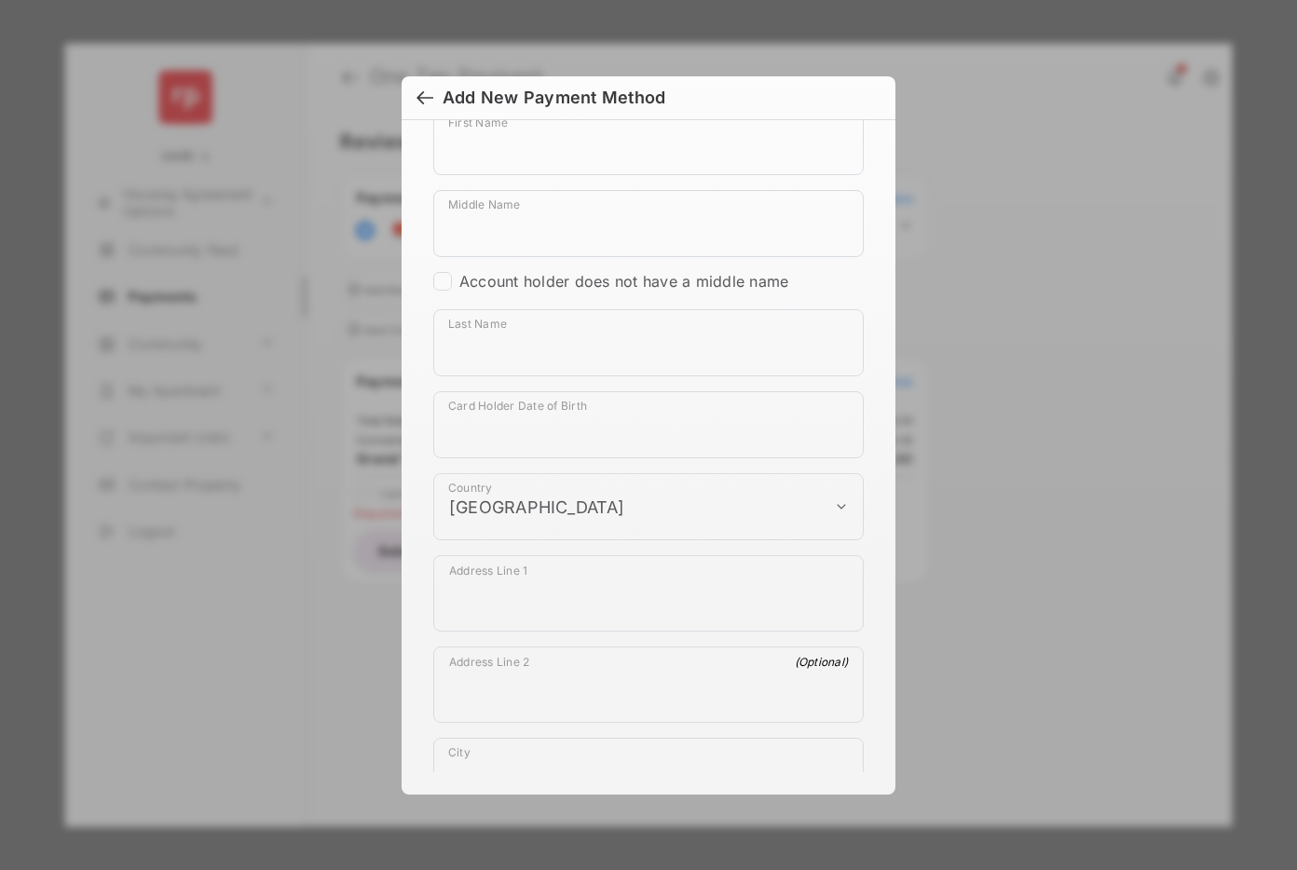
scroll to position [742, 0]
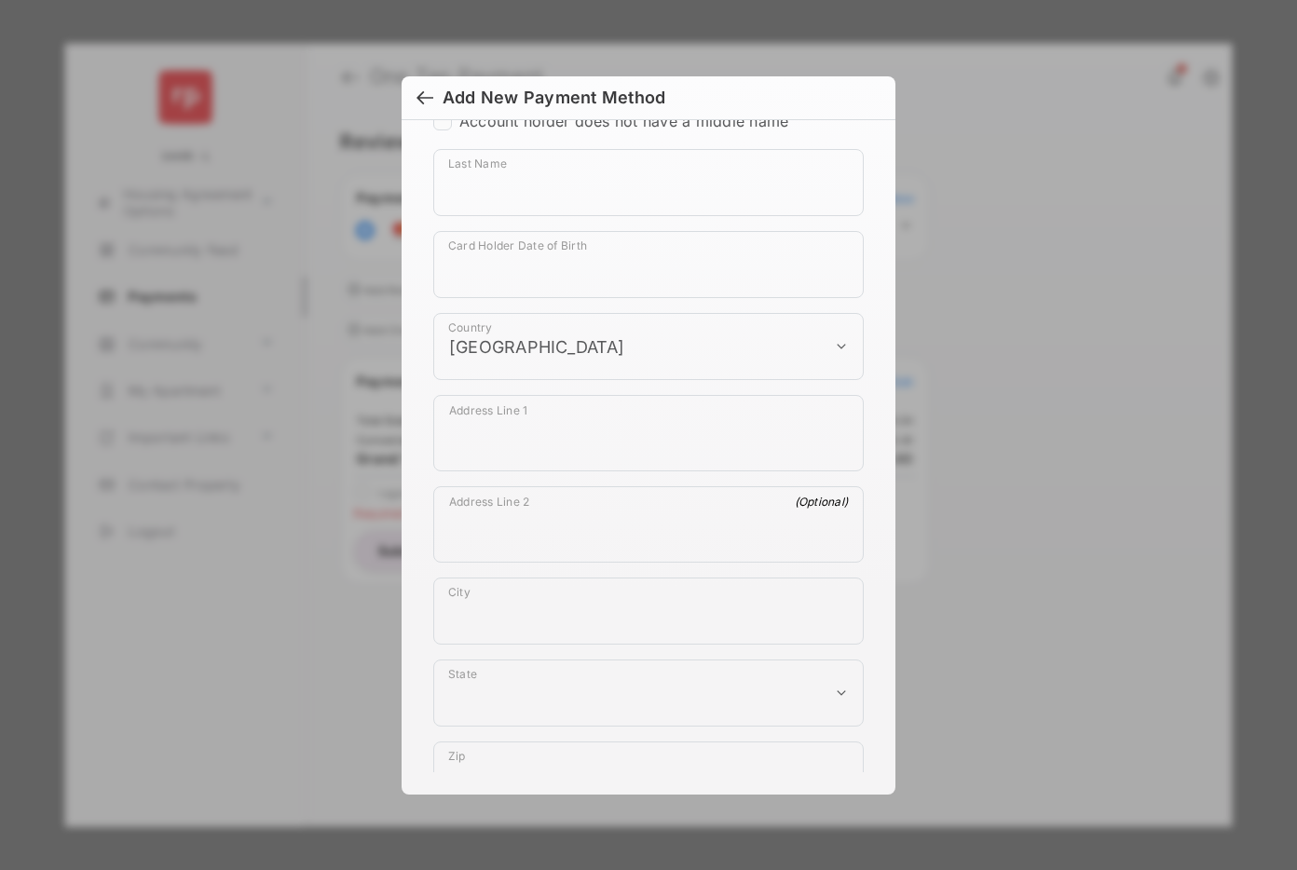
click at [423, 93] on div at bounding box center [424, 99] width 17 height 20
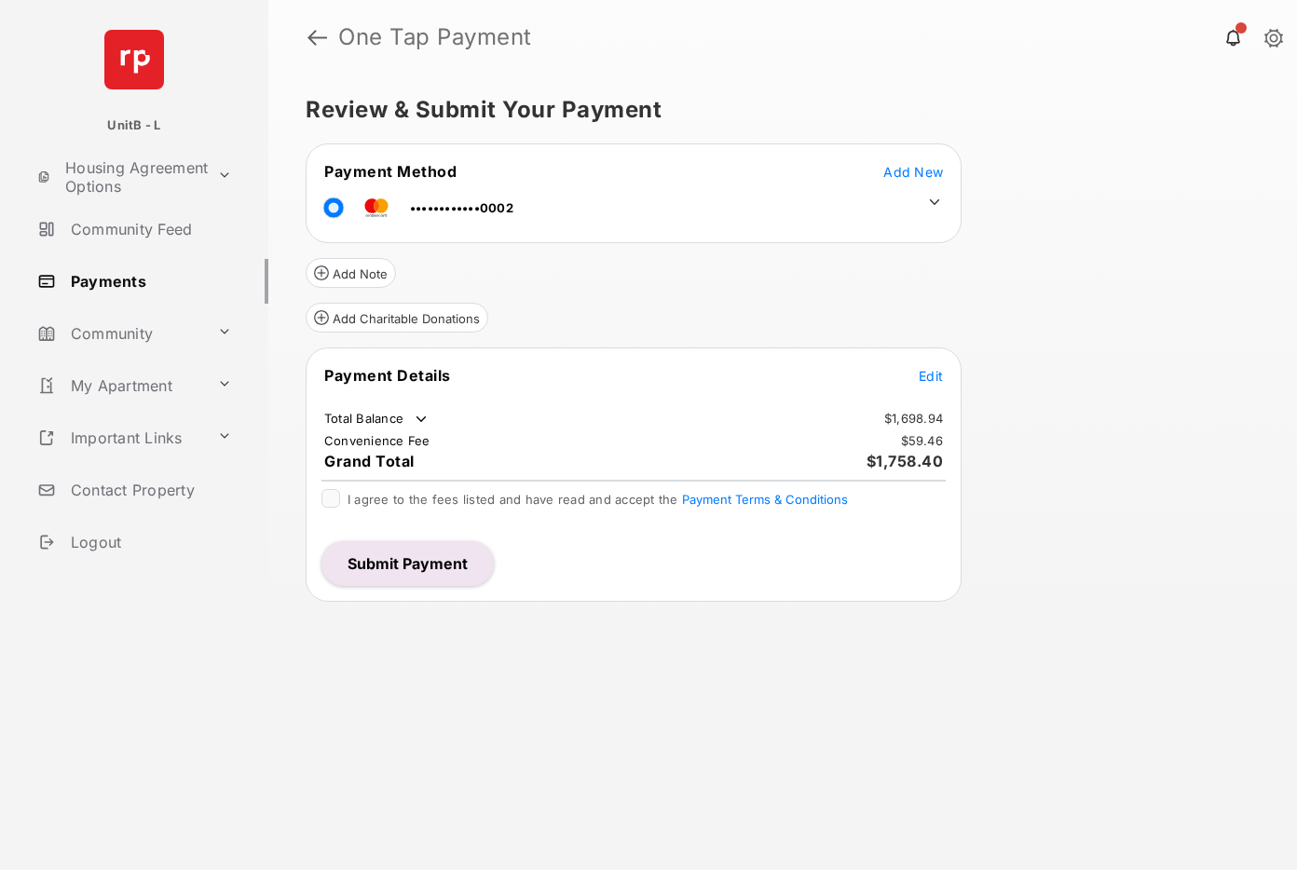
click at [416, 560] on button "Submit Payment" at bounding box center [407, 563] width 172 height 45
click at [908, 177] on span "Add New" at bounding box center [913, 172] width 60 height 16
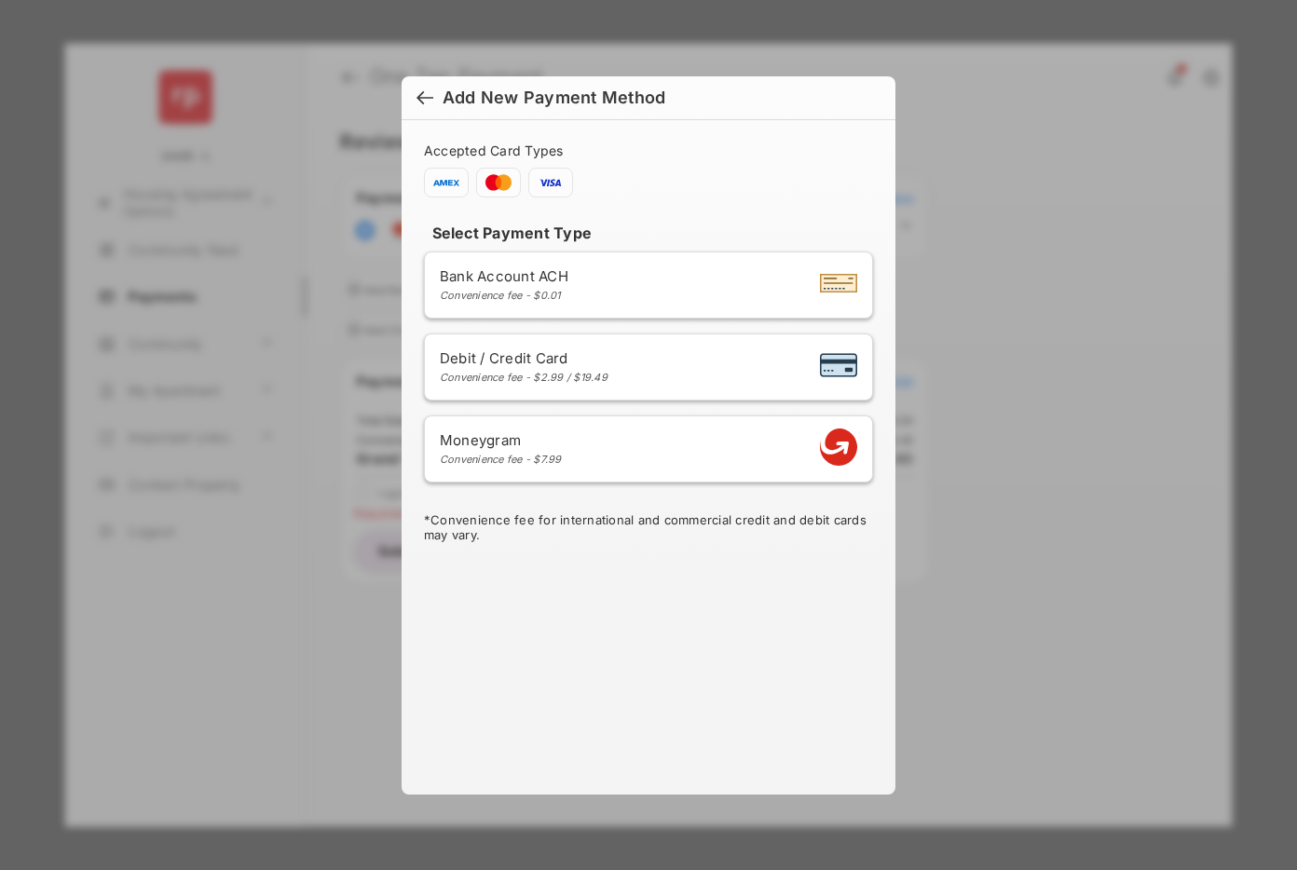
click at [602, 377] on div "Convenience fee - $2.99 / $19.49" at bounding box center [524, 377] width 168 height 13
select select "**"
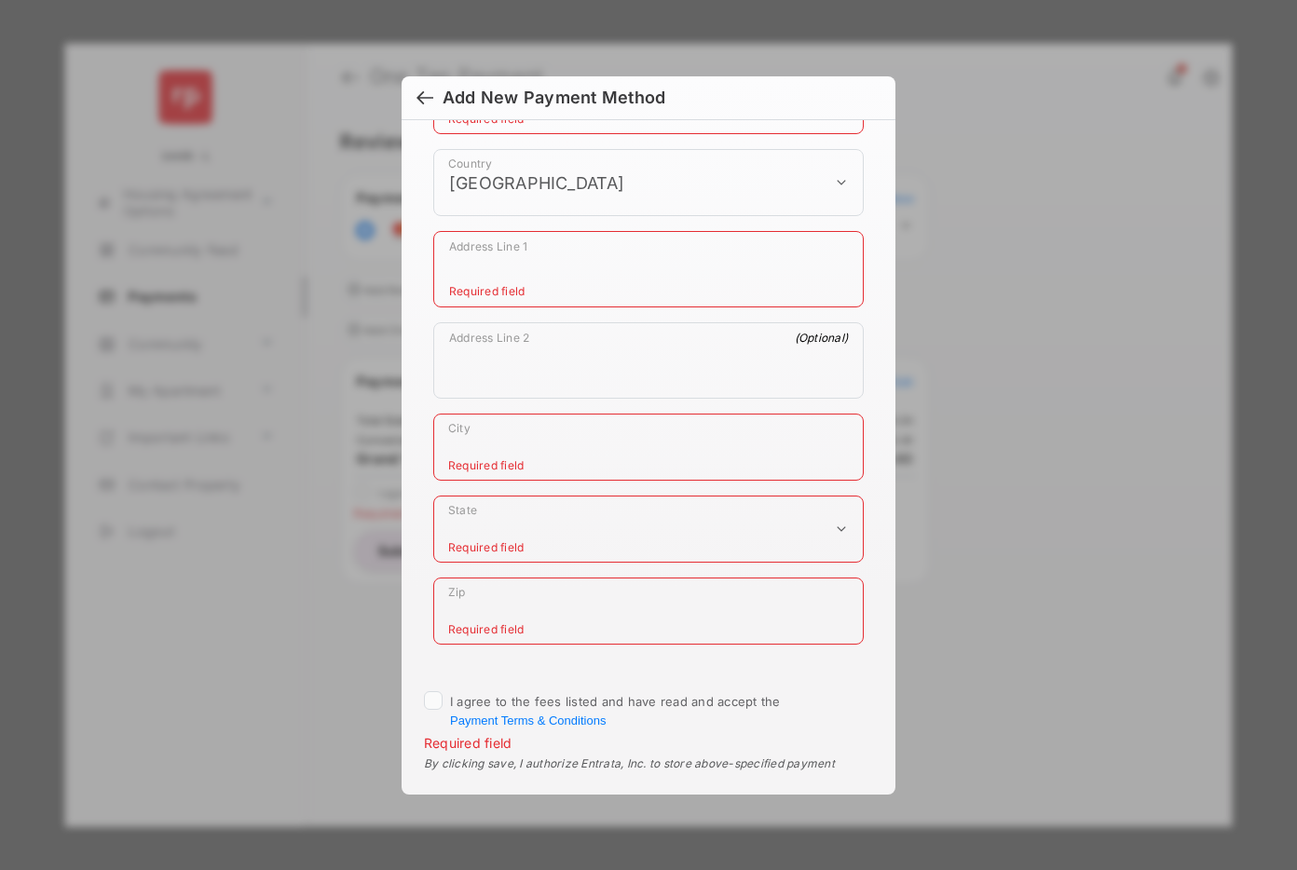
scroll to position [550, 0]
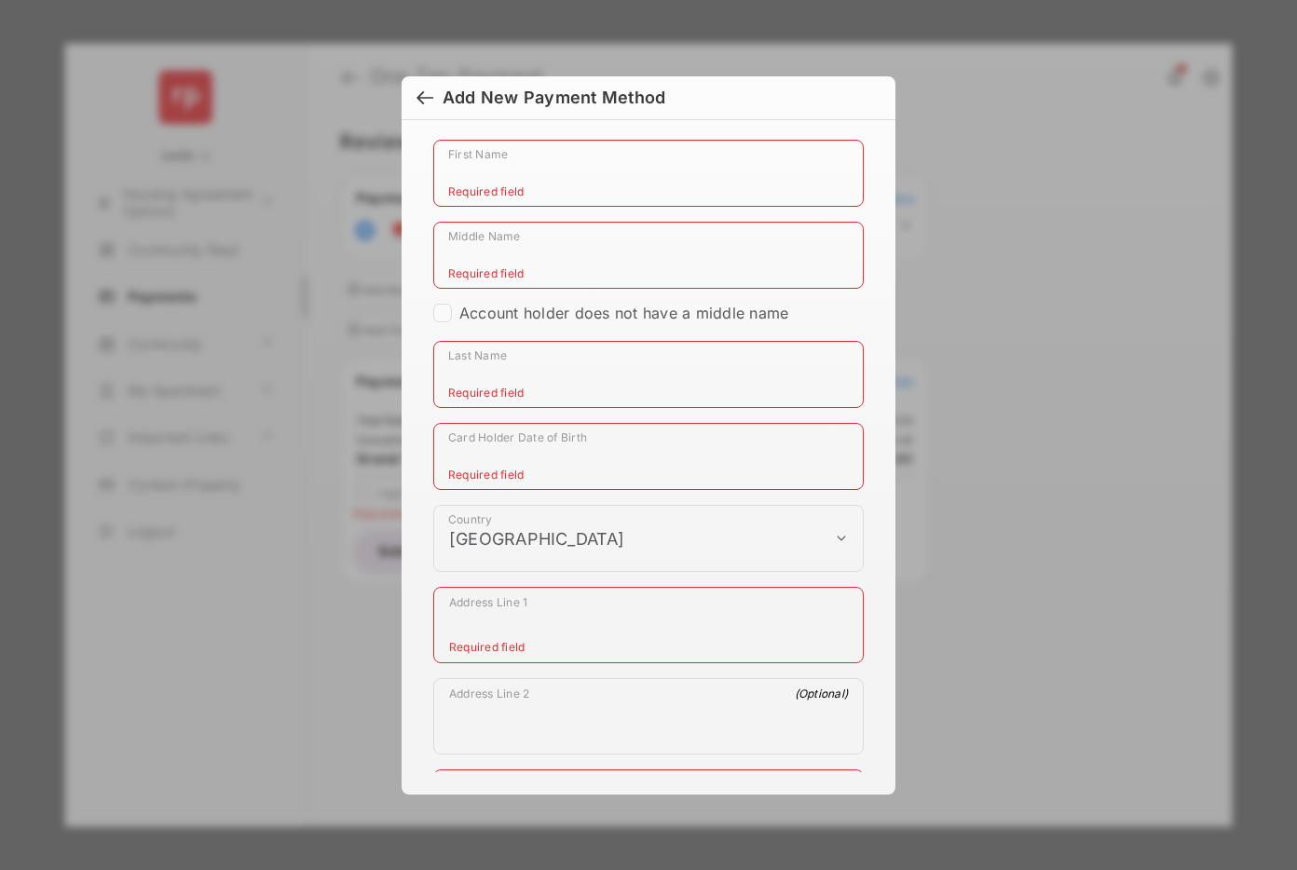
click at [423, 96] on div at bounding box center [424, 99] width 17 height 20
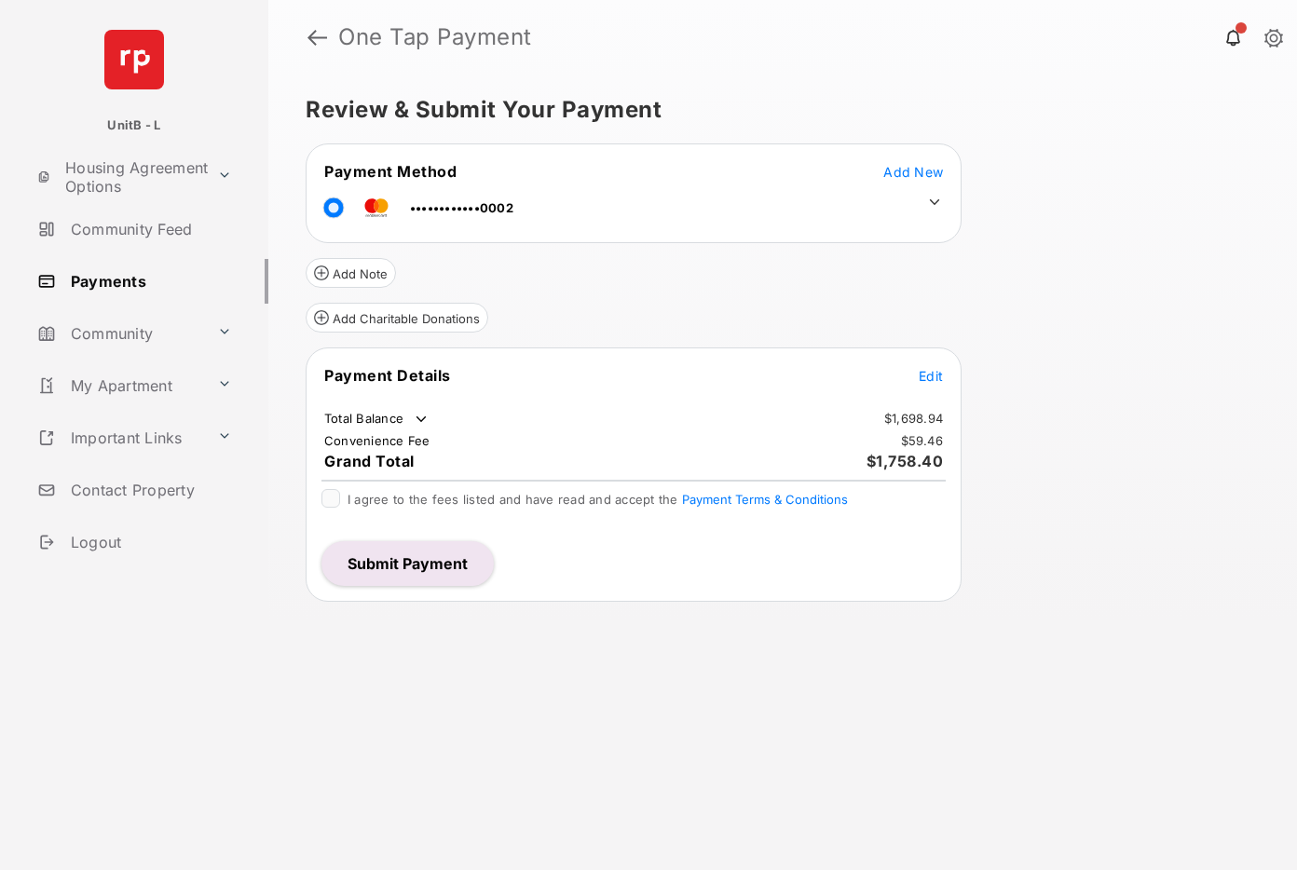
click at [420, 562] on button "Submit Payment" at bounding box center [407, 563] width 172 height 45
click at [919, 168] on span "Add New" at bounding box center [913, 172] width 60 height 16
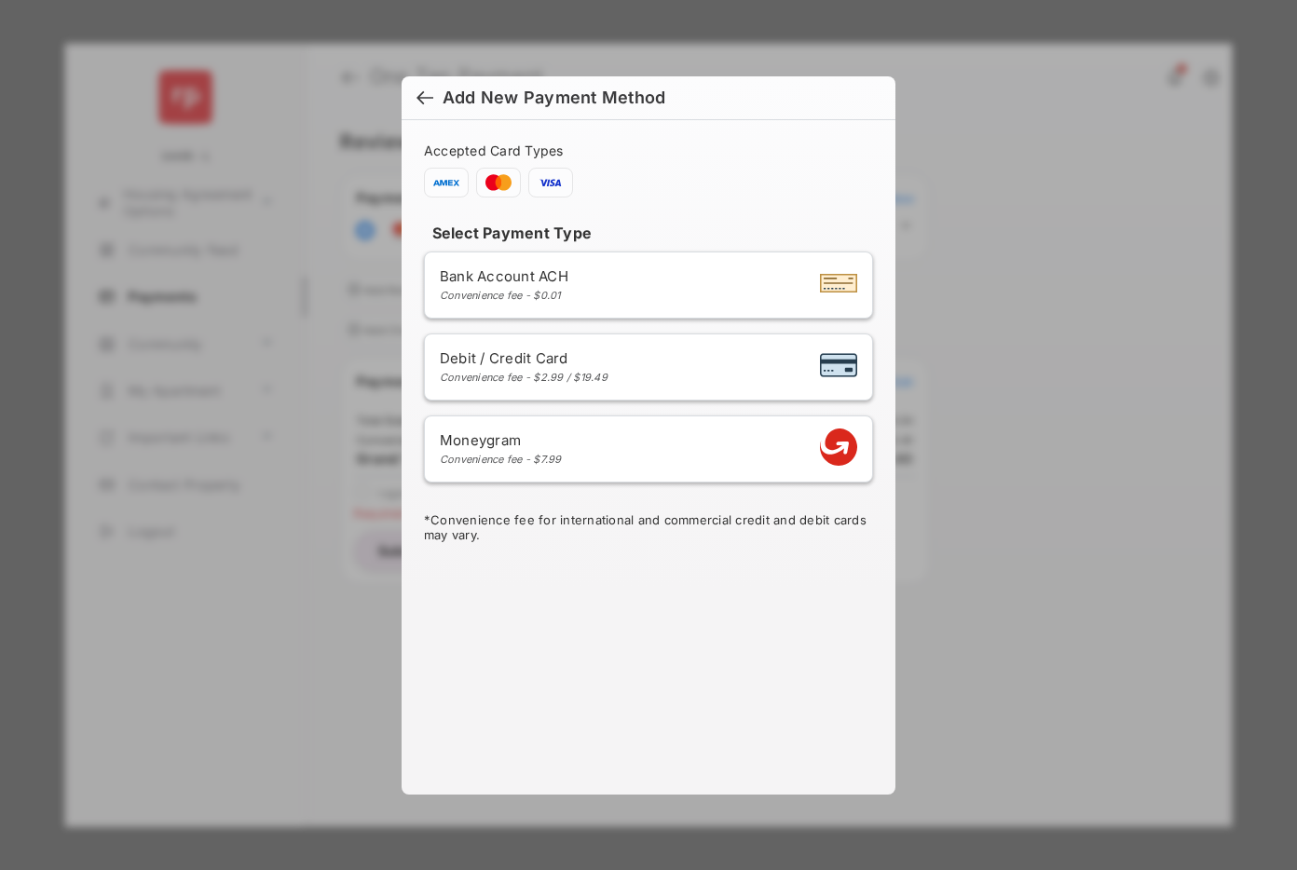
click at [622, 368] on div "Debit / Credit Card Convenience fee - $2.99 / $19.49" at bounding box center [648, 366] width 417 height 35
select select "**"
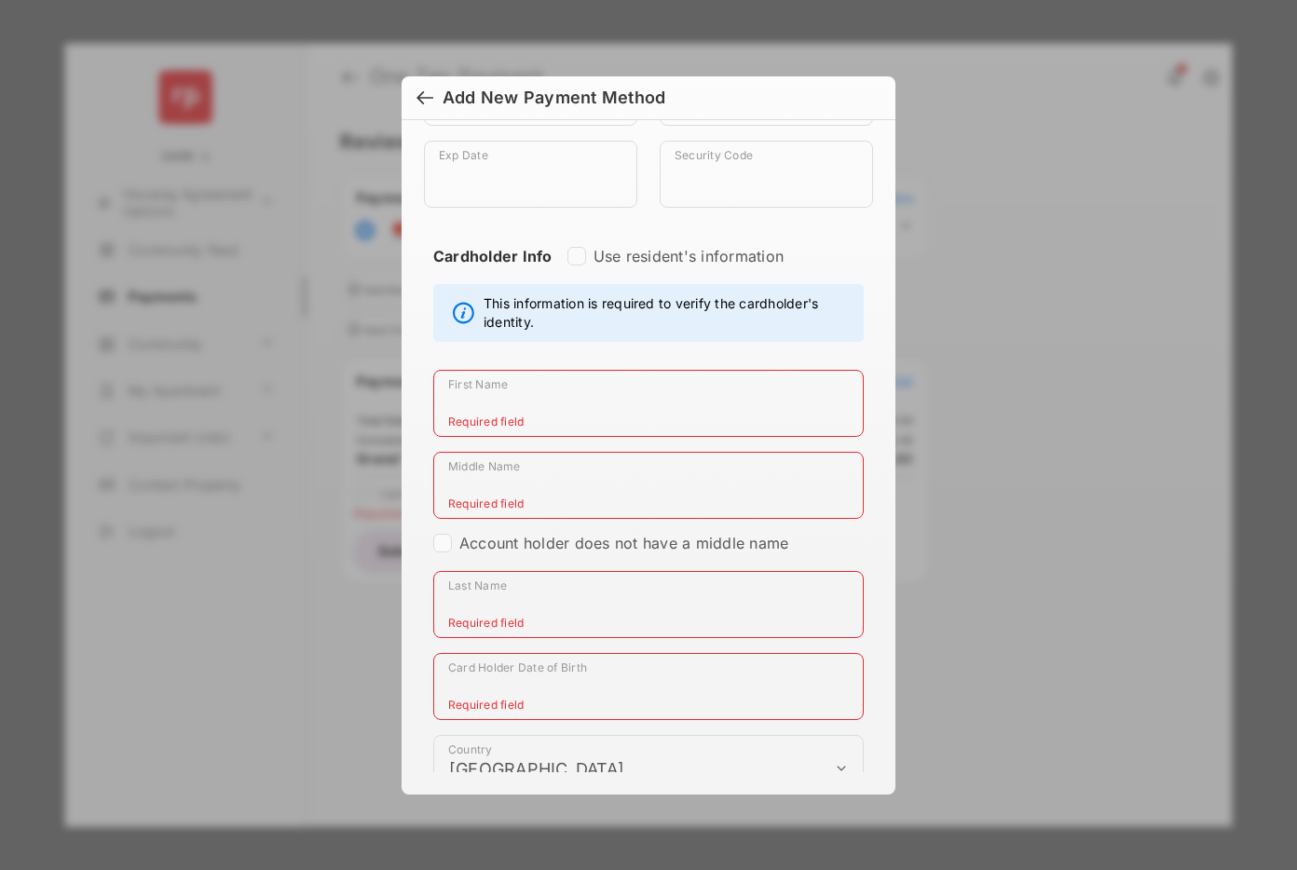
scroll to position [513, 0]
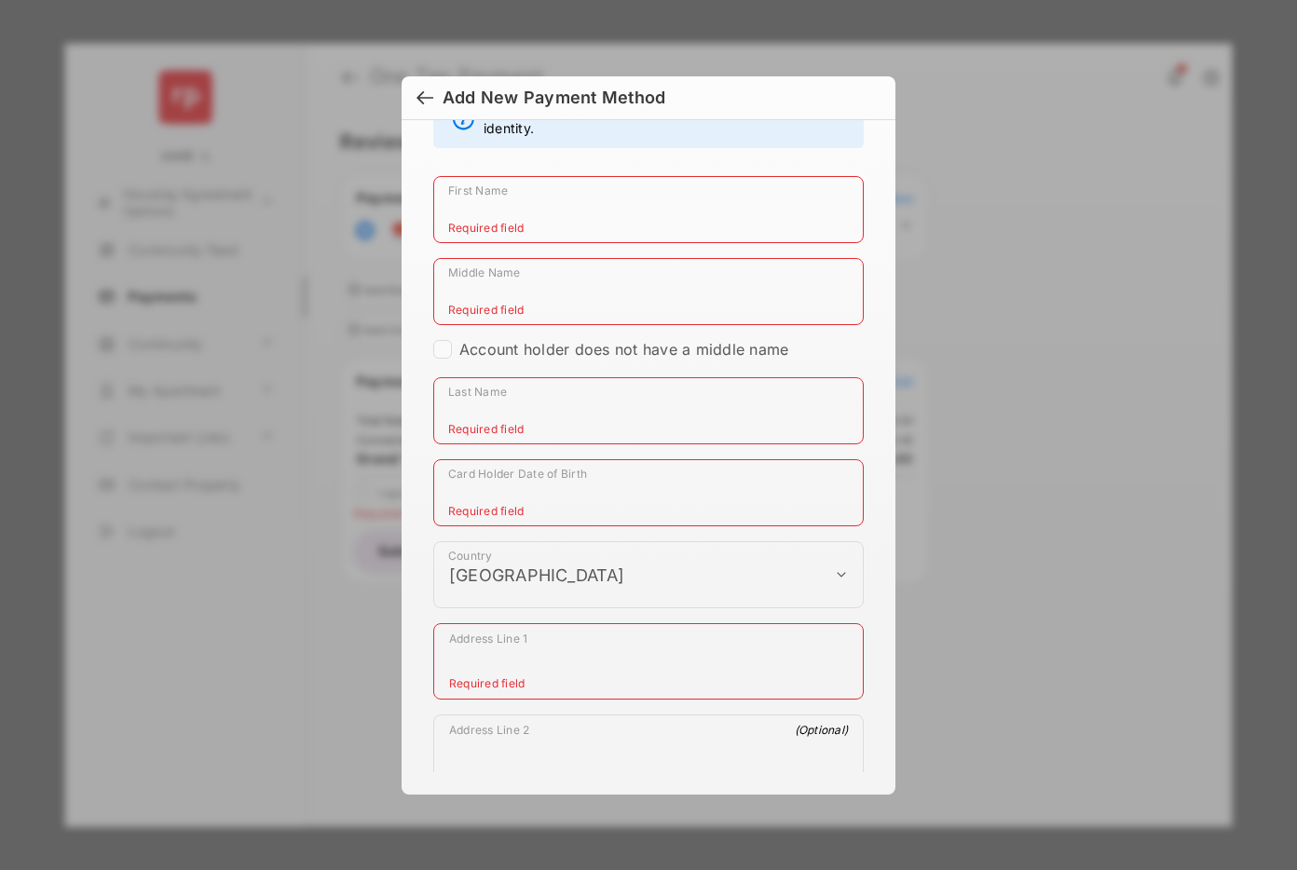
click at [425, 96] on div at bounding box center [424, 99] width 17 height 20
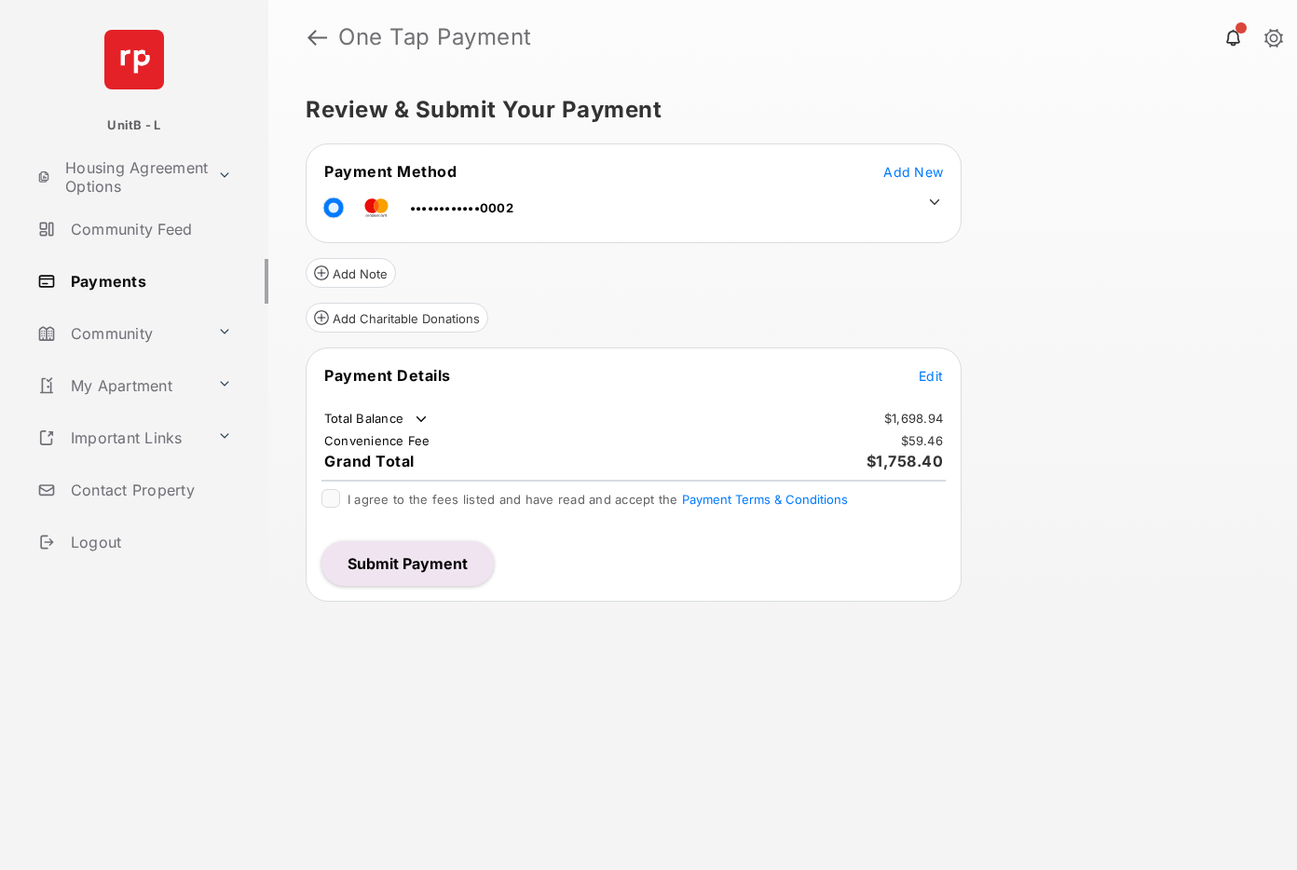
click at [443, 566] on button "Submit Payment" at bounding box center [407, 563] width 172 height 45
click at [910, 171] on span "Add New" at bounding box center [913, 172] width 60 height 16
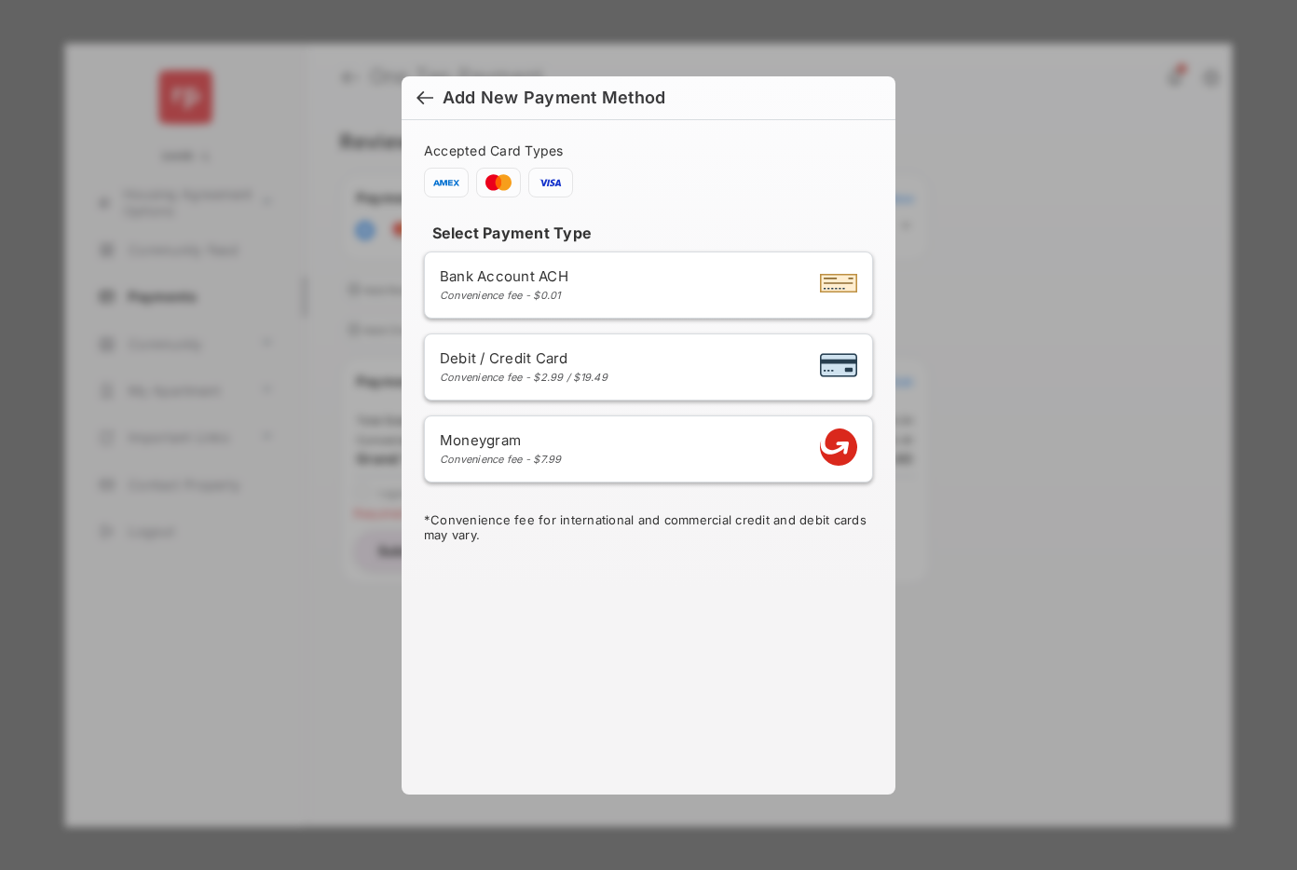
click at [633, 374] on div "Debit / Credit Card Convenience fee - $2.99 / $19.49" at bounding box center [648, 366] width 417 height 35
select select "**"
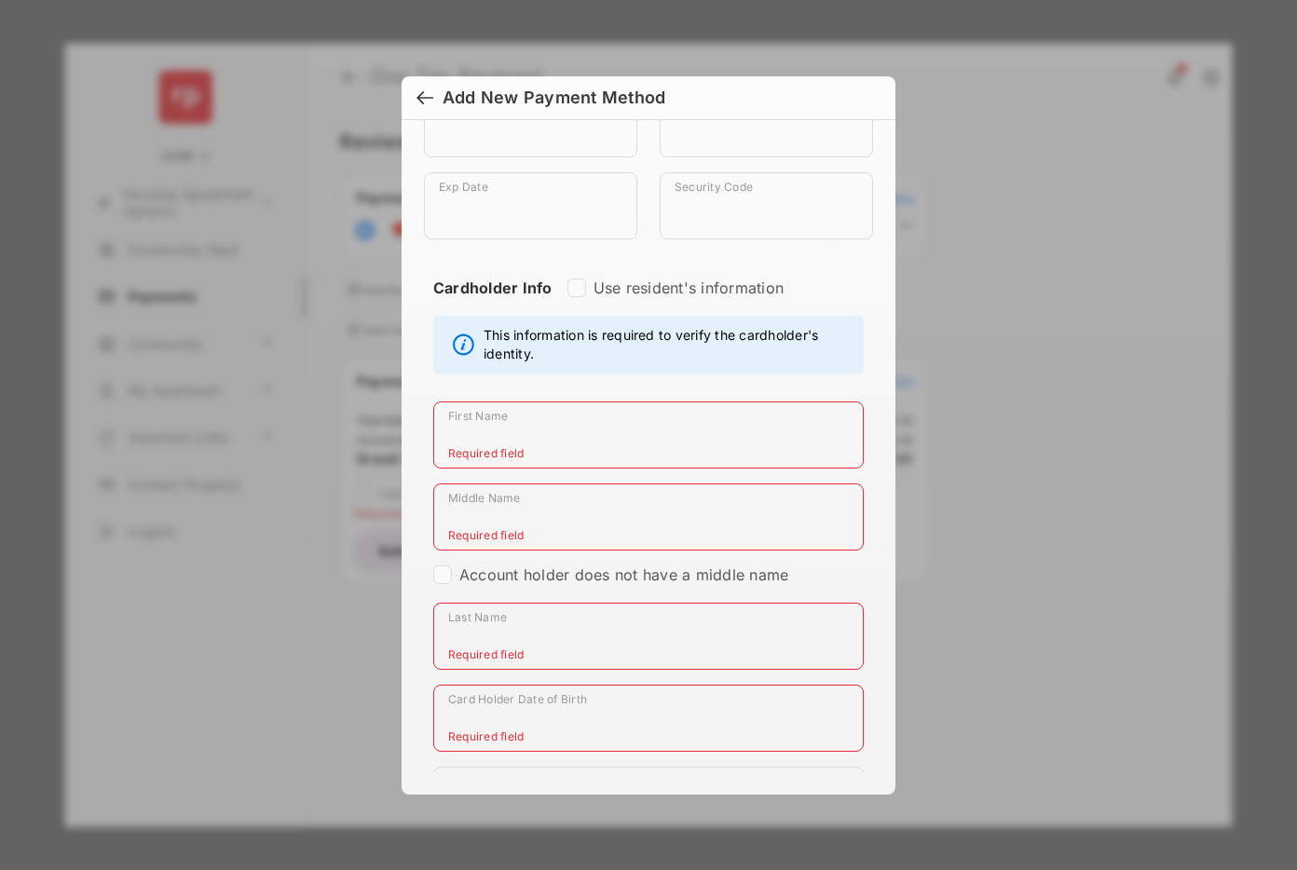
scroll to position [224, 0]
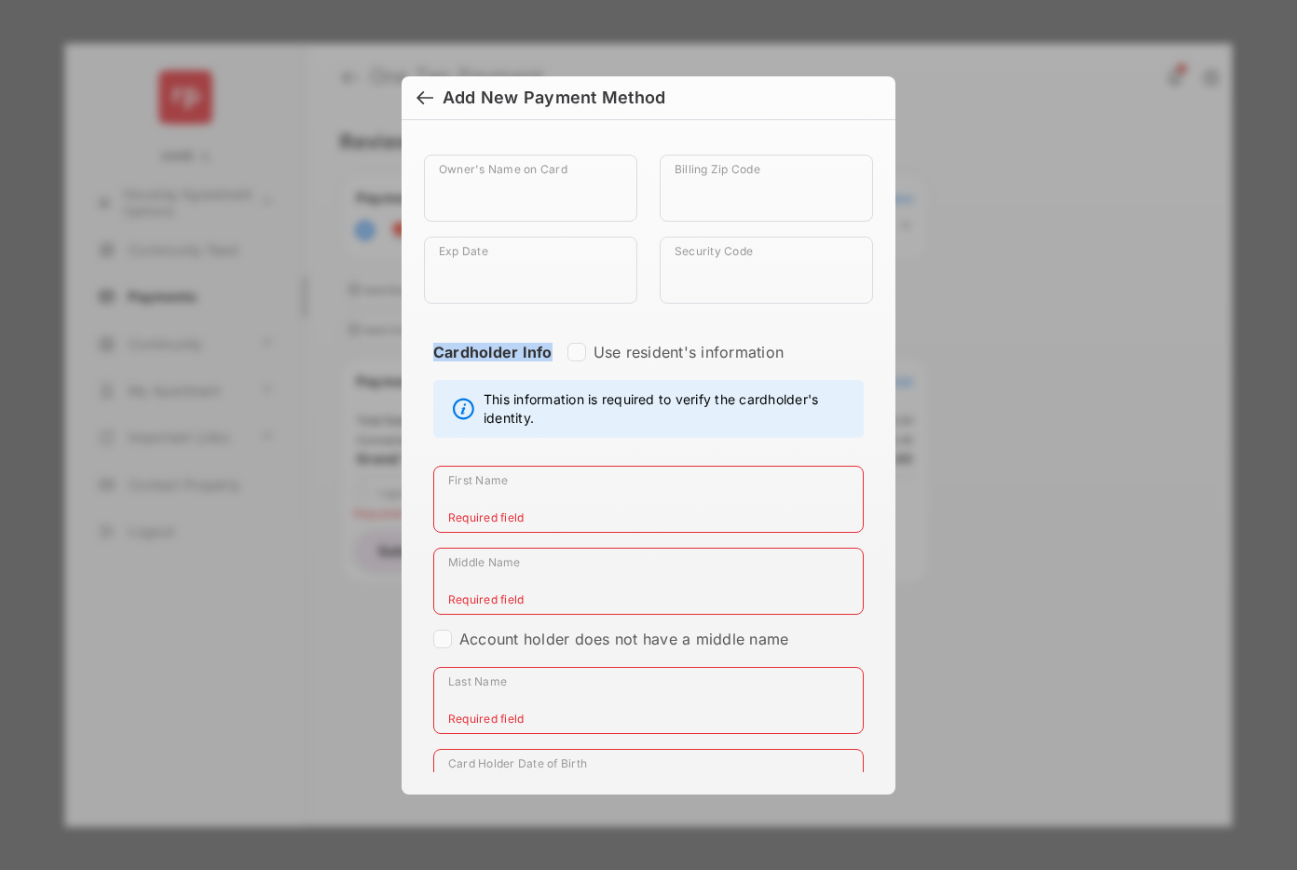
drag, startPoint x: 435, startPoint y: 355, endPoint x: 551, endPoint y: 357, distance: 115.6
click at [551, 357] on div "Cardholder Info Use resident's information" at bounding box center [648, 369] width 430 height 52
copy strong "Cardholder Info"
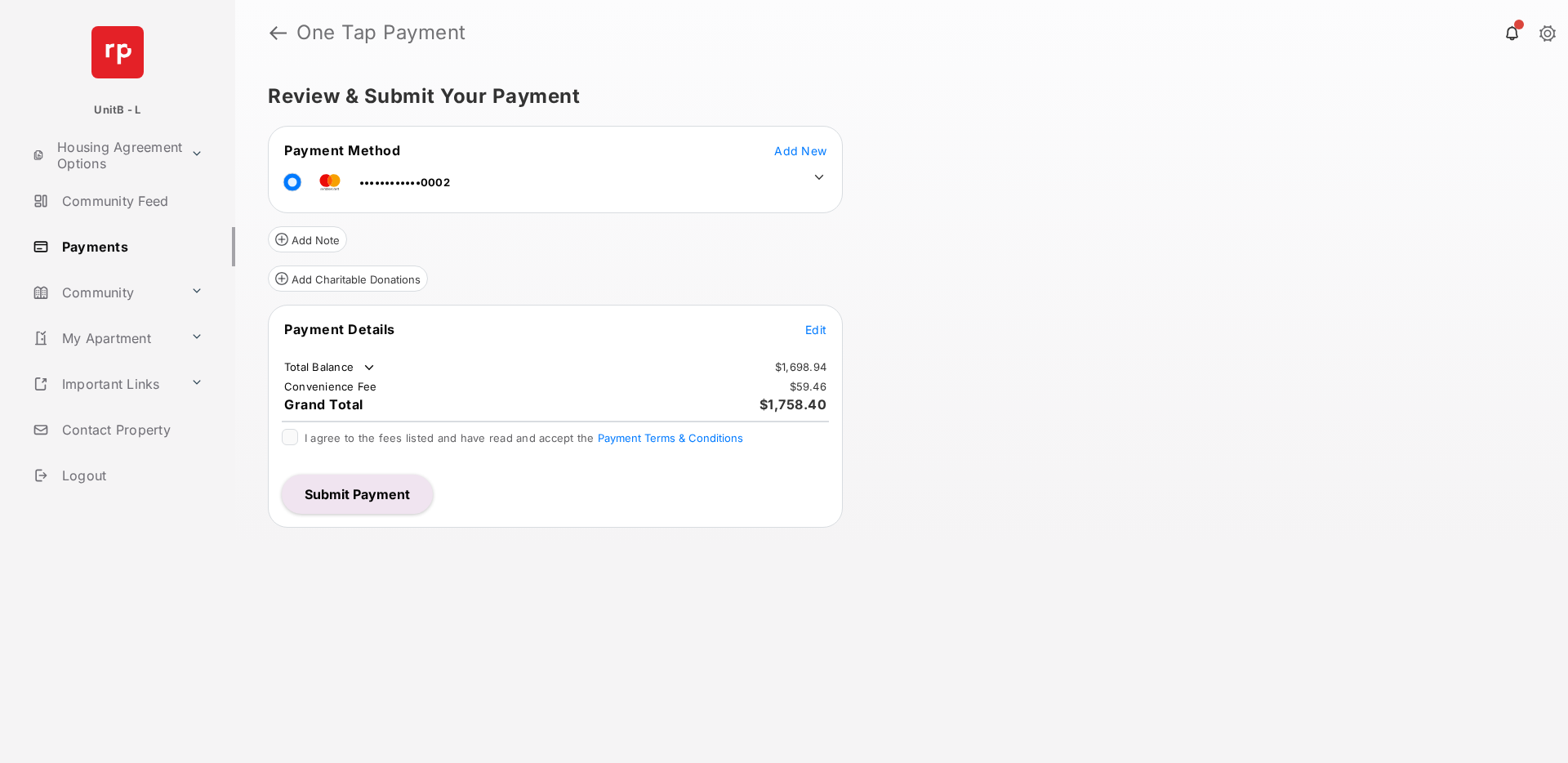
click at [373, 490] on button "Submit Payment" at bounding box center [357, 494] width 151 height 39
click at [924, 313] on div "Review & Submit Your Payment Payment Method Add New ••••••••••••0002 Add Note A…" at bounding box center [901, 415] width 1333 height 698
click at [794, 152] on span "Add New" at bounding box center [800, 151] width 53 height 14
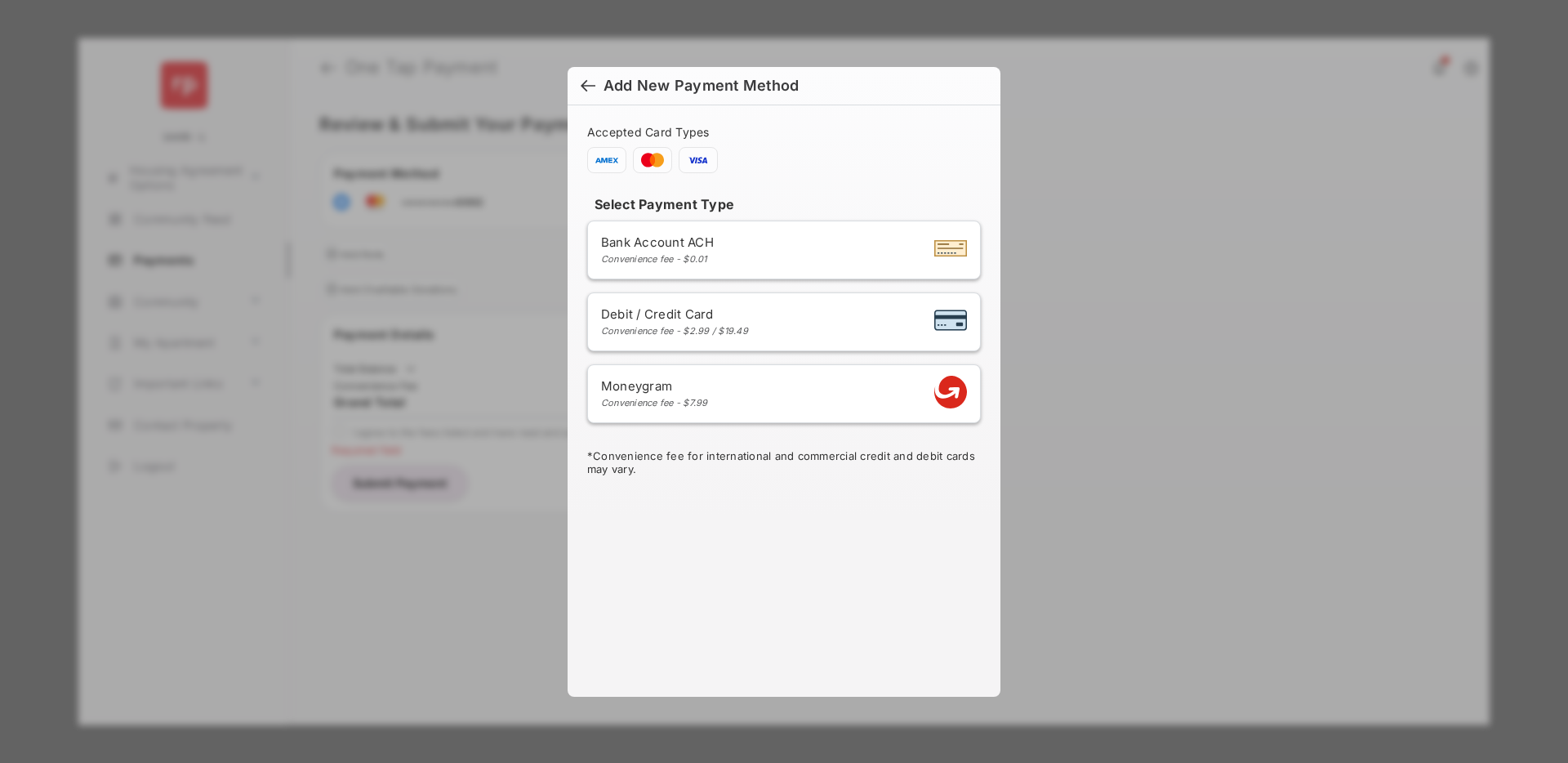
click at [702, 317] on span "Debit / Credit Card" at bounding box center [675, 314] width 147 height 16
select select "**"
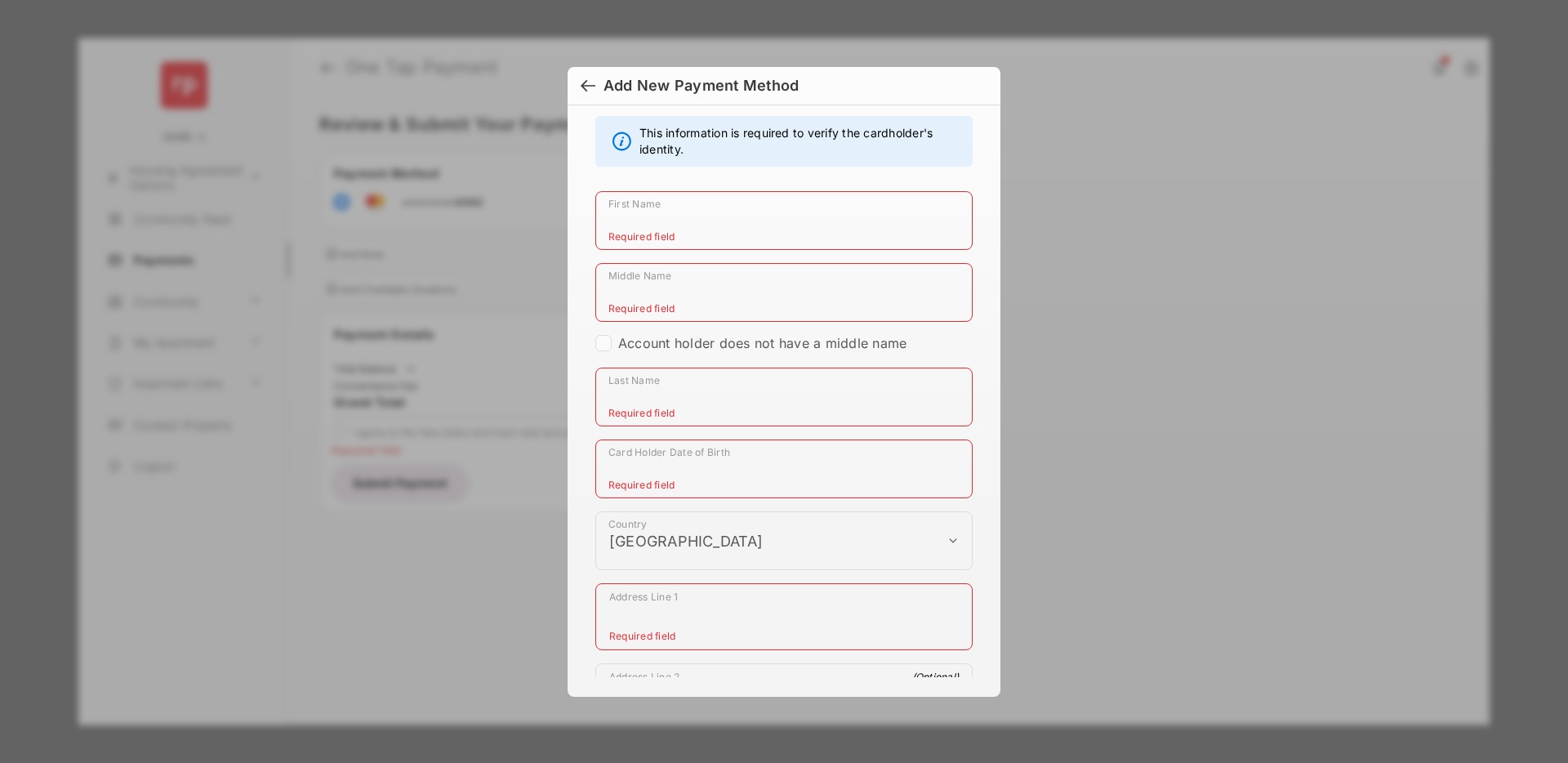
scroll to position [431, 0]
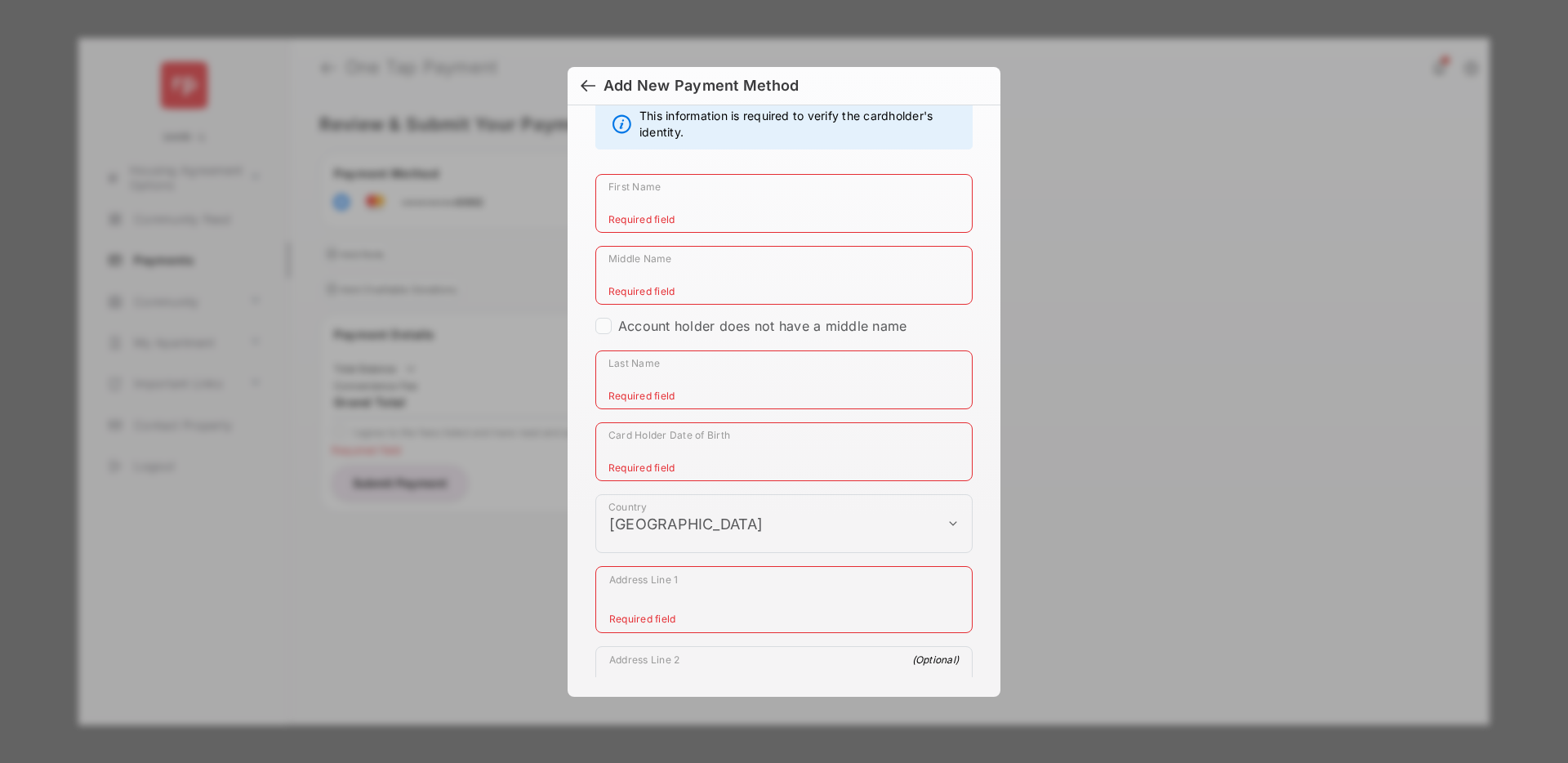
click at [587, 82] on div at bounding box center [587, 87] width 15 height 18
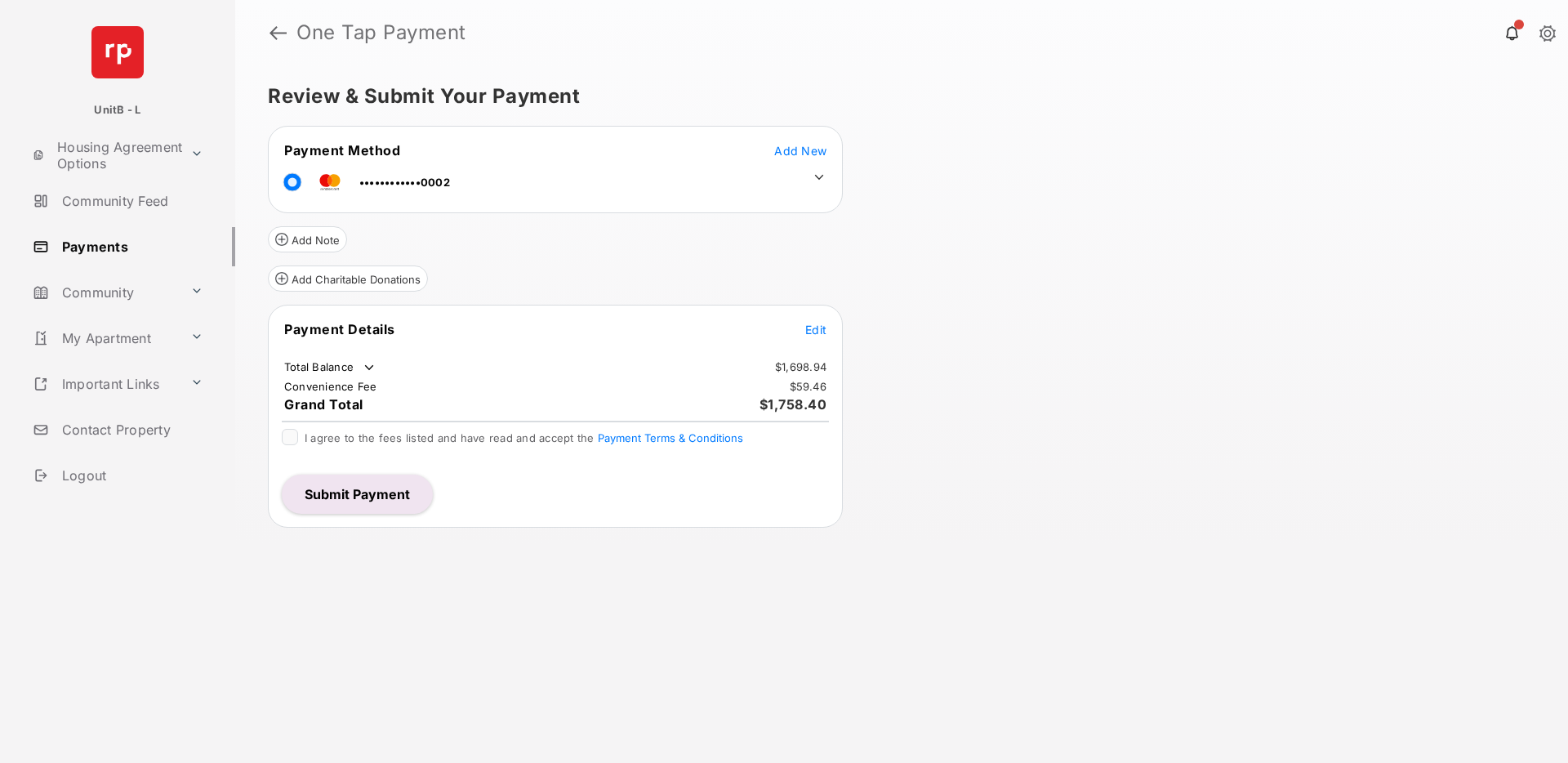
click at [361, 490] on button "Submit Payment" at bounding box center [357, 494] width 151 height 39
click at [789, 147] on span "Add New" at bounding box center [800, 151] width 53 height 14
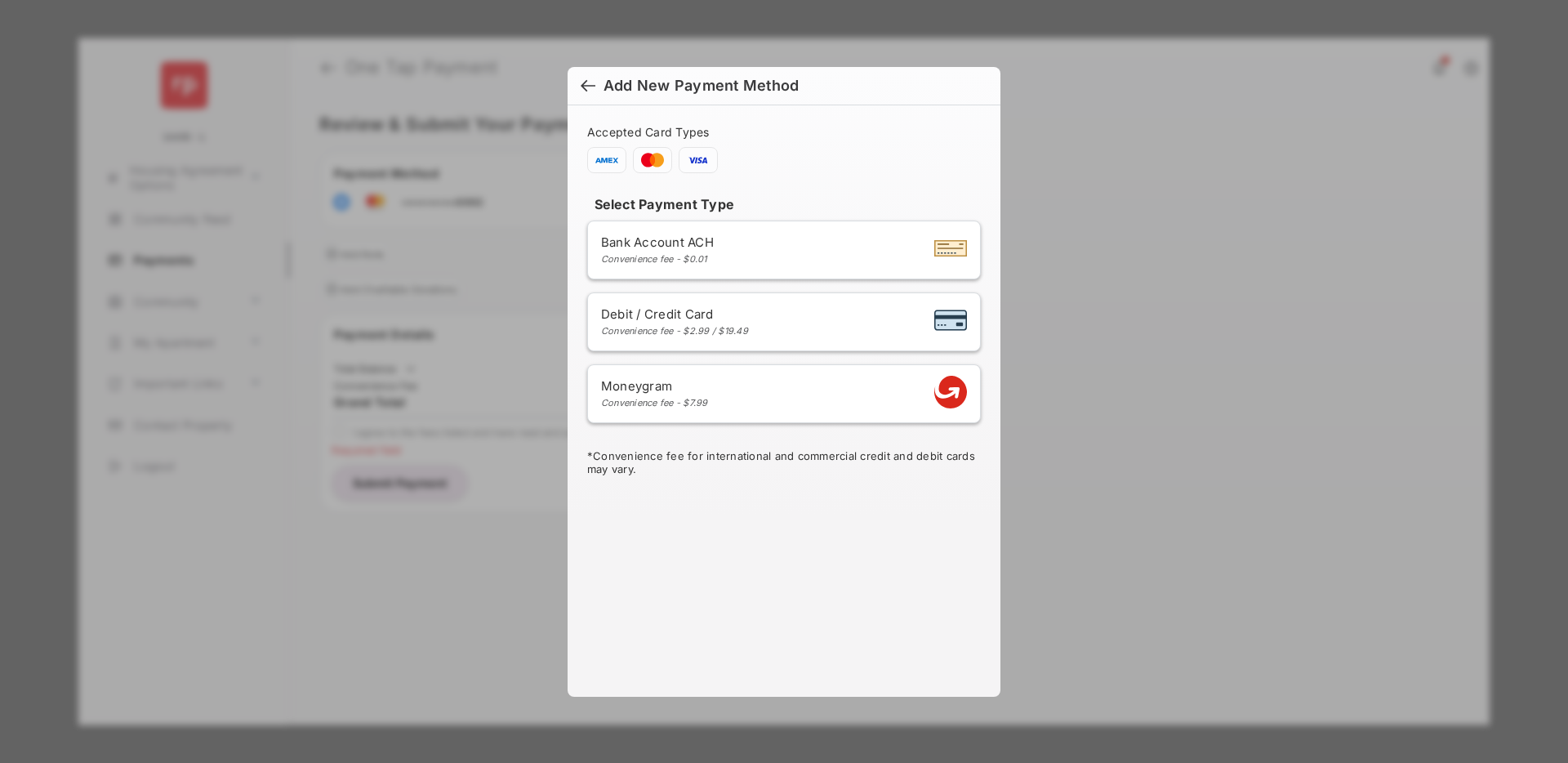
click at [716, 310] on span "Debit / Credit Card" at bounding box center [675, 314] width 147 height 16
select select "**"
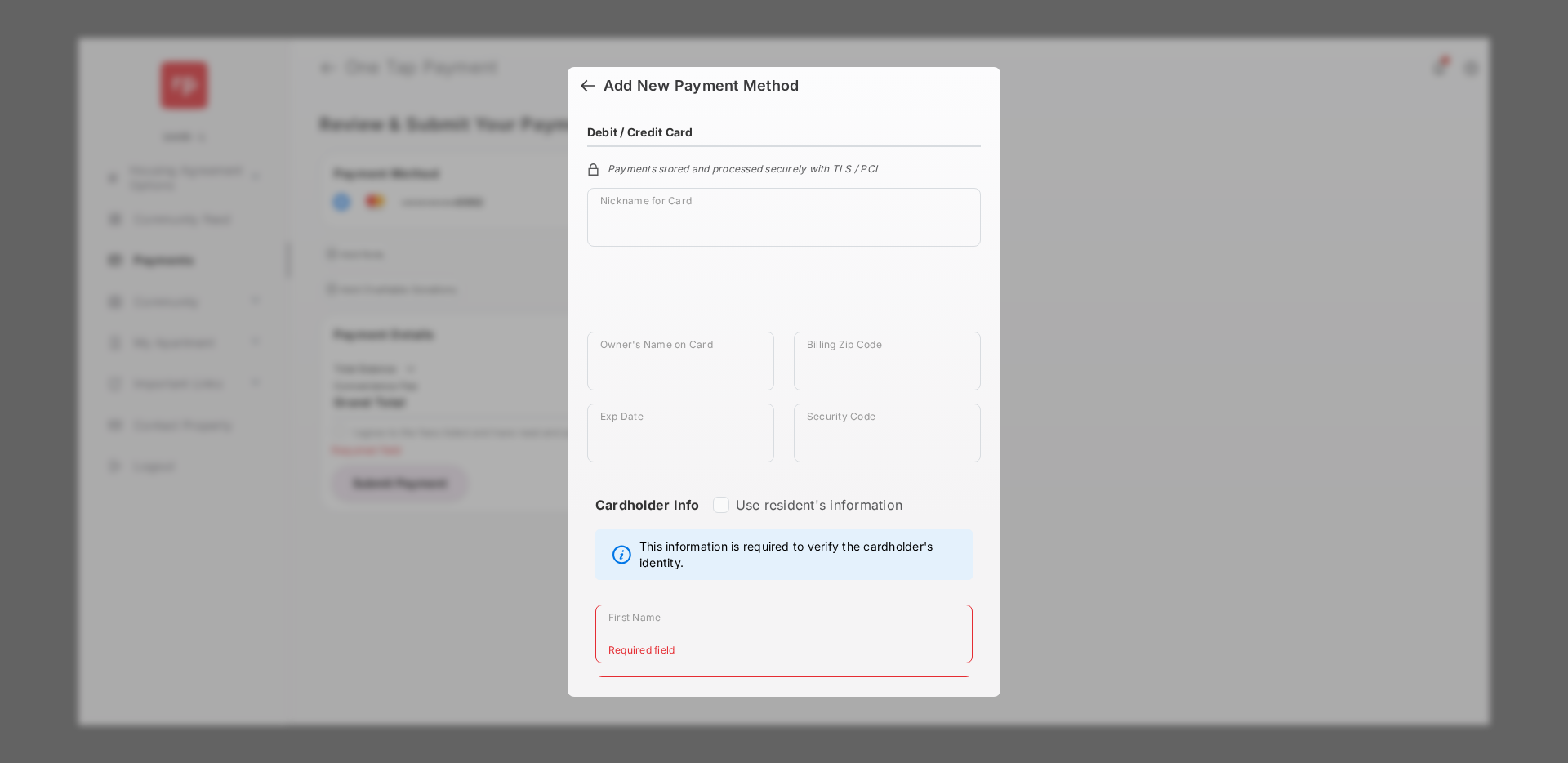
click div
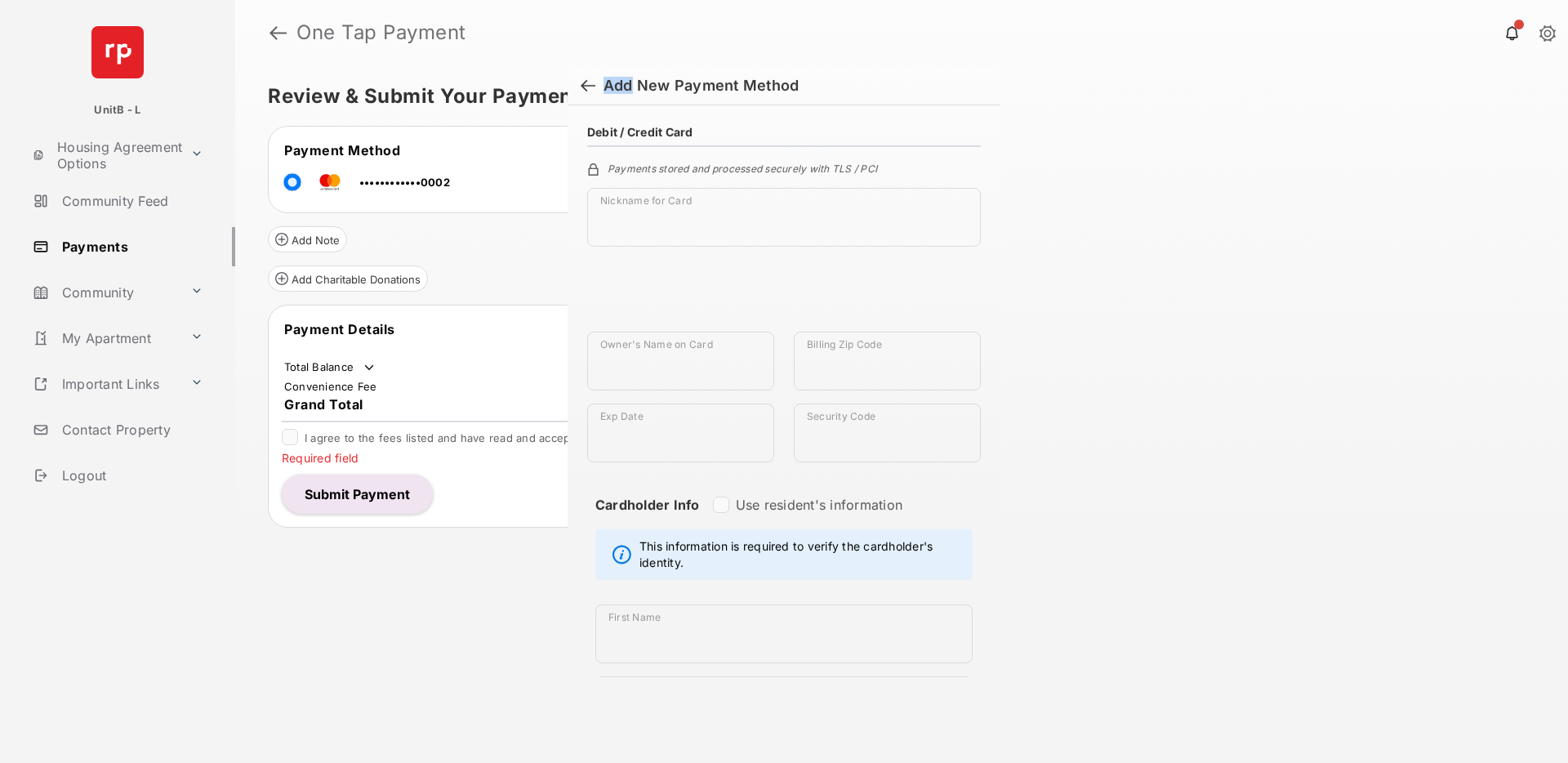
click div
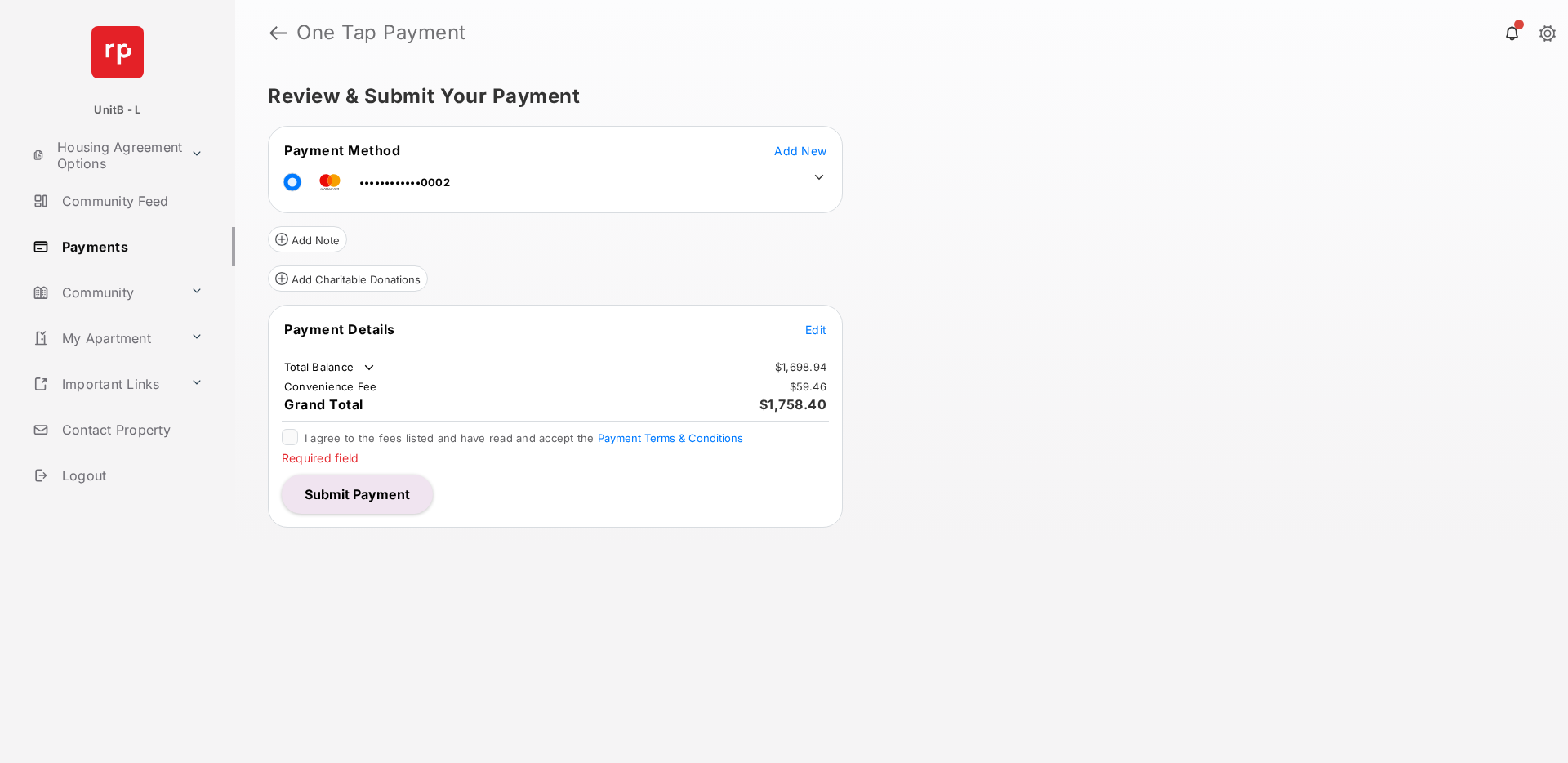
click div "Review & Submit Your Payment Payment Method Add New ••••••••••••0002 Add Note A…"
